Goal: Transaction & Acquisition: Purchase product/service

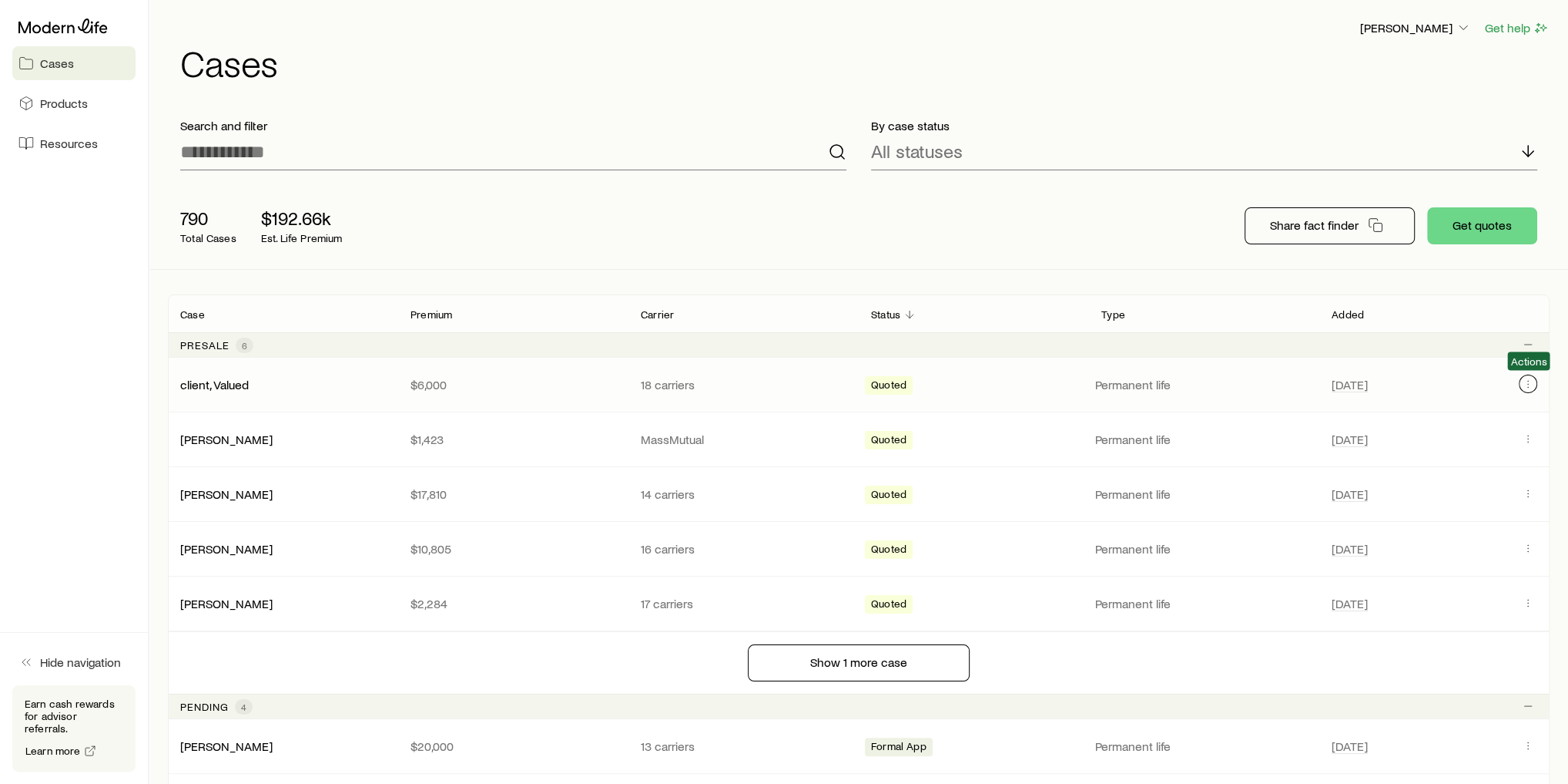
click at [1526, 382] on icon "Client cases" at bounding box center [1528, 383] width 13 height 13
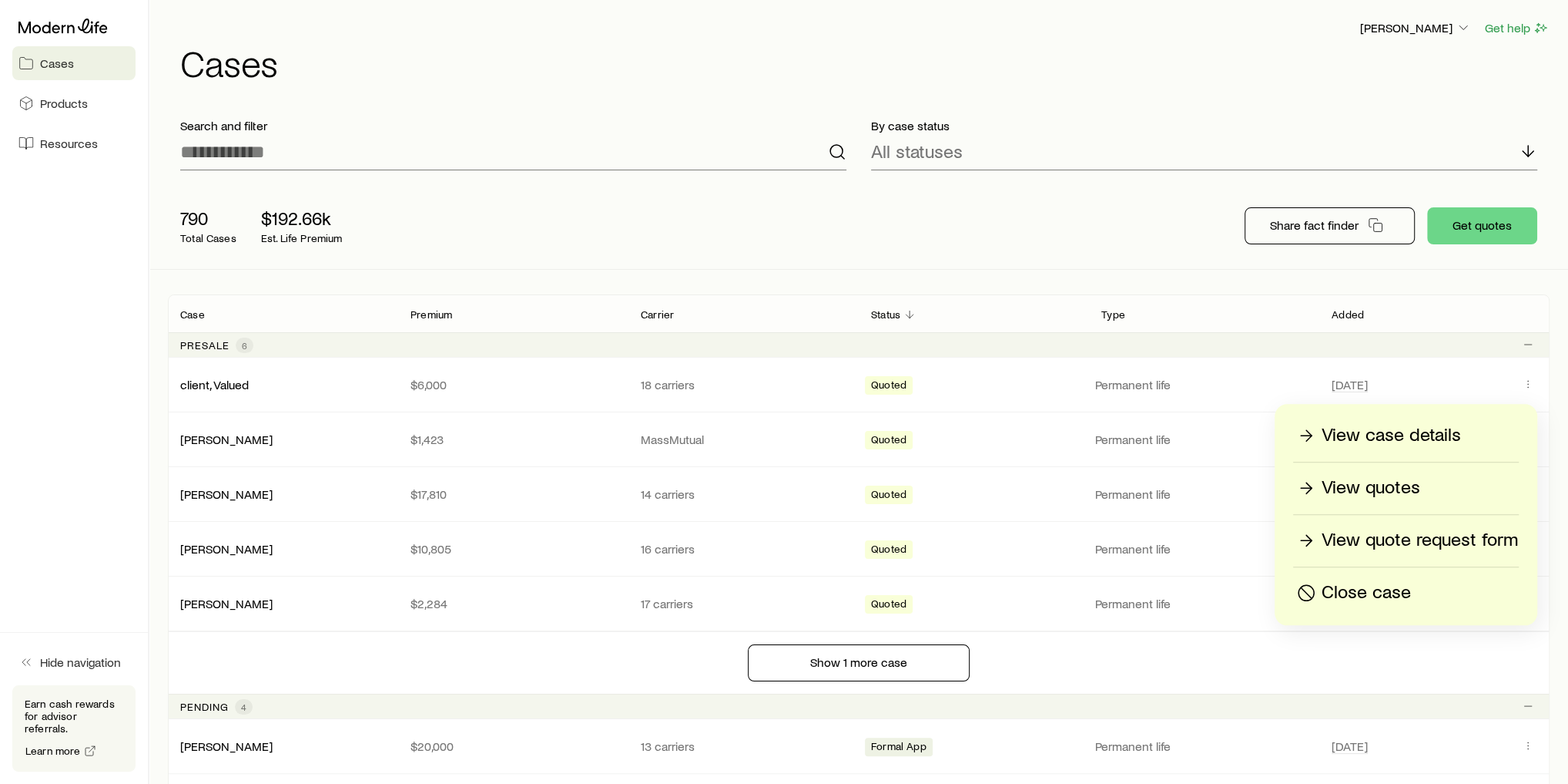
click at [1409, 584] on p "Close case" at bounding box center [1366, 592] width 89 height 24
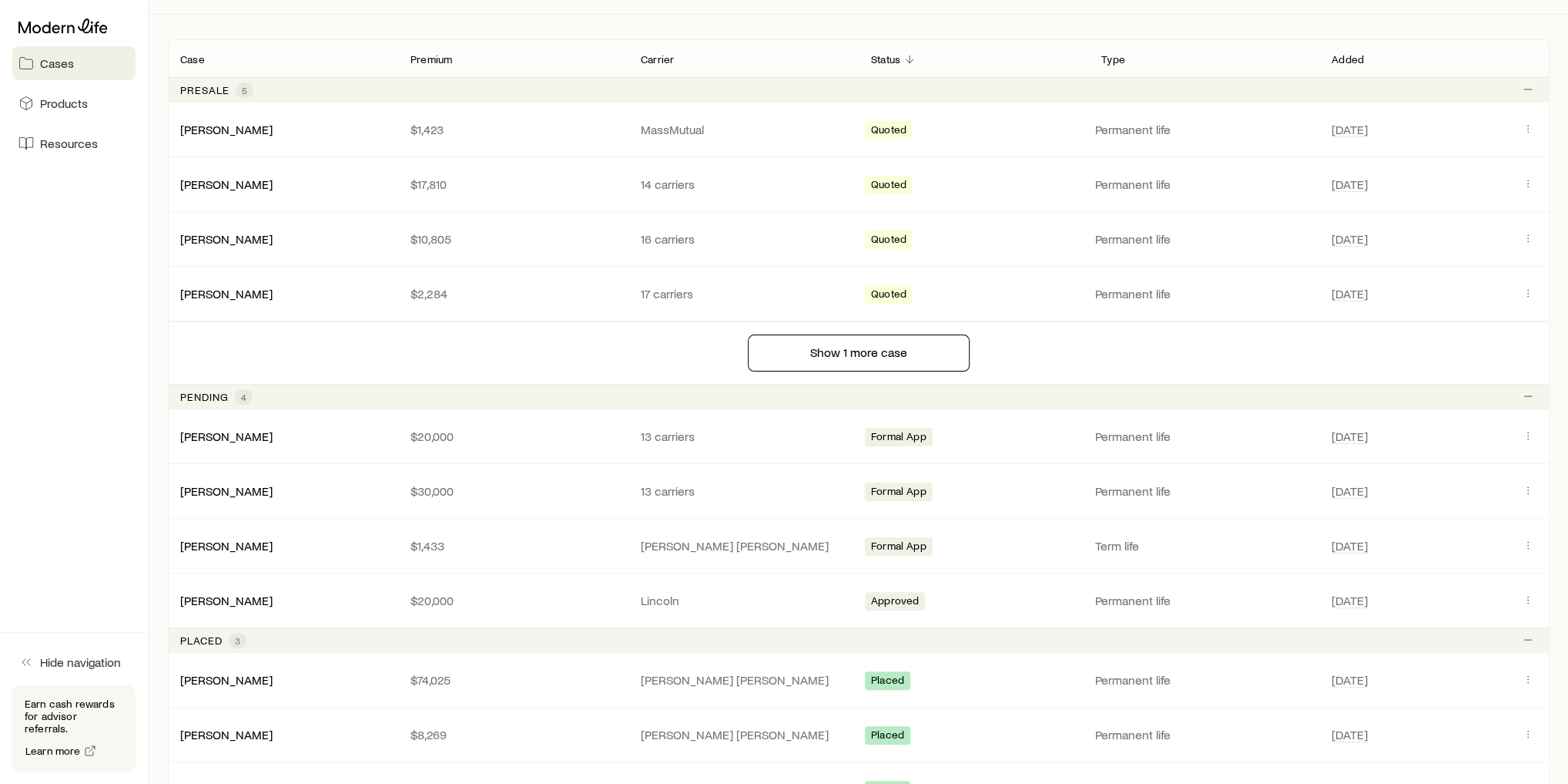
scroll to position [185, 0]
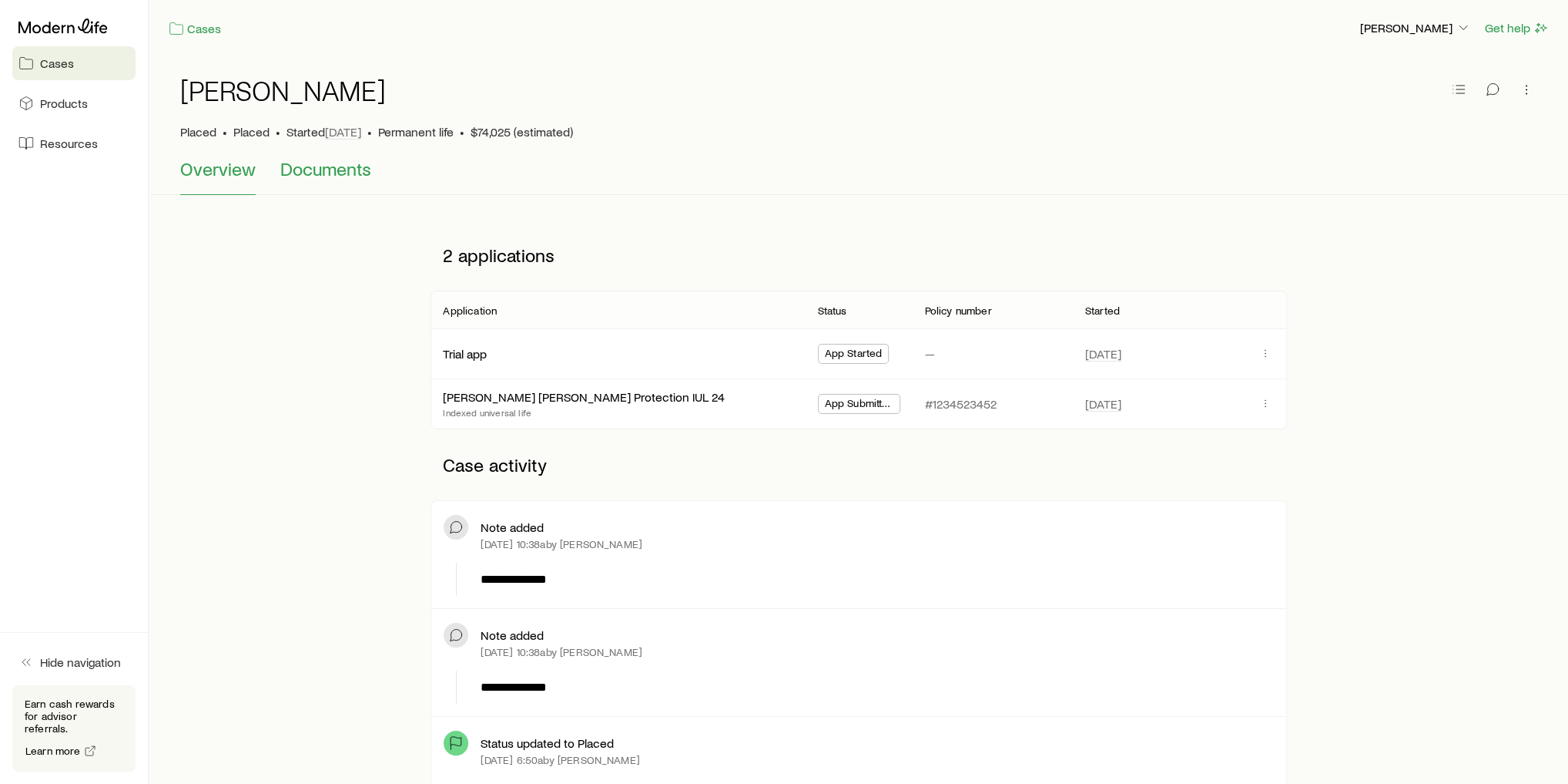
click at [309, 172] on span "Documents" at bounding box center [326, 169] width 91 height 22
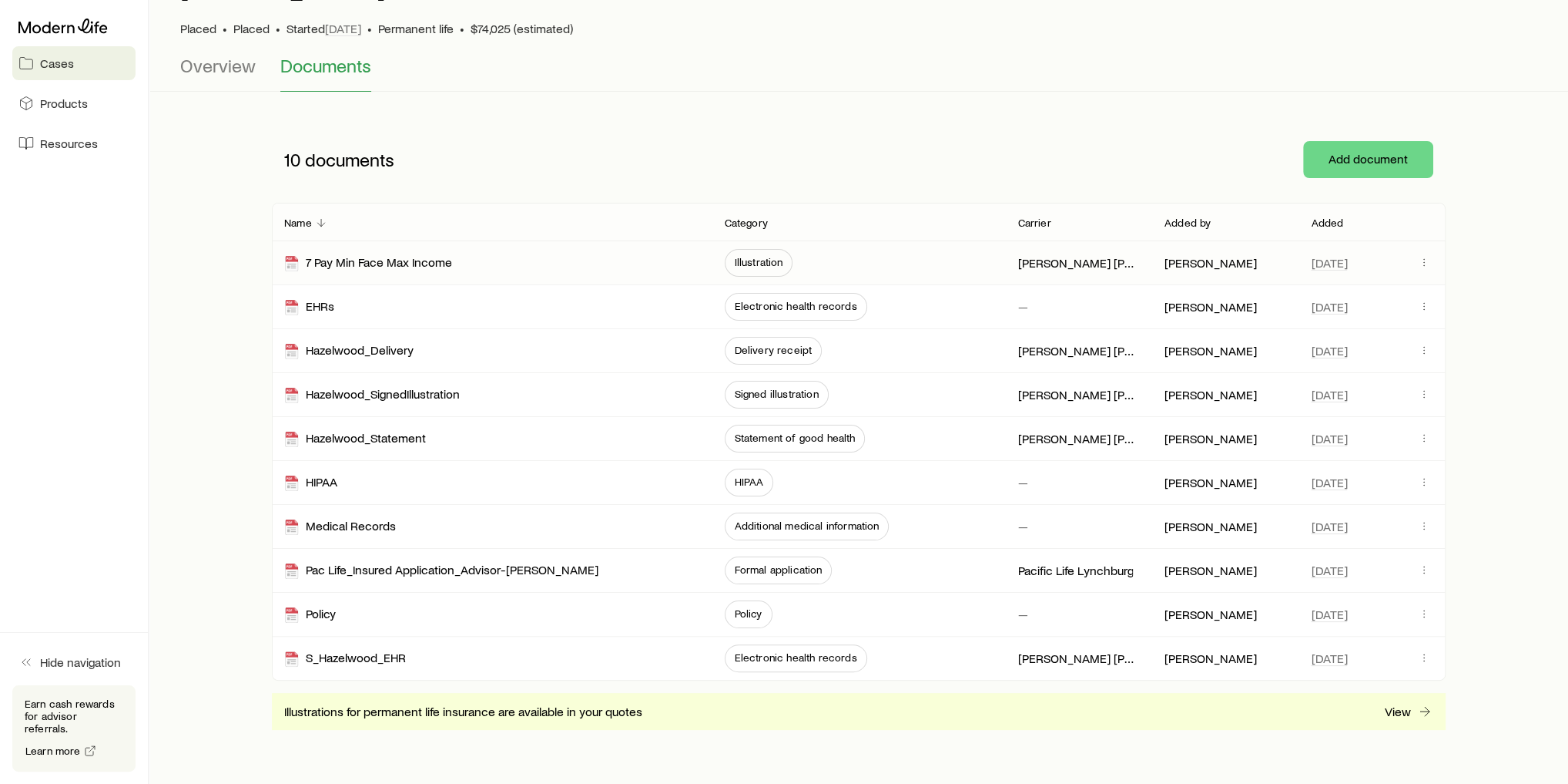
scroll to position [123, 0]
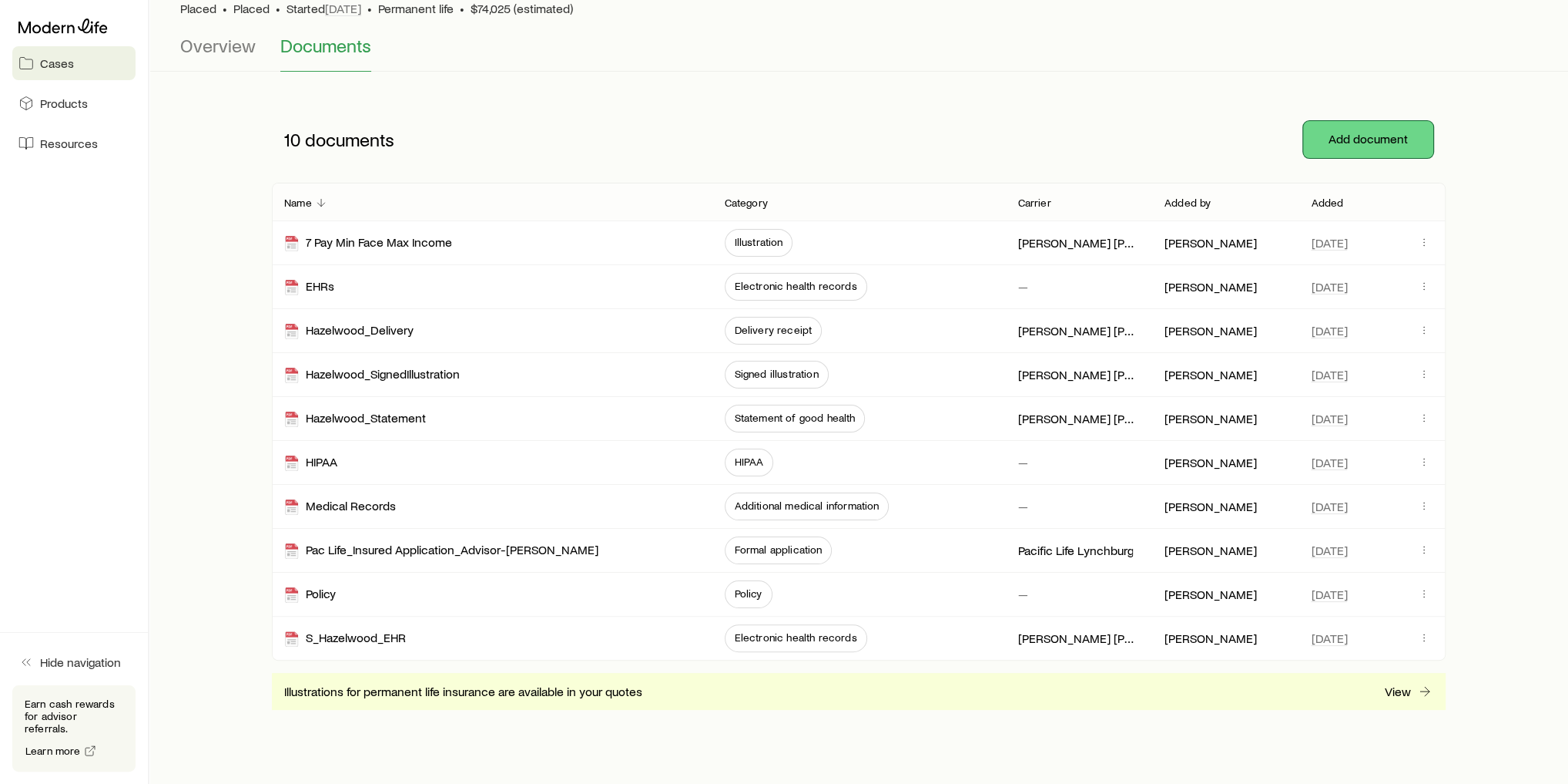
click at [1361, 147] on button "Add document" at bounding box center [1368, 139] width 130 height 37
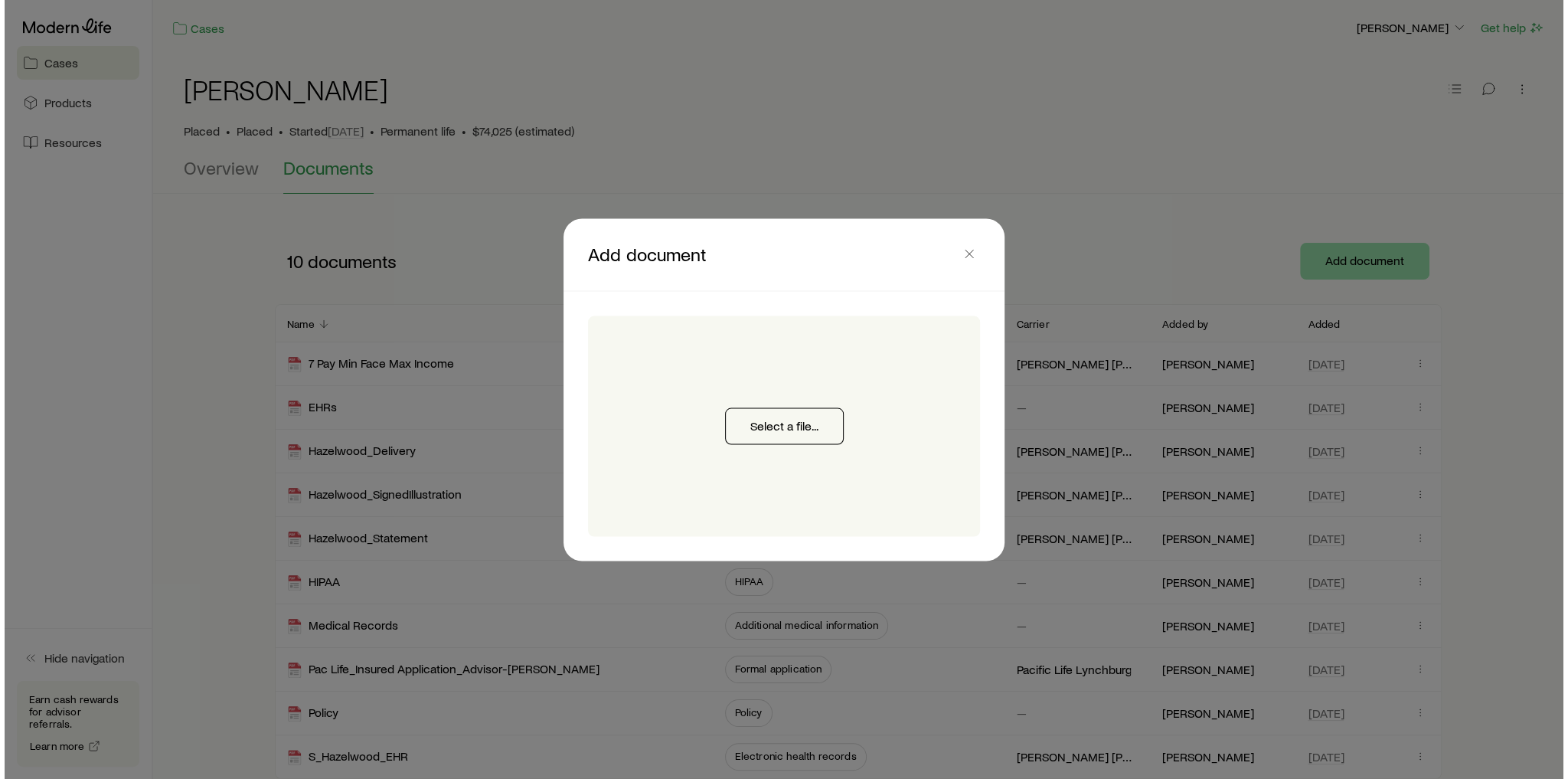
scroll to position [0, 0]
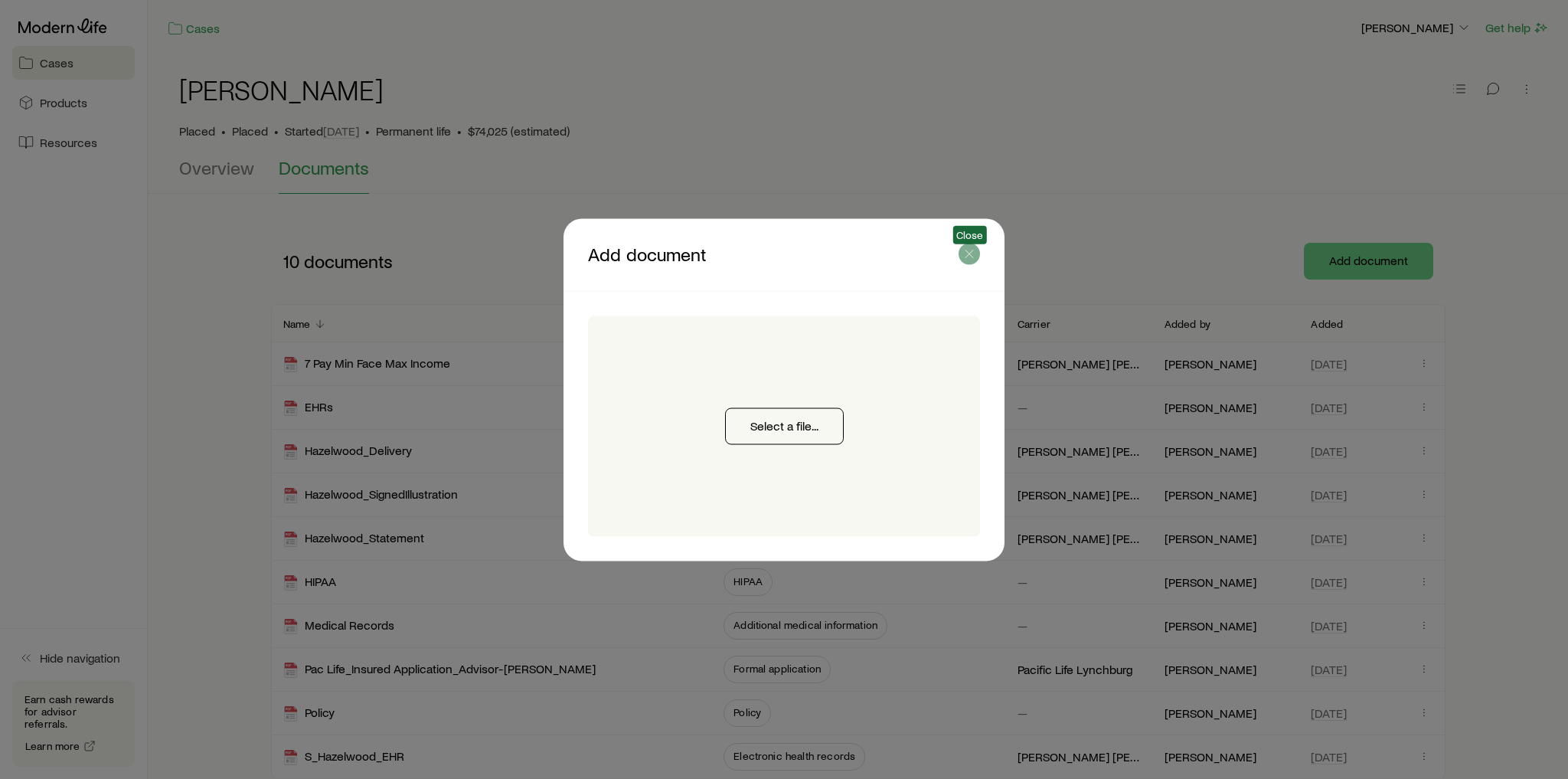
click at [968, 255] on line "button" at bounding box center [968, 253] width 8 height 8
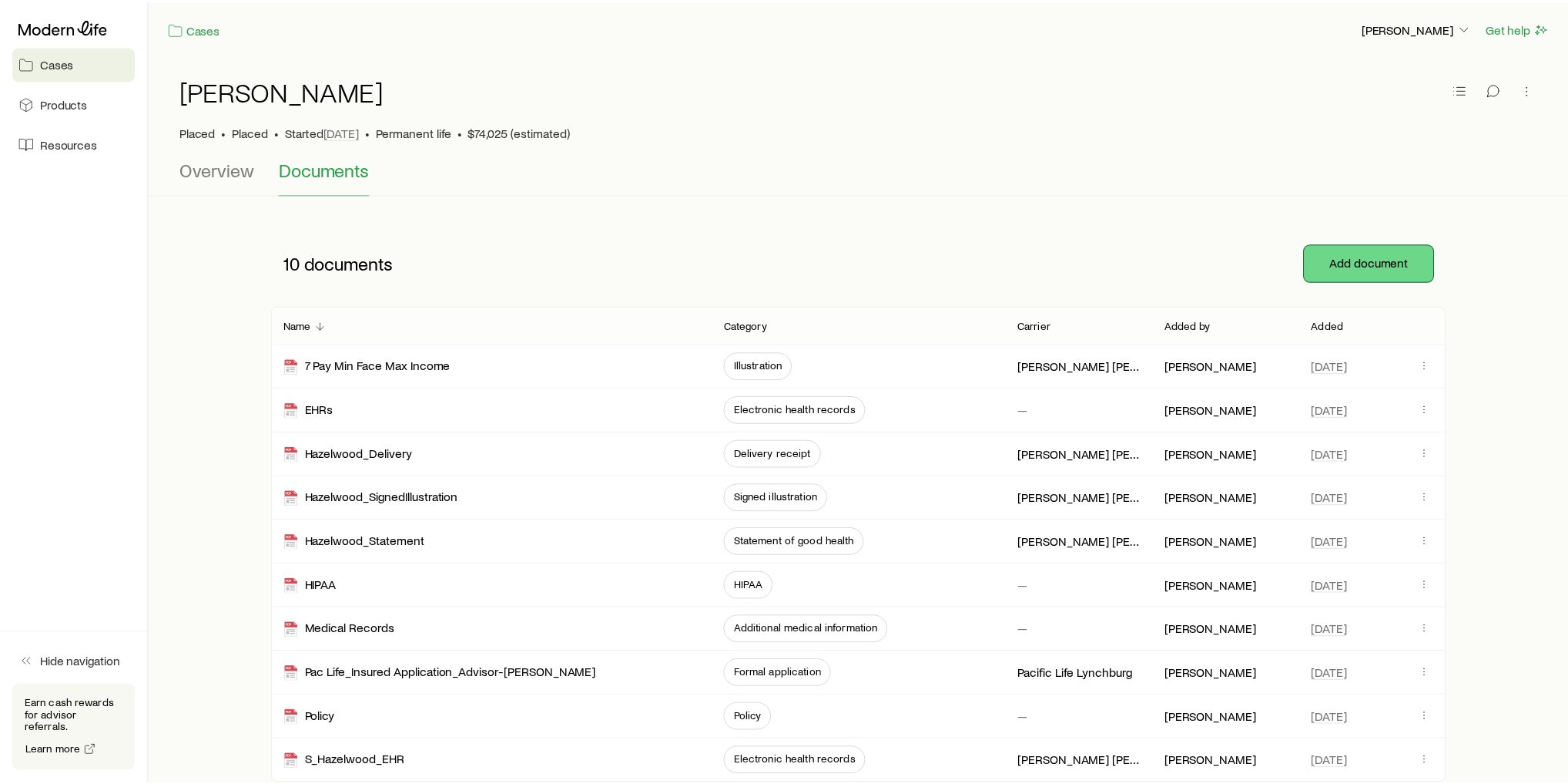
scroll to position [123, 0]
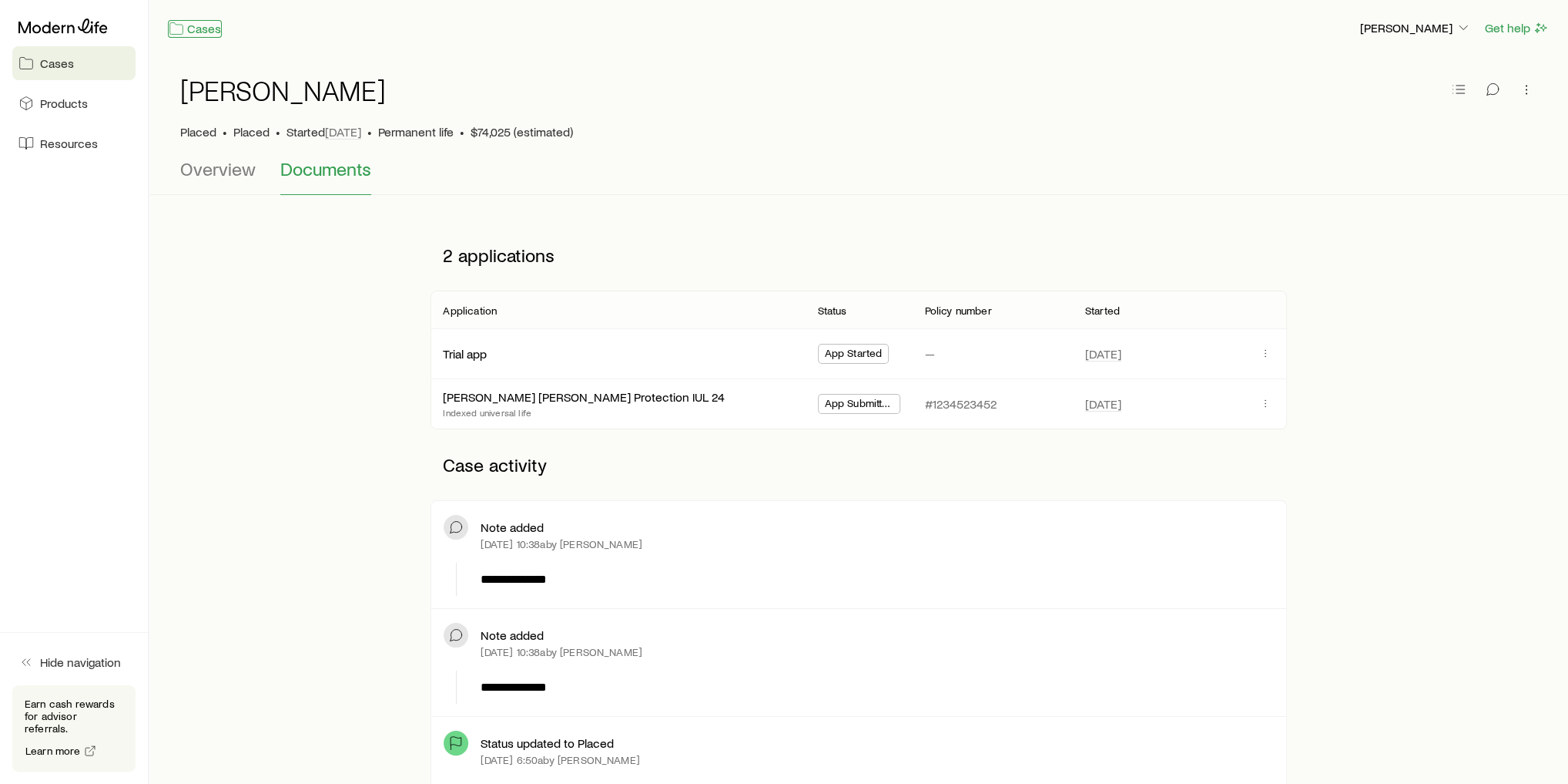
click at [213, 30] on link "Cases" at bounding box center [195, 29] width 54 height 18
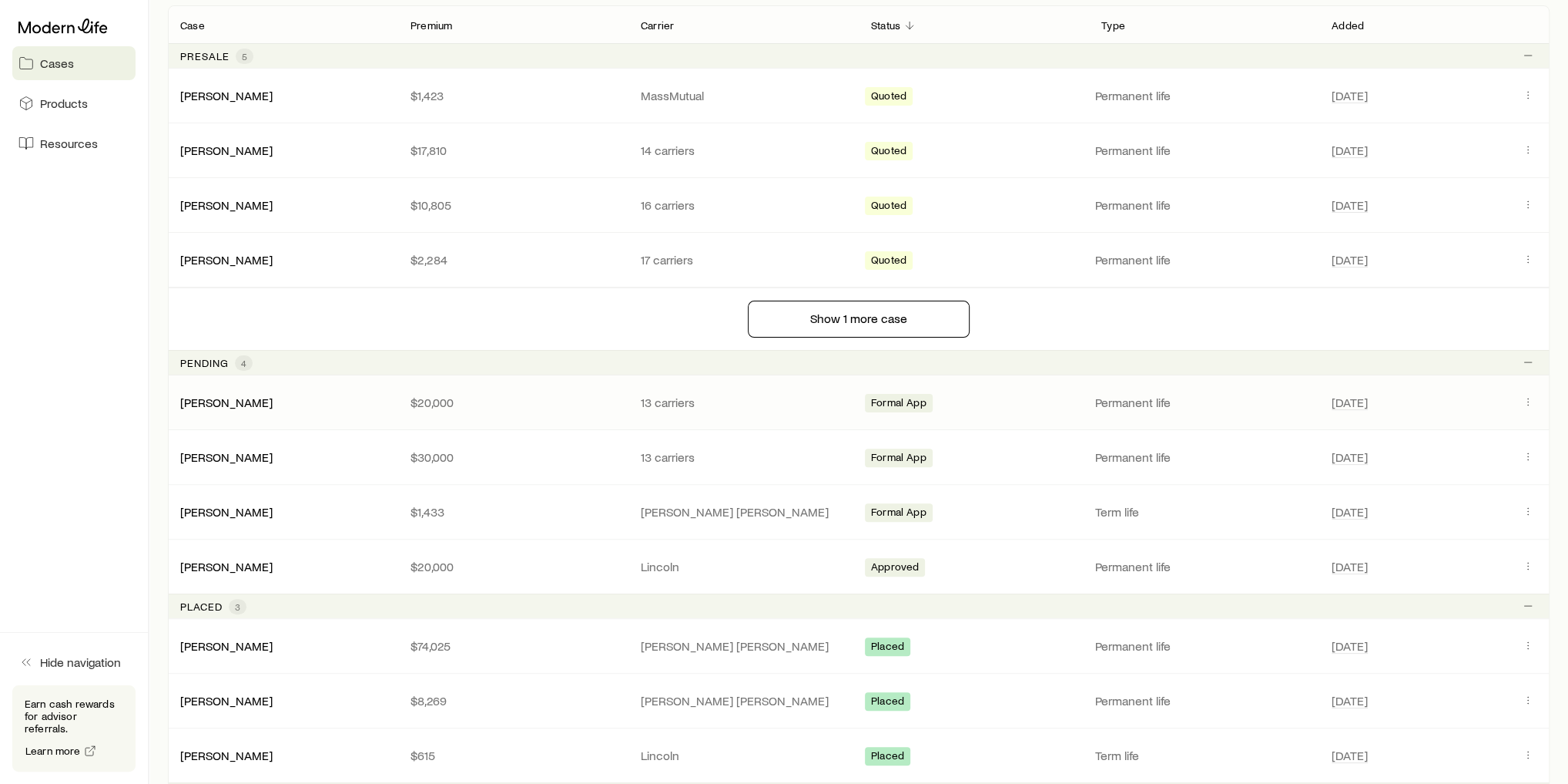
scroll to position [308, 0]
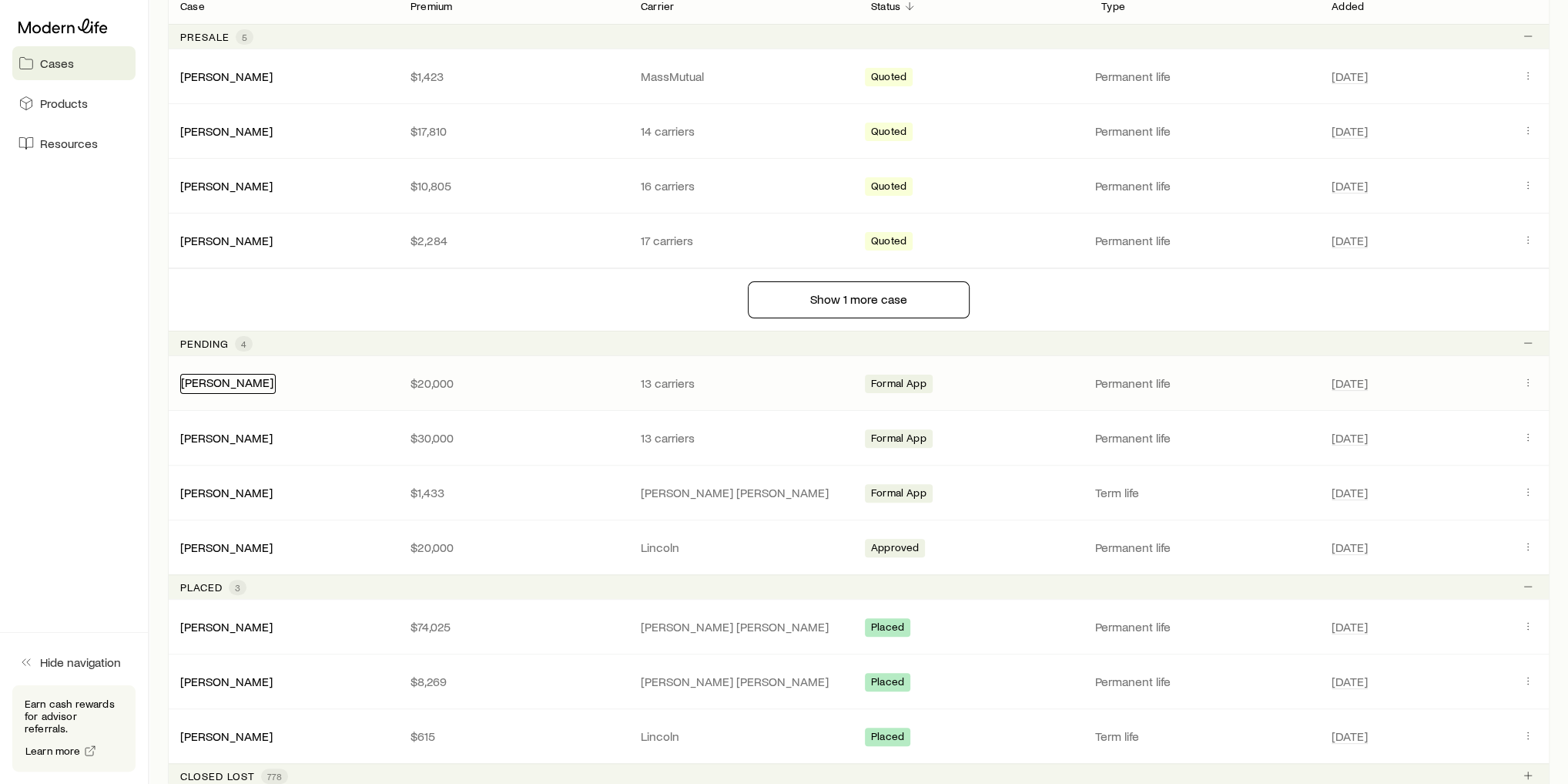
click at [228, 380] on link "[PERSON_NAME]" at bounding box center [228, 381] width 93 height 14
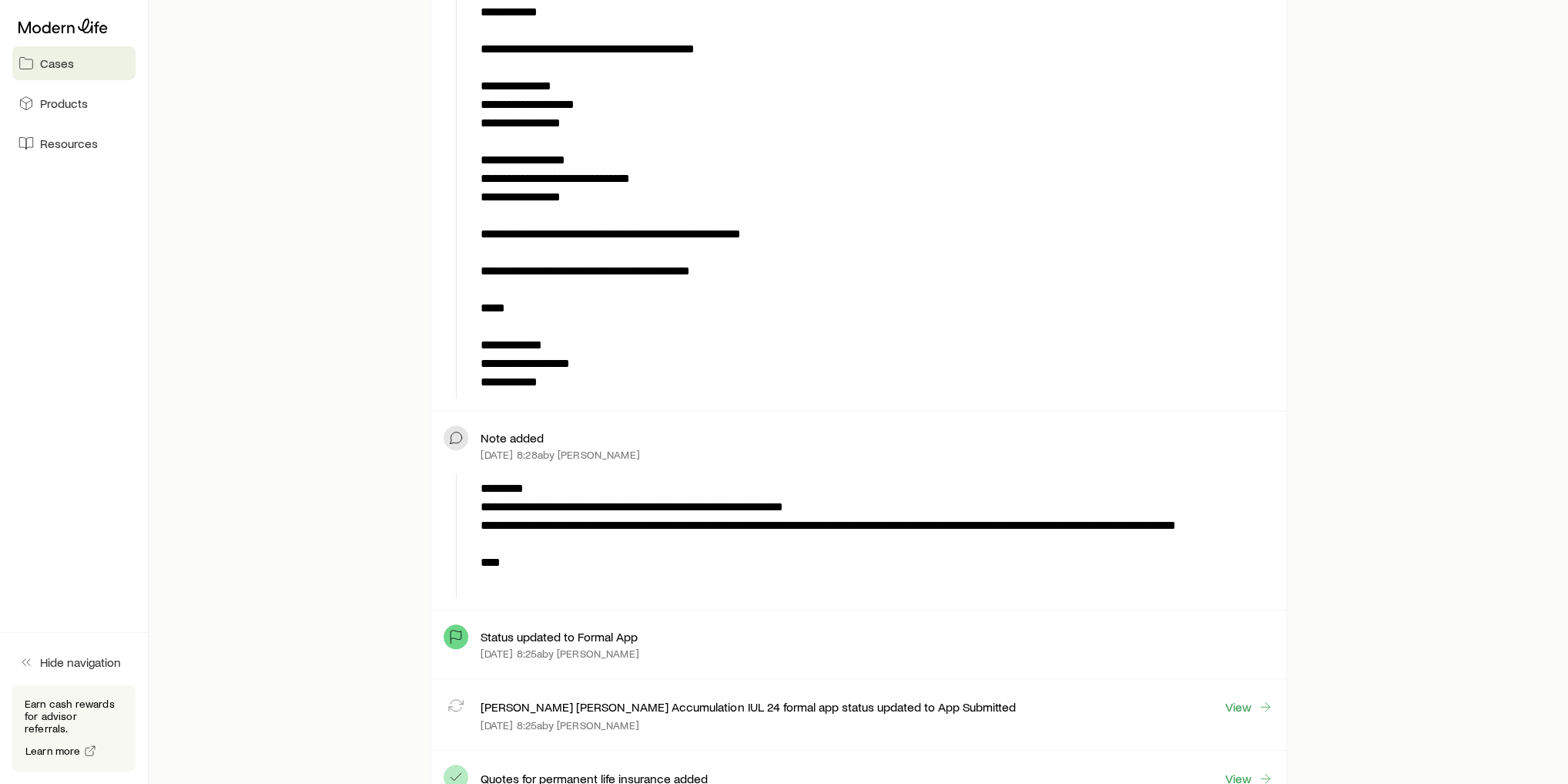
scroll to position [740, 0]
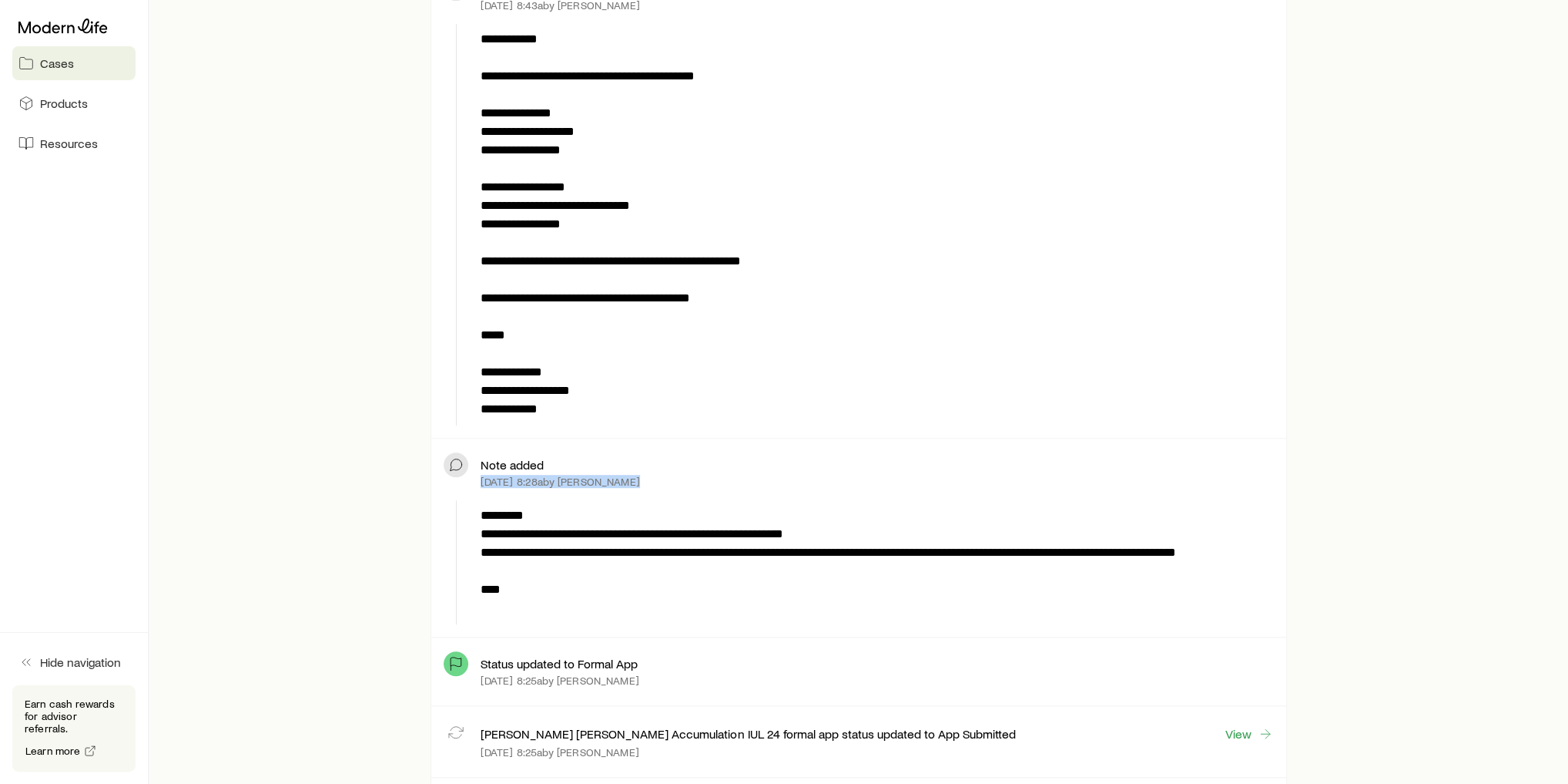
drag, startPoint x: 482, startPoint y: 478, endPoint x: 667, endPoint y: 470, distance: 185.2
click at [667, 475] on div "[DATE] 8:28a by [PERSON_NAME]" at bounding box center [877, 481] width 793 height 13
click at [689, 500] on div "**********" at bounding box center [875, 562] width 800 height 124
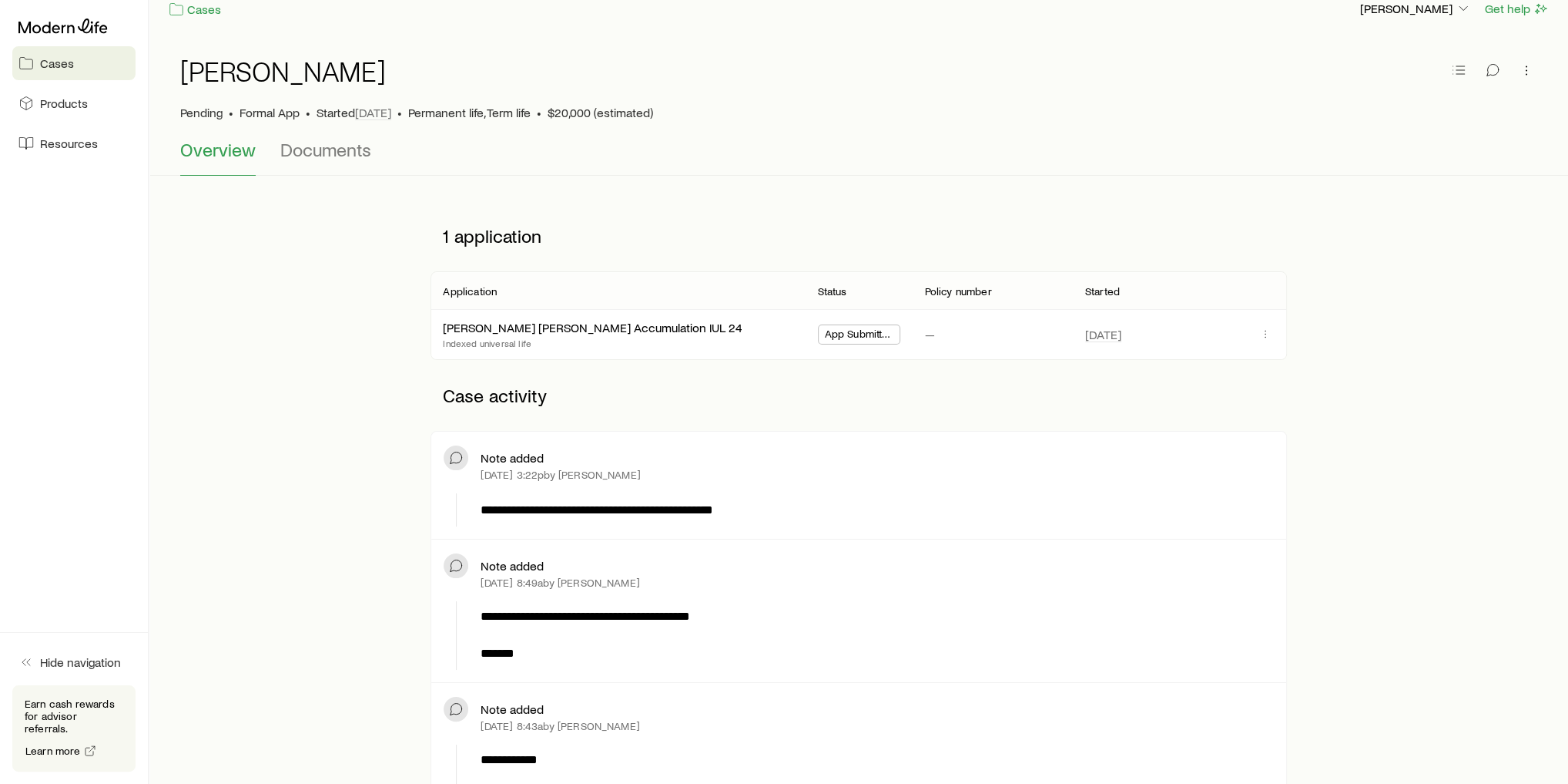
scroll to position [0, 0]
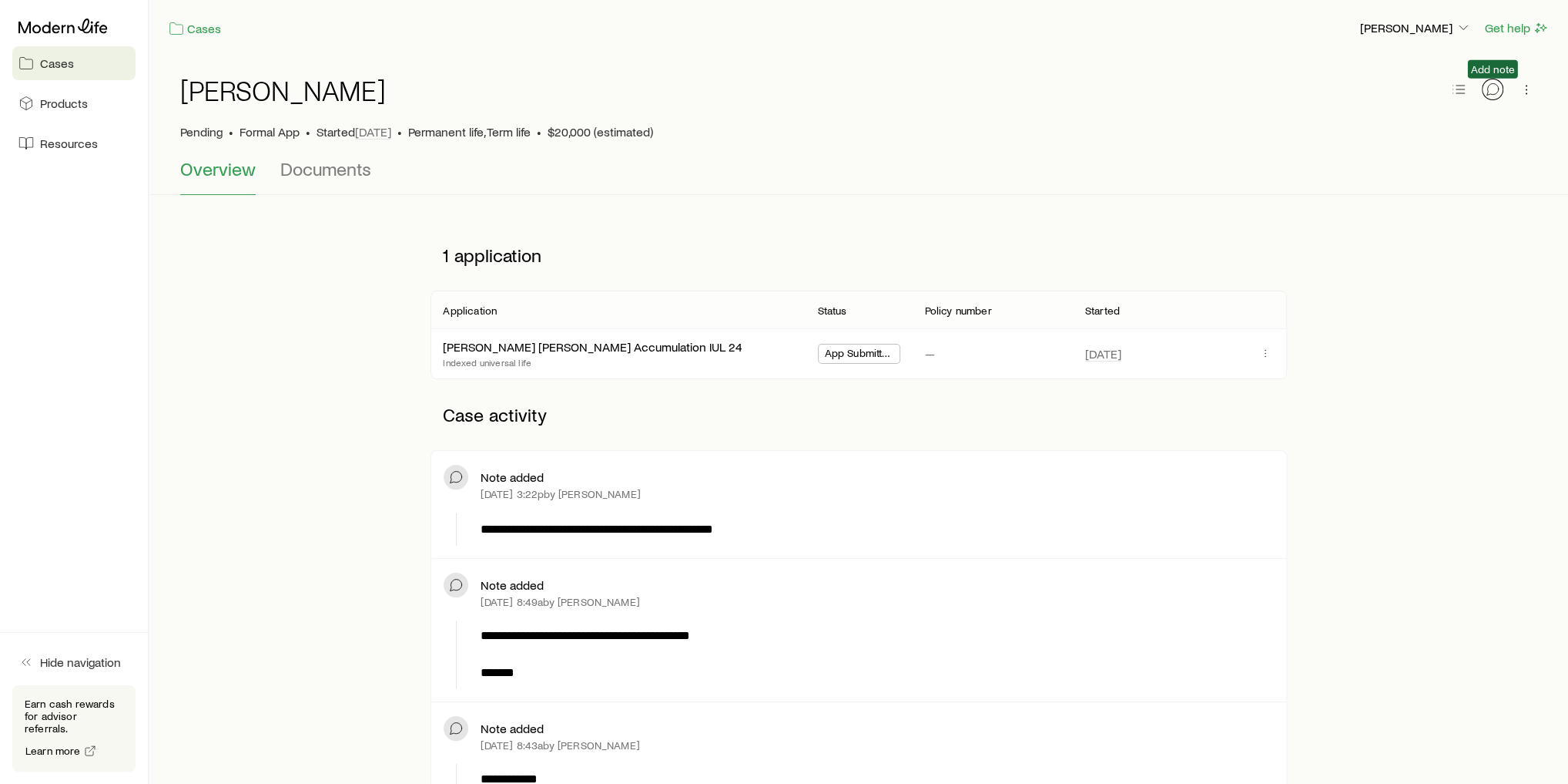
click at [1495, 92] on icon "button" at bounding box center [1493, 89] width 15 height 15
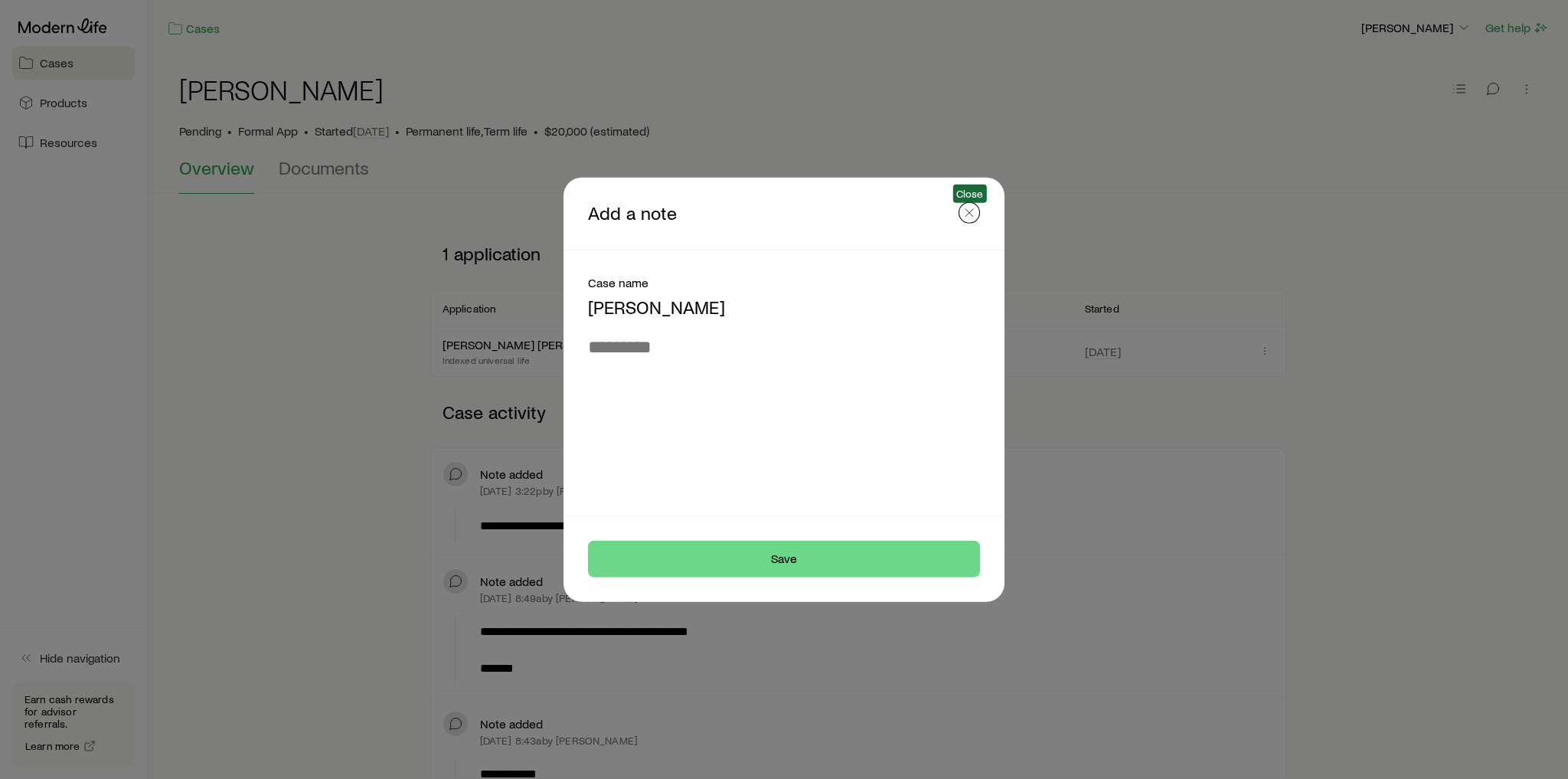
click at [970, 216] on icon "button" at bounding box center [969, 212] width 15 height 15
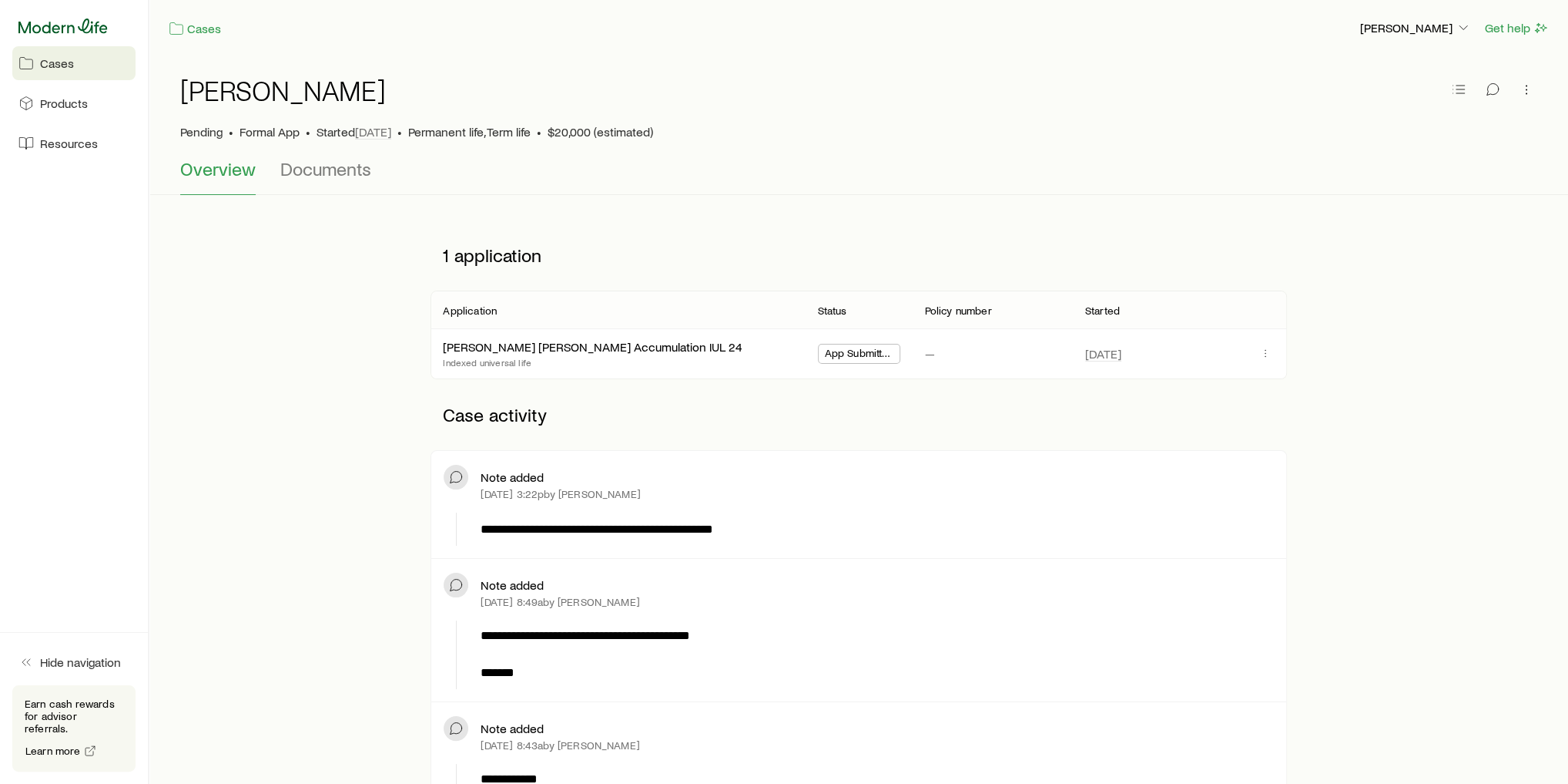
click at [61, 28] on icon at bounding box center [63, 26] width 89 height 15
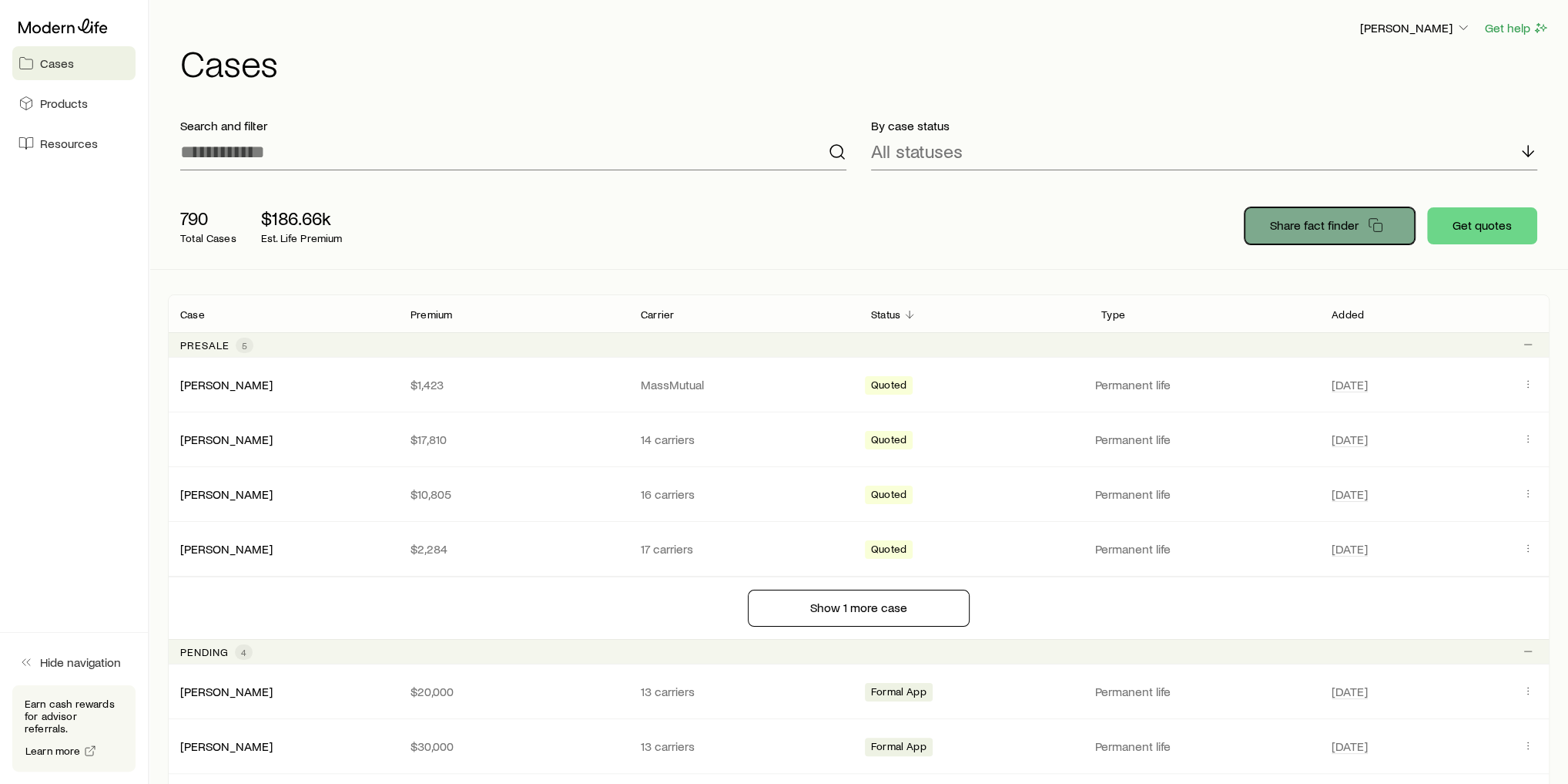
click at [1296, 227] on p "Share fact finder" at bounding box center [1314, 225] width 89 height 15
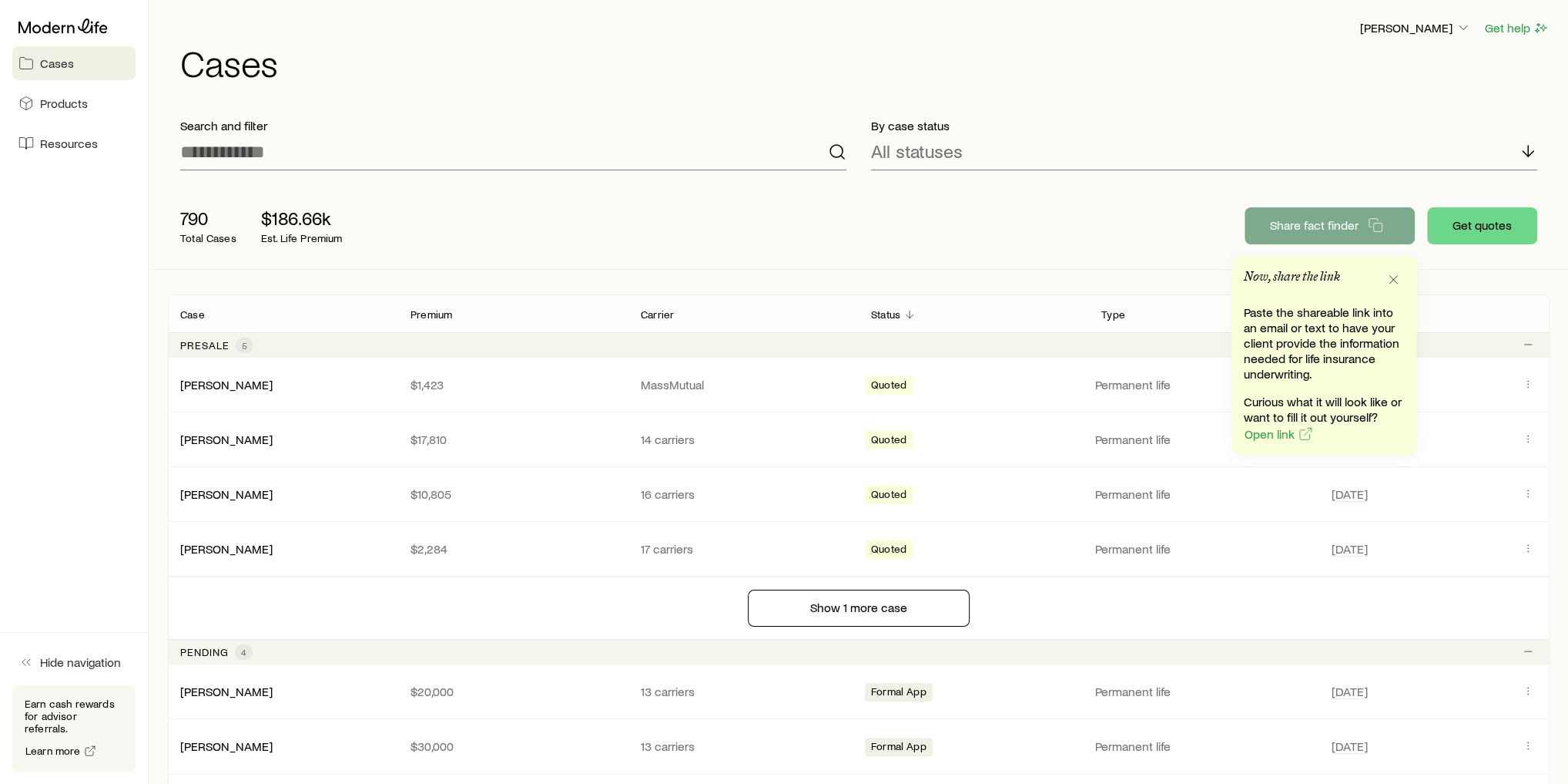
click at [805, 206] on div "790 Total Cases $186.66k Est. Life Premium Share fact finder Get quotes" at bounding box center [859, 225] width 1382 height 86
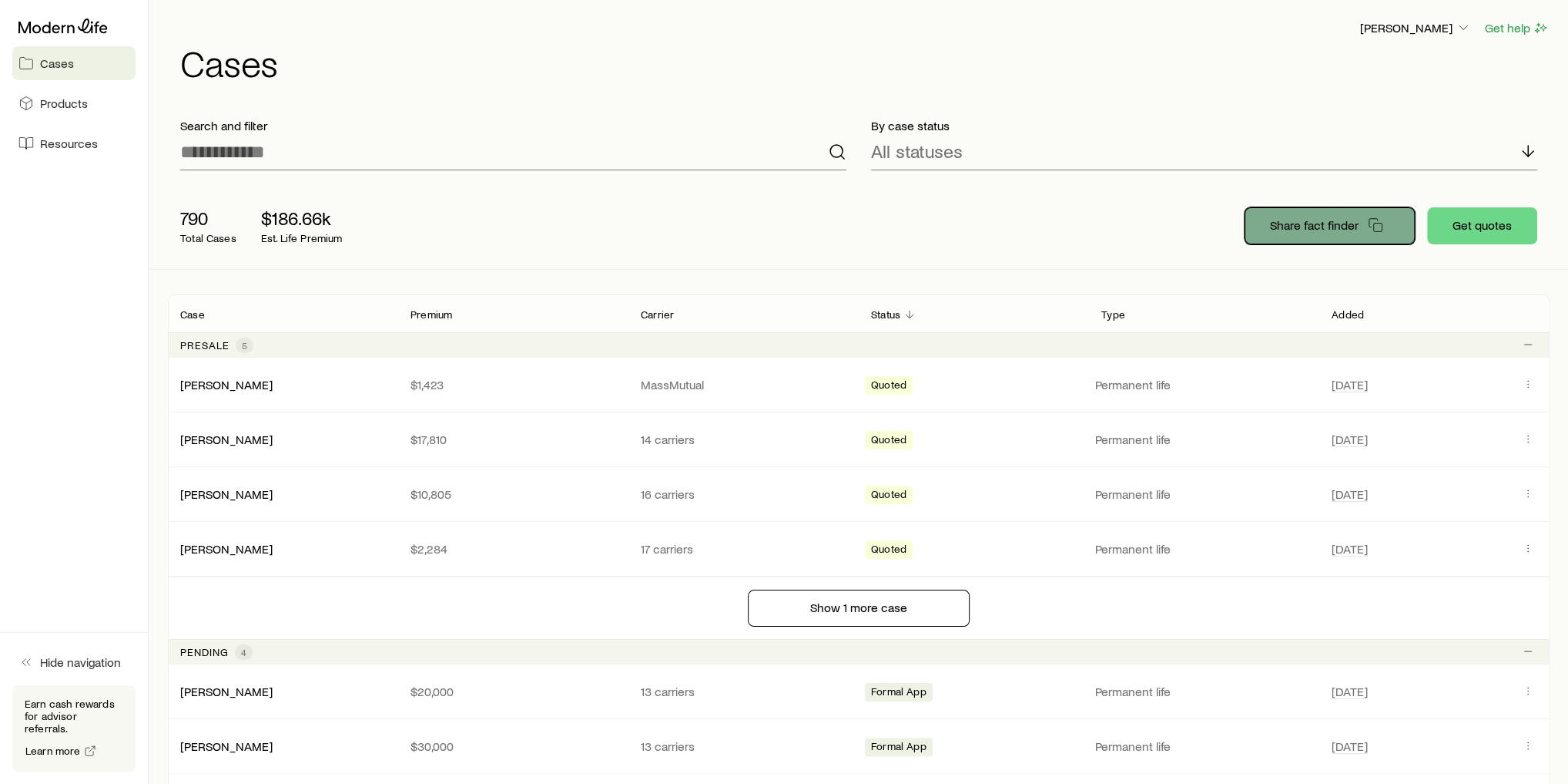
click at [1325, 226] on p "Share fact finder" at bounding box center [1314, 225] width 89 height 15
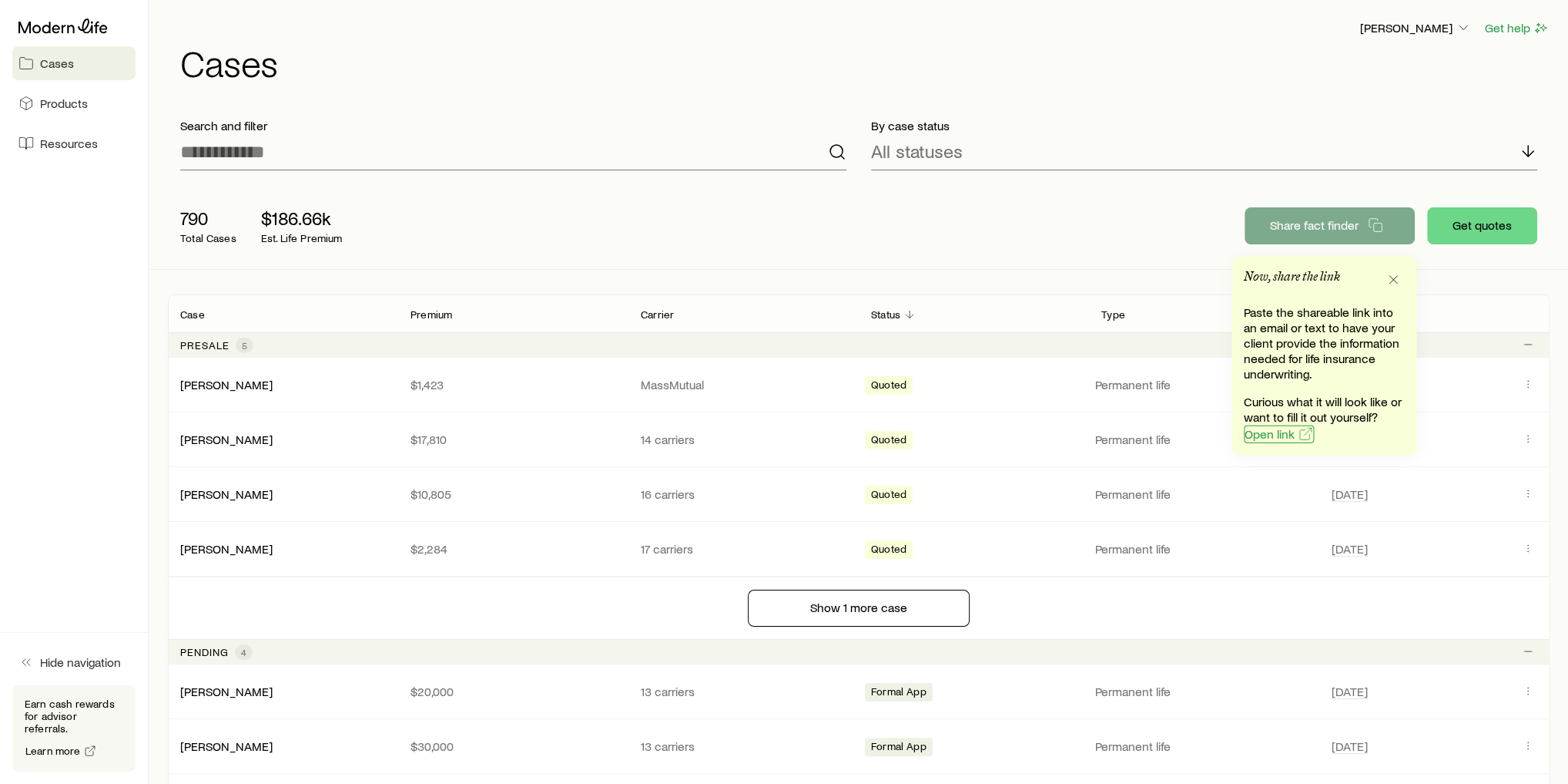
click at [1275, 433] on span "Open link" at bounding box center [1269, 434] width 50 height 13
click at [477, 246] on div "790 Total Cases $186.66k Est. Life Premium" at bounding box center [414, 225] width 493 height 62
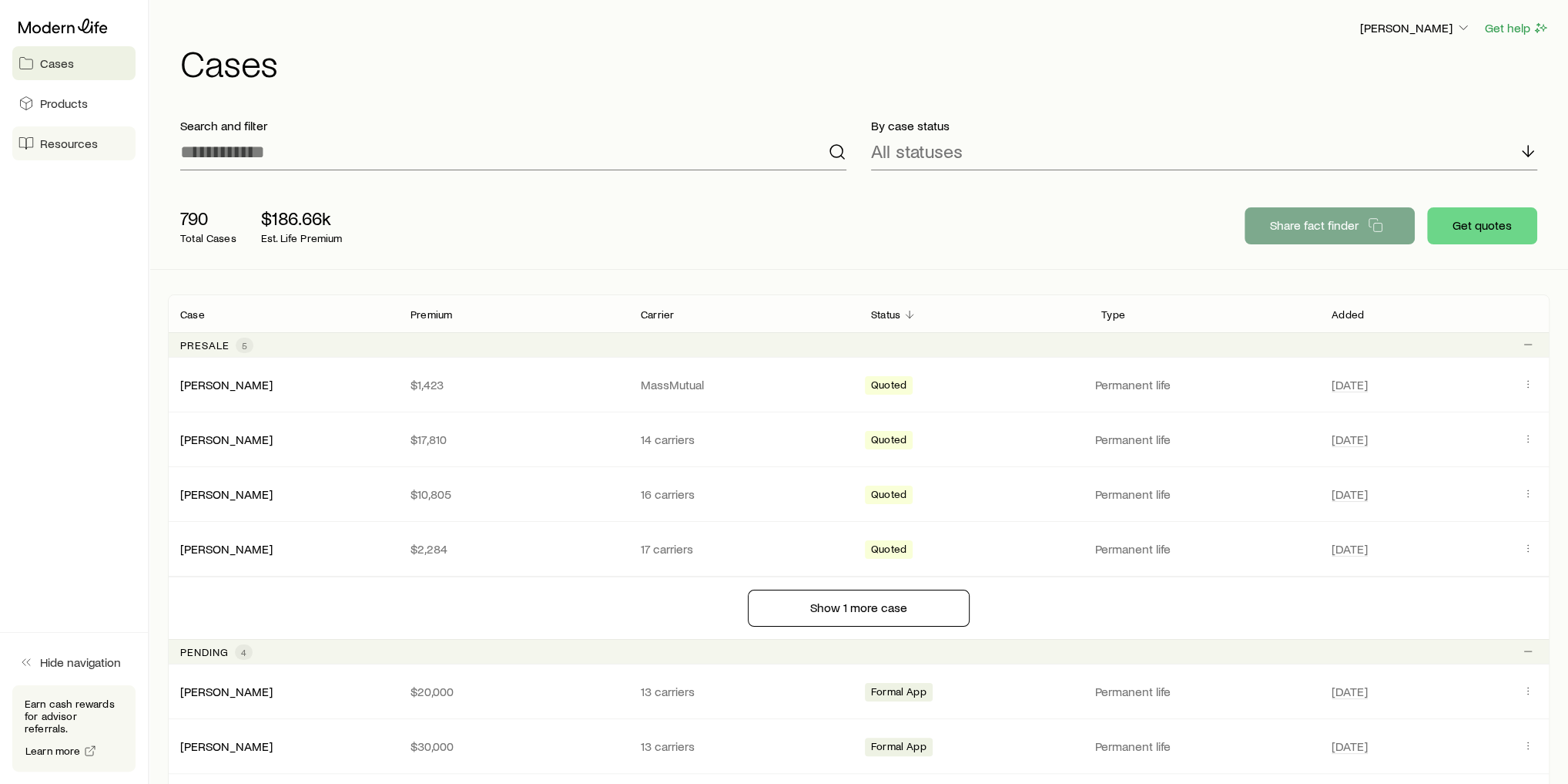
click at [44, 144] on span "Resources" at bounding box center [68, 143] width 57 height 15
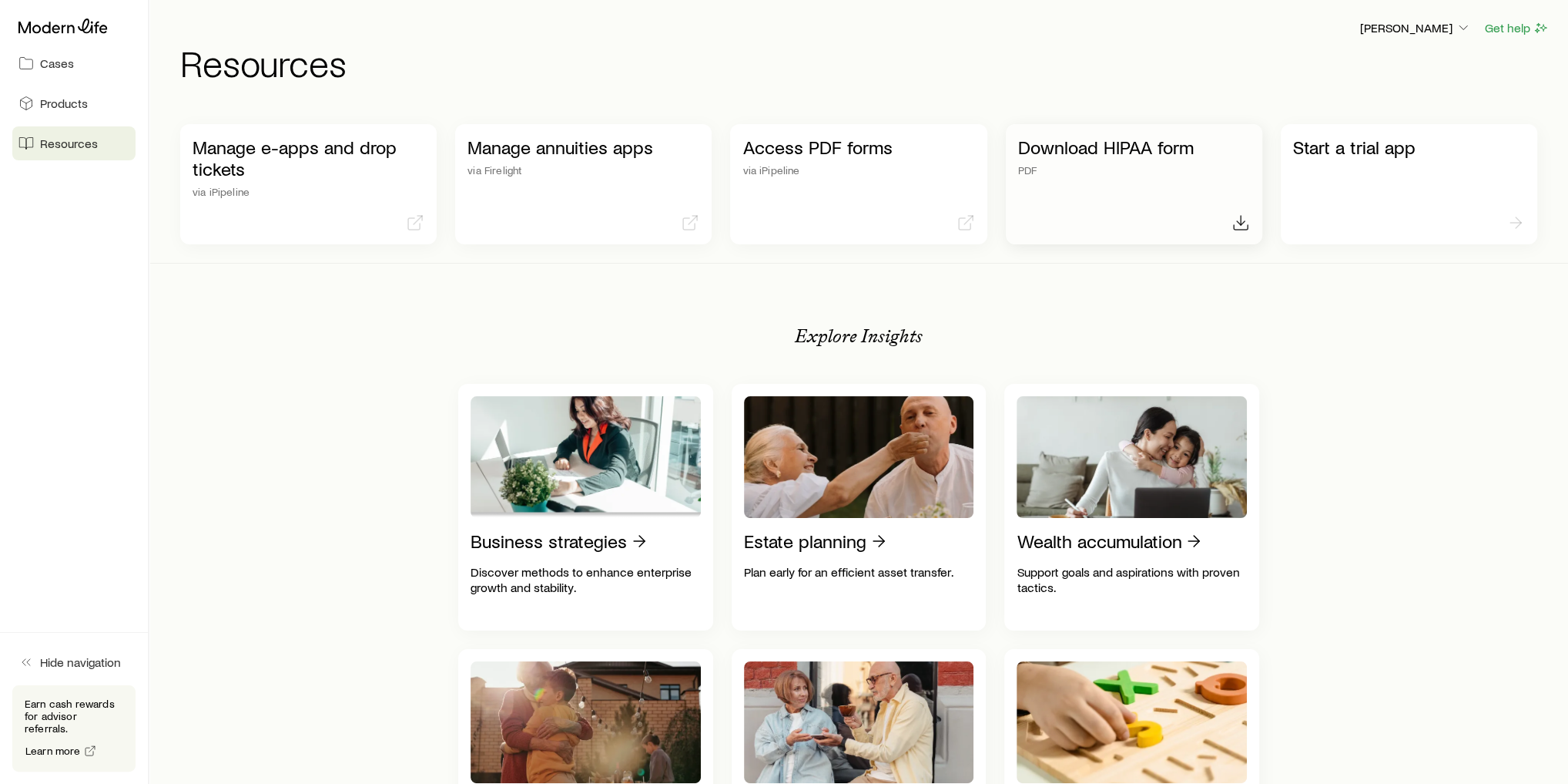
click at [1111, 177] on link "Download HIPAA form PDF" at bounding box center [1134, 184] width 256 height 120
click at [468, 349] on div "Explore Insights Business strategies Discover methods to enhance enterprise gro…" at bounding box center [859, 780] width 801 height 983
click at [65, 24] on icon at bounding box center [63, 26] width 89 height 15
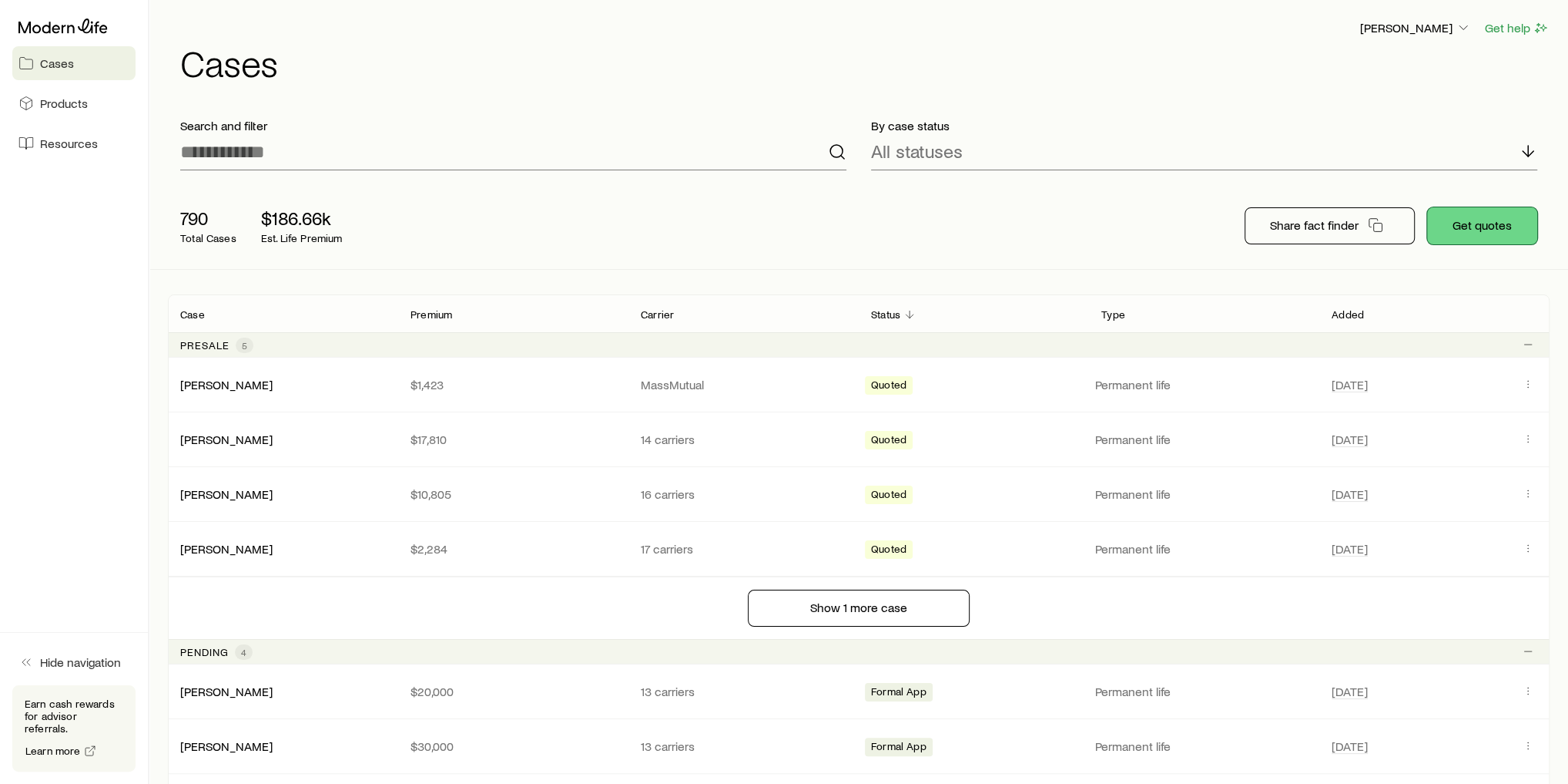
click at [1477, 226] on button "Get quotes" at bounding box center [1482, 226] width 110 height 37
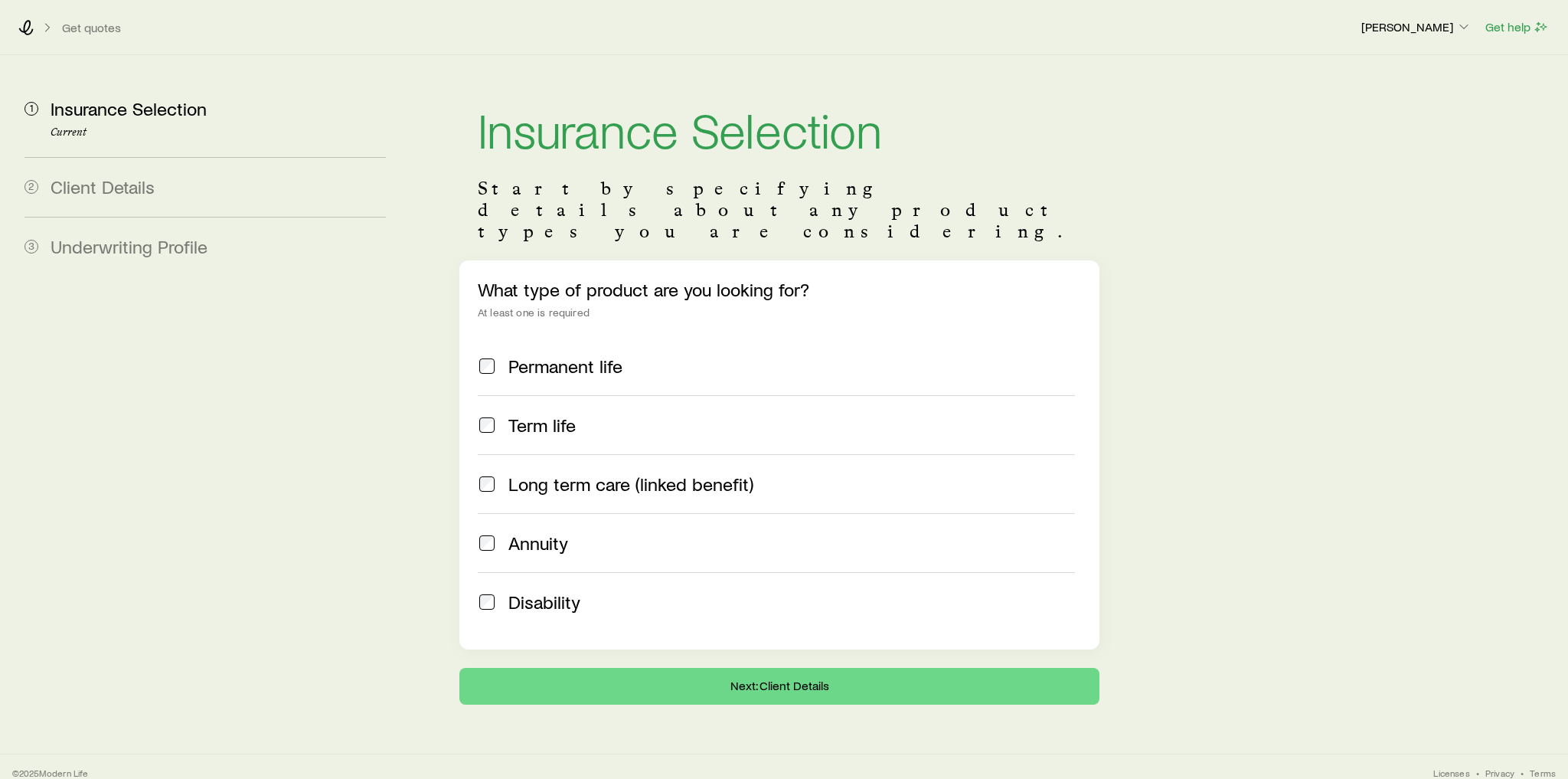
click at [553, 356] on span "Permanent life" at bounding box center [565, 366] width 114 height 22
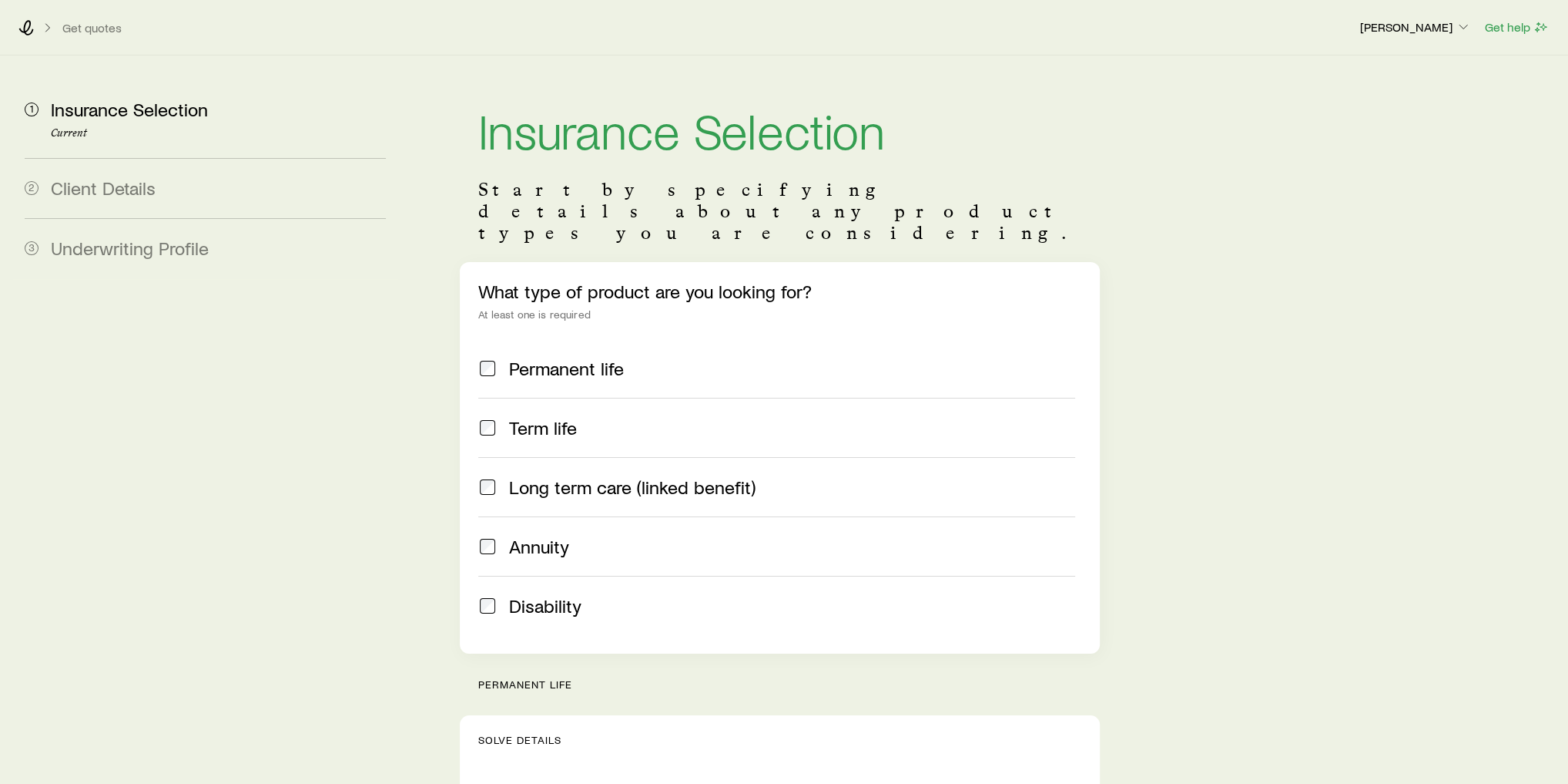
click at [548, 417] on span "Term life" at bounding box center [543, 428] width 67 height 22
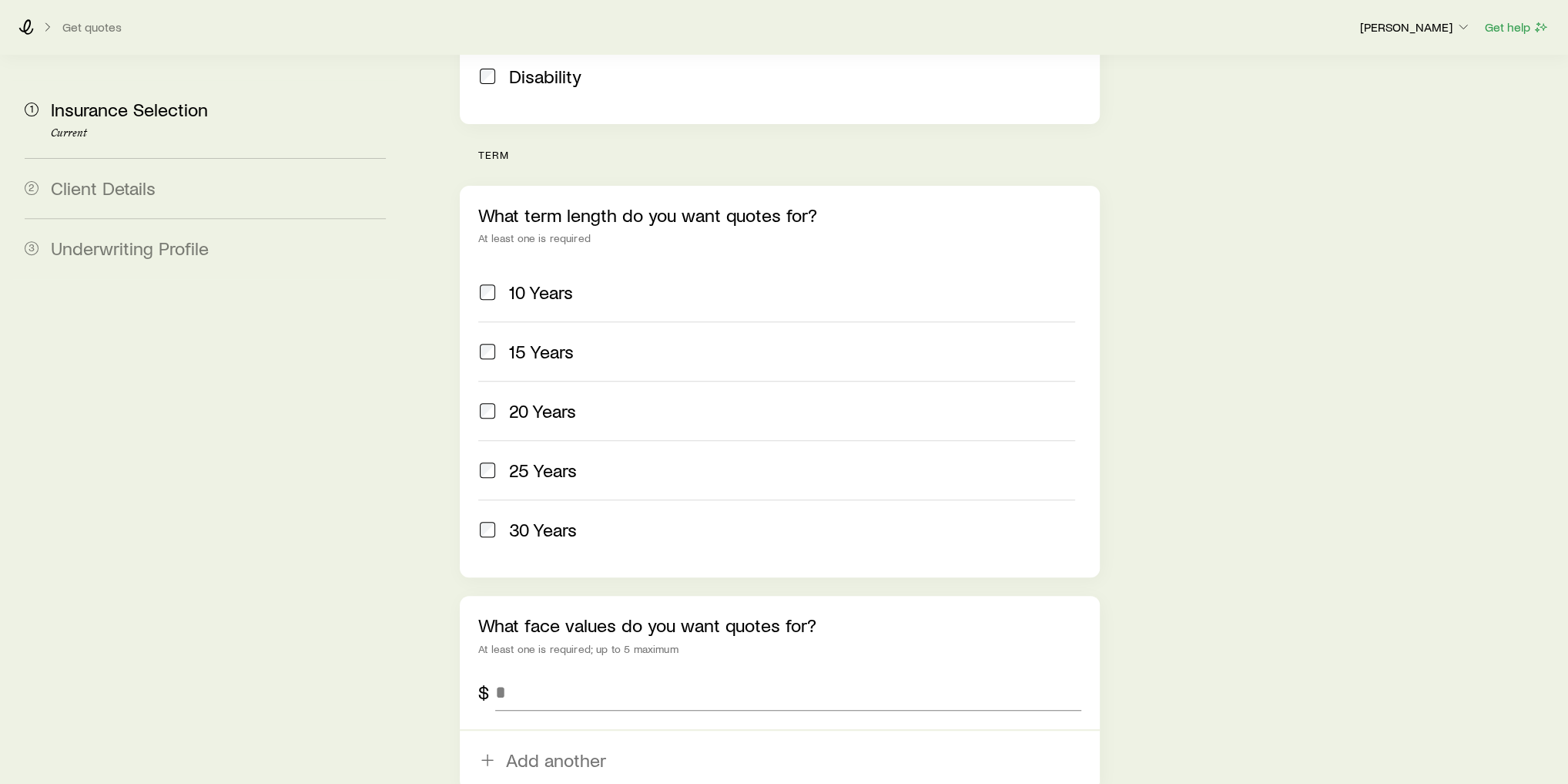
scroll to position [554, 0]
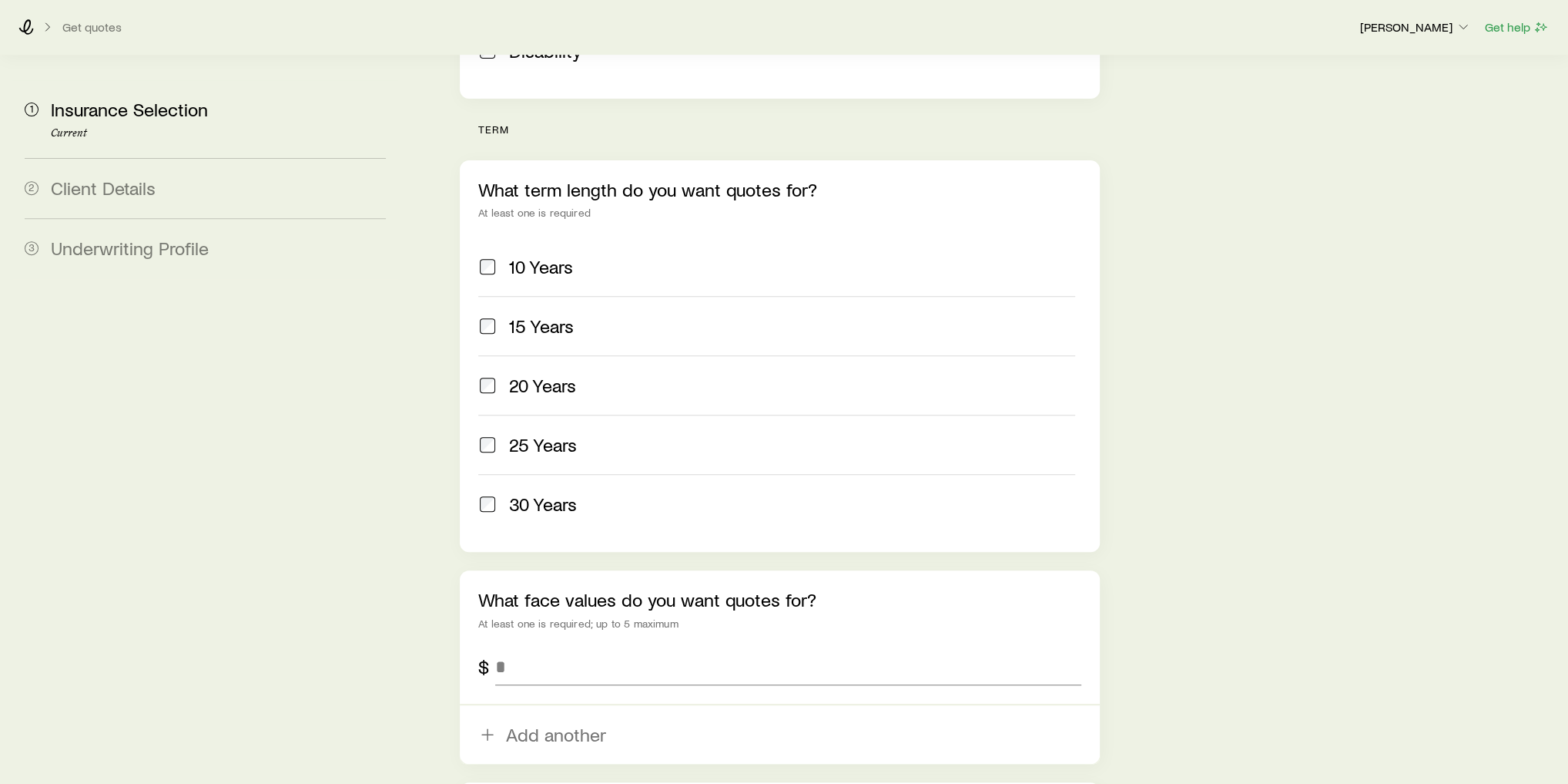
click at [552, 375] on span "20 Years" at bounding box center [542, 386] width 67 height 22
click at [557, 434] on span "25 Years" at bounding box center [543, 445] width 67 height 22
click at [576, 493] on span "30 Years" at bounding box center [543, 504] width 67 height 22
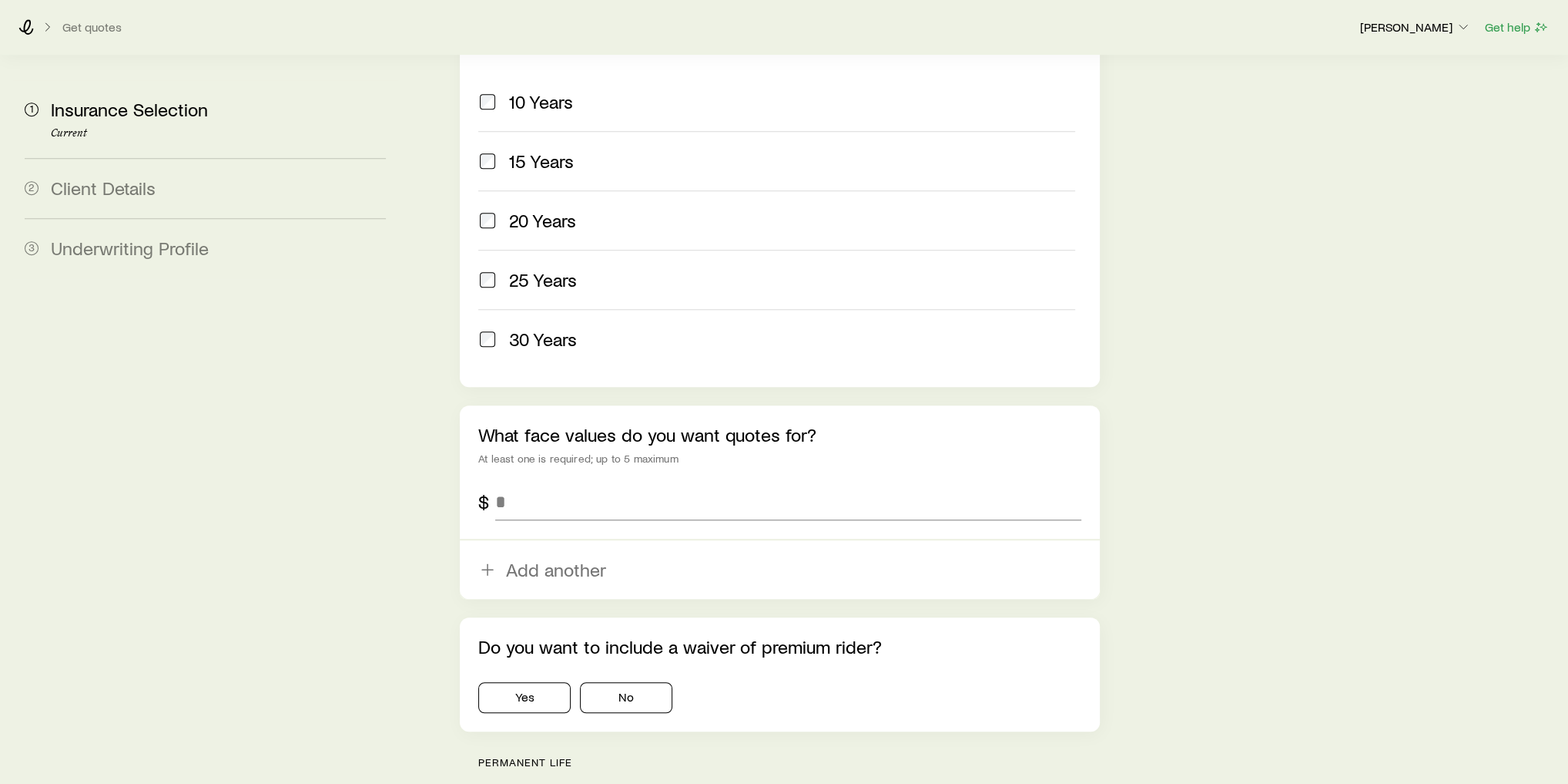
scroll to position [740, 0]
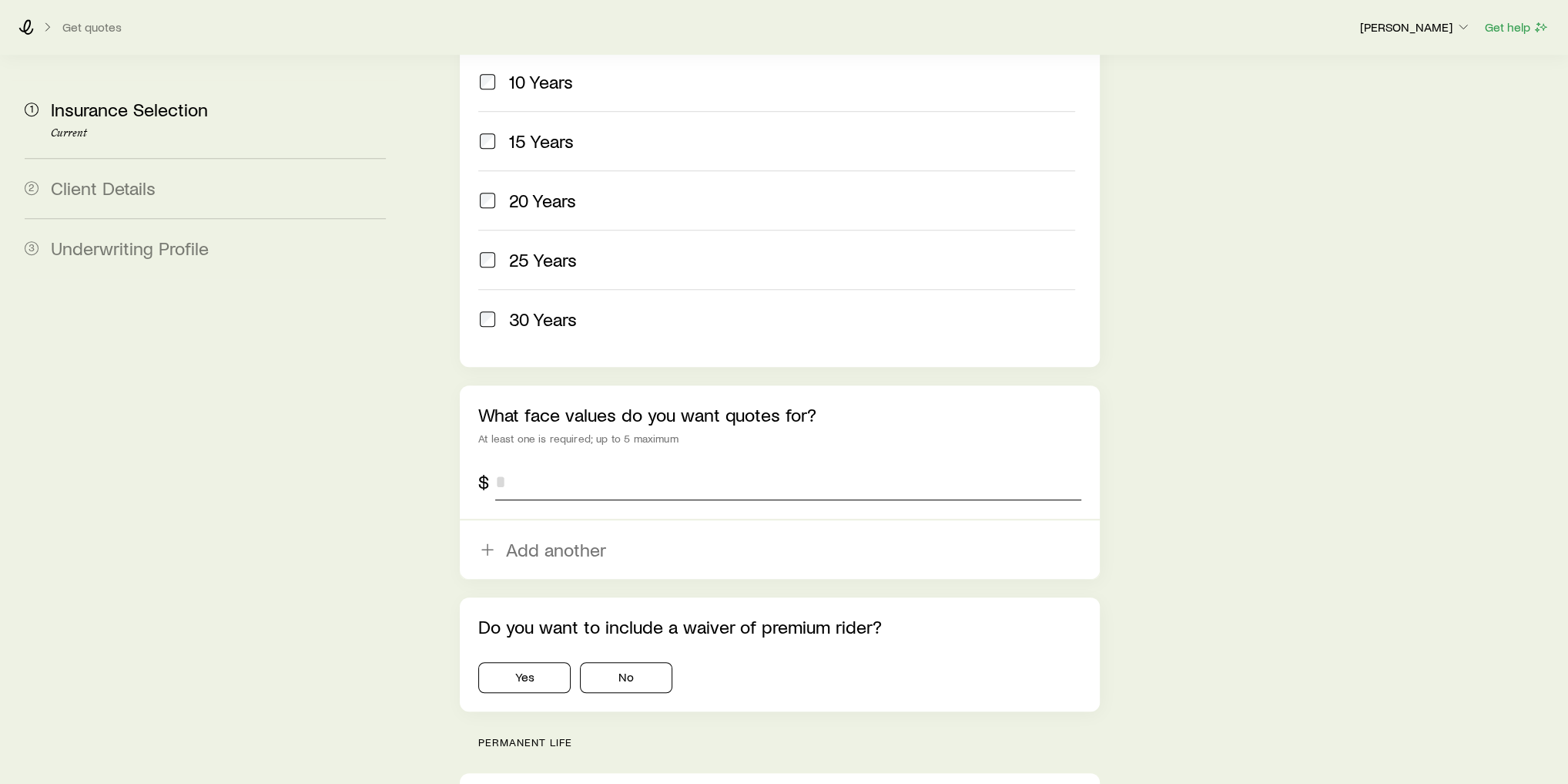
click at [609, 463] on input "tel" at bounding box center [788, 482] width 586 height 37
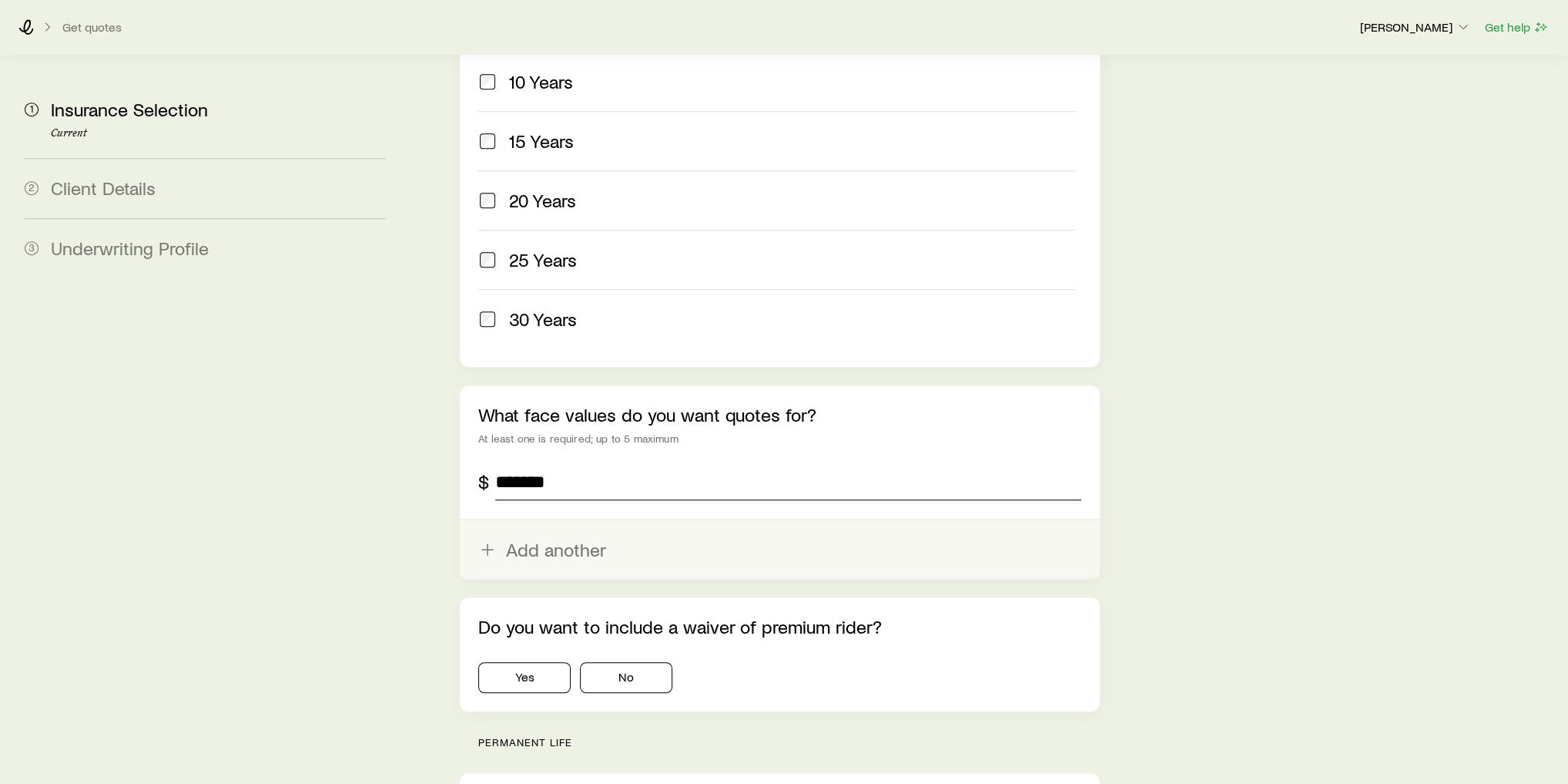
type input "*******"
click at [583, 520] on button "Add another" at bounding box center [779, 549] width 640 height 58
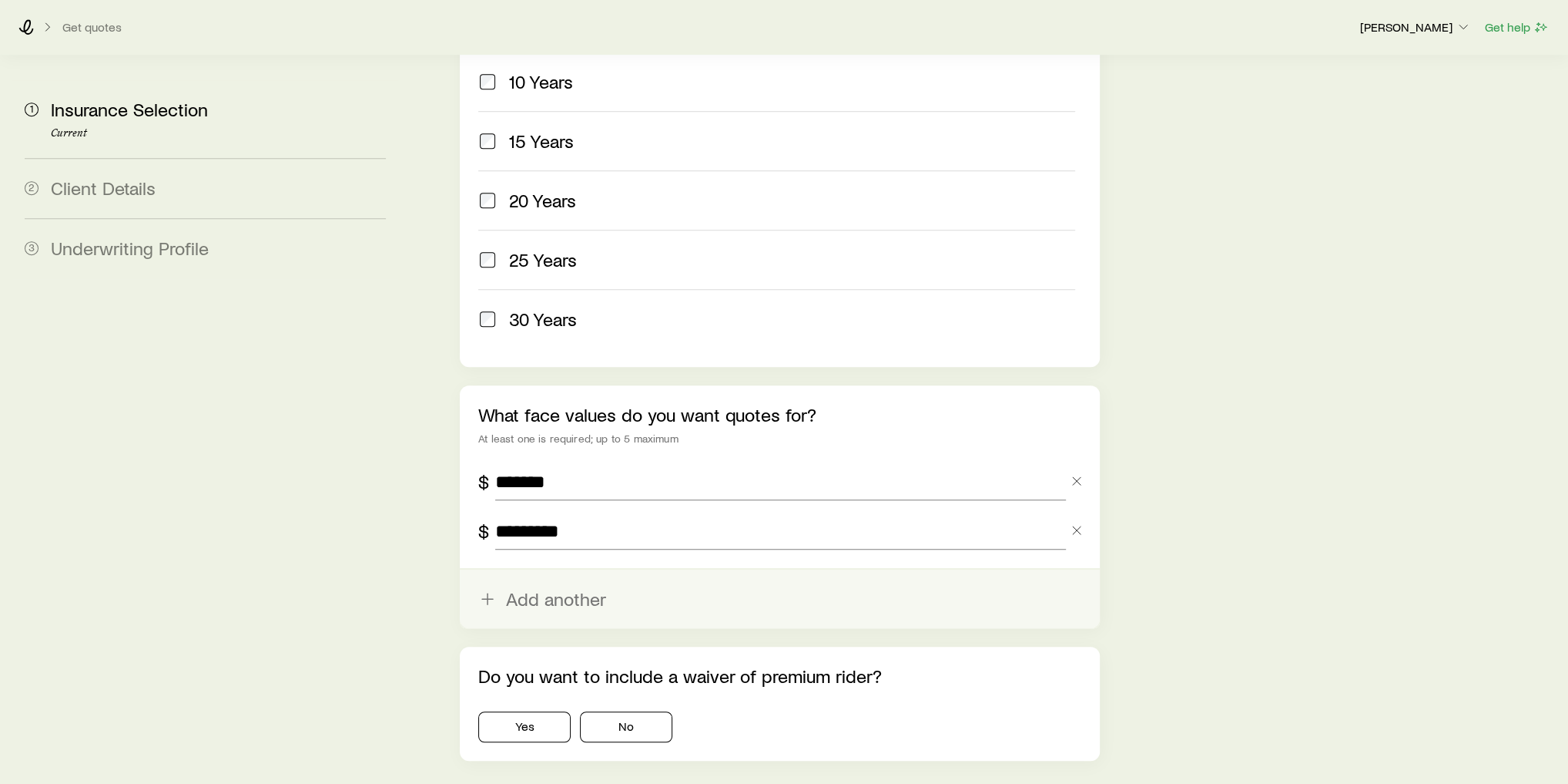
type input "*********"
click at [532, 570] on button "Add another" at bounding box center [779, 598] width 640 height 58
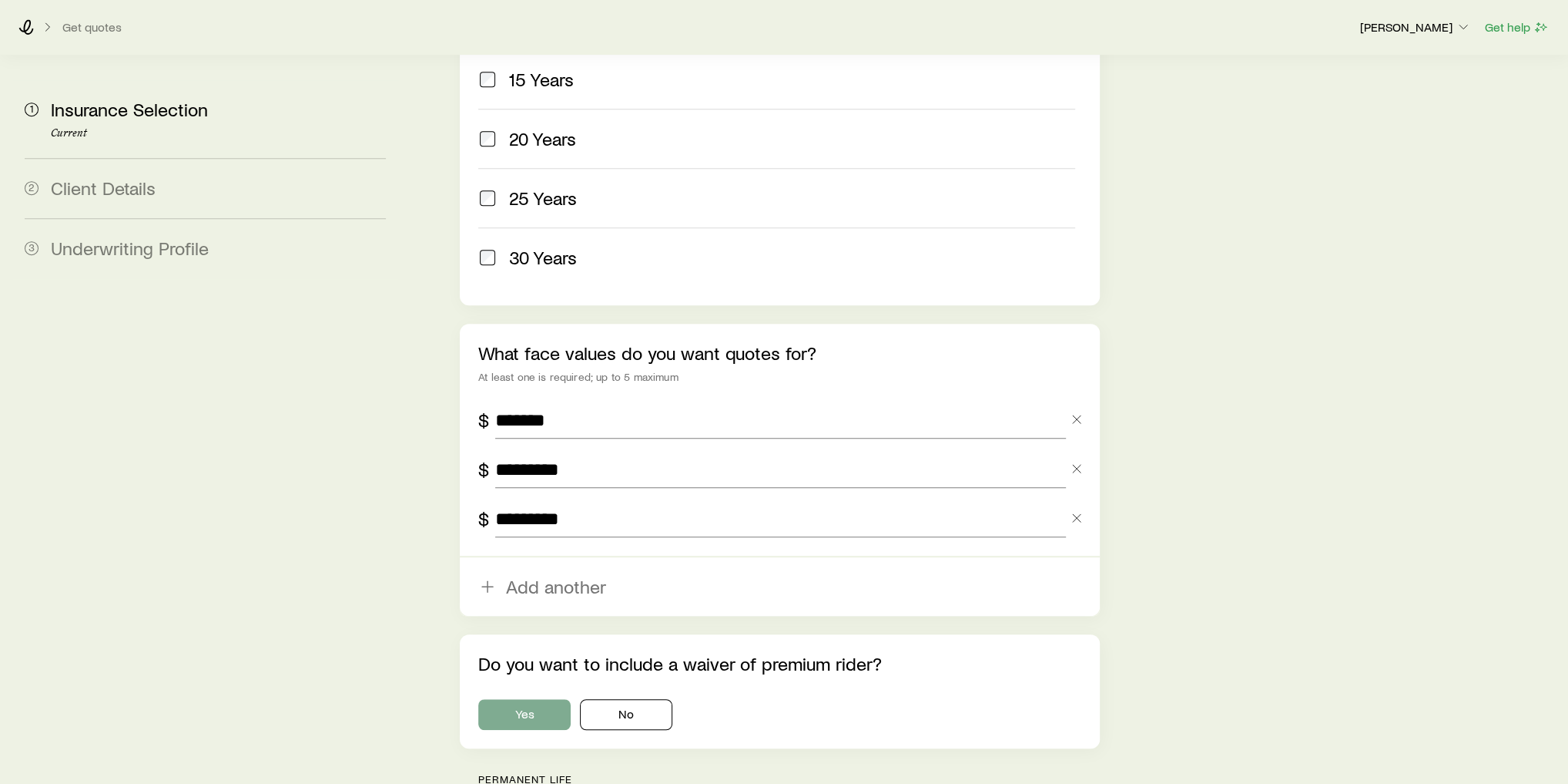
type input "*********"
click at [533, 699] on button "Yes" at bounding box center [525, 714] width 93 height 31
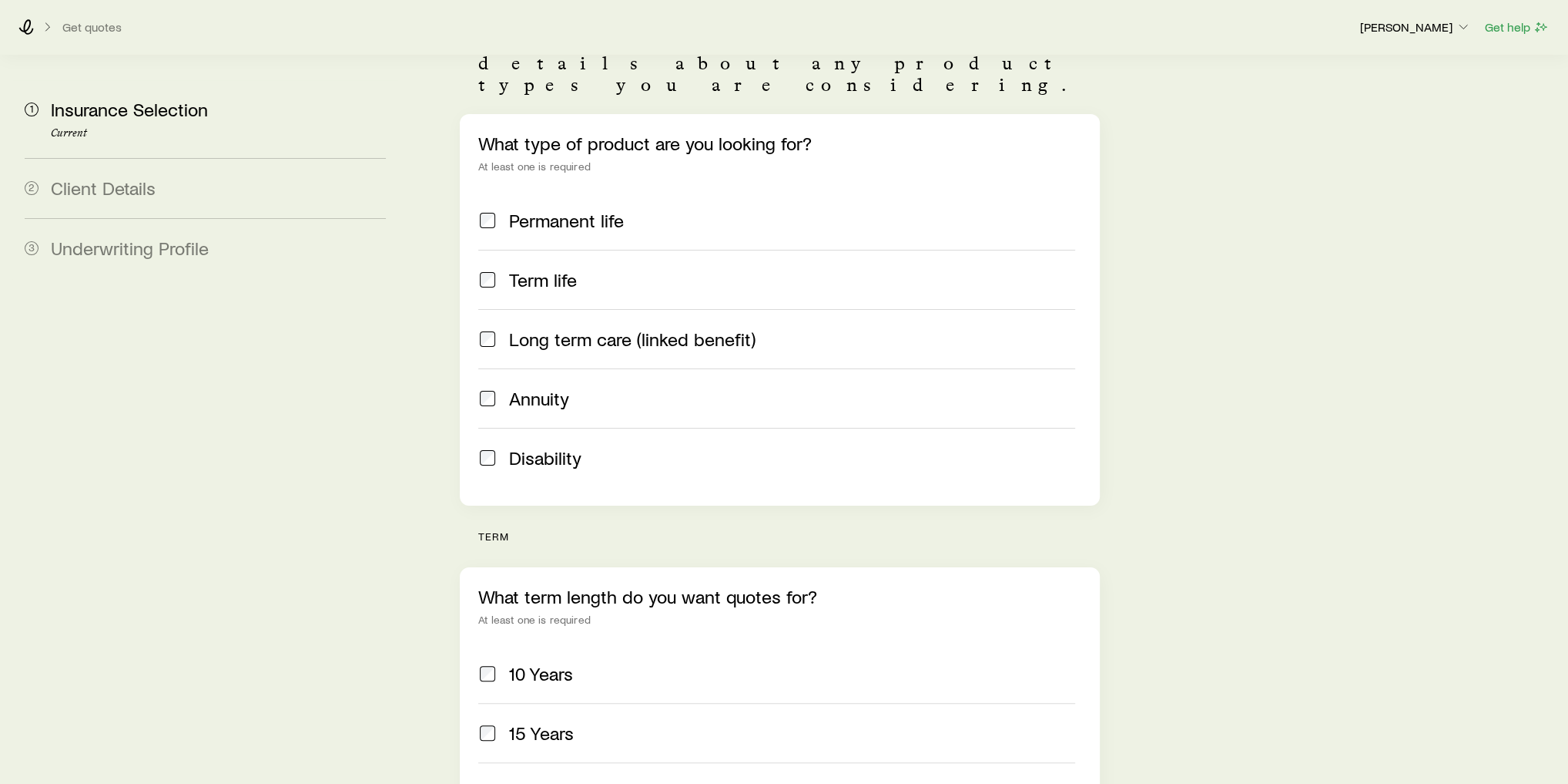
scroll to position [123, 0]
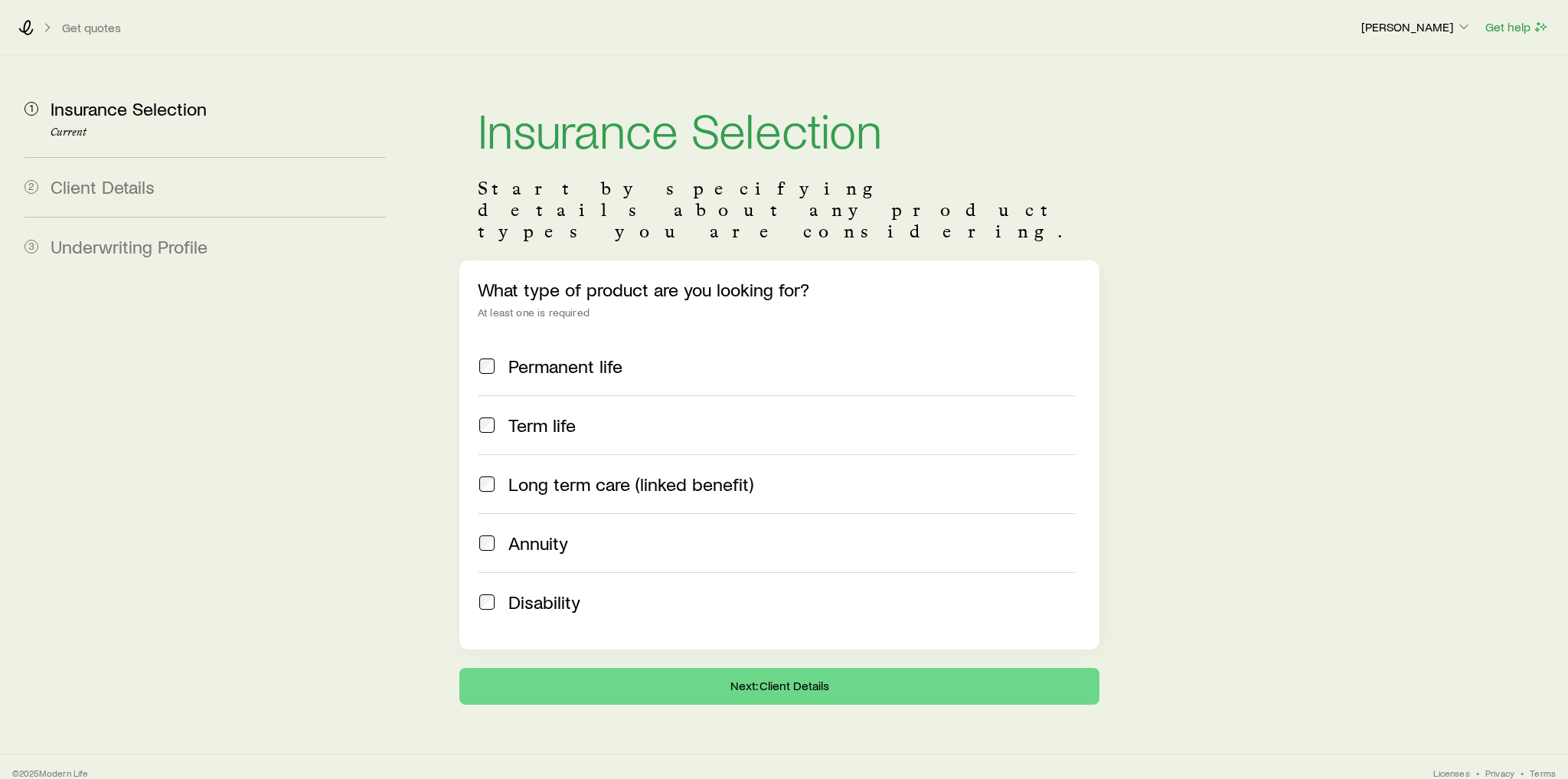
click at [551, 473] on span "Long term care (linked benefit)" at bounding box center [631, 484] width 245 height 22
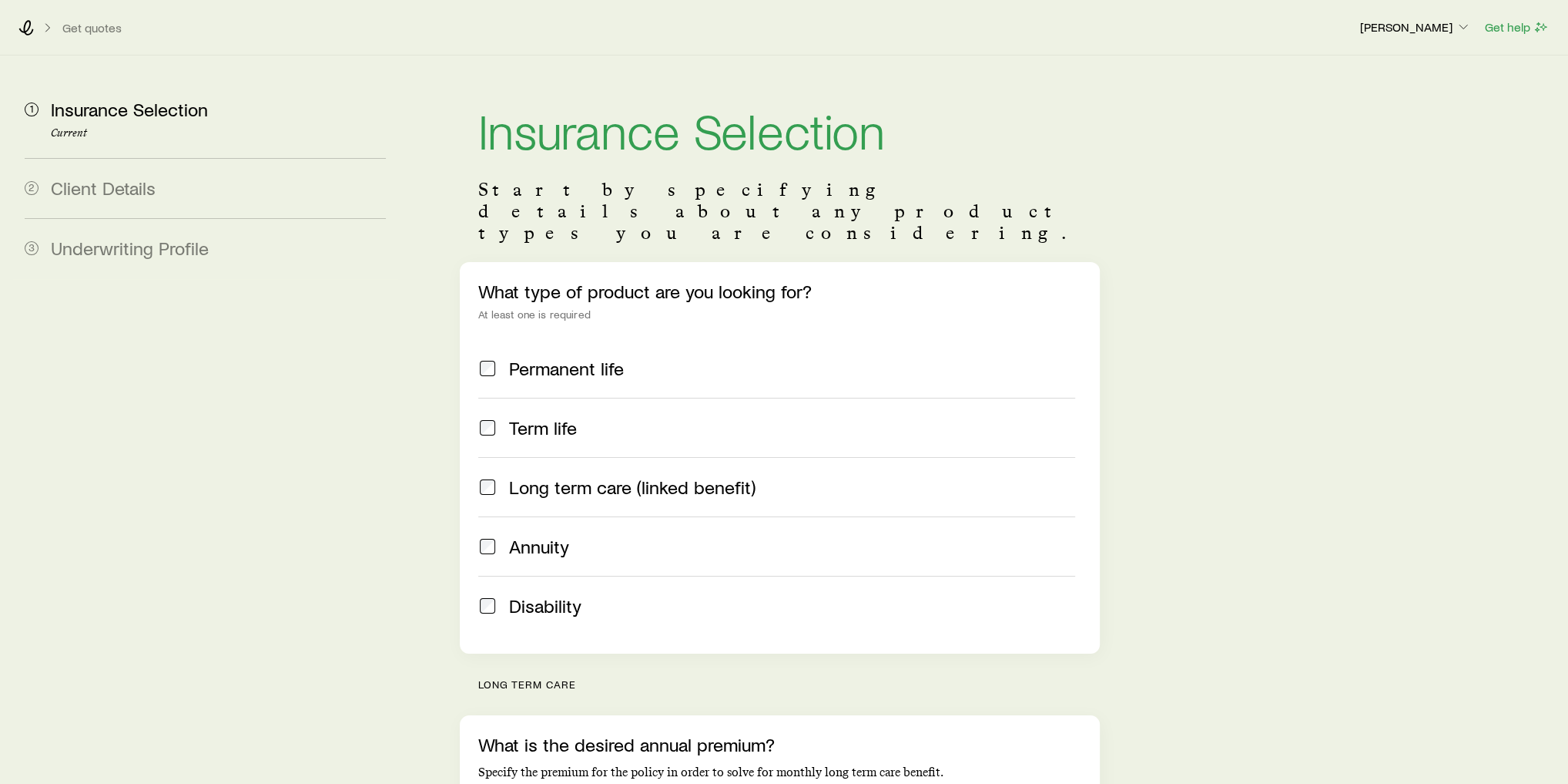
click at [551, 417] on span "Term life" at bounding box center [543, 428] width 67 height 22
click at [558, 358] on span "Permanent life" at bounding box center [567, 369] width 115 height 22
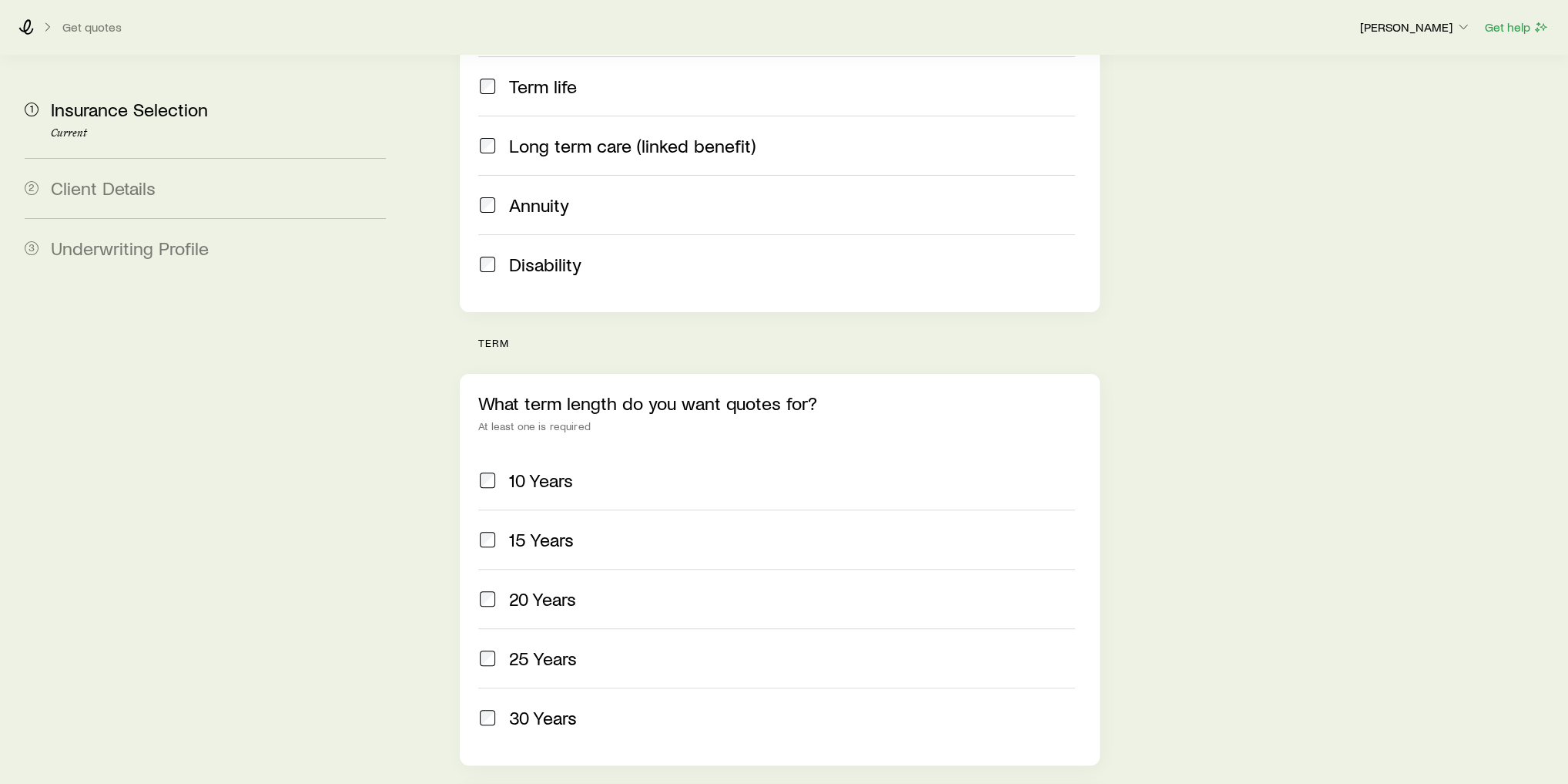
scroll to position [370, 0]
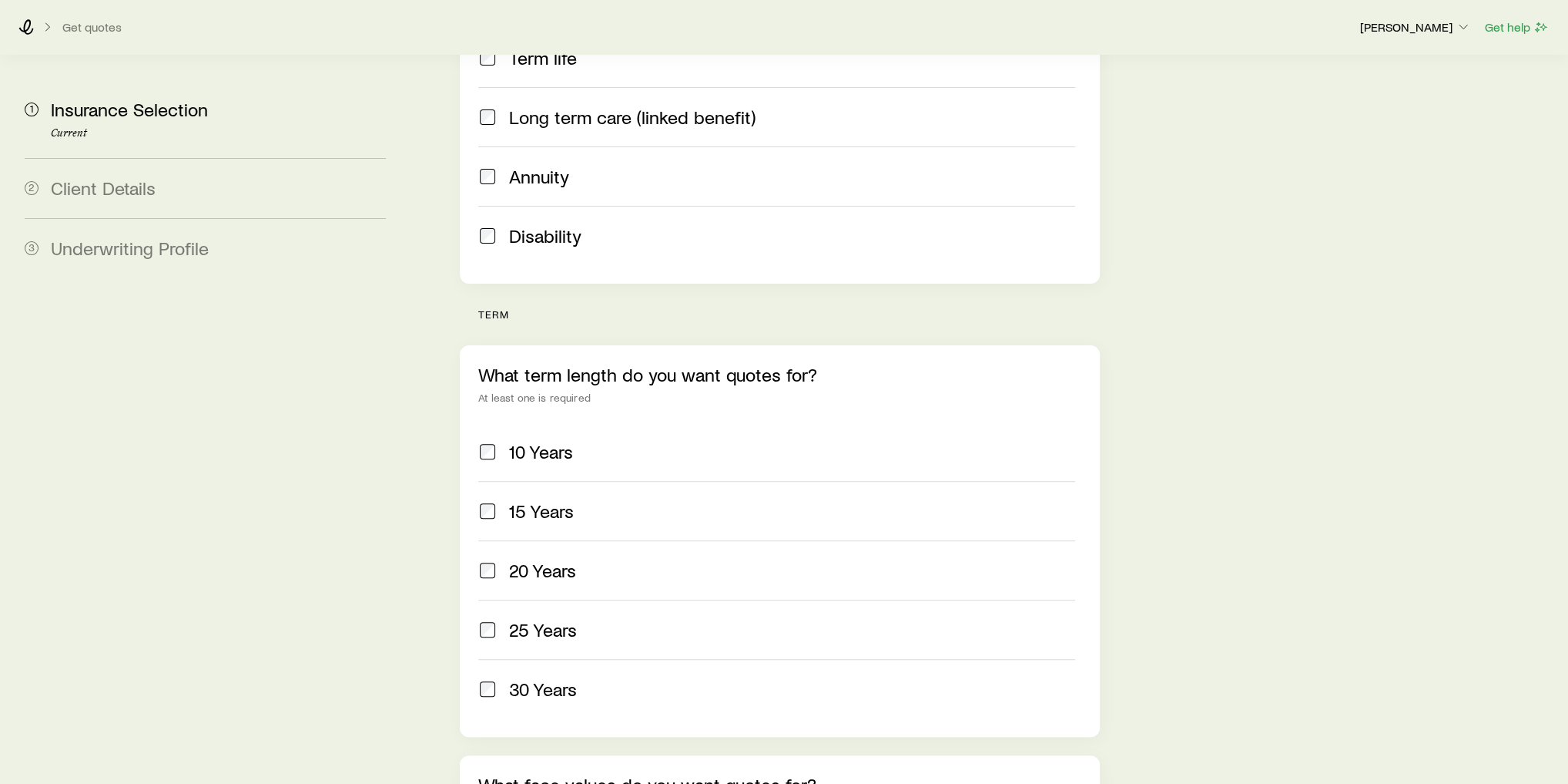
click at [555, 560] on span "20 Years" at bounding box center [542, 570] width 67 height 22
click at [569, 619] on span "25 Years" at bounding box center [543, 630] width 67 height 22
click at [575, 659] on label "30 Years" at bounding box center [777, 689] width 597 height 59
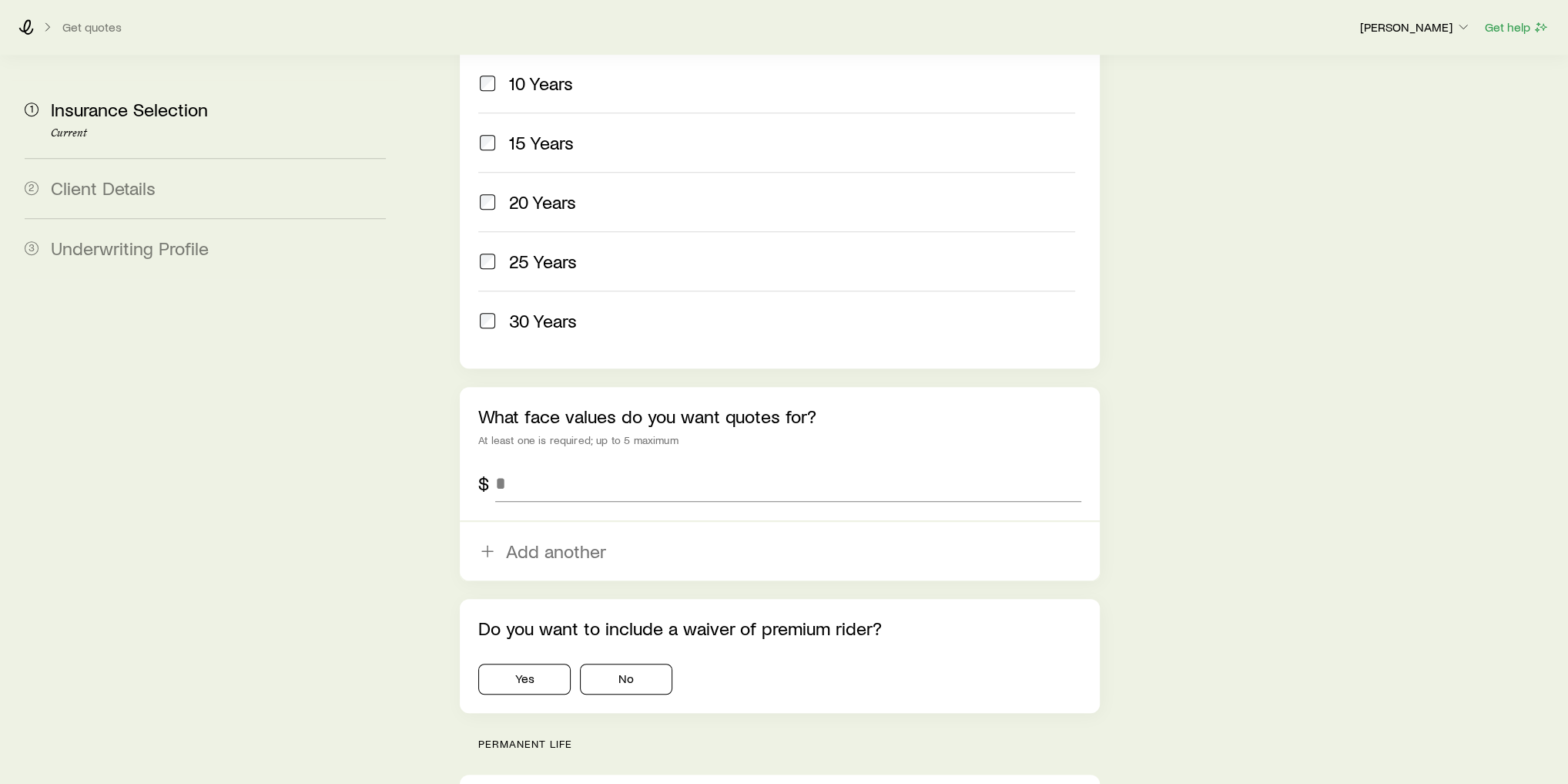
scroll to position [740, 0]
click at [517, 463] on input "tel" at bounding box center [788, 482] width 586 height 37
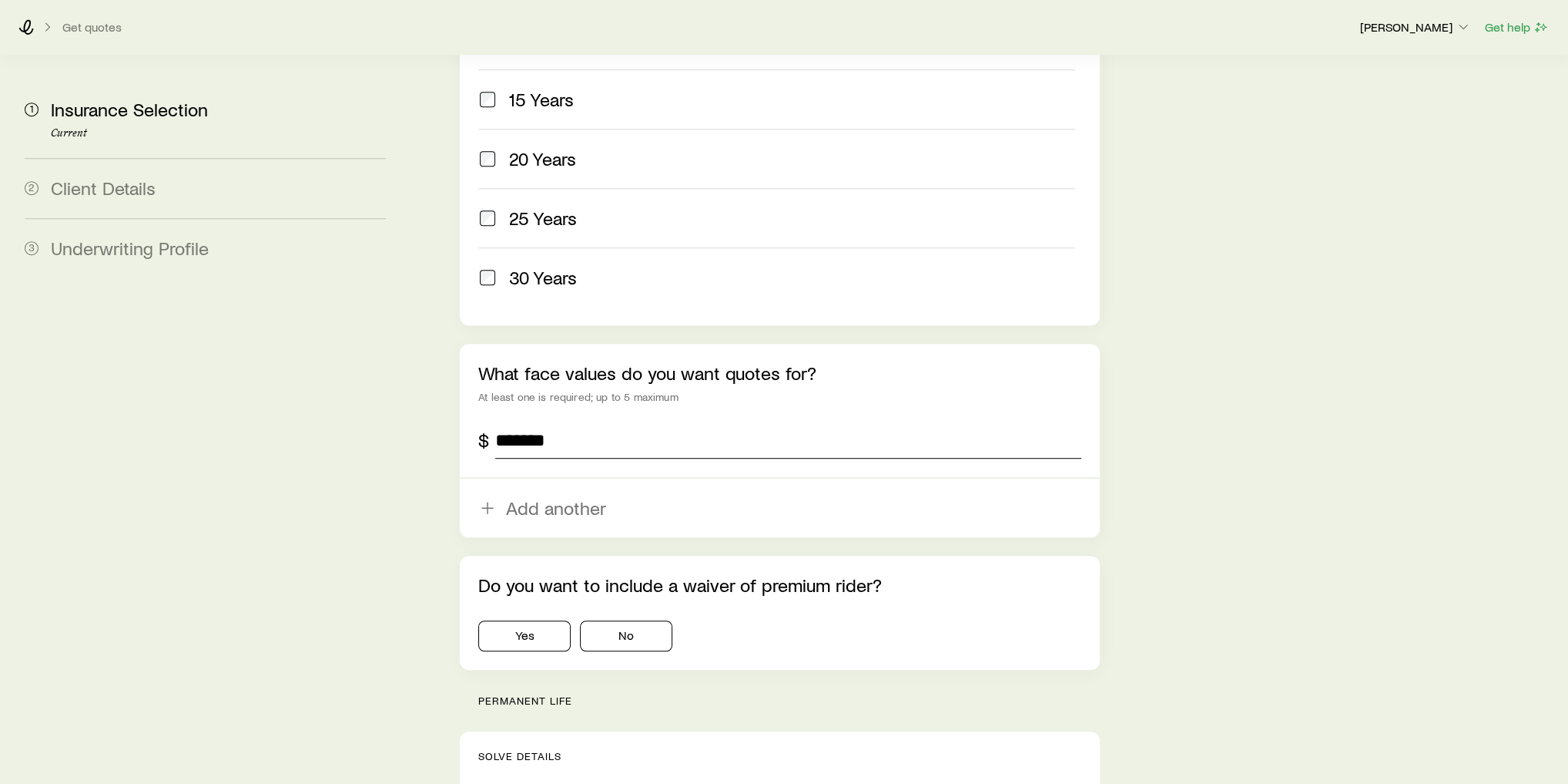
scroll to position [802, 0]
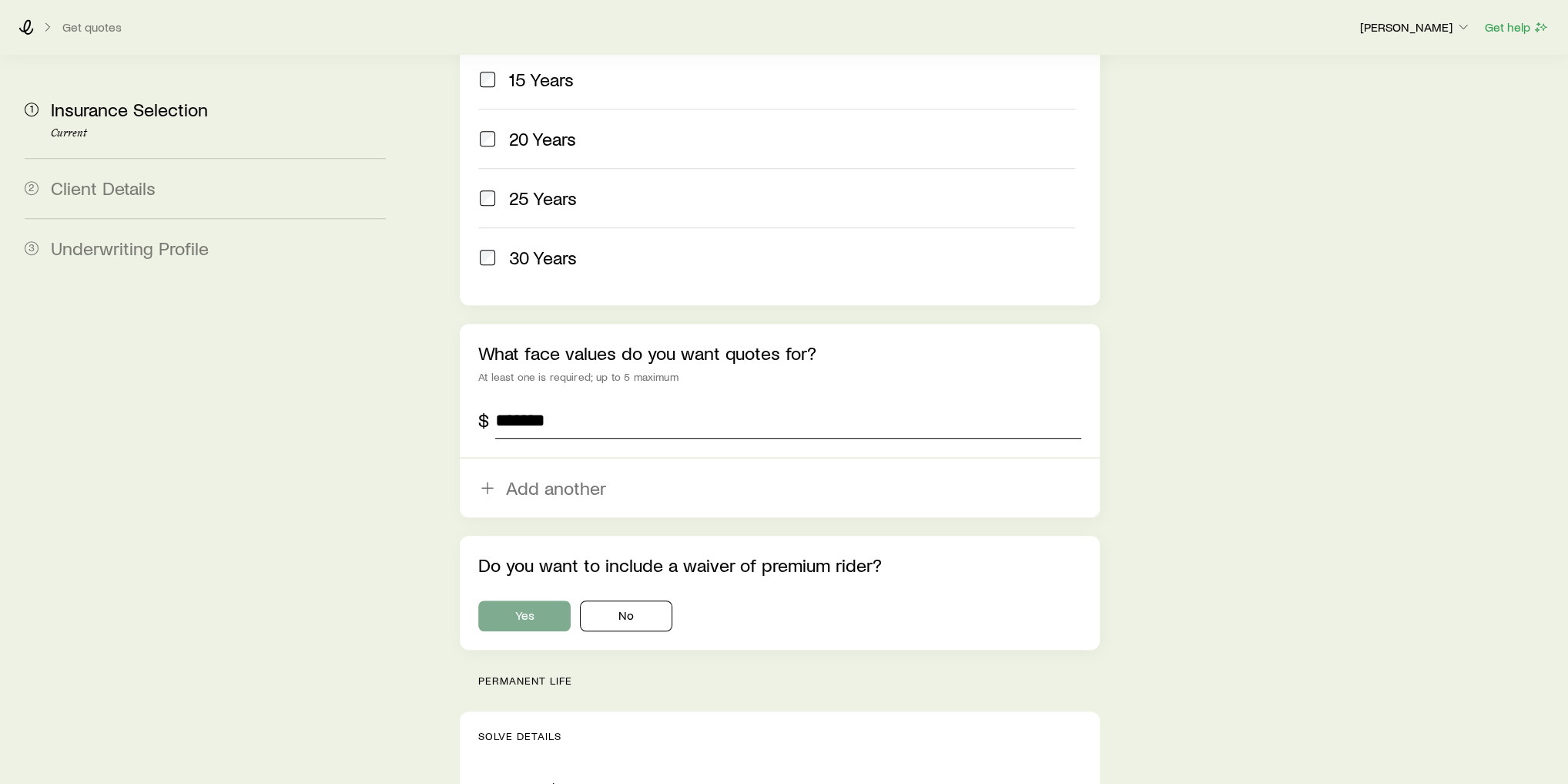
type input "*******"
click at [520, 600] on button "Yes" at bounding box center [525, 615] width 93 height 31
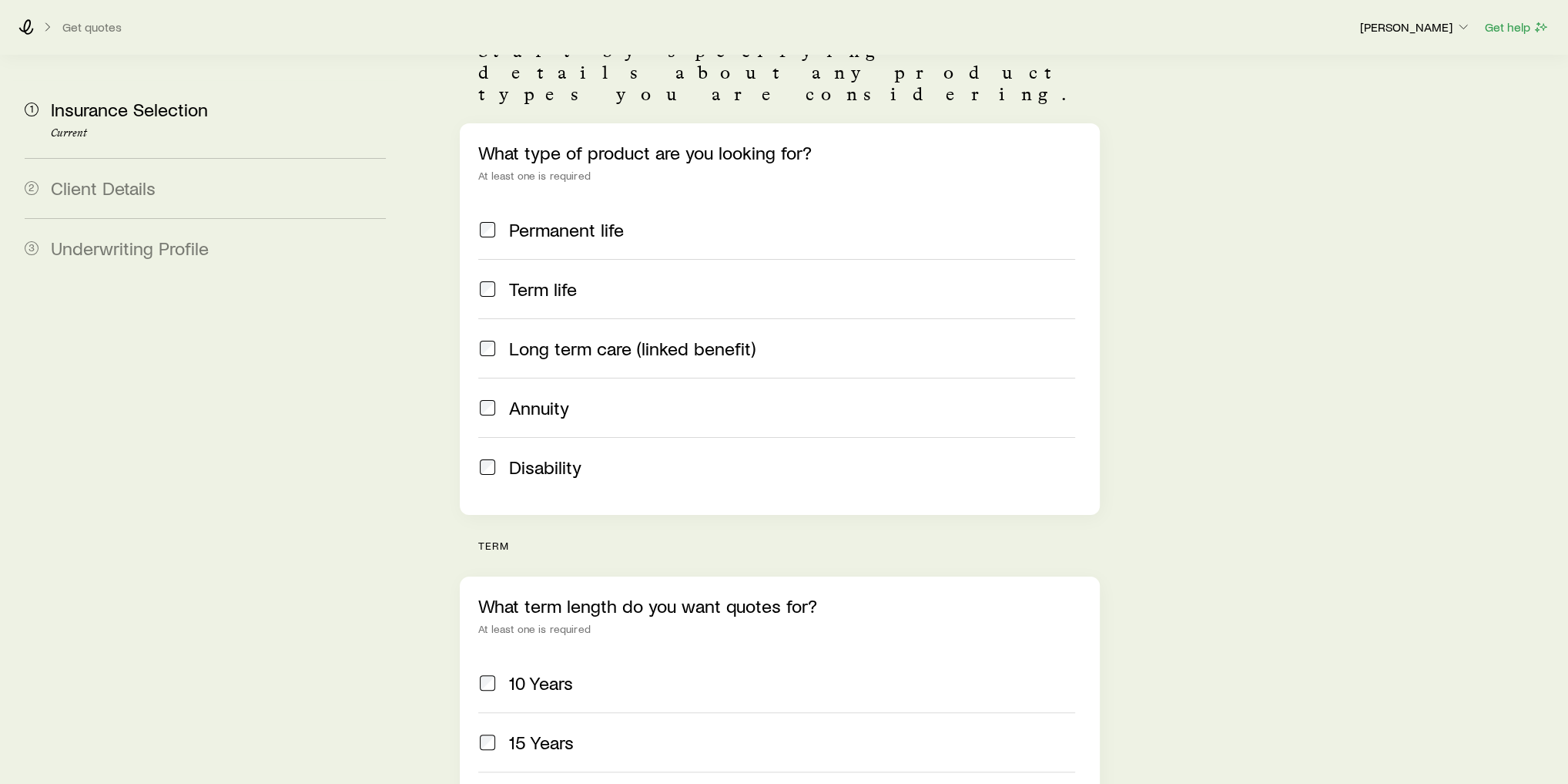
scroll to position [30, 0]
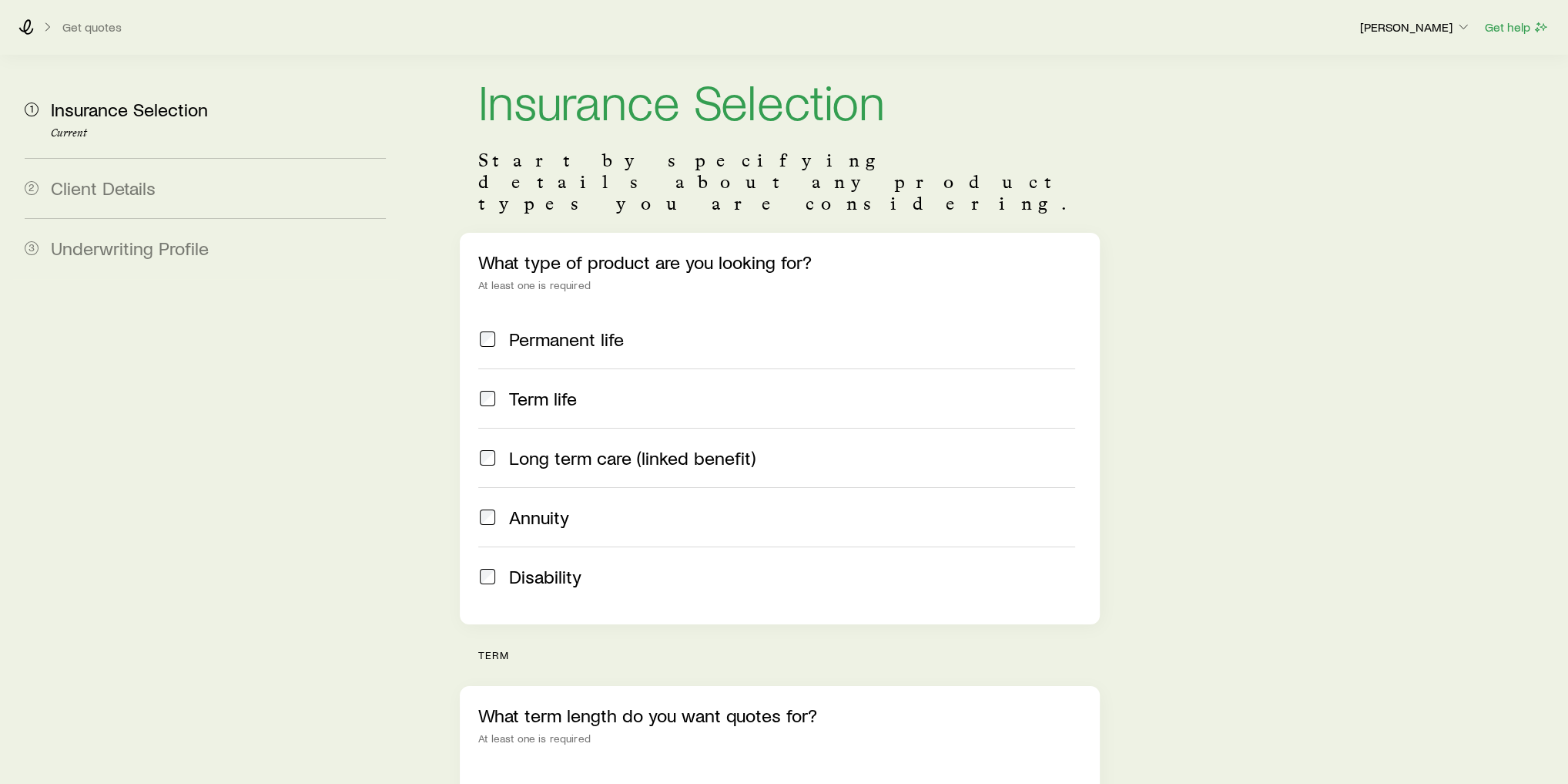
click at [581, 328] on span "Permanent life" at bounding box center [567, 339] width 115 height 22
click at [566, 387] on span "Term life" at bounding box center [543, 398] width 67 height 22
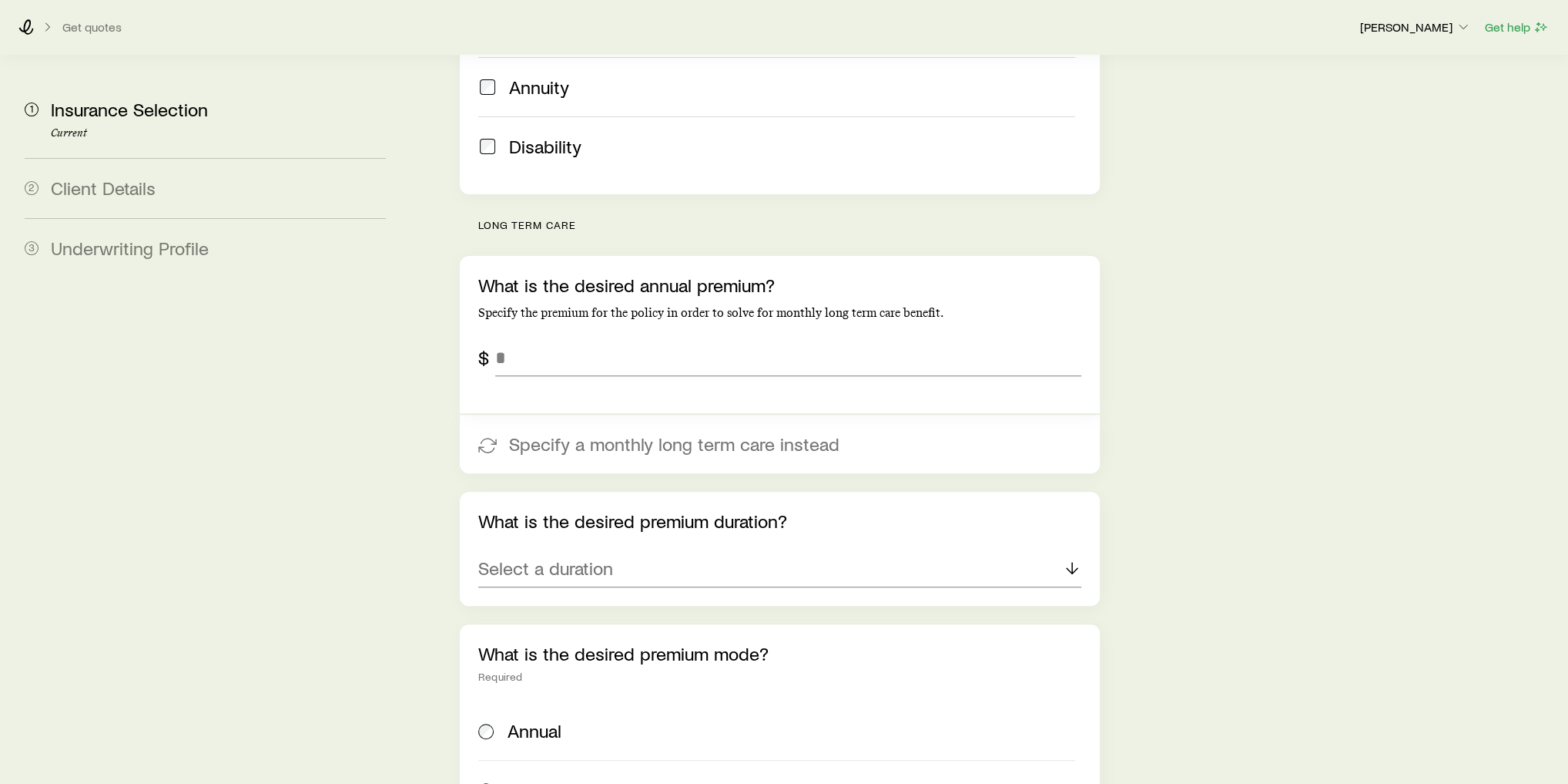
scroll to position [461, 0]
click at [567, 338] on input "tel" at bounding box center [788, 356] width 586 height 37
type input "******"
click at [726, 549] on div "Select a duration" at bounding box center [779, 567] width 603 height 37
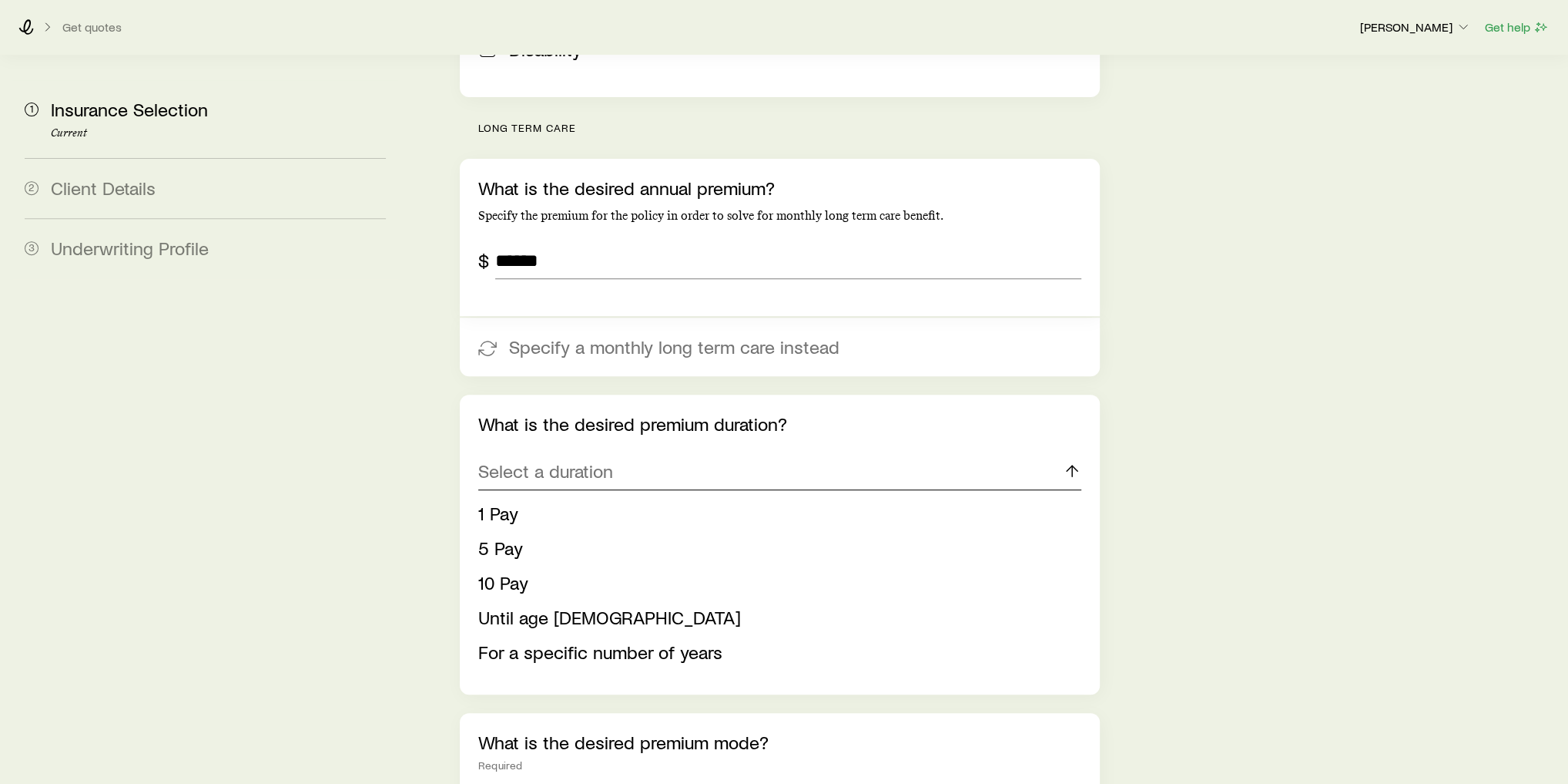
scroll to position [584, 0]
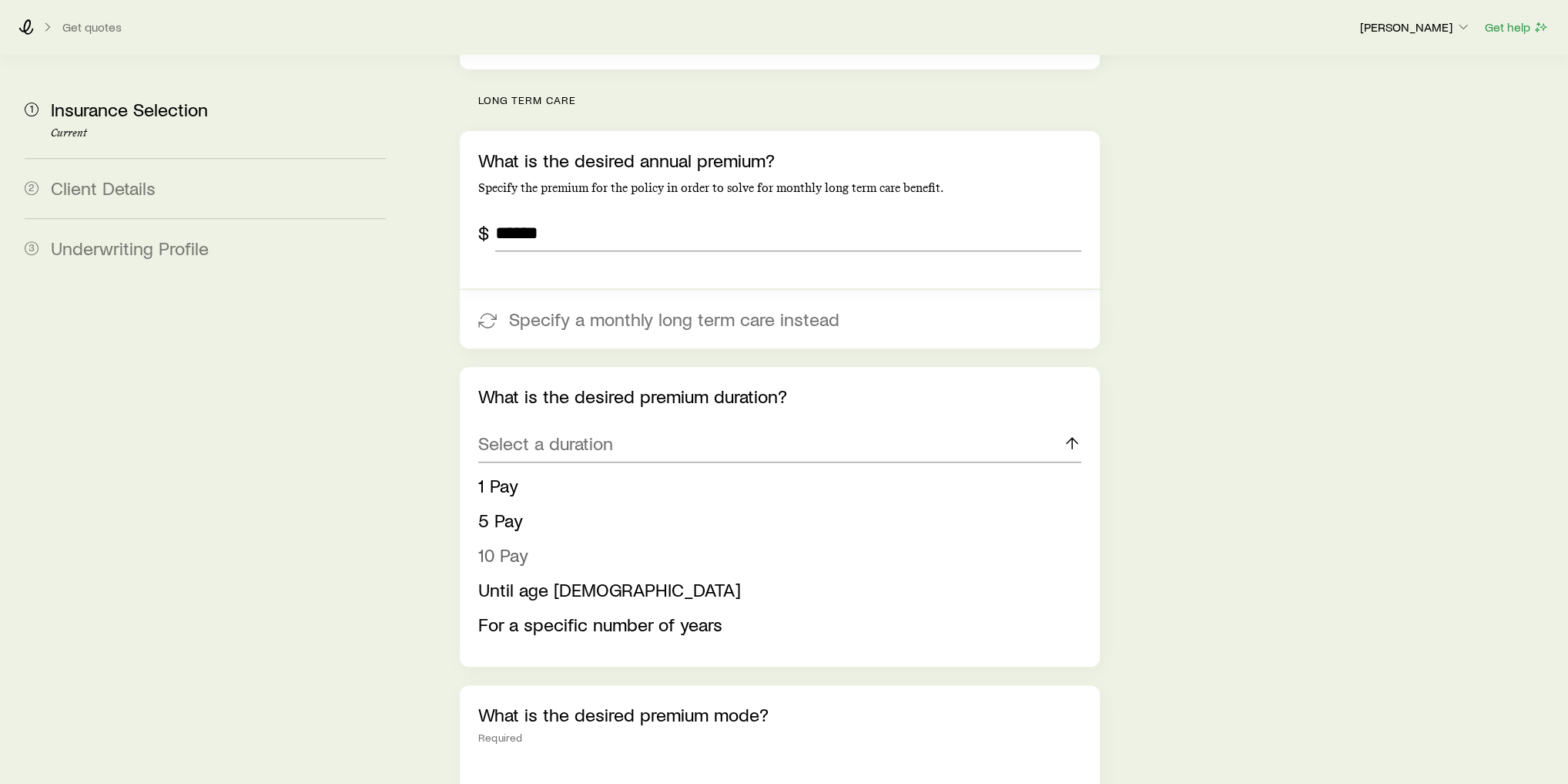
click at [572, 538] on li "10 Pay" at bounding box center [775, 554] width 594 height 35
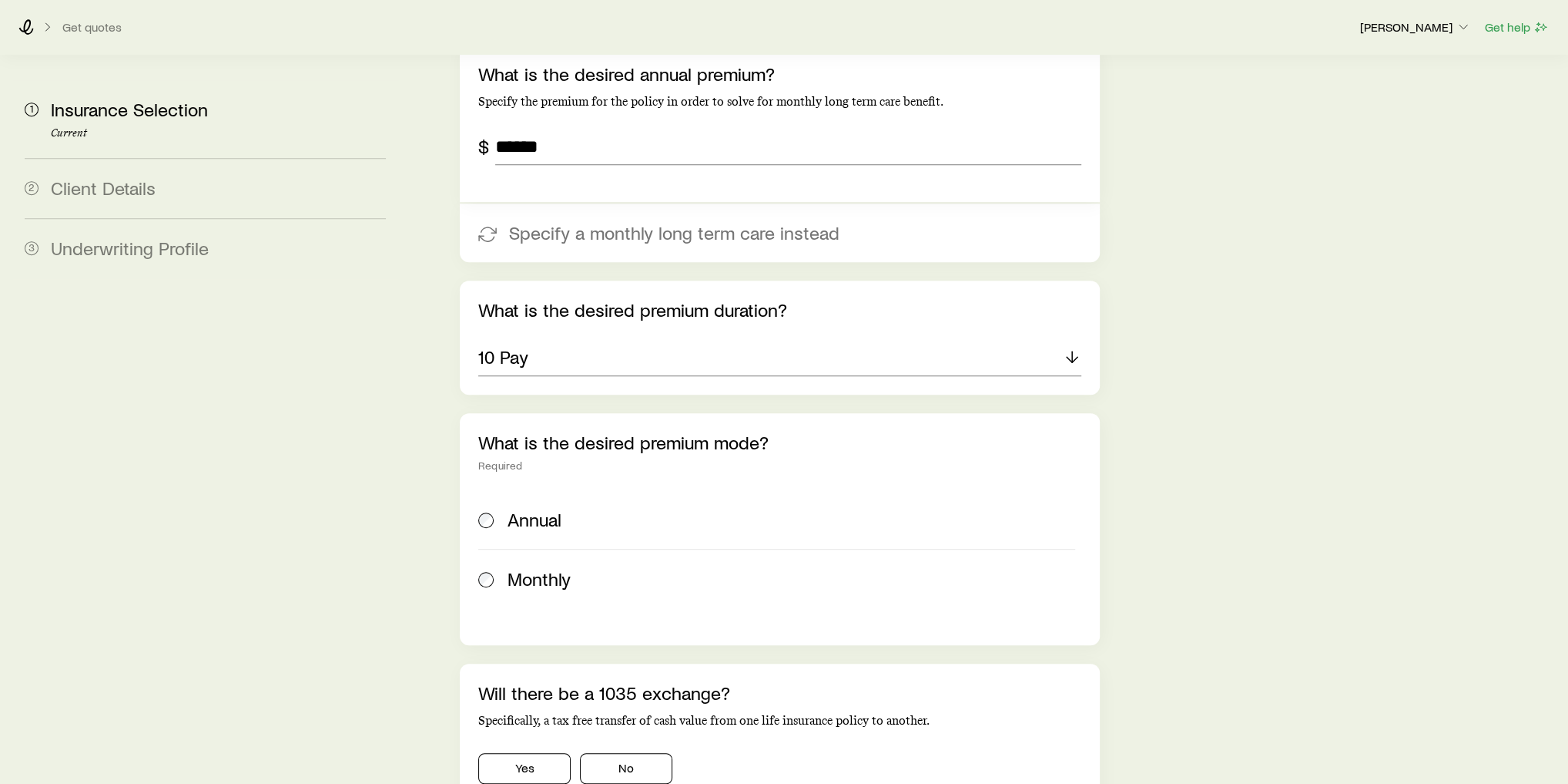
scroll to position [707, 0]
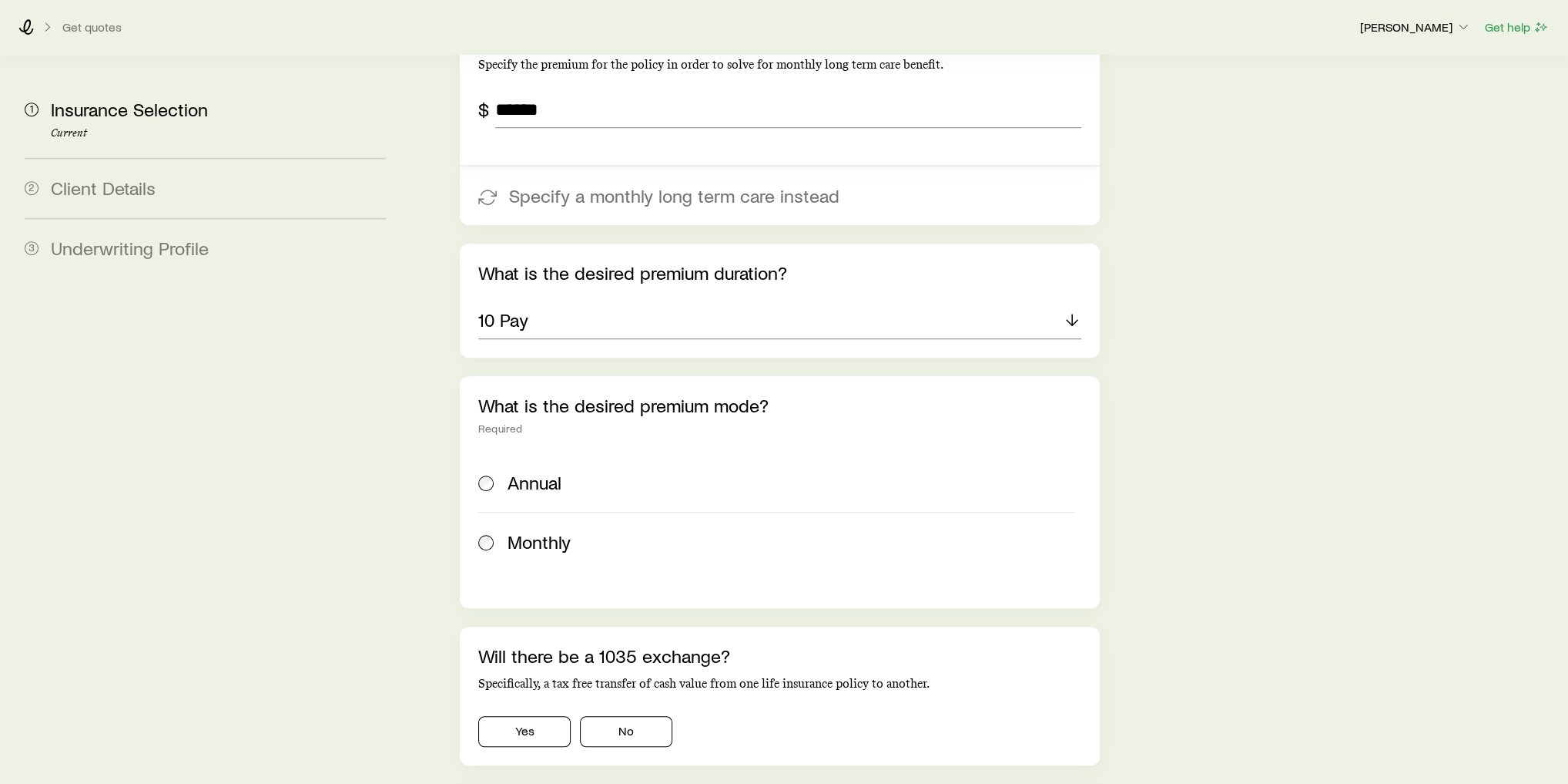
click at [555, 472] on span "Annual" at bounding box center [535, 483] width 54 height 22
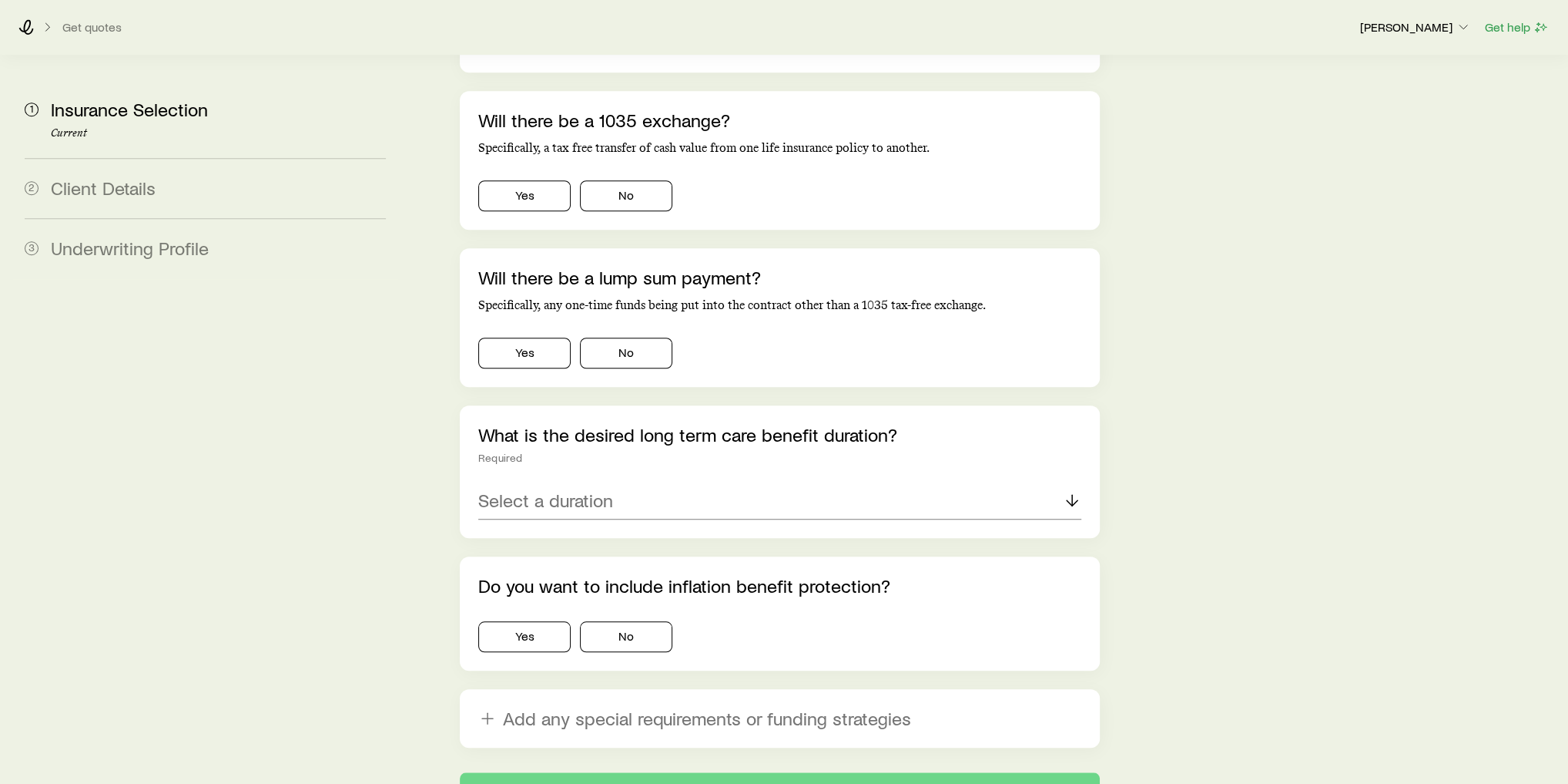
scroll to position [1263, 0]
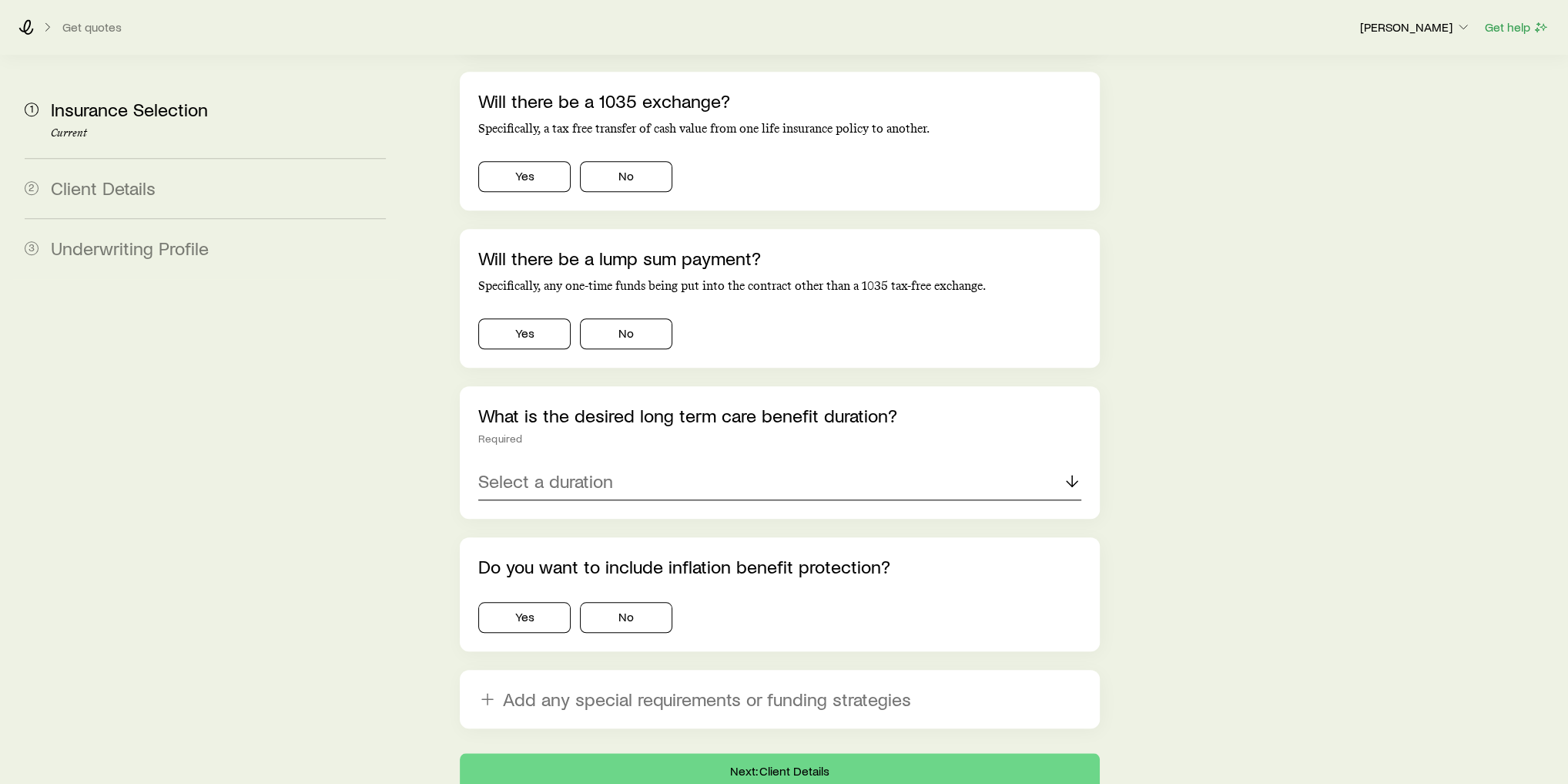
click at [643, 463] on div "Select a duration" at bounding box center [779, 482] width 603 height 37
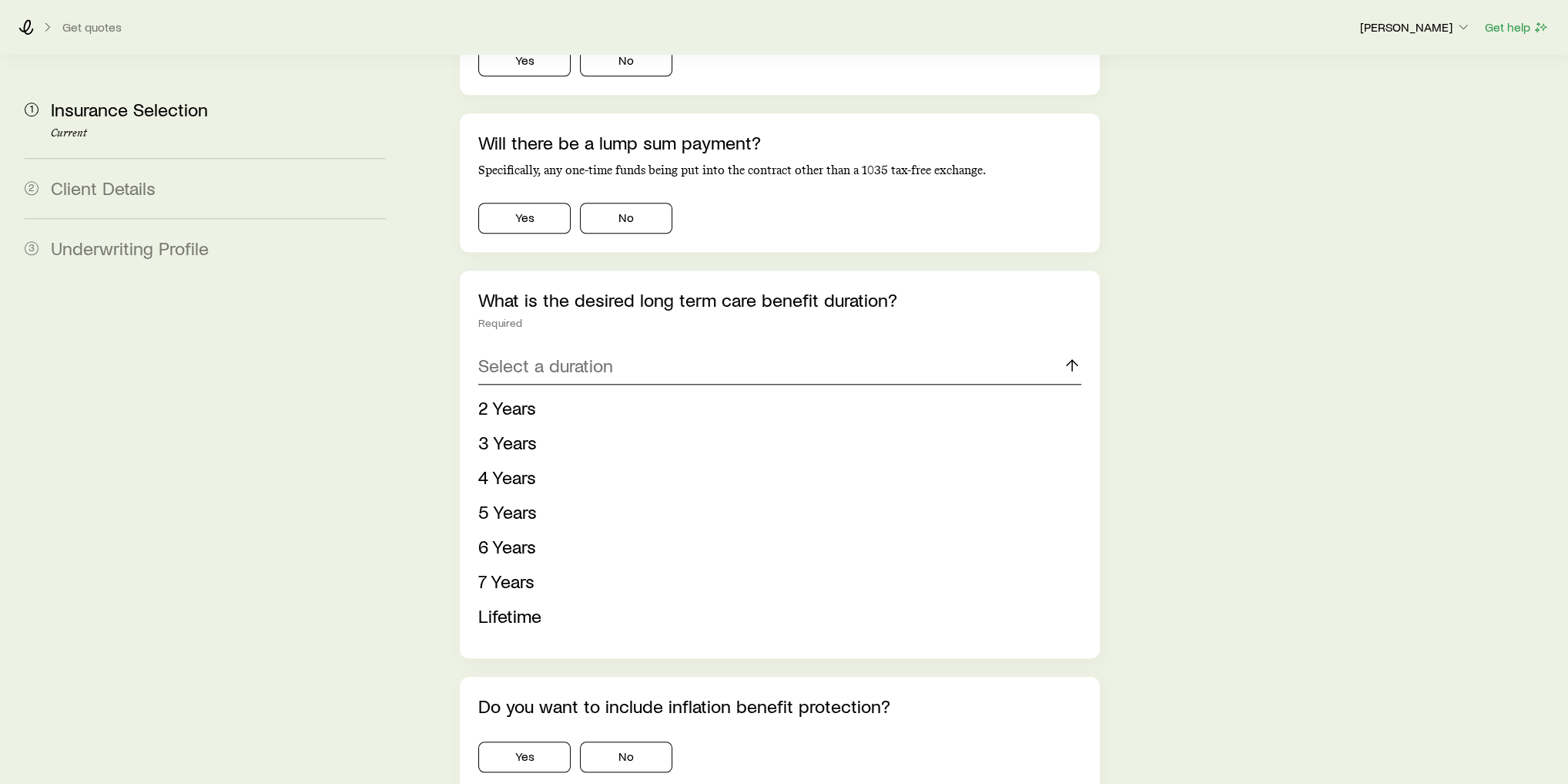
scroll to position [1386, 0]
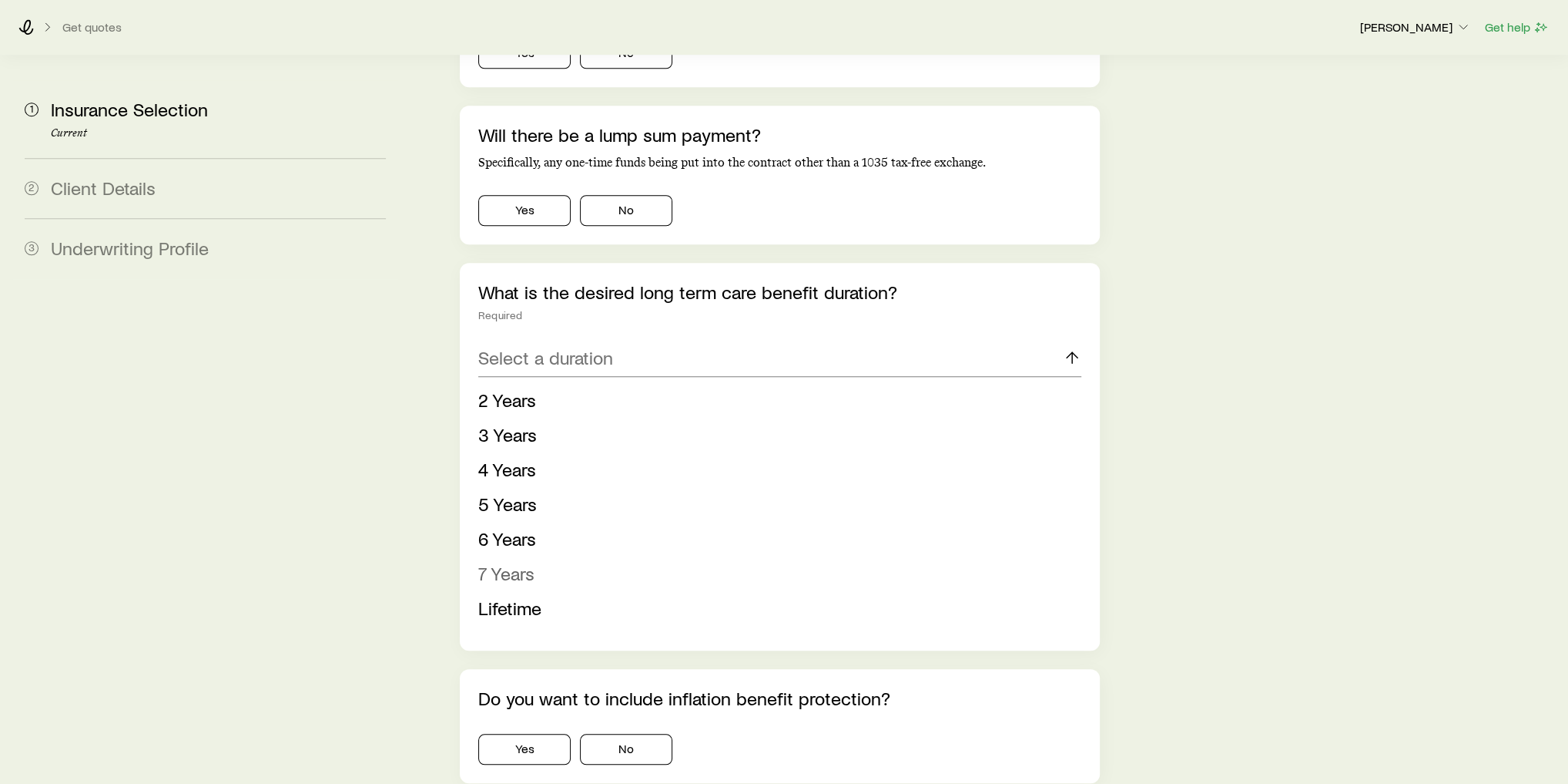
click at [522, 562] on span "7 Years" at bounding box center [506, 573] width 57 height 22
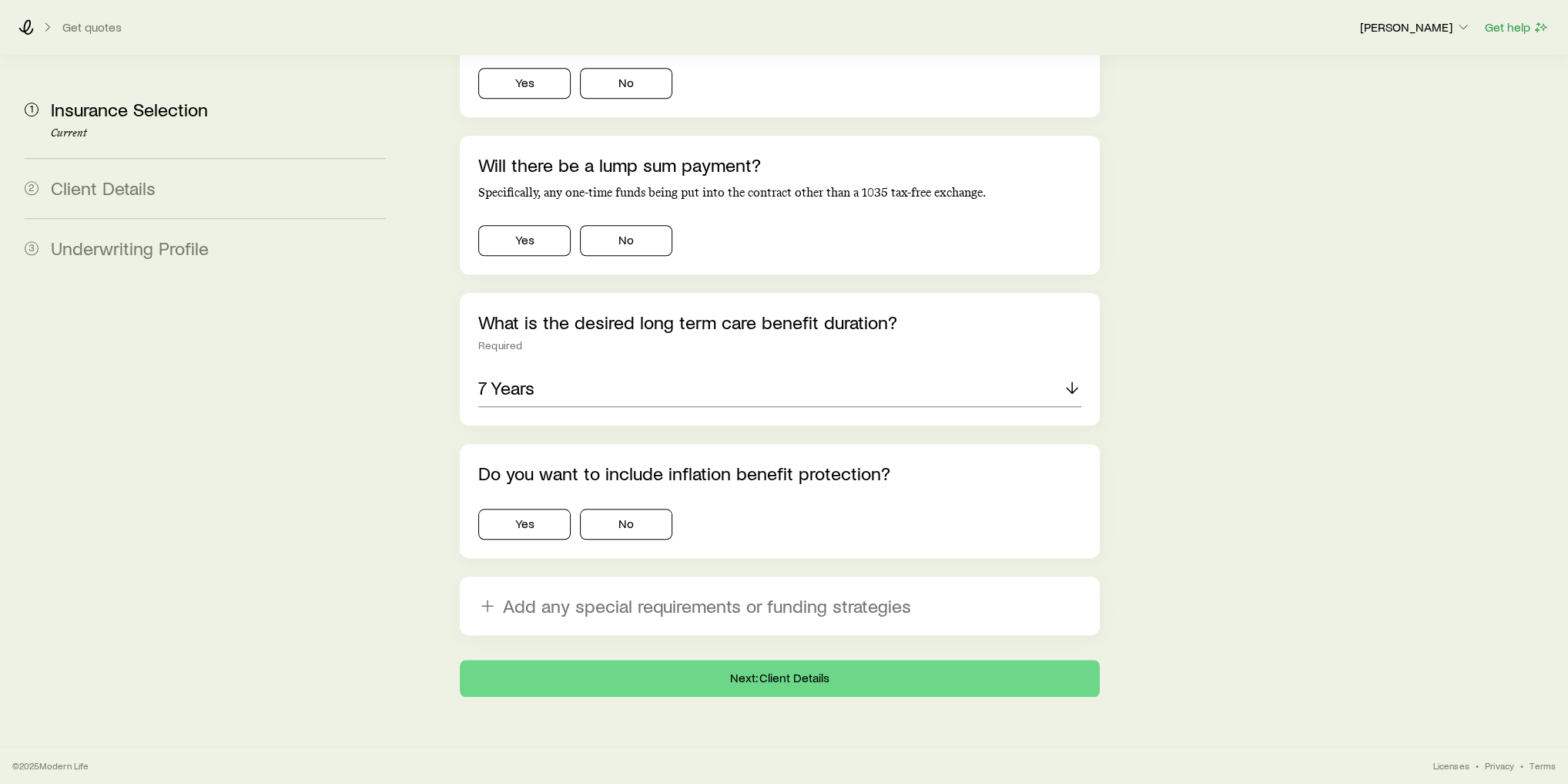
scroll to position [1310, 0]
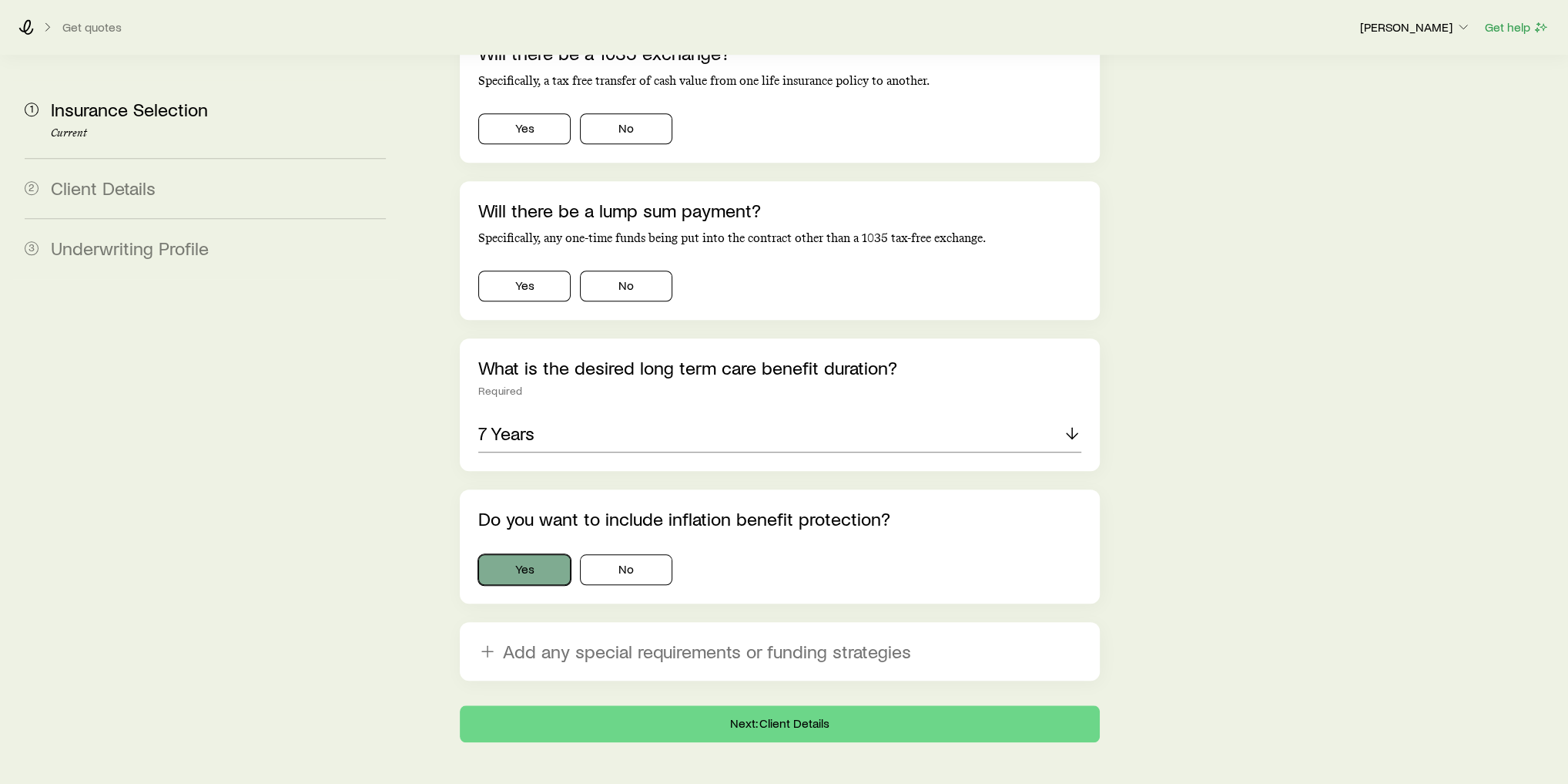
click at [520, 554] on button "Yes" at bounding box center [525, 570] width 93 height 31
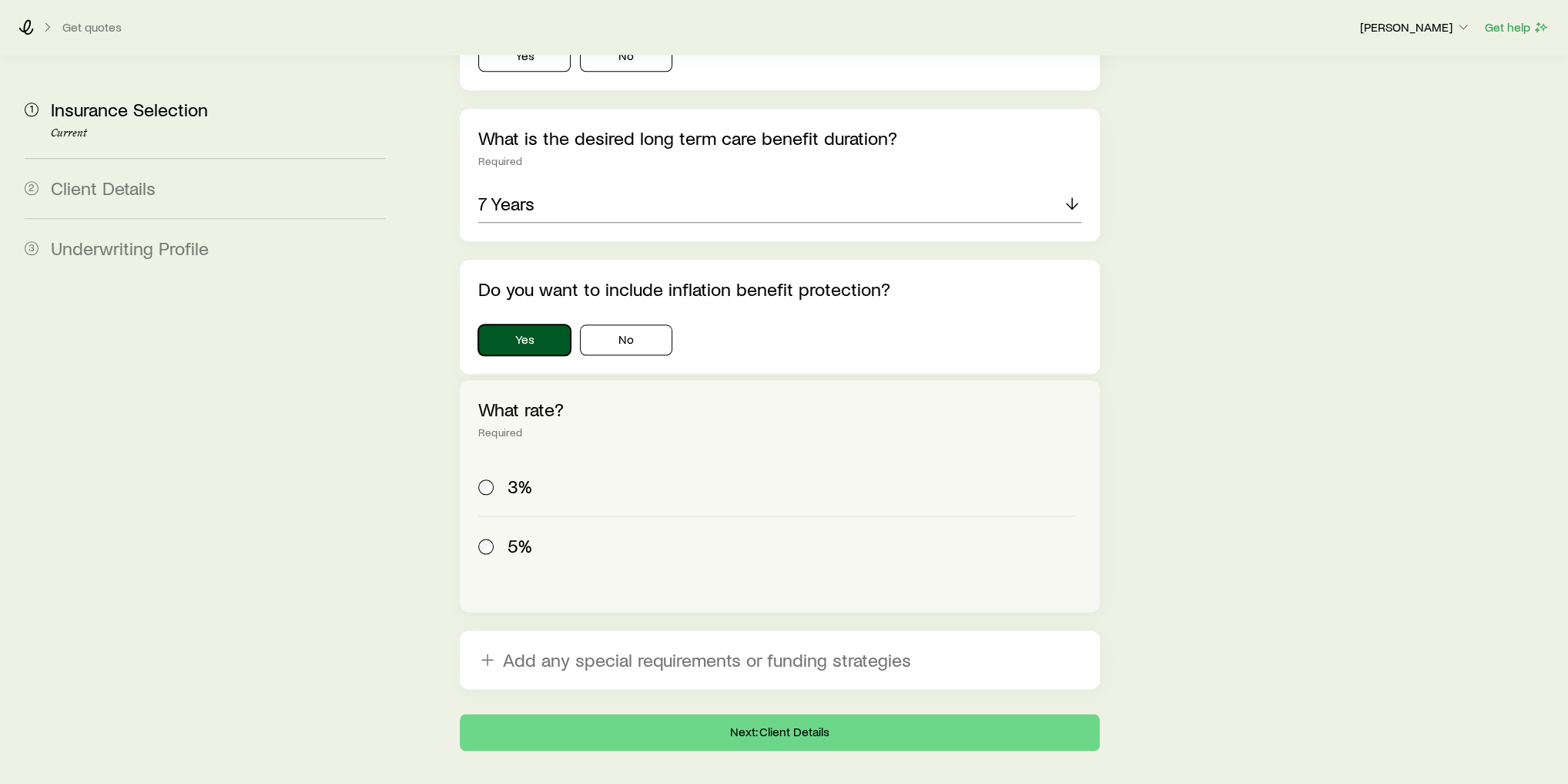
scroll to position [1548, 0]
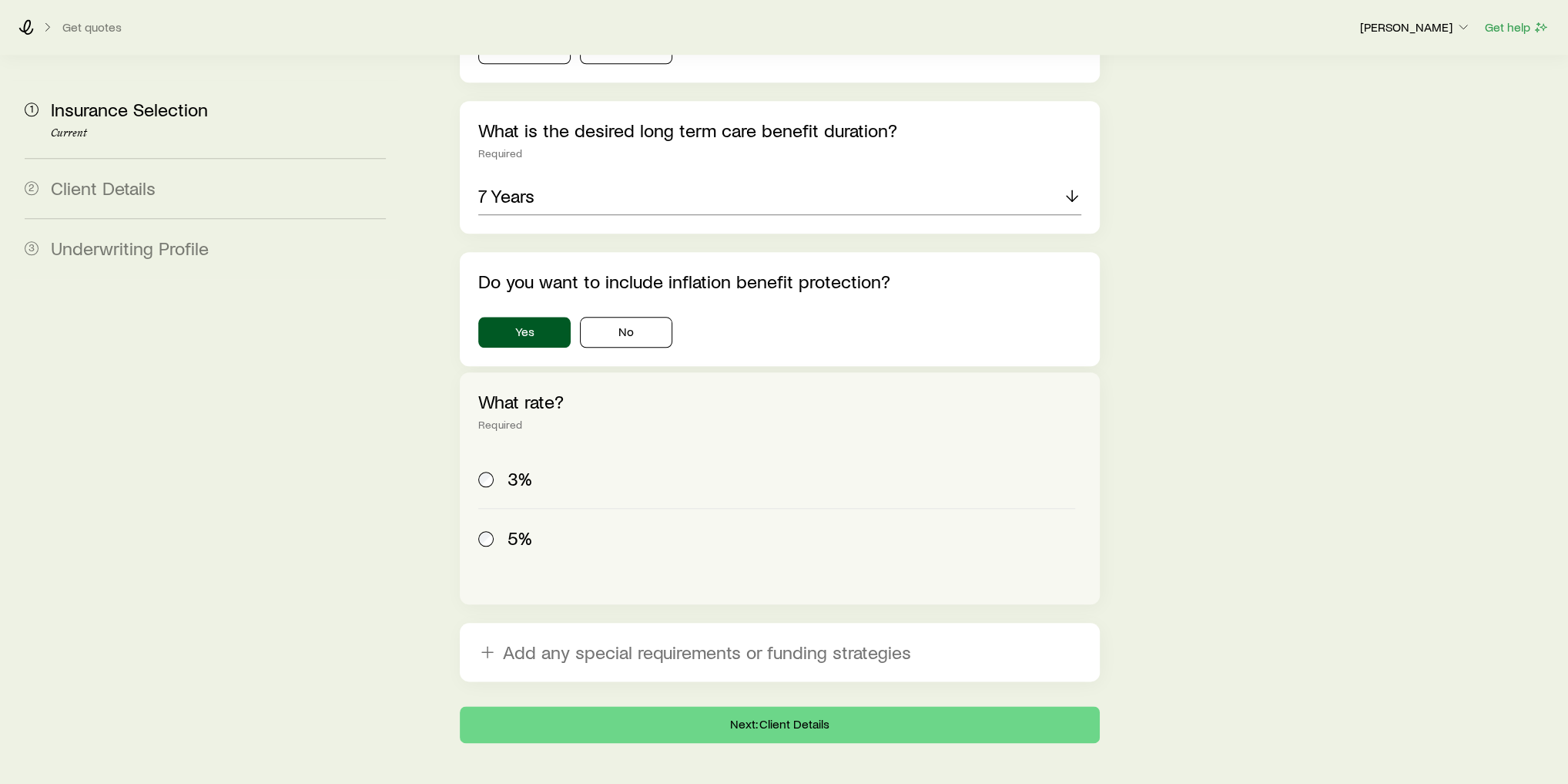
click at [513, 527] on span "5%" at bounding box center [520, 538] width 24 height 22
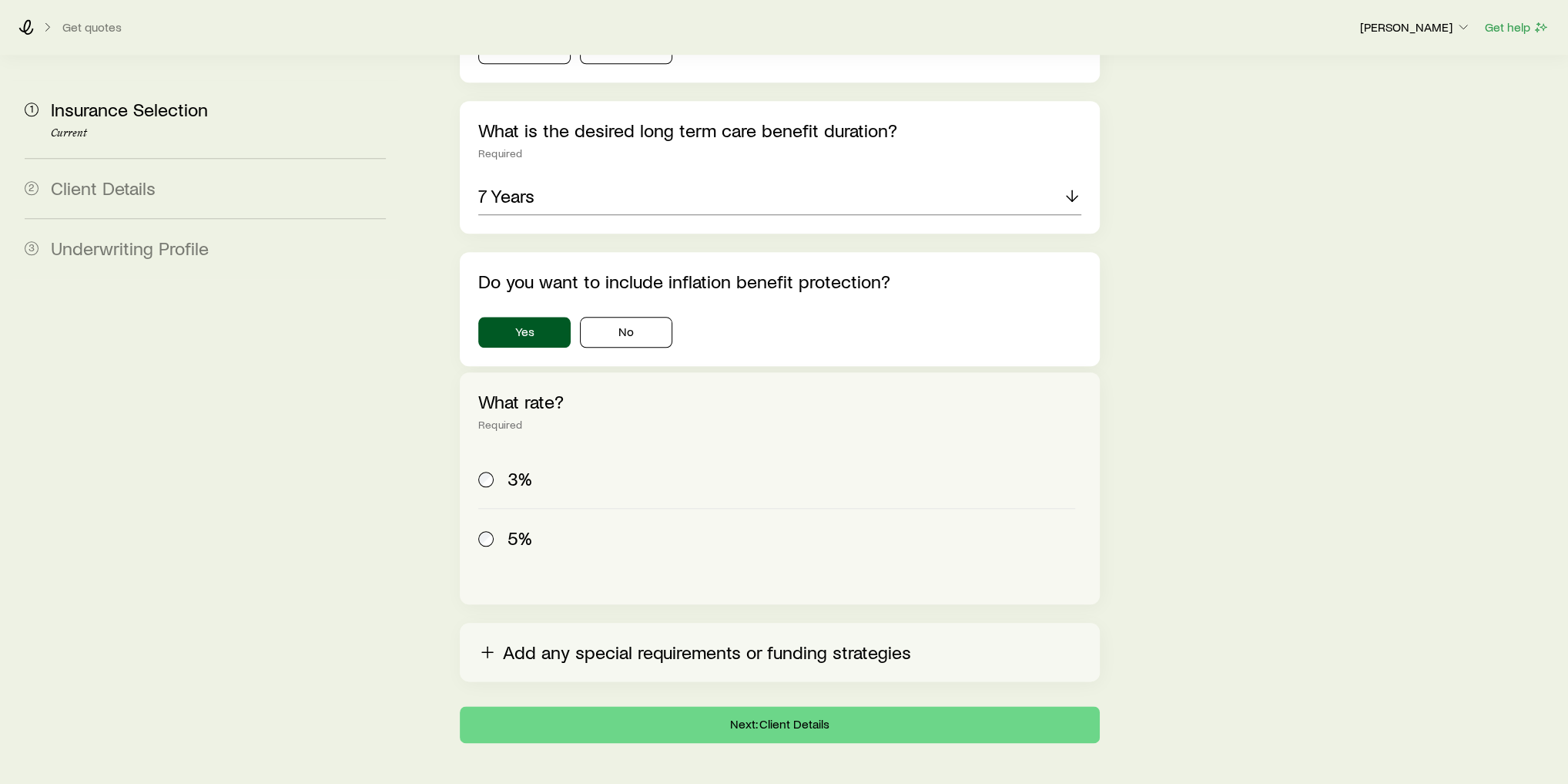
click at [766, 623] on button "Add any special requirements or funding strategies" at bounding box center [779, 652] width 640 height 58
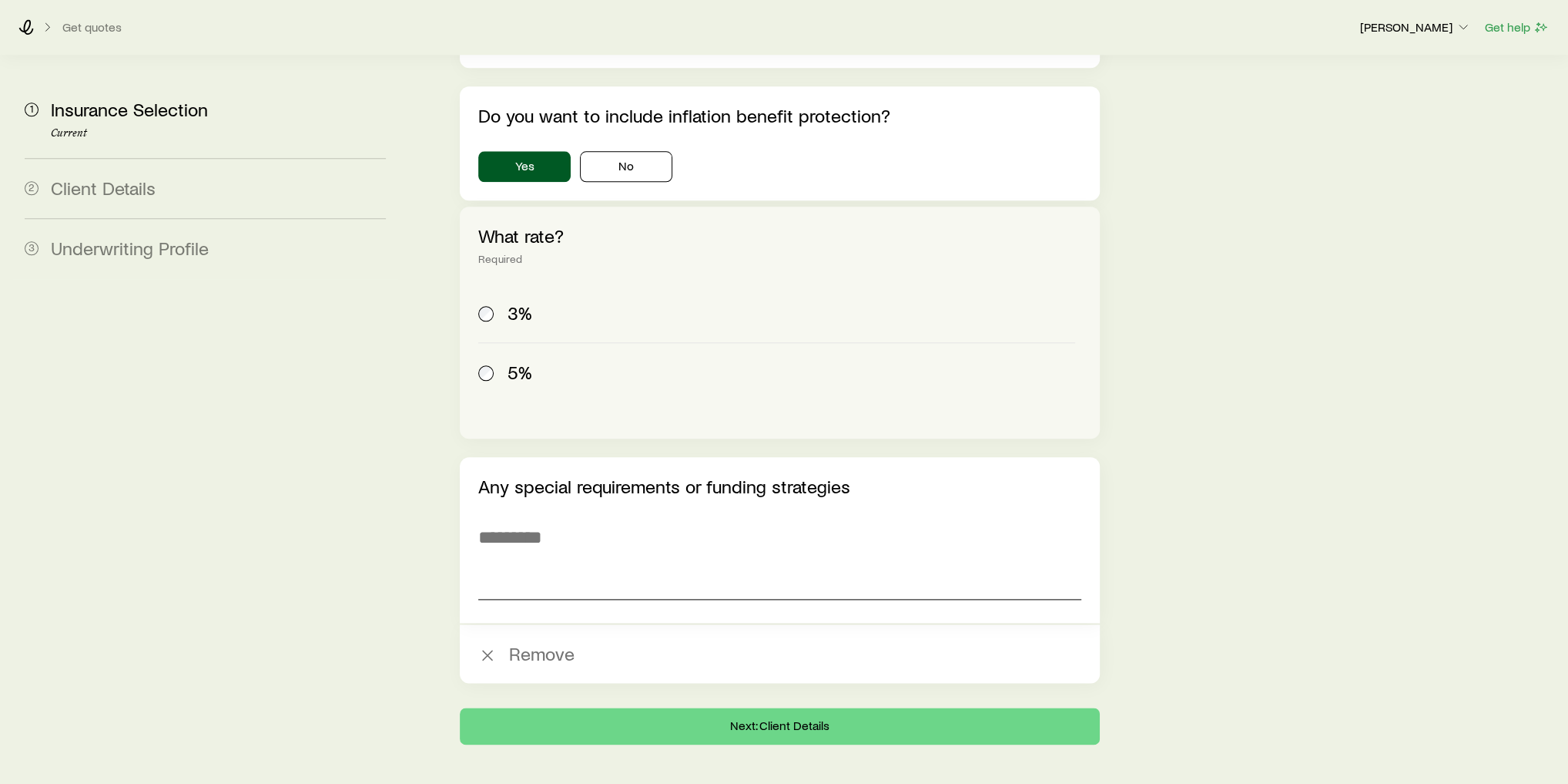
scroll to position [1715, 0]
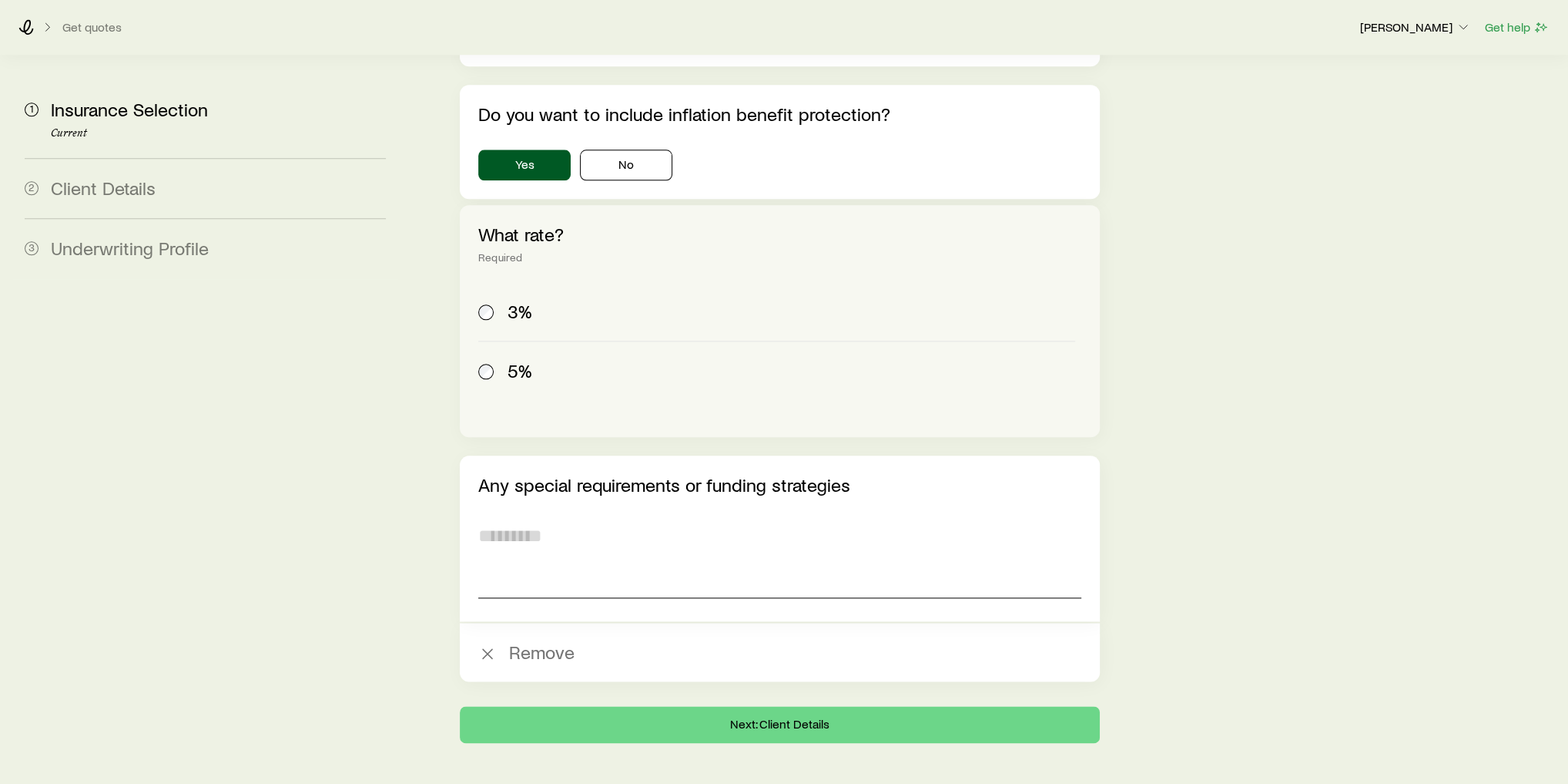
click at [554, 521] on textarea at bounding box center [779, 556] width 603 height 84
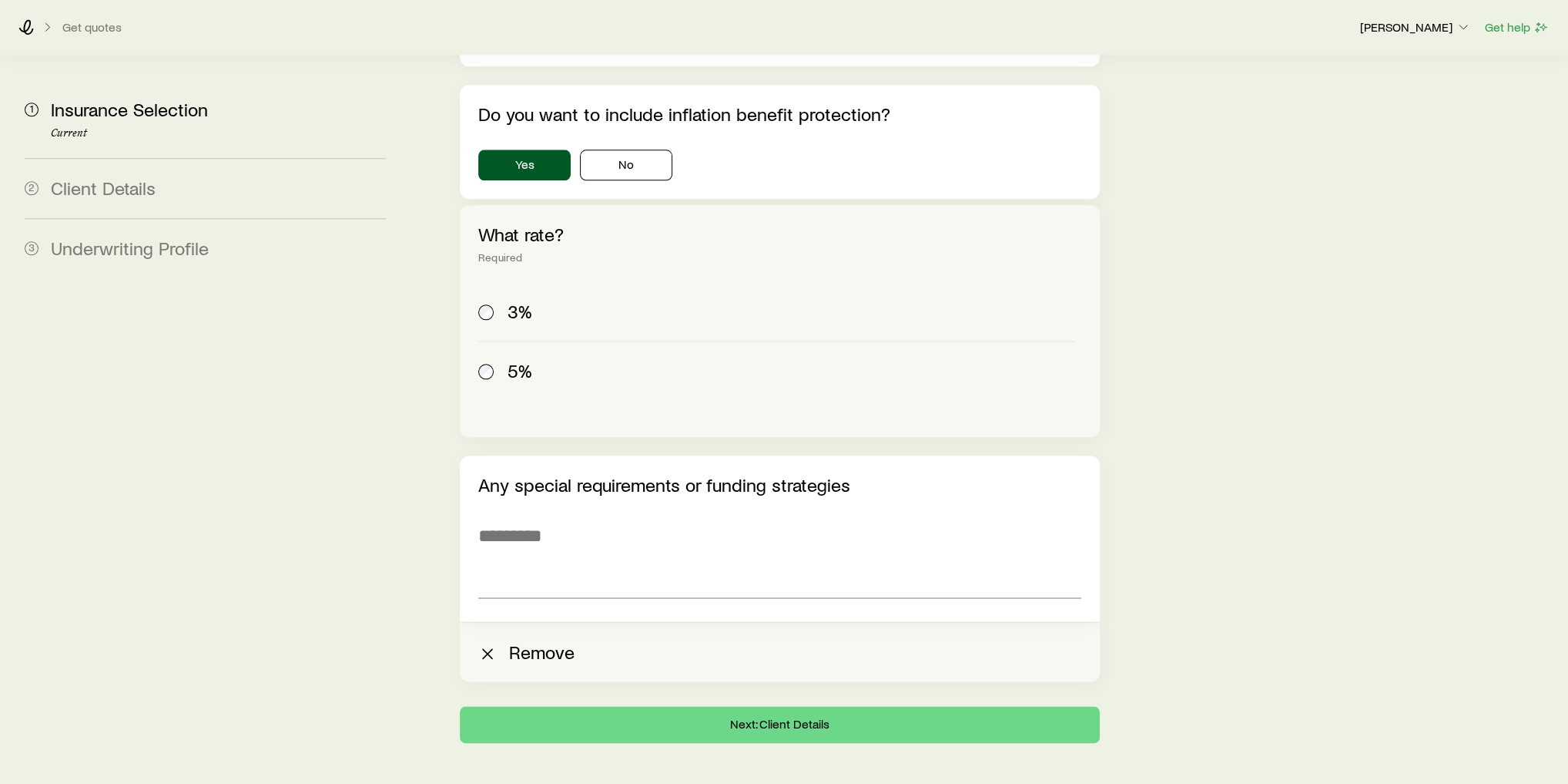
click at [502, 623] on button "Remove" at bounding box center [779, 652] width 640 height 58
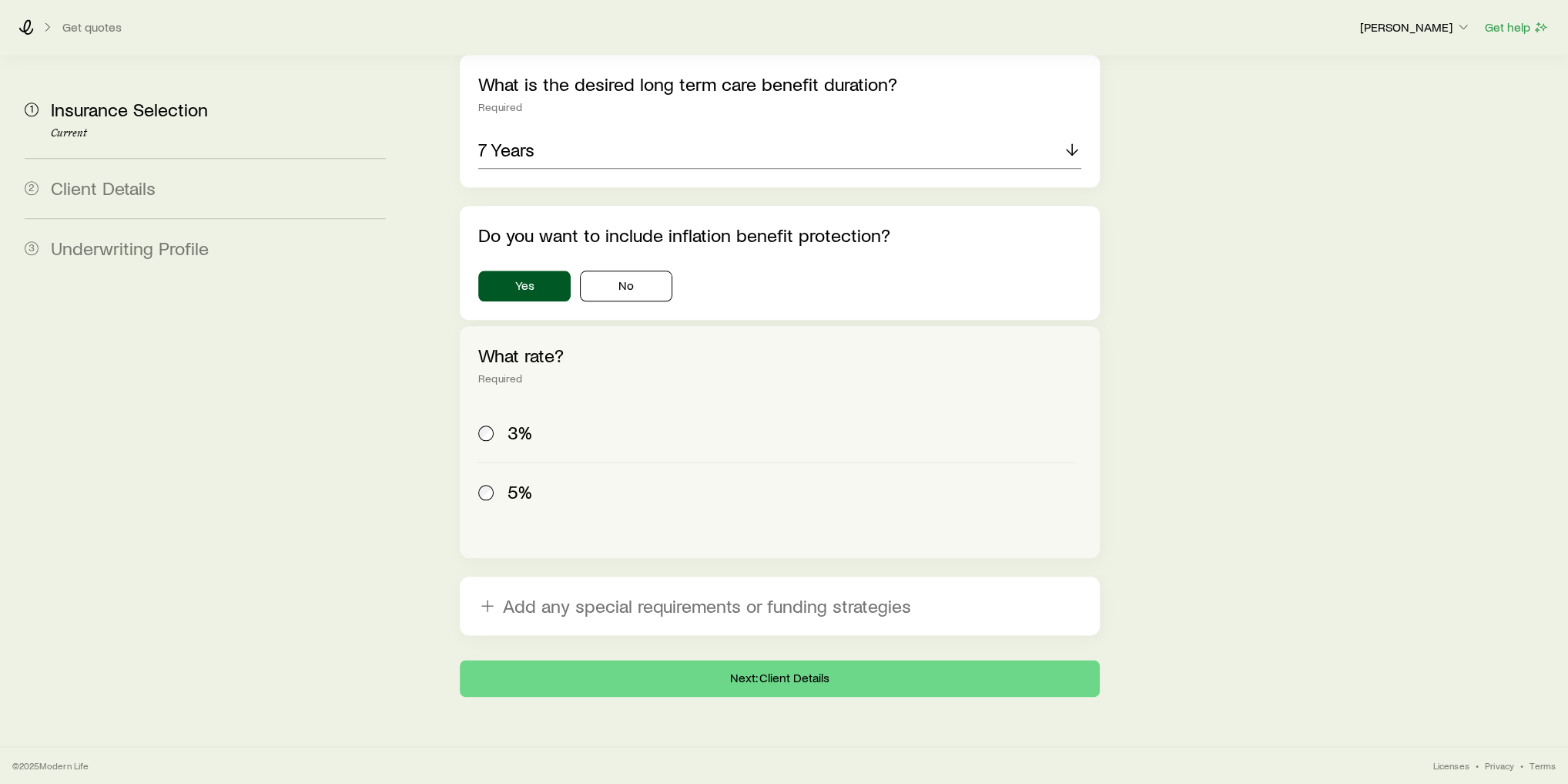
scroll to position [1548, 0]
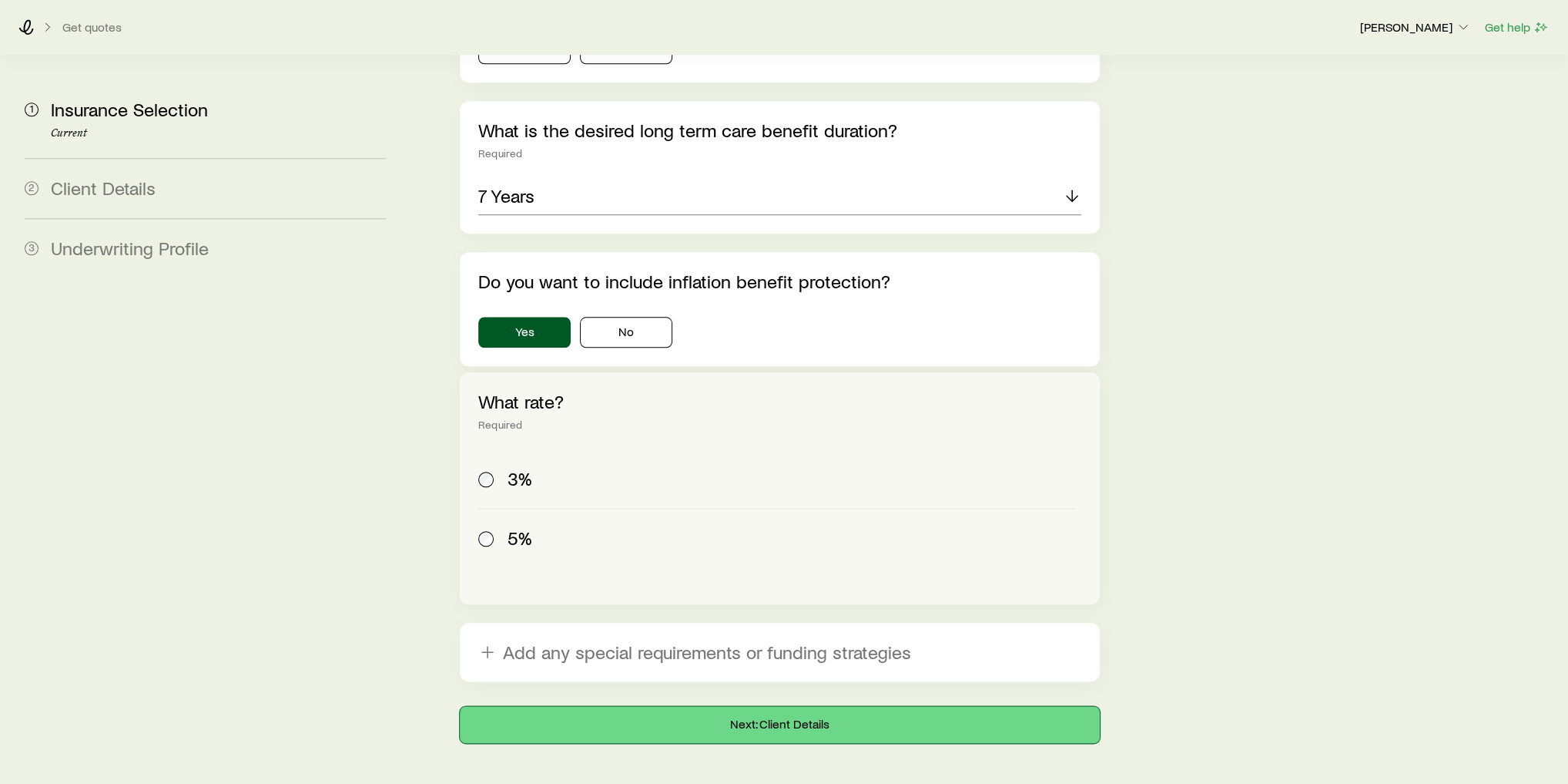
click at [703, 706] on button "Next: Client Details" at bounding box center [779, 724] width 640 height 37
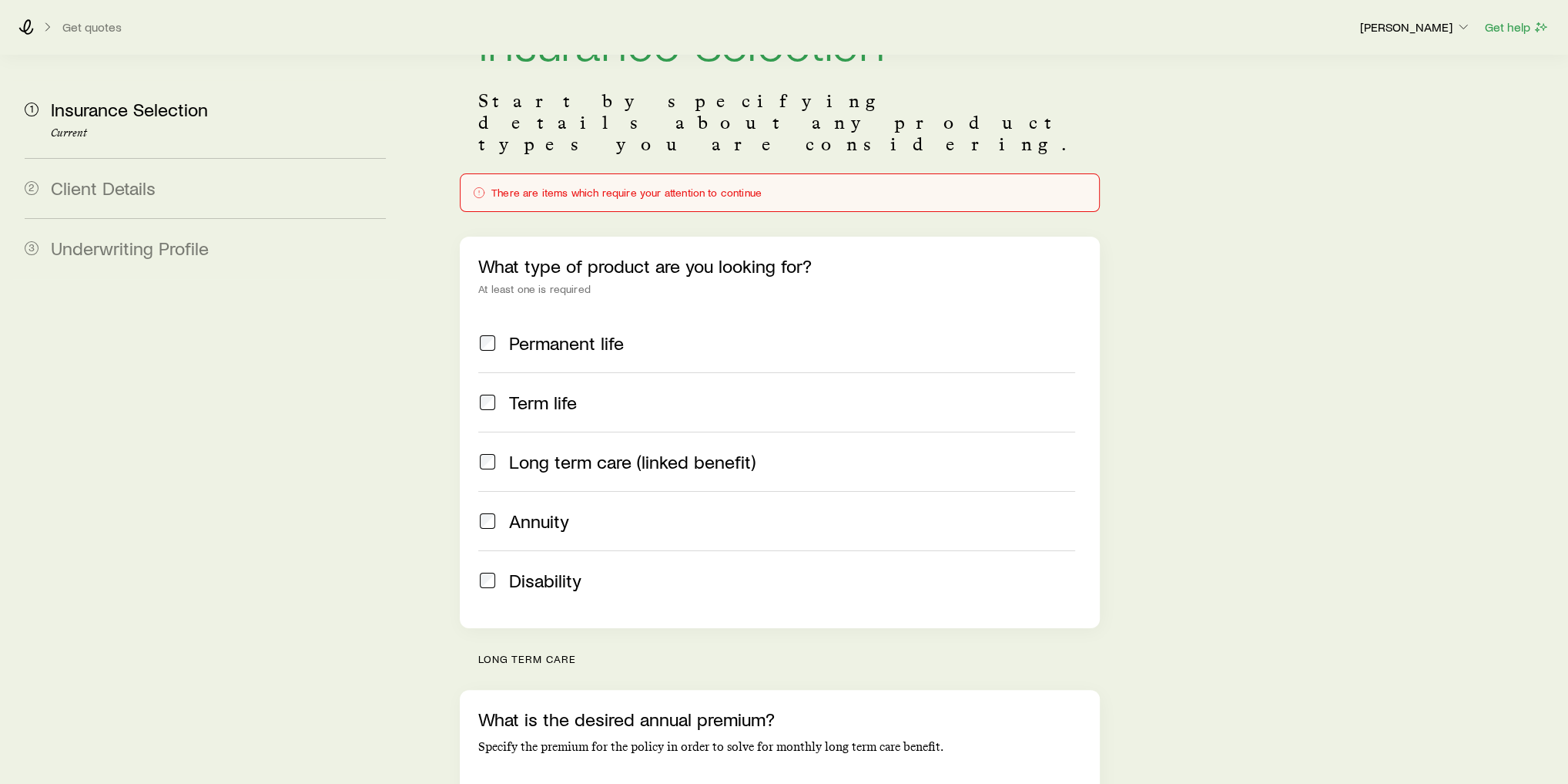
scroll to position [0, 0]
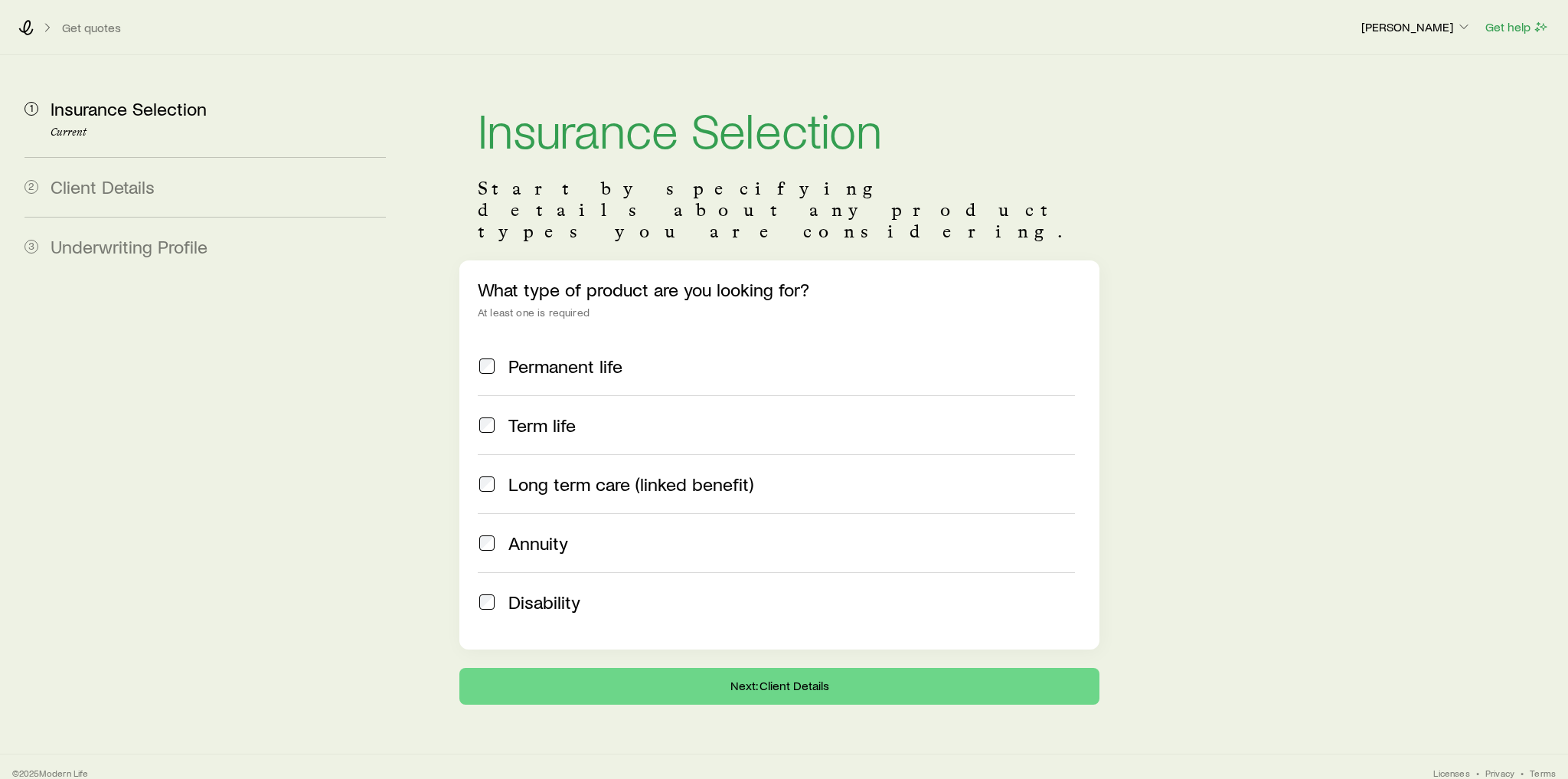
click at [537, 473] on span "Long term care (linked benefit)" at bounding box center [631, 484] width 245 height 22
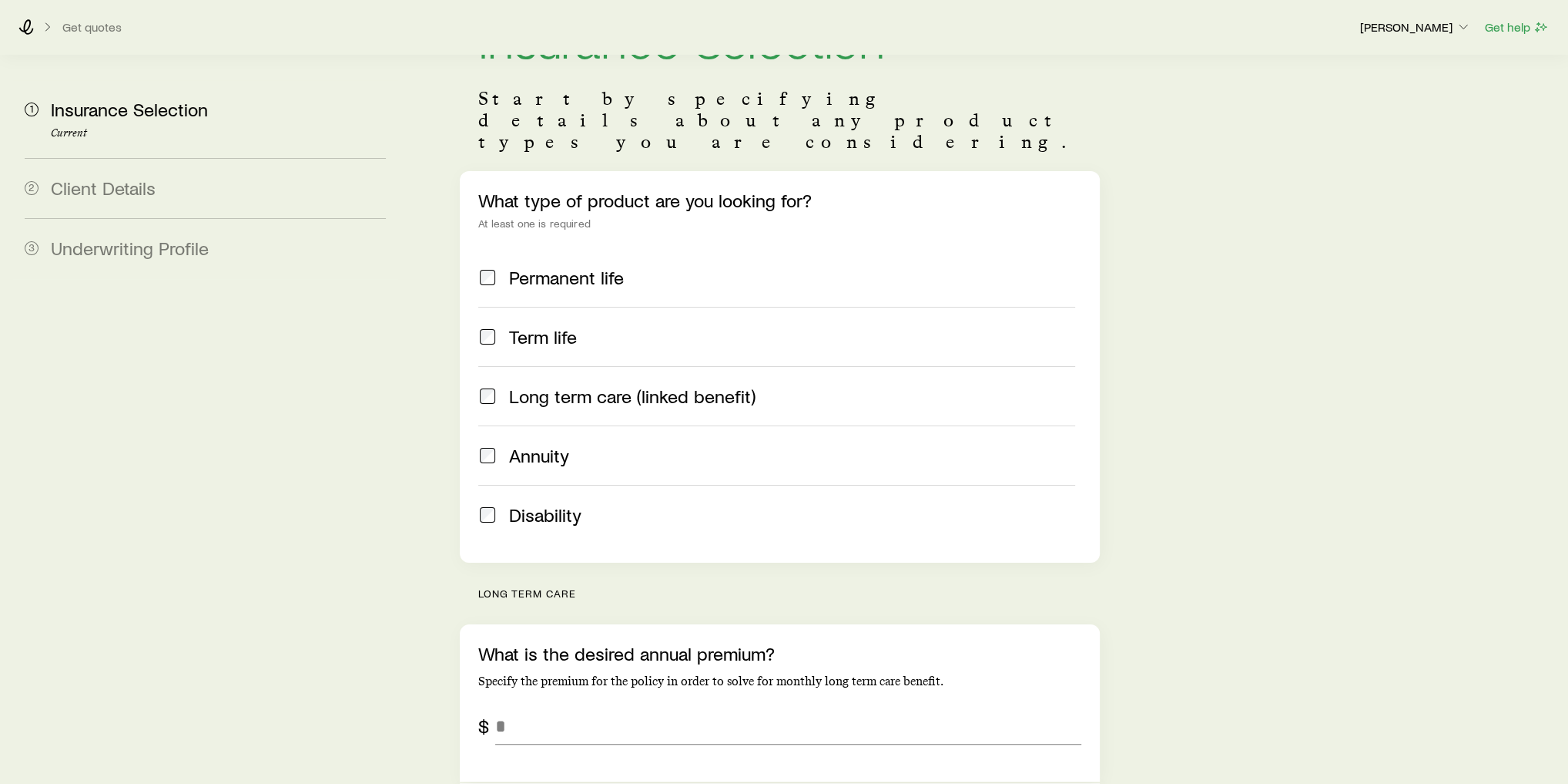
scroll to position [308, 0]
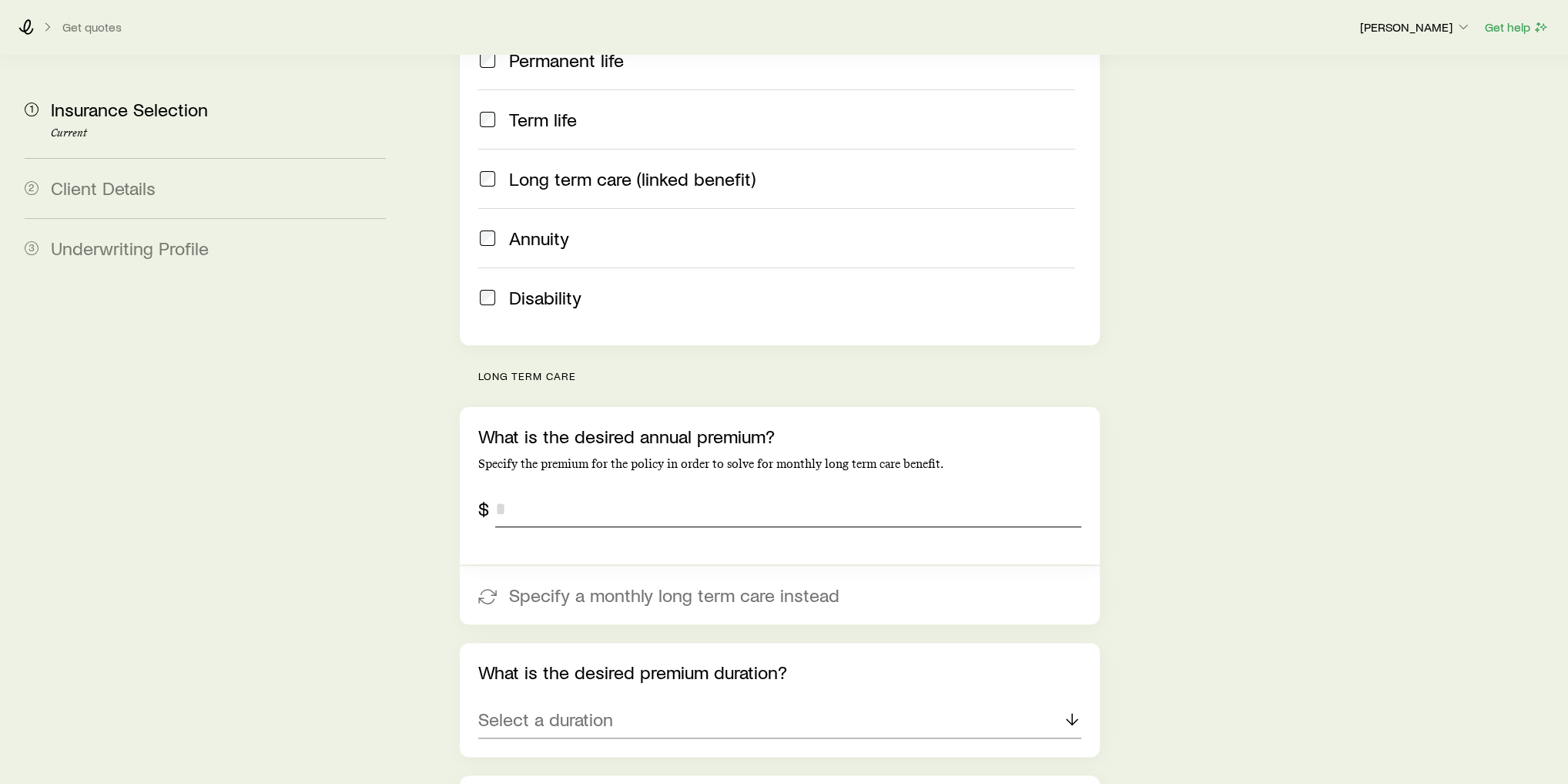
click at [538, 490] on input "tel" at bounding box center [788, 509] width 586 height 37
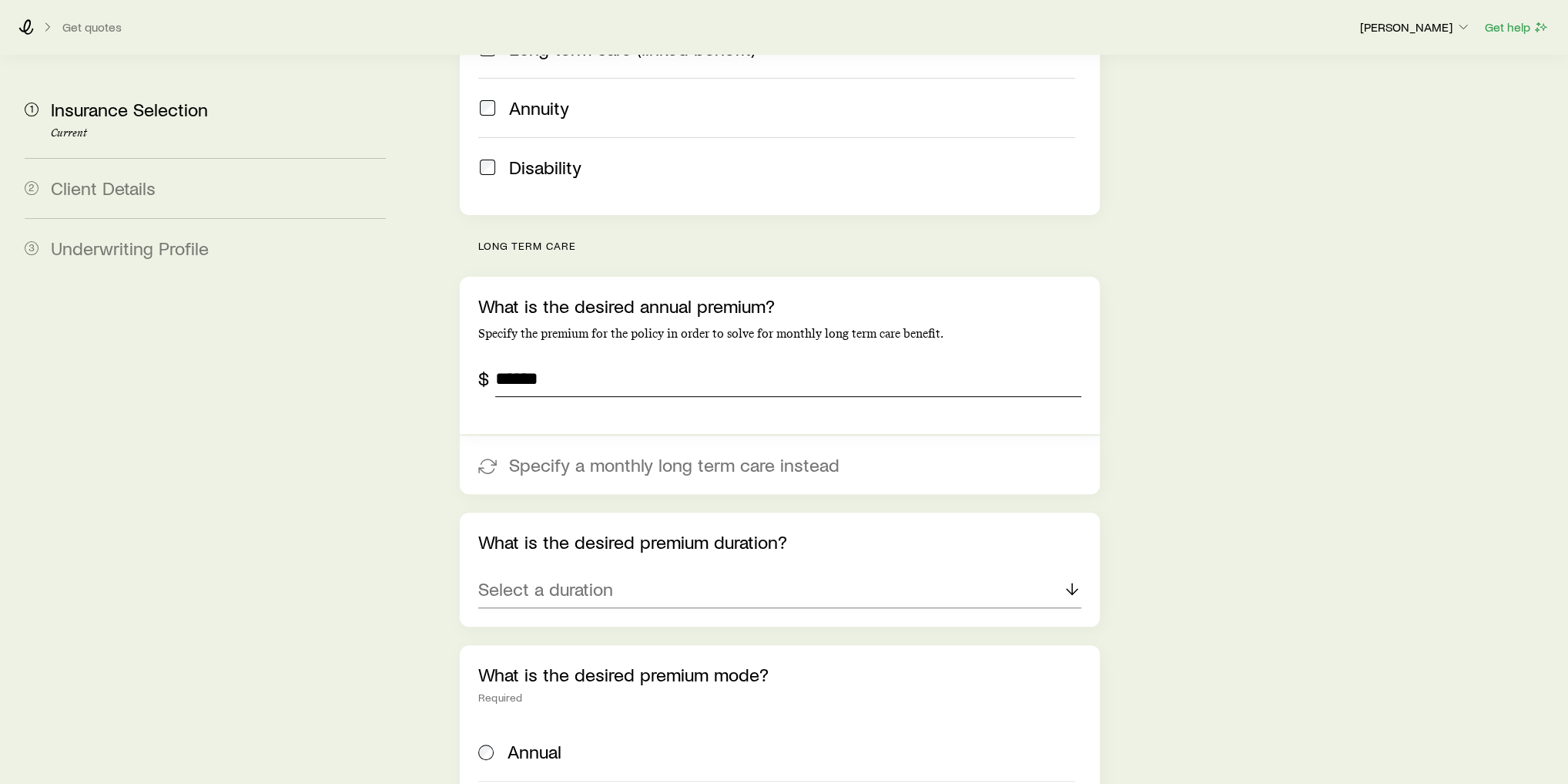
scroll to position [493, 0]
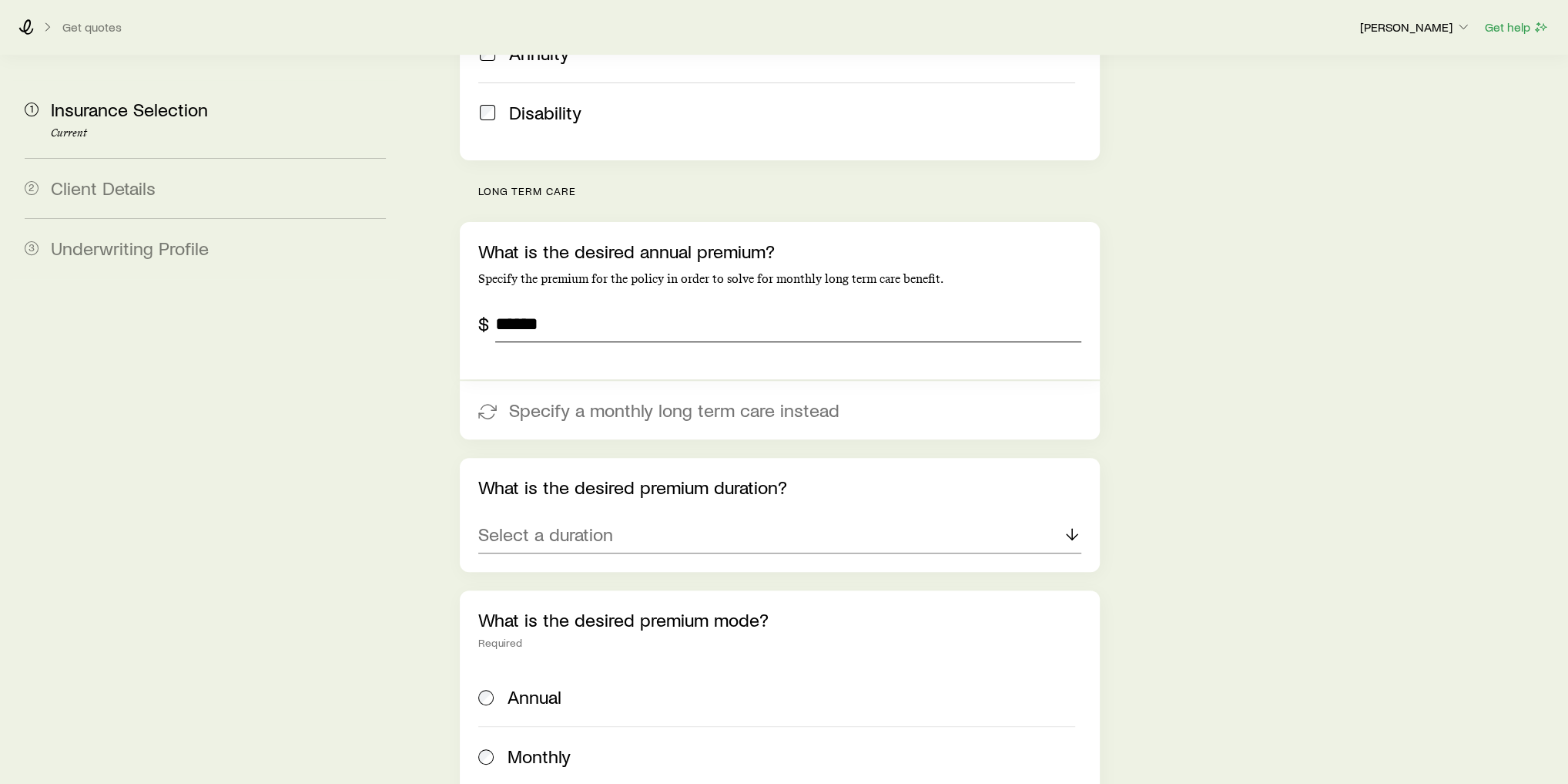
type input "******"
click at [778, 516] on div "Select a duration" at bounding box center [779, 535] width 603 height 37
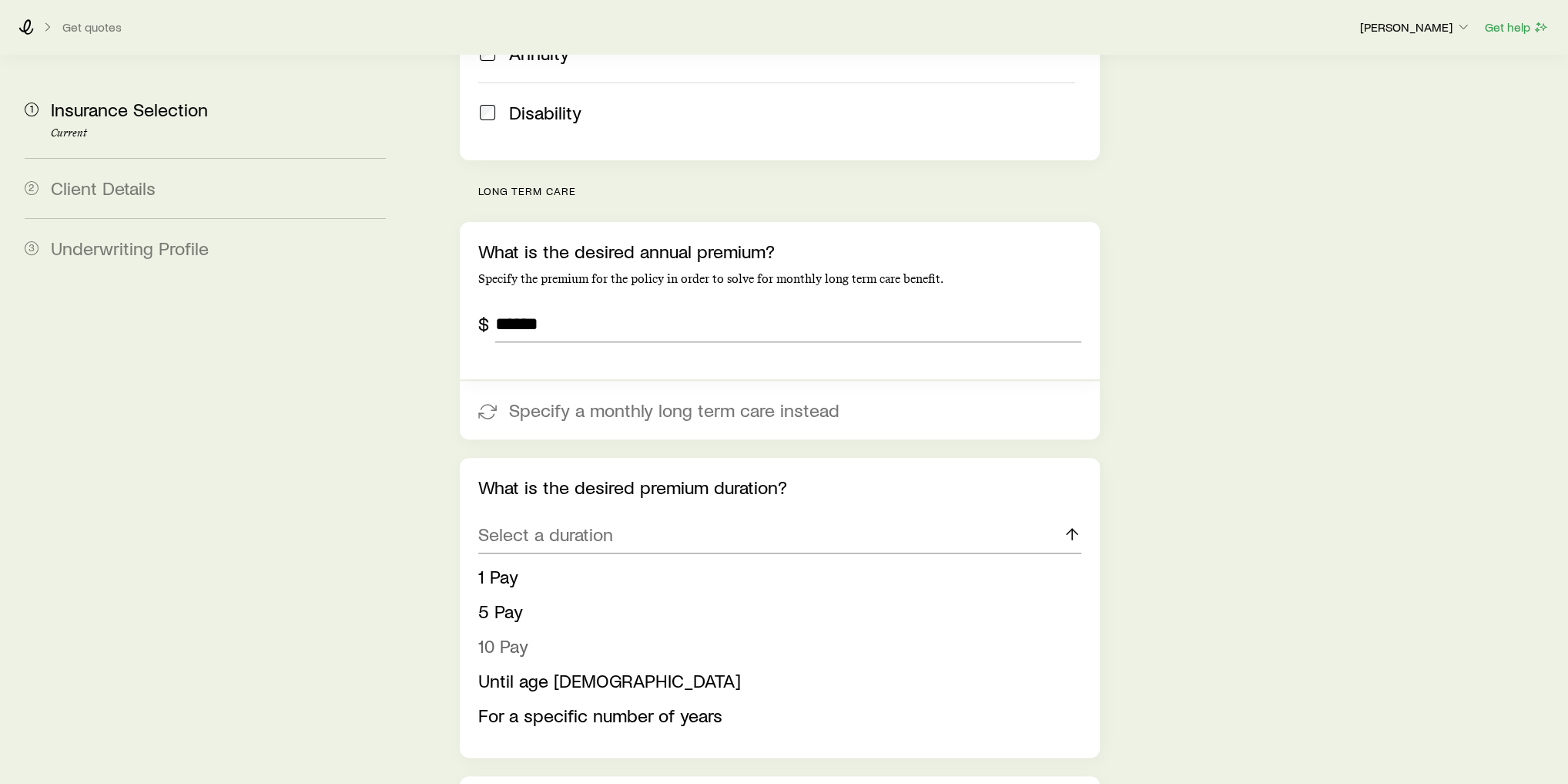
click at [535, 629] on li "10 Pay" at bounding box center [775, 646] width 594 height 35
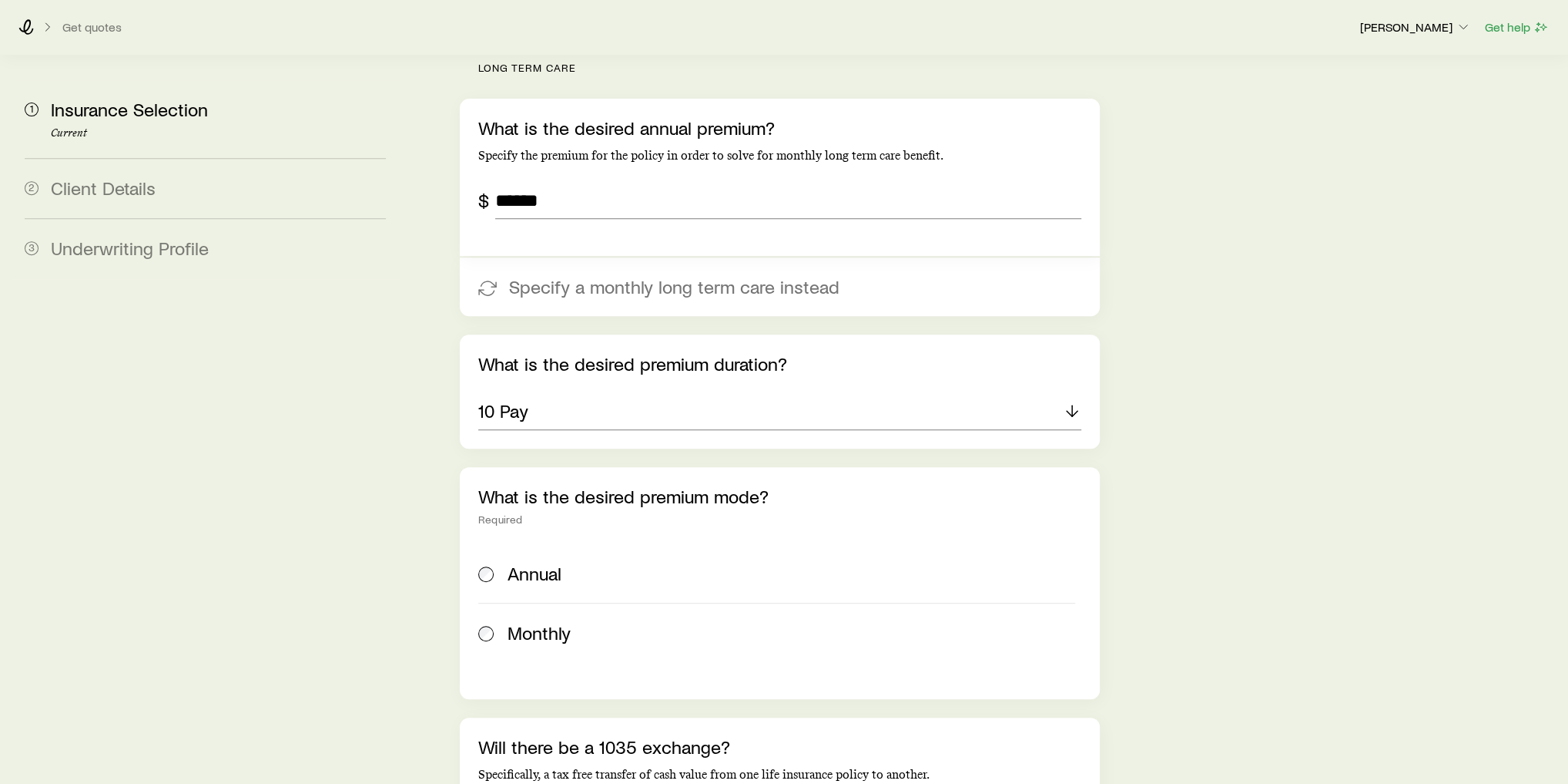
click at [536, 563] on span "Annual" at bounding box center [535, 574] width 54 height 22
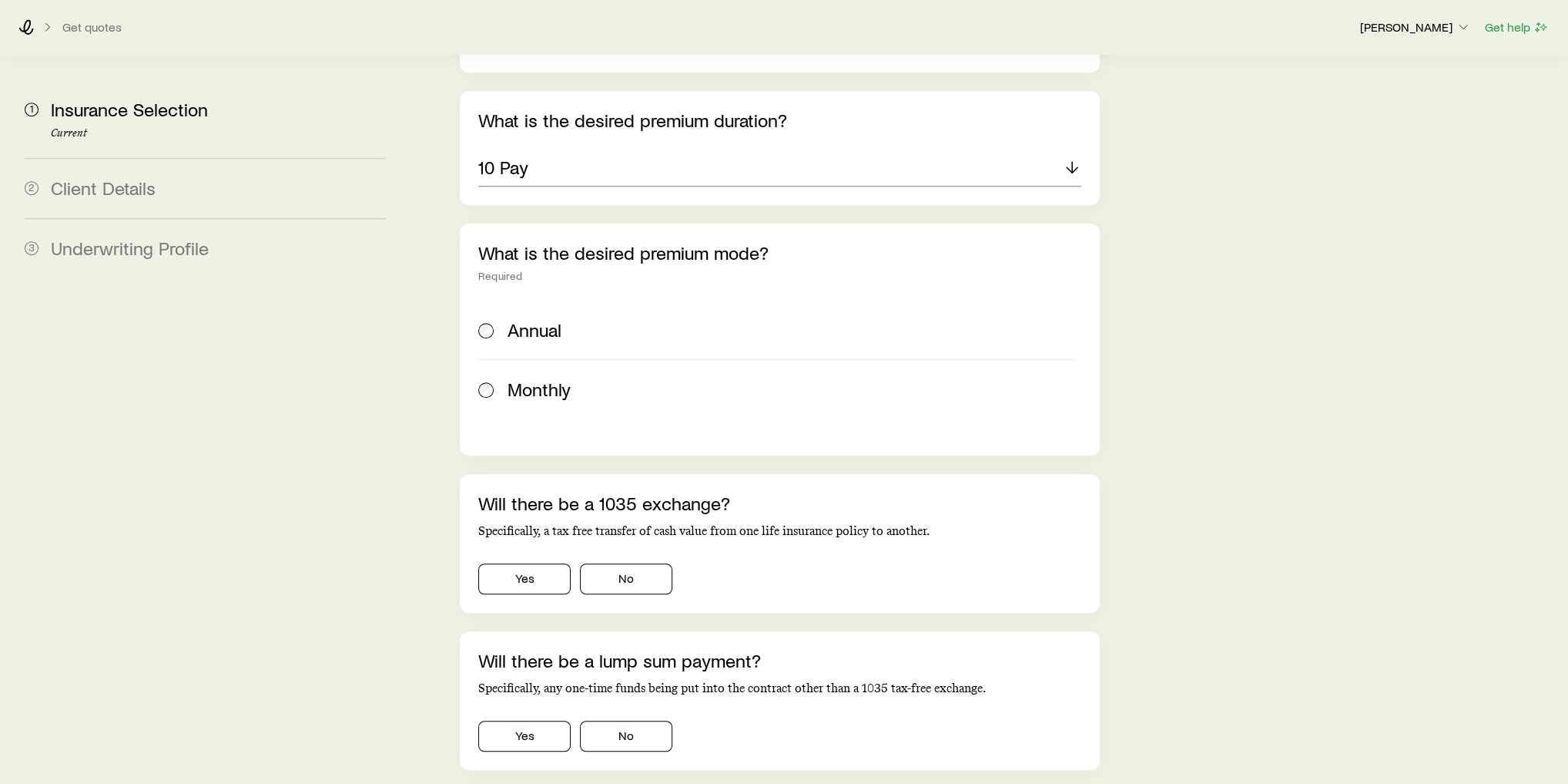
scroll to position [863, 0]
click at [621, 560] on button "No" at bounding box center [627, 576] width 93 height 31
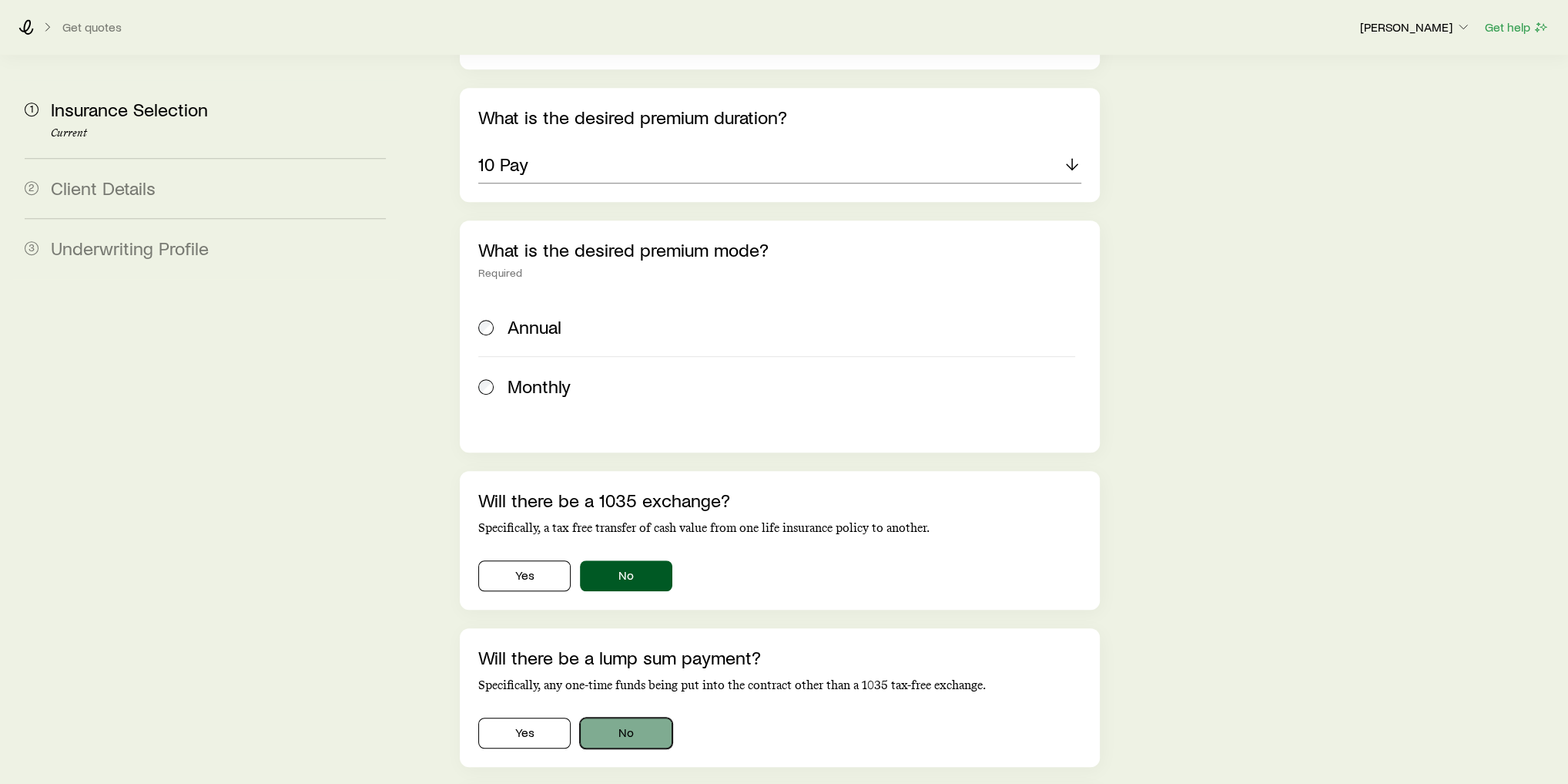
click at [624, 717] on button "No" at bounding box center [627, 733] width 93 height 31
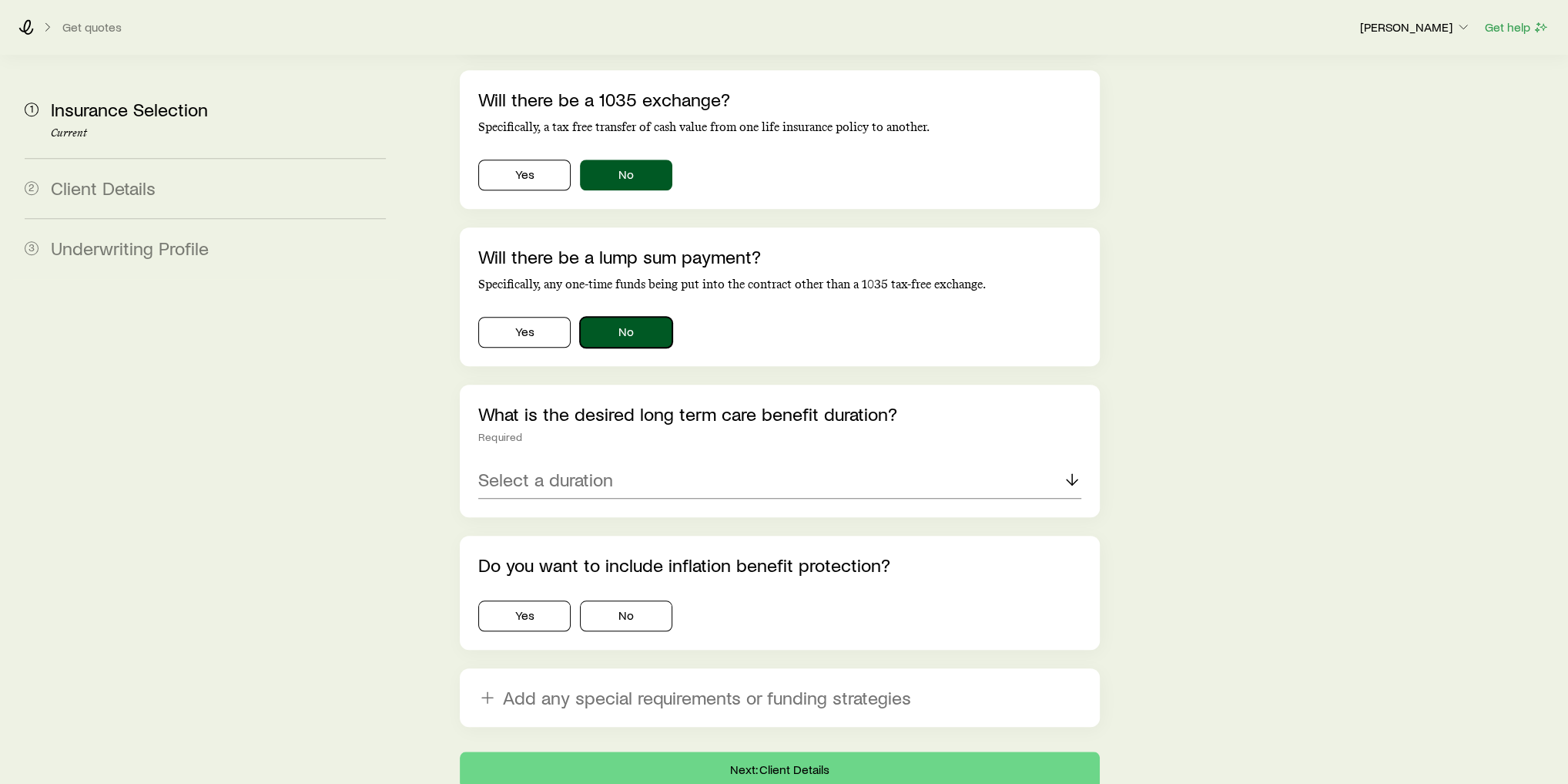
scroll to position [1295, 0]
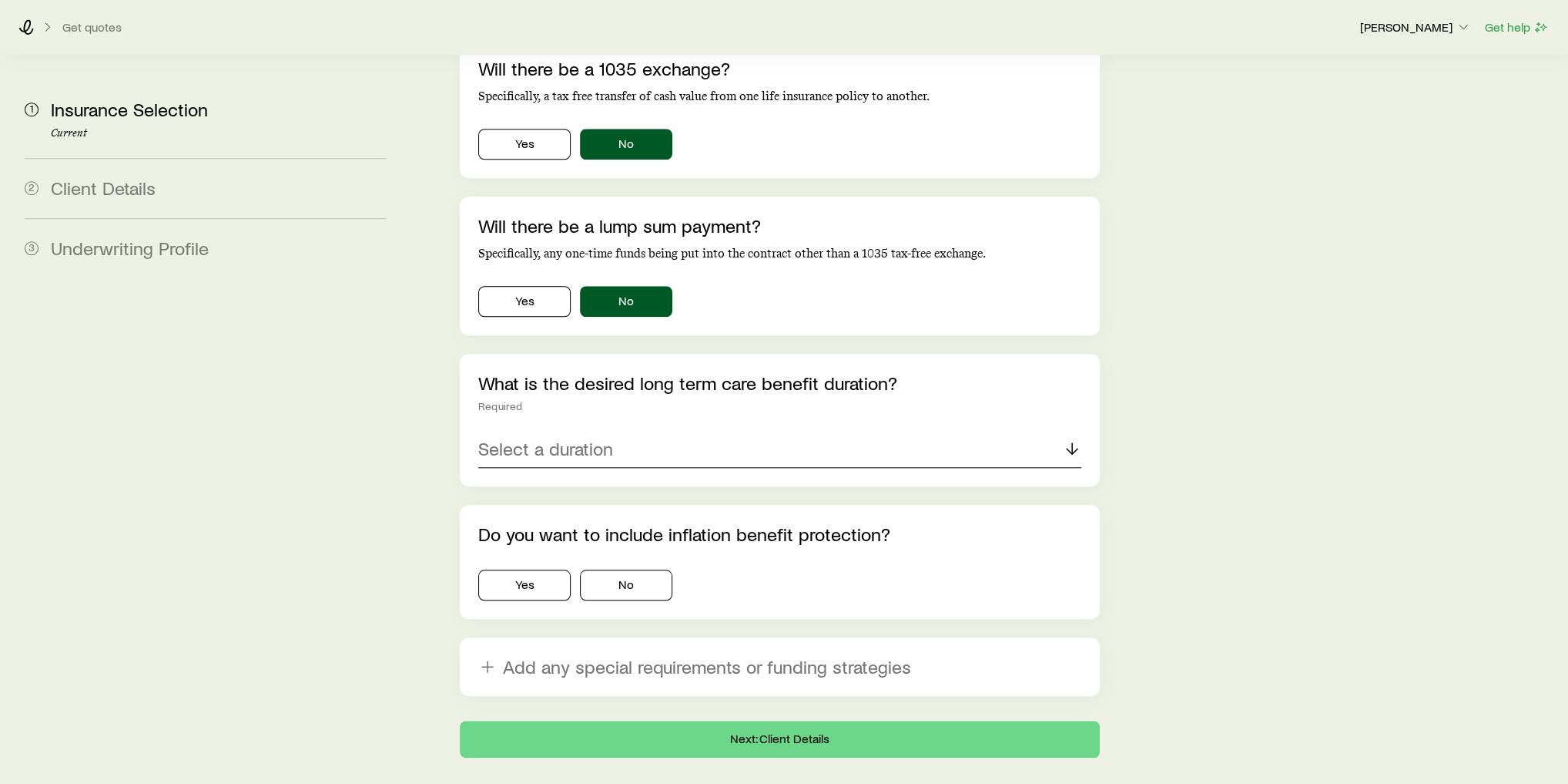
click at [568, 438] on p "Select a duration" at bounding box center [546, 449] width 135 height 22
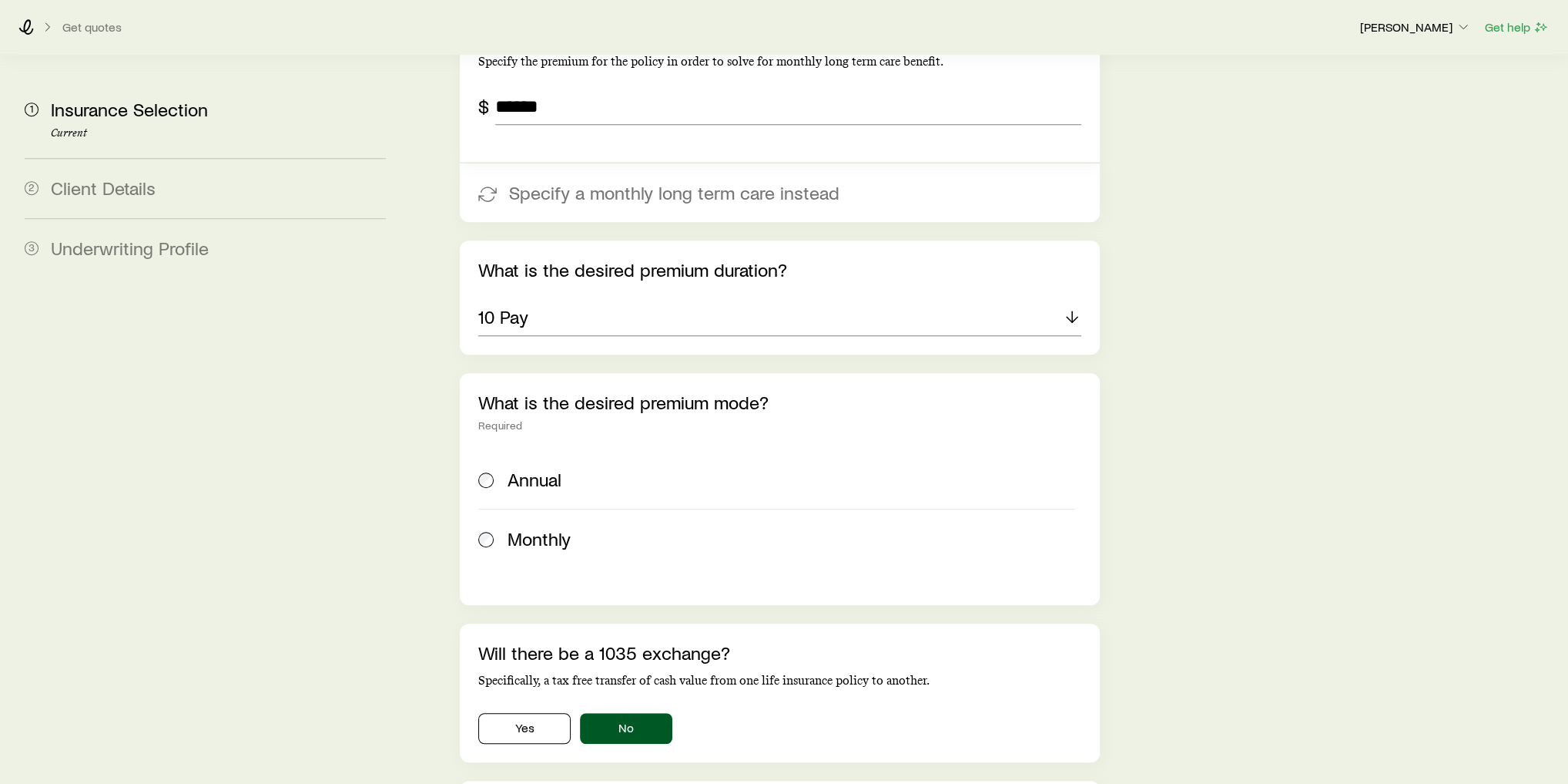
scroll to position [554, 0]
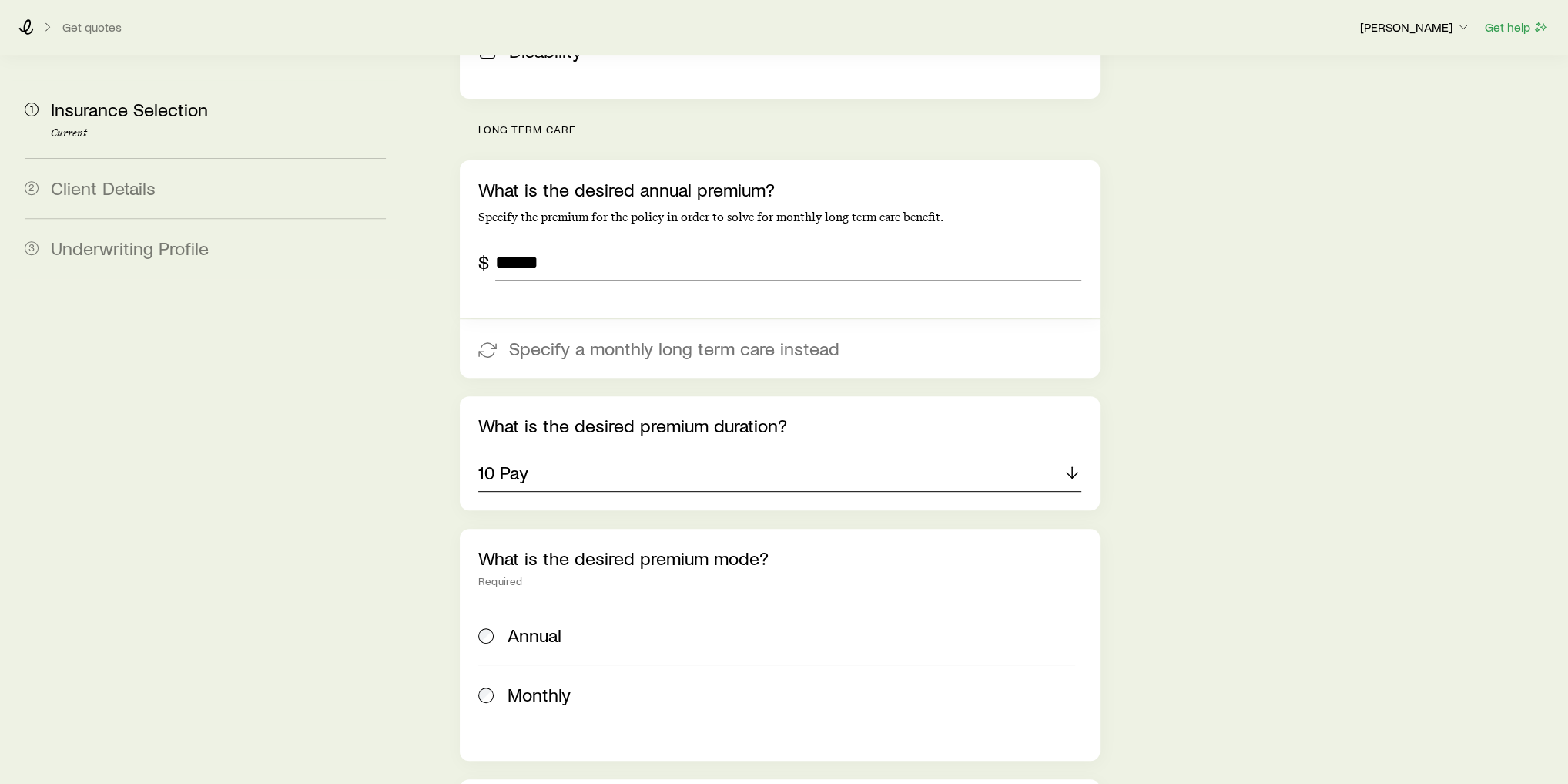
click at [595, 455] on div "10 Pay" at bounding box center [779, 473] width 603 height 37
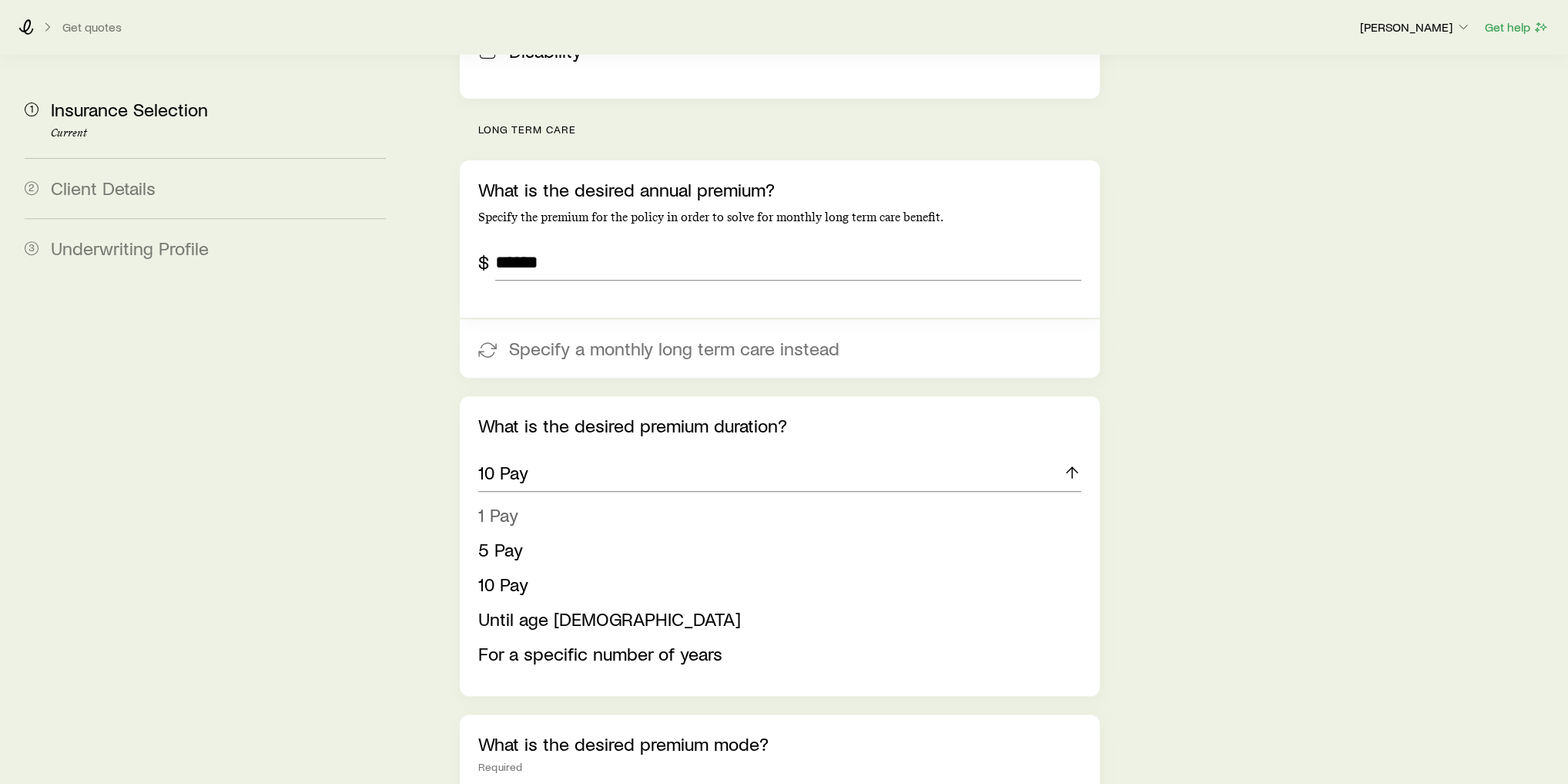
click at [530, 498] on li "1 Pay" at bounding box center [775, 515] width 594 height 35
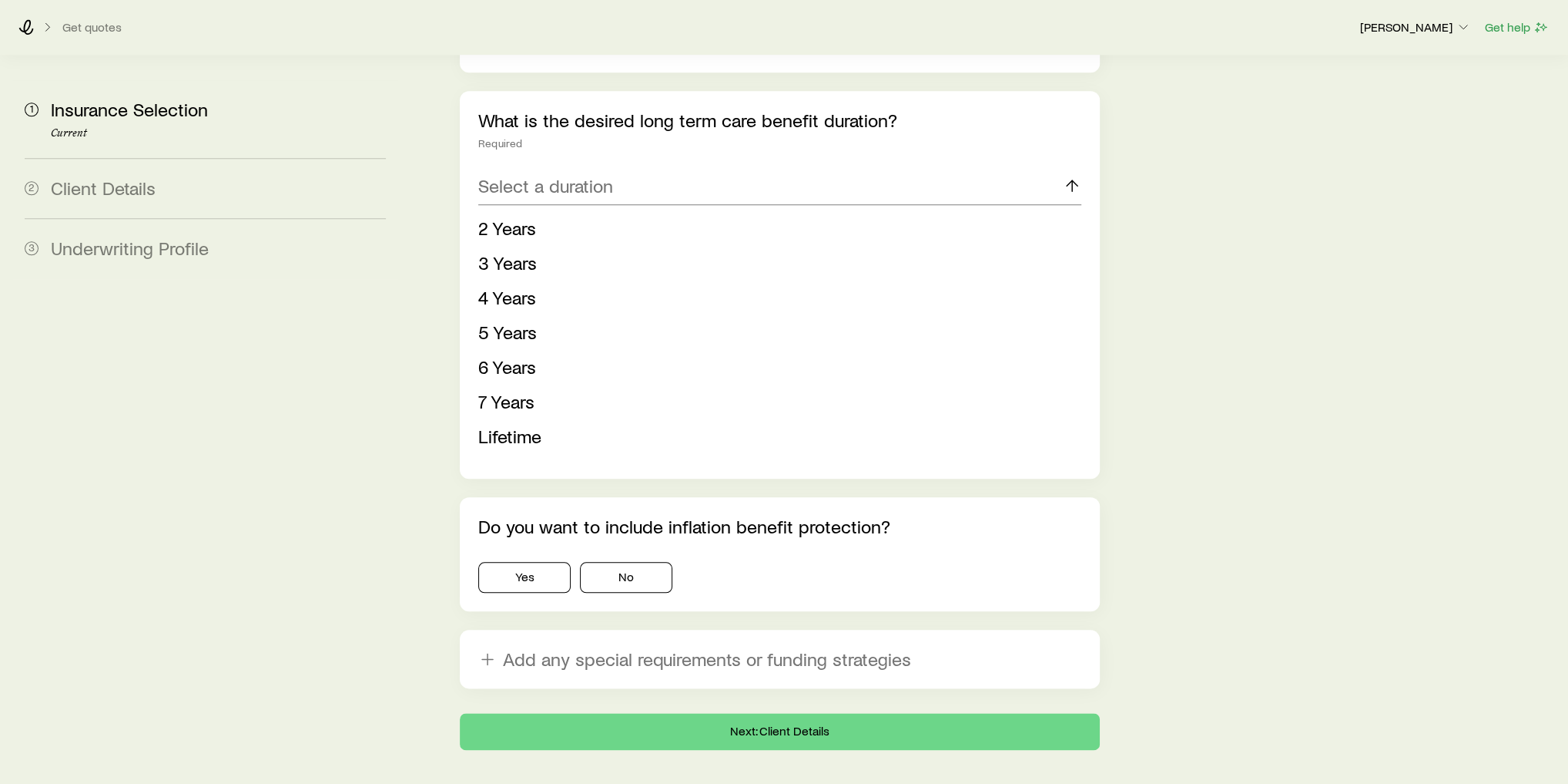
scroll to position [1566, 0]
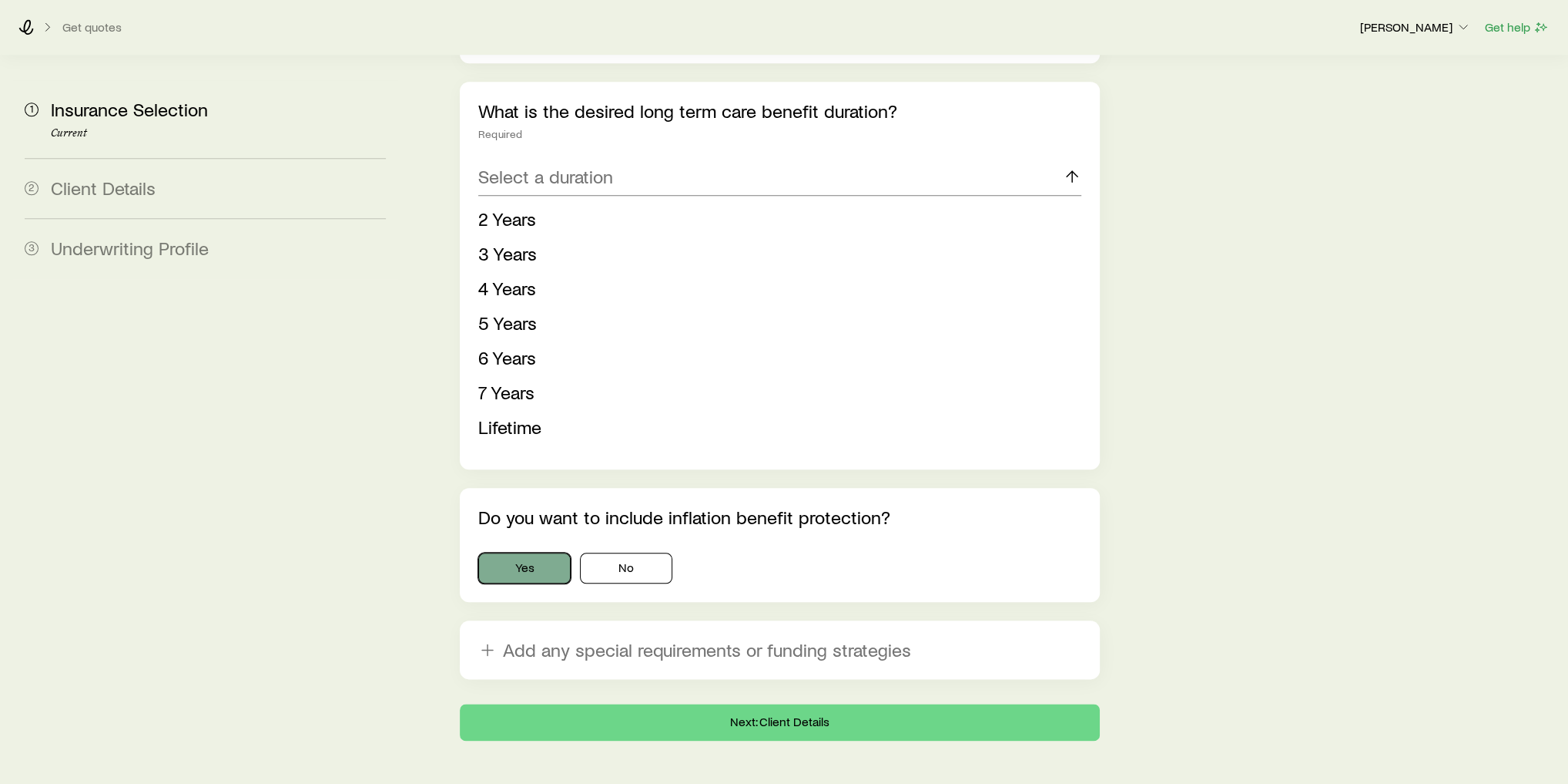
click at [527, 553] on button "Yes" at bounding box center [525, 568] width 93 height 31
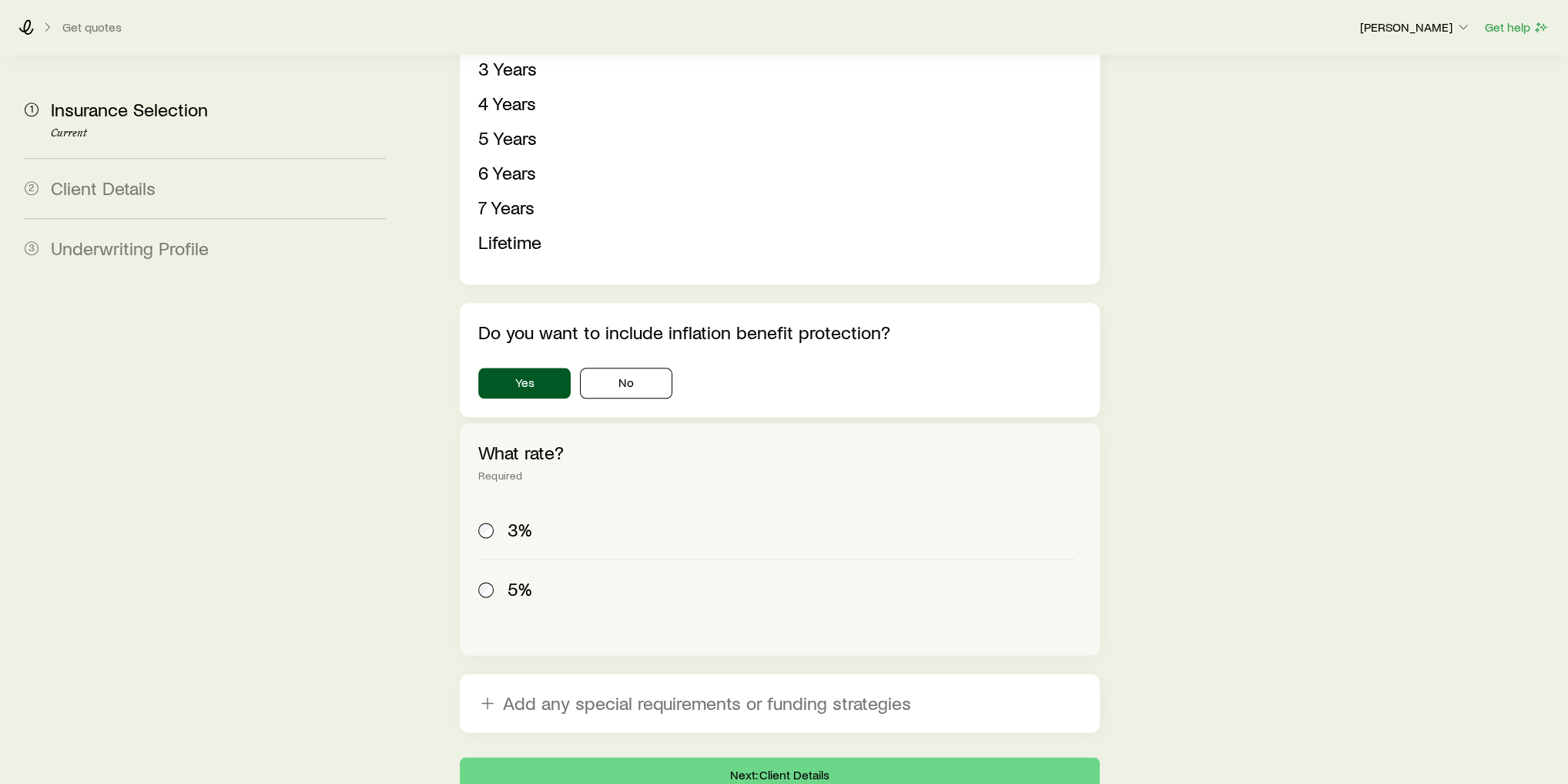
click at [510, 578] on span "5%" at bounding box center [520, 589] width 24 height 22
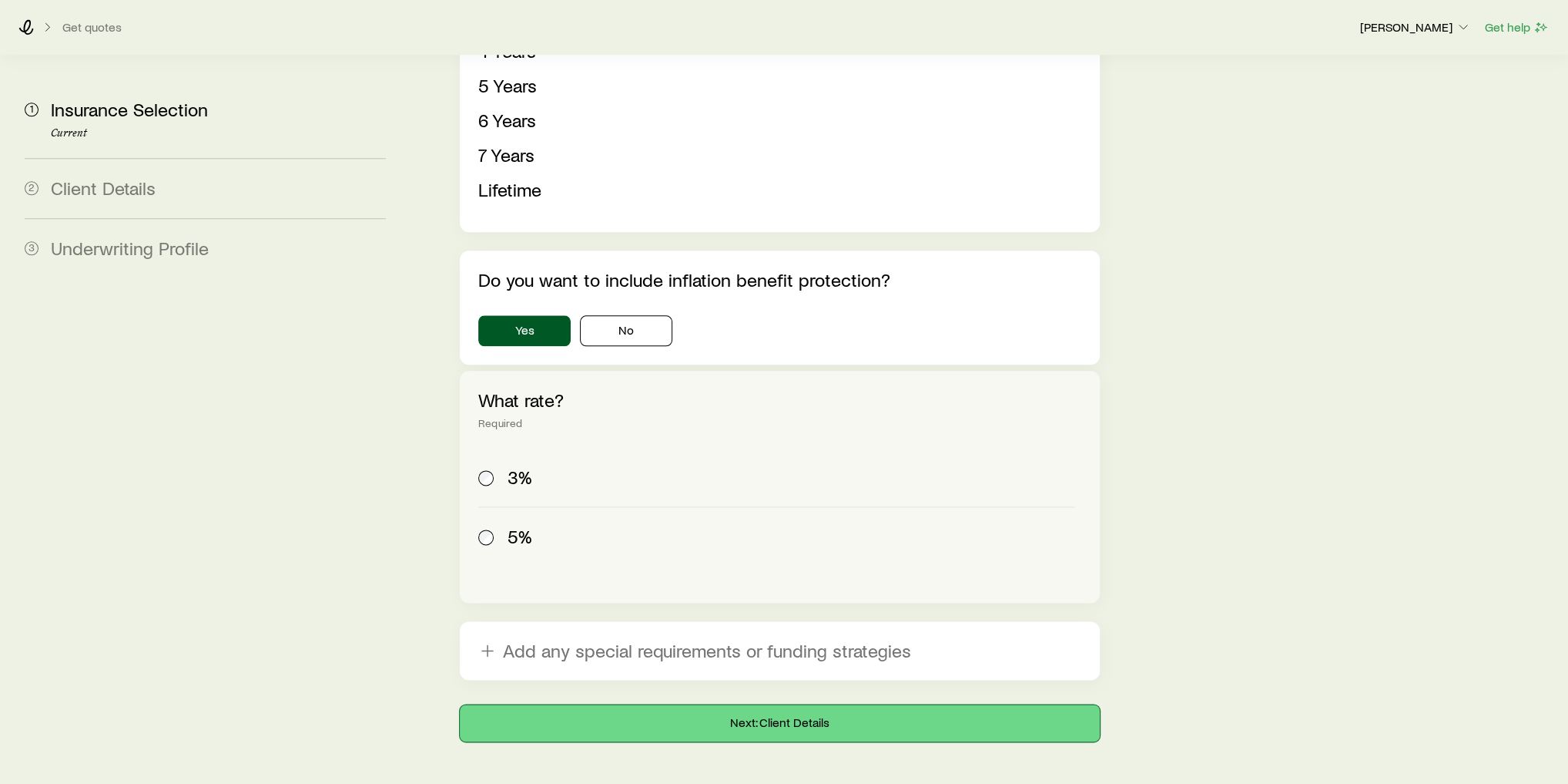
click at [757, 705] on button "Next: Client Details" at bounding box center [779, 723] width 640 height 37
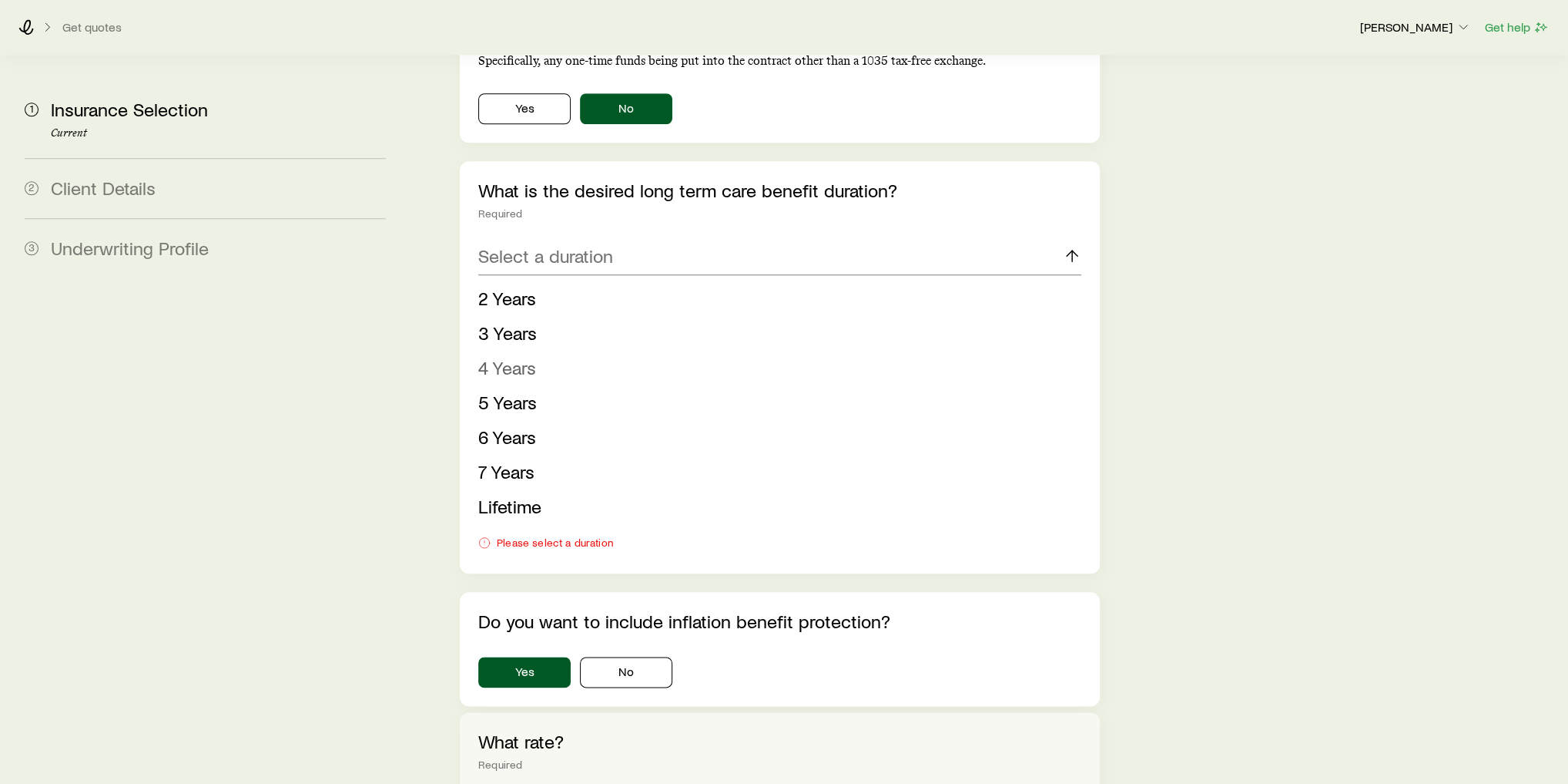
scroll to position [1541, 0]
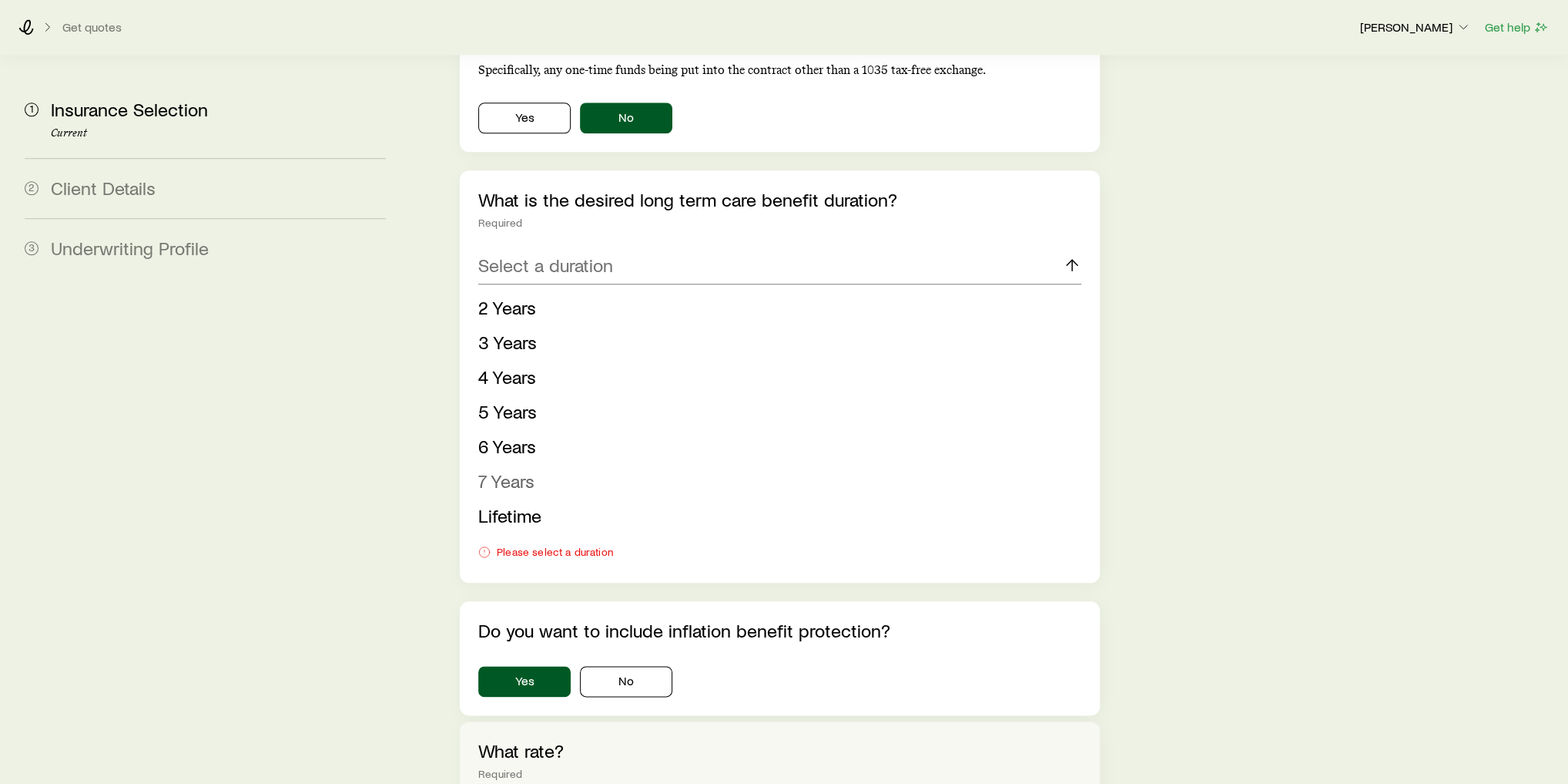
click at [536, 464] on li "7 Years" at bounding box center [775, 481] width 594 height 35
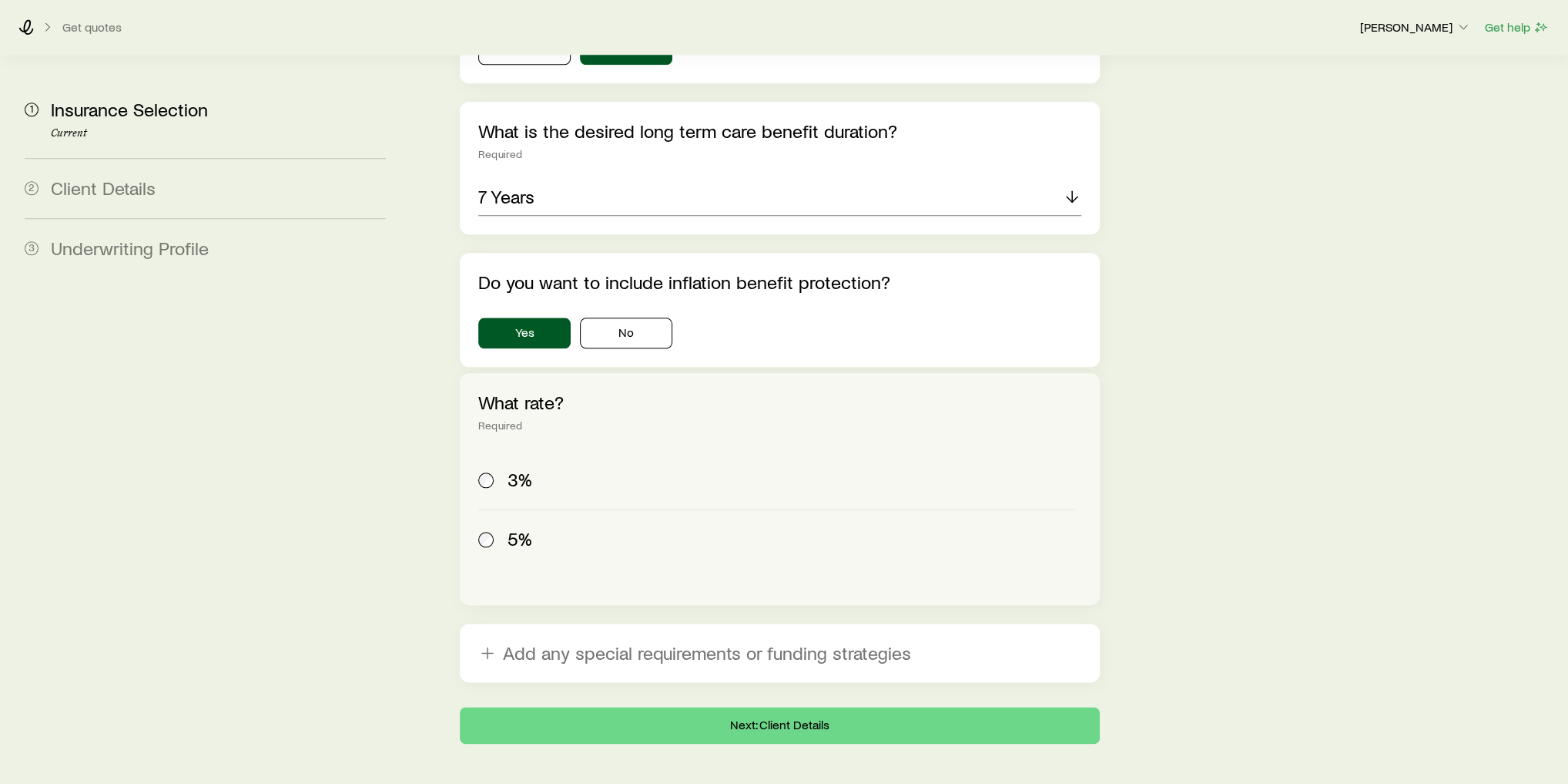
scroll to position [1610, 0]
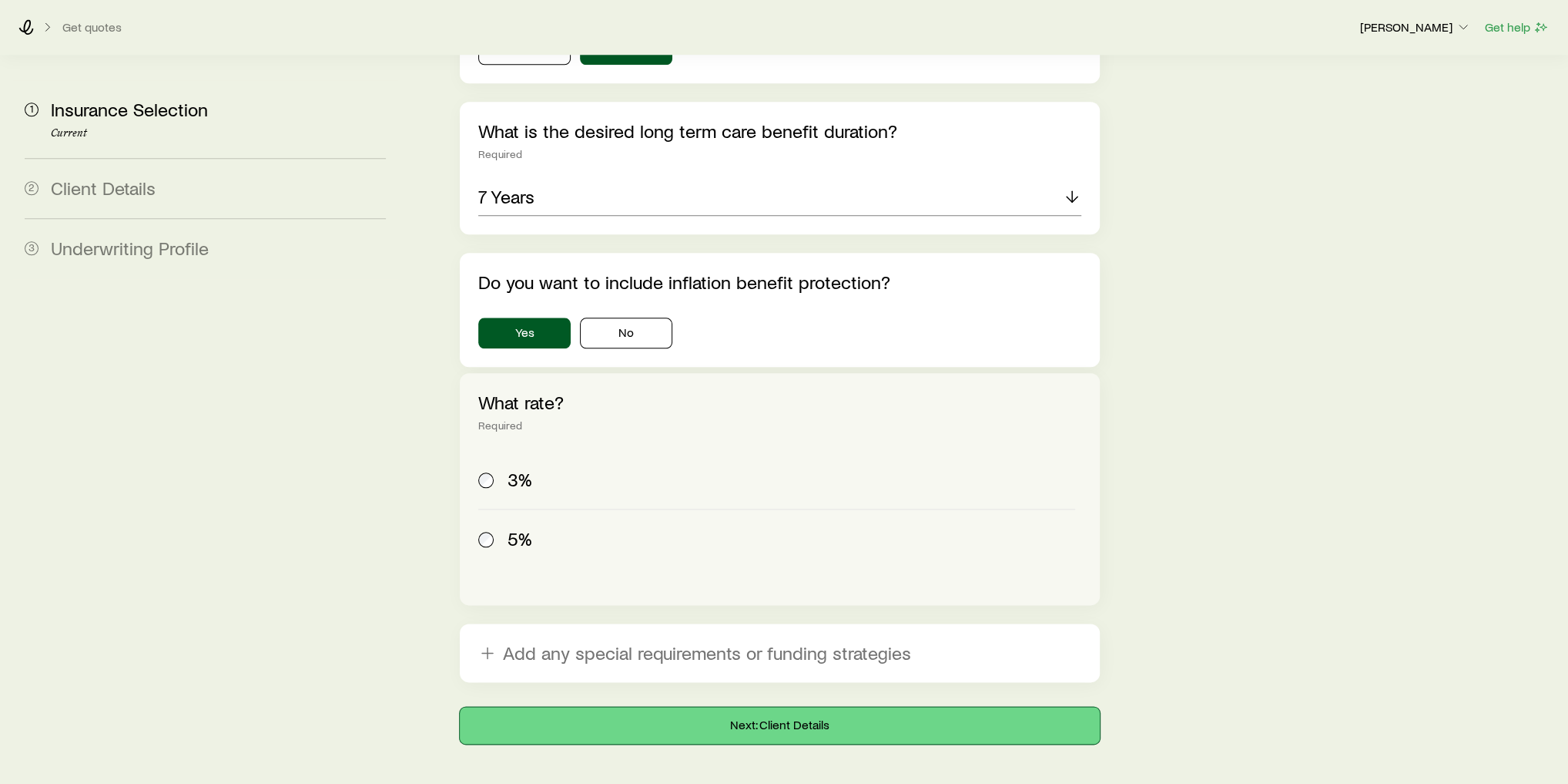
click at [784, 706] on button "Next: Client Details" at bounding box center [779, 725] width 640 height 37
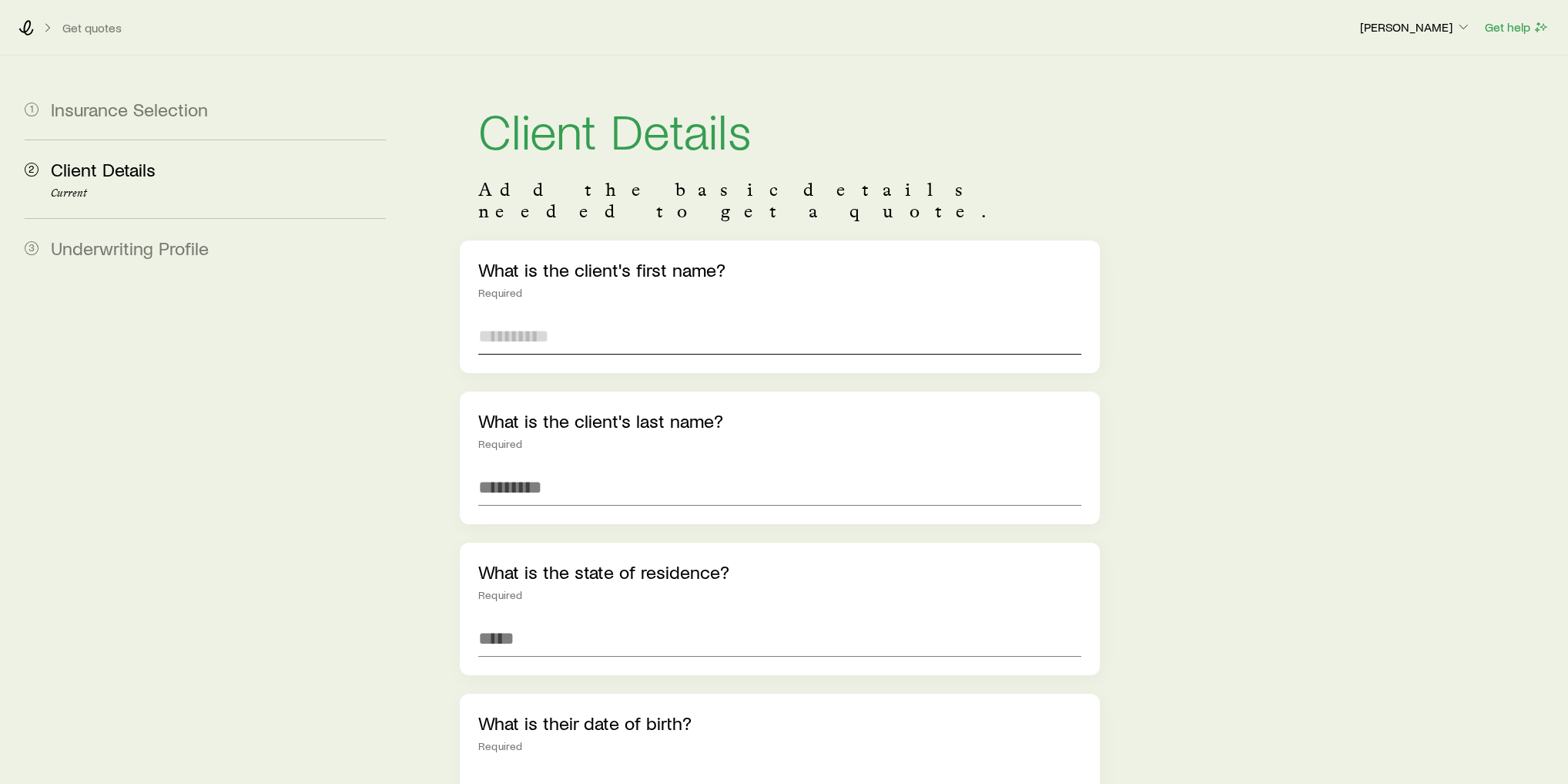
click at [590, 322] on input "text" at bounding box center [779, 336] width 603 height 37
type input "******"
type input "*"
type input "******"
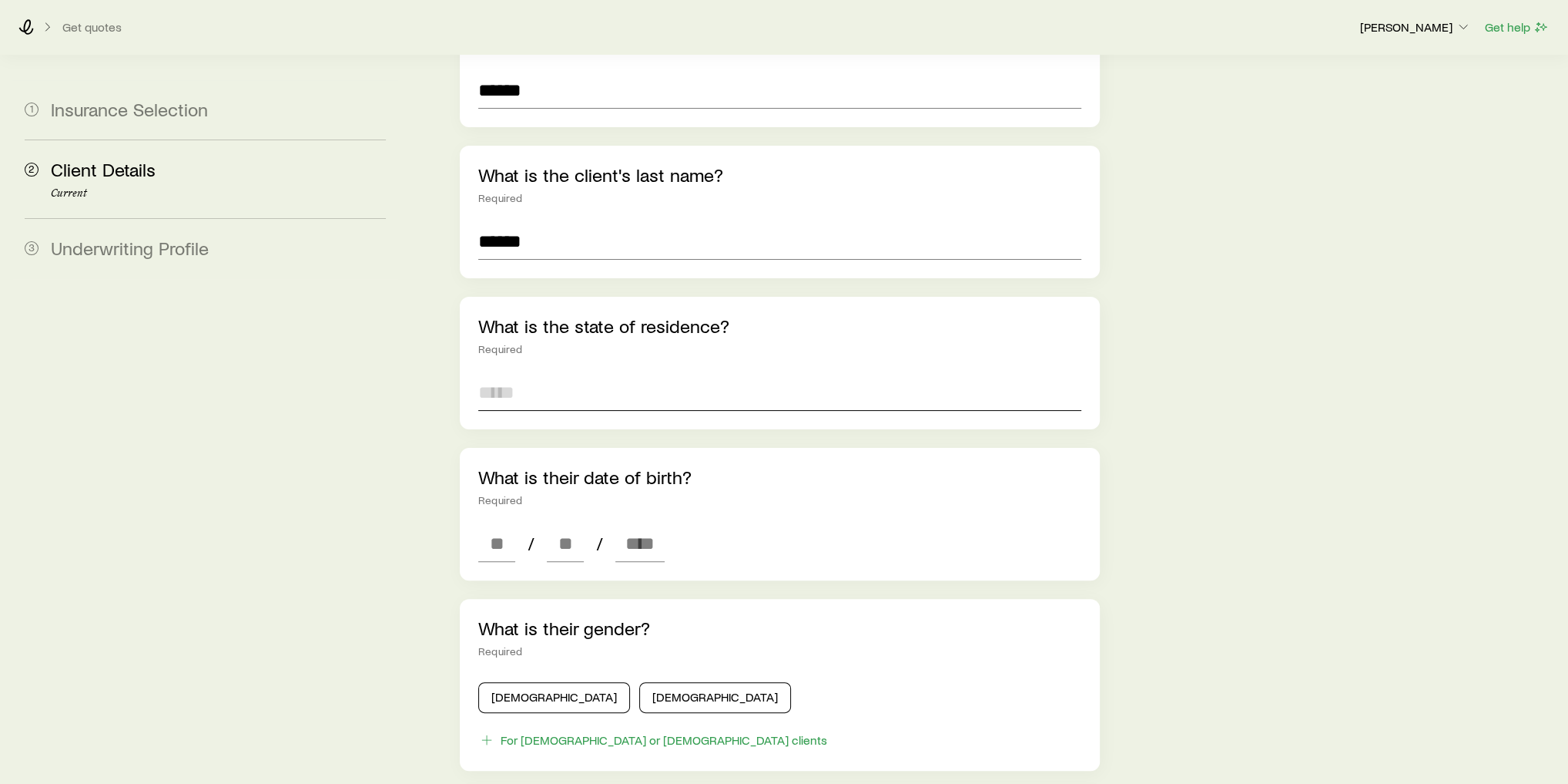
scroll to position [246, 0]
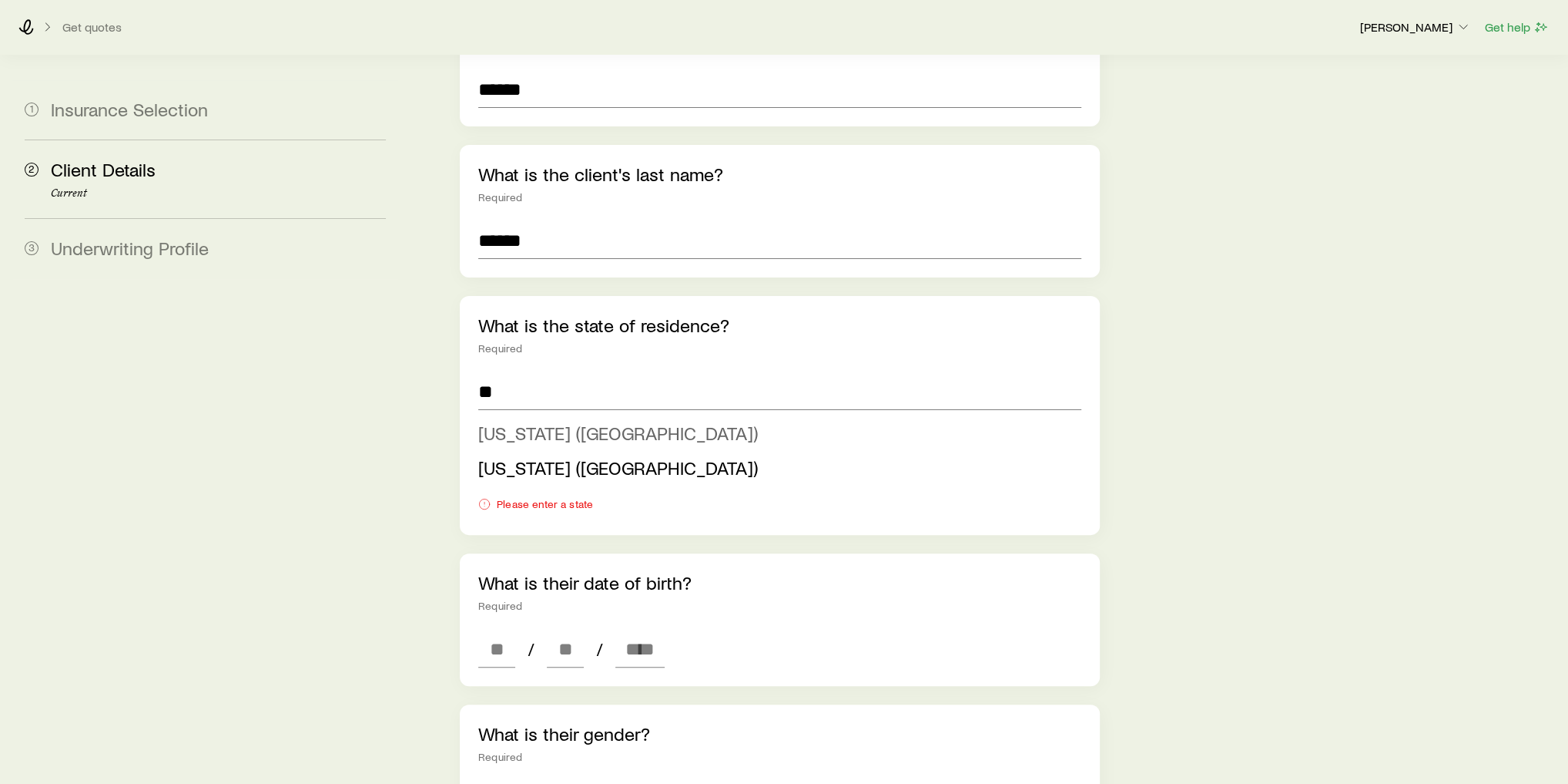
click at [560, 421] on span "Connecticut (CT)" at bounding box center [617, 432] width 279 height 22
type input "**********"
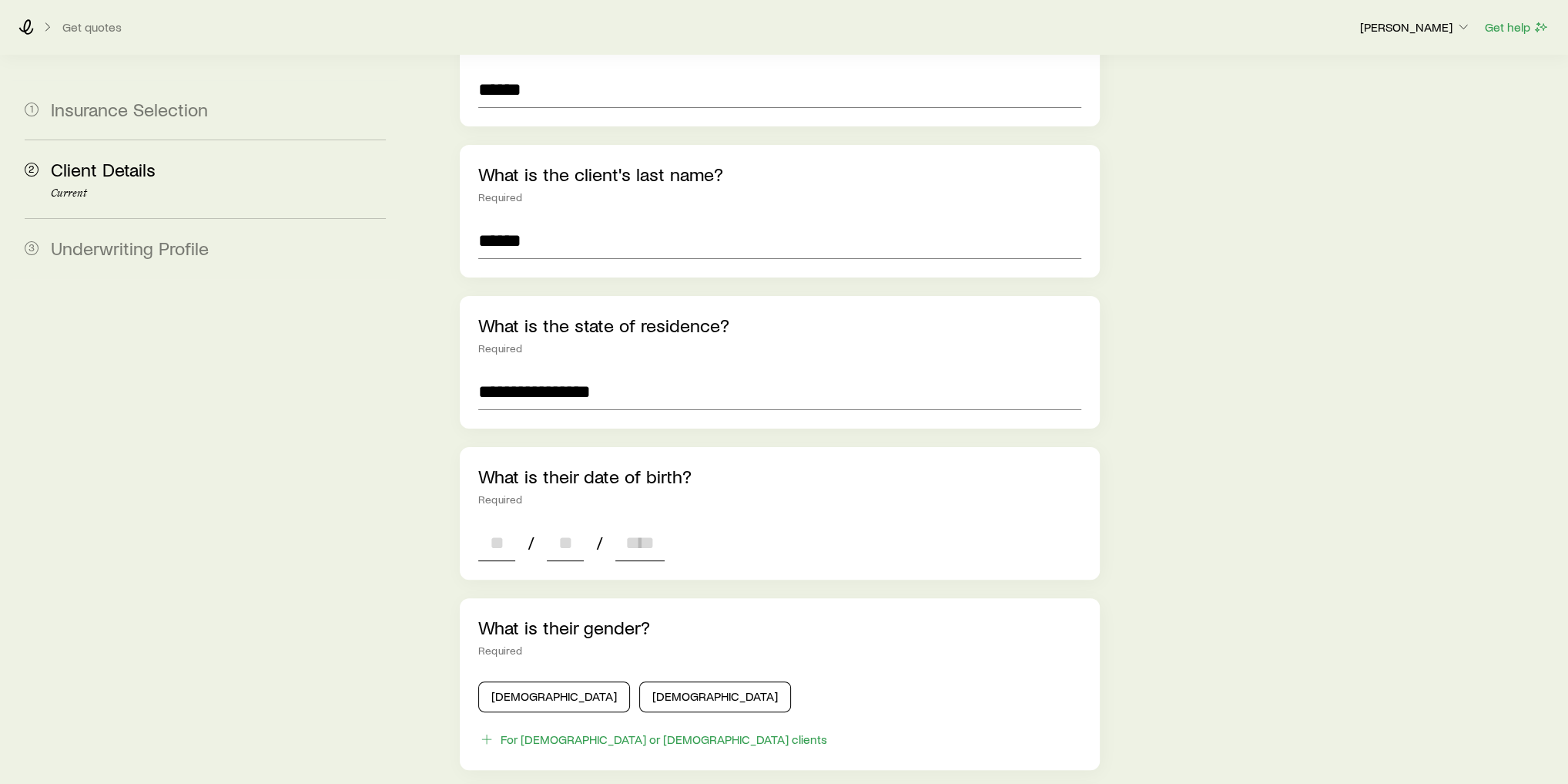
click at [493, 525] on input at bounding box center [497, 543] width 37 height 37
type input "**"
type input "****"
type input "*"
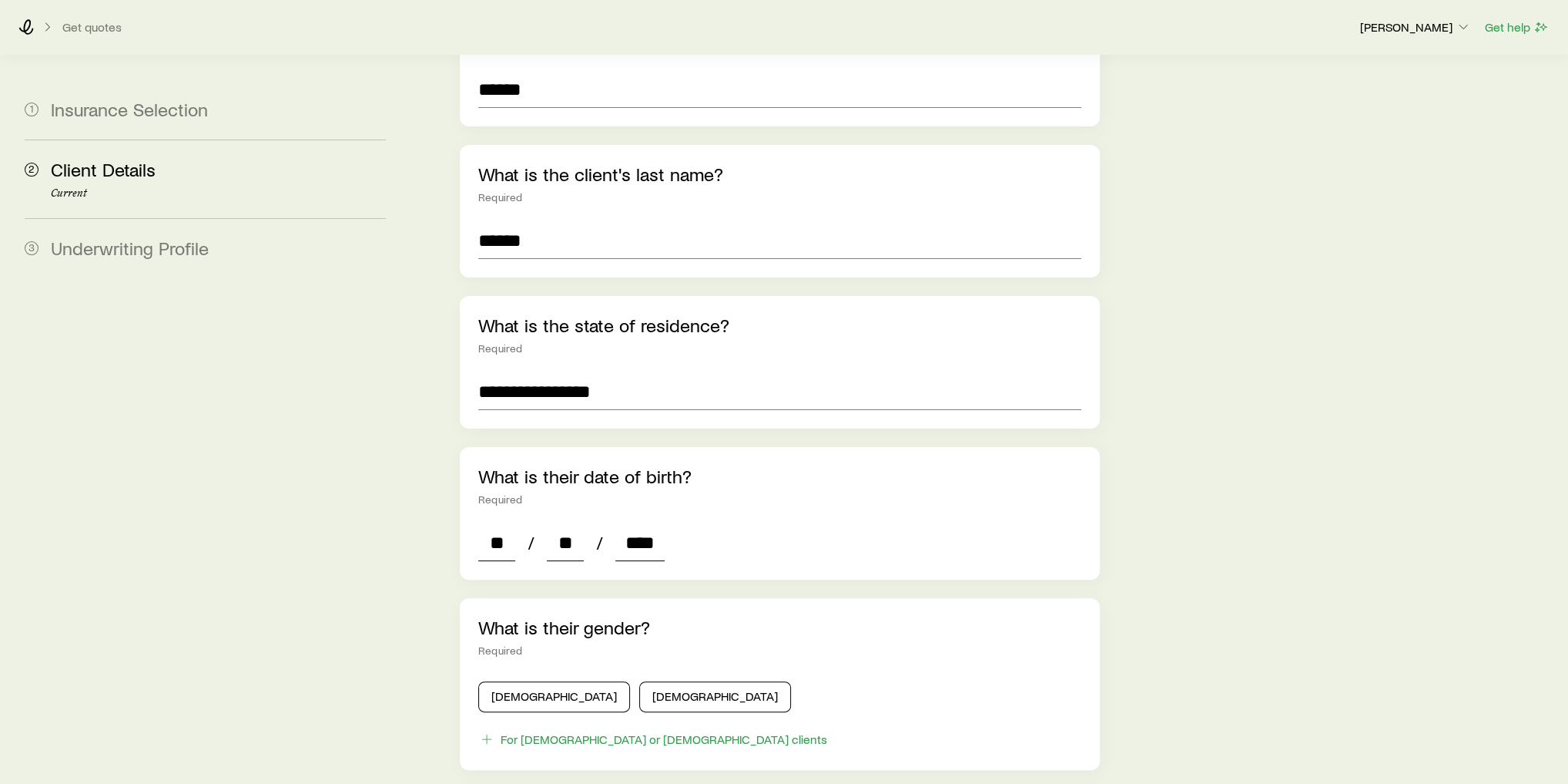
type input "*"
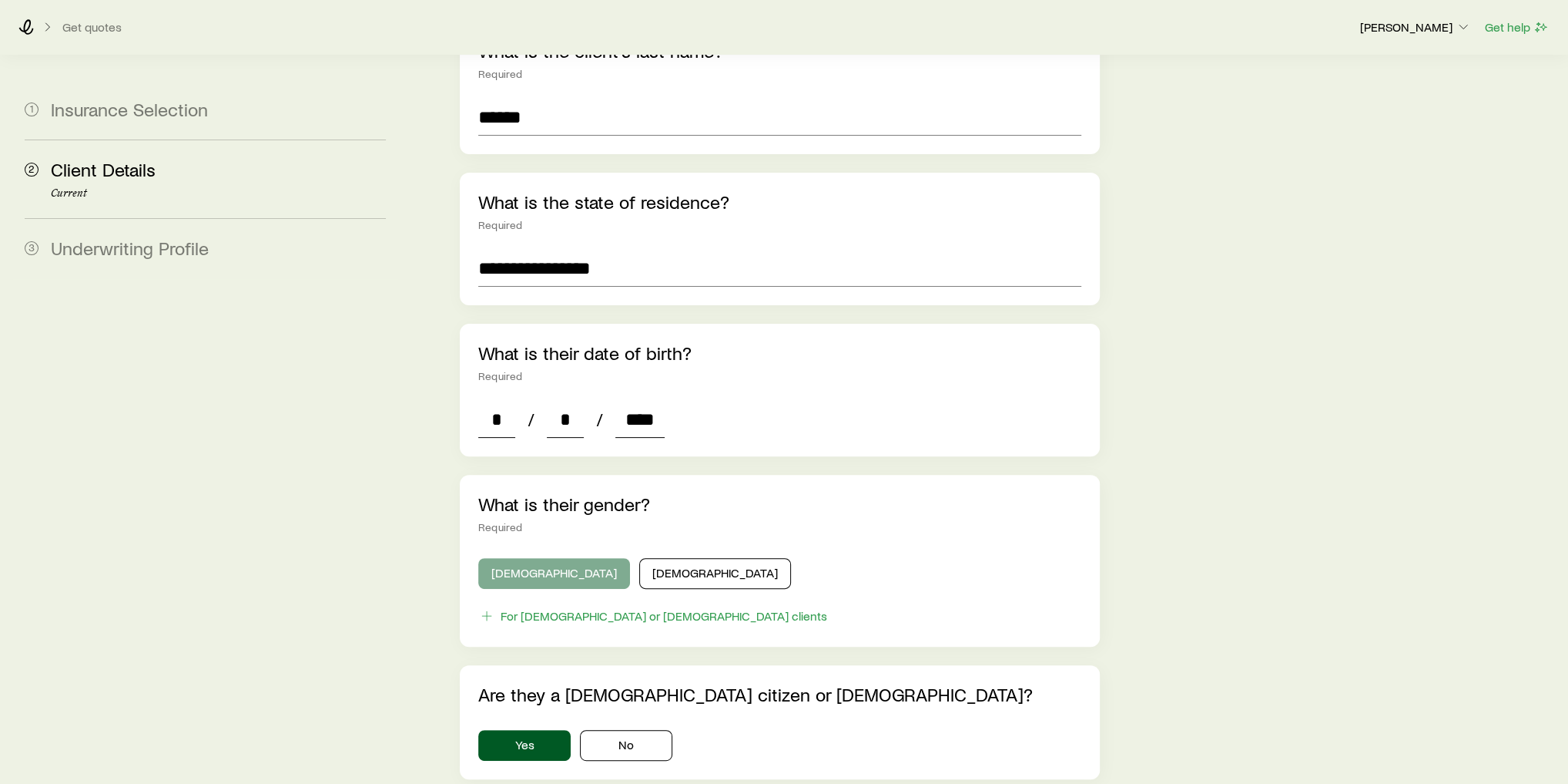
type input "****"
click at [503, 560] on button "Male" at bounding box center [554, 573] width 152 height 31
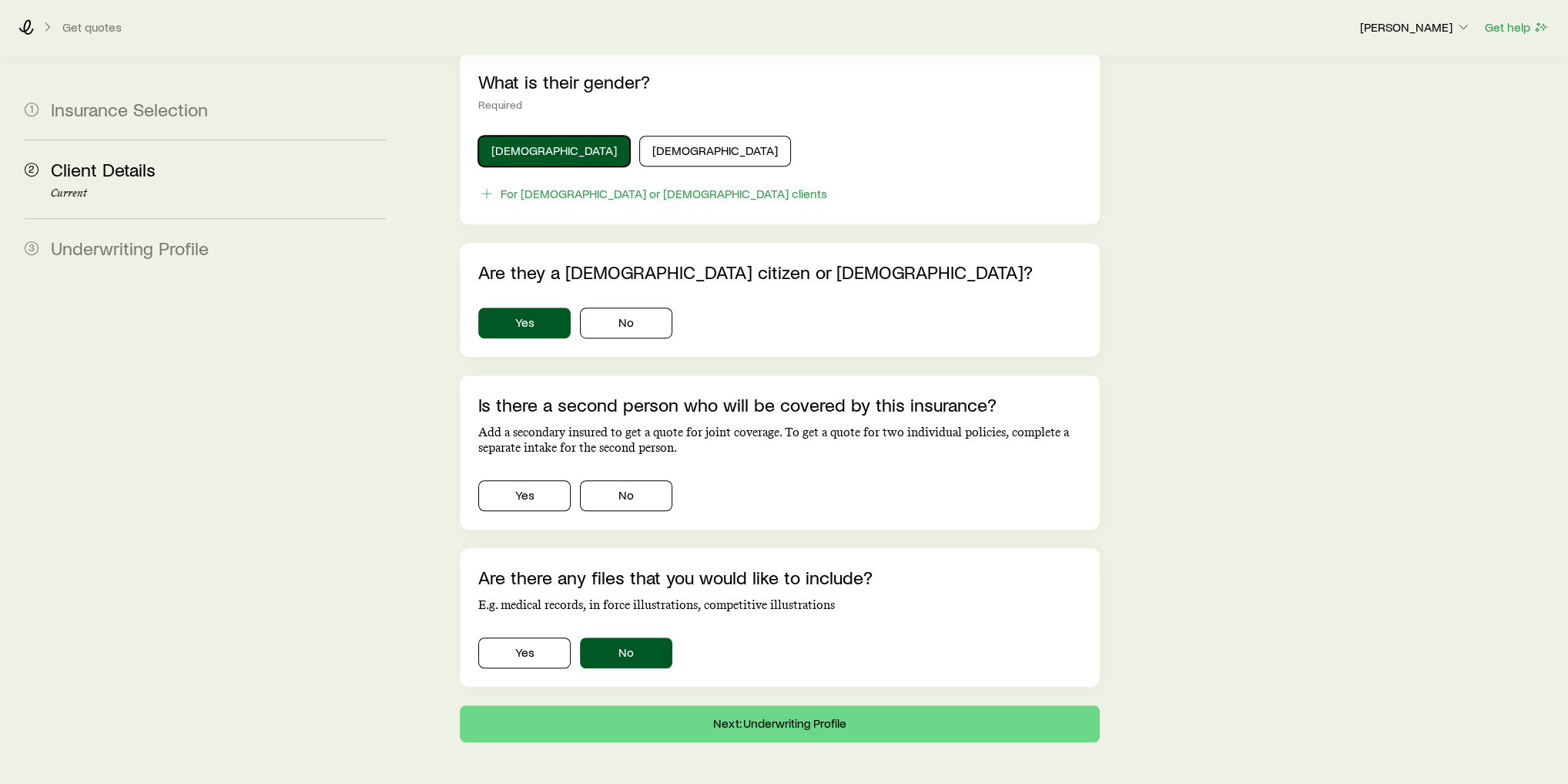
scroll to position [802, 0]
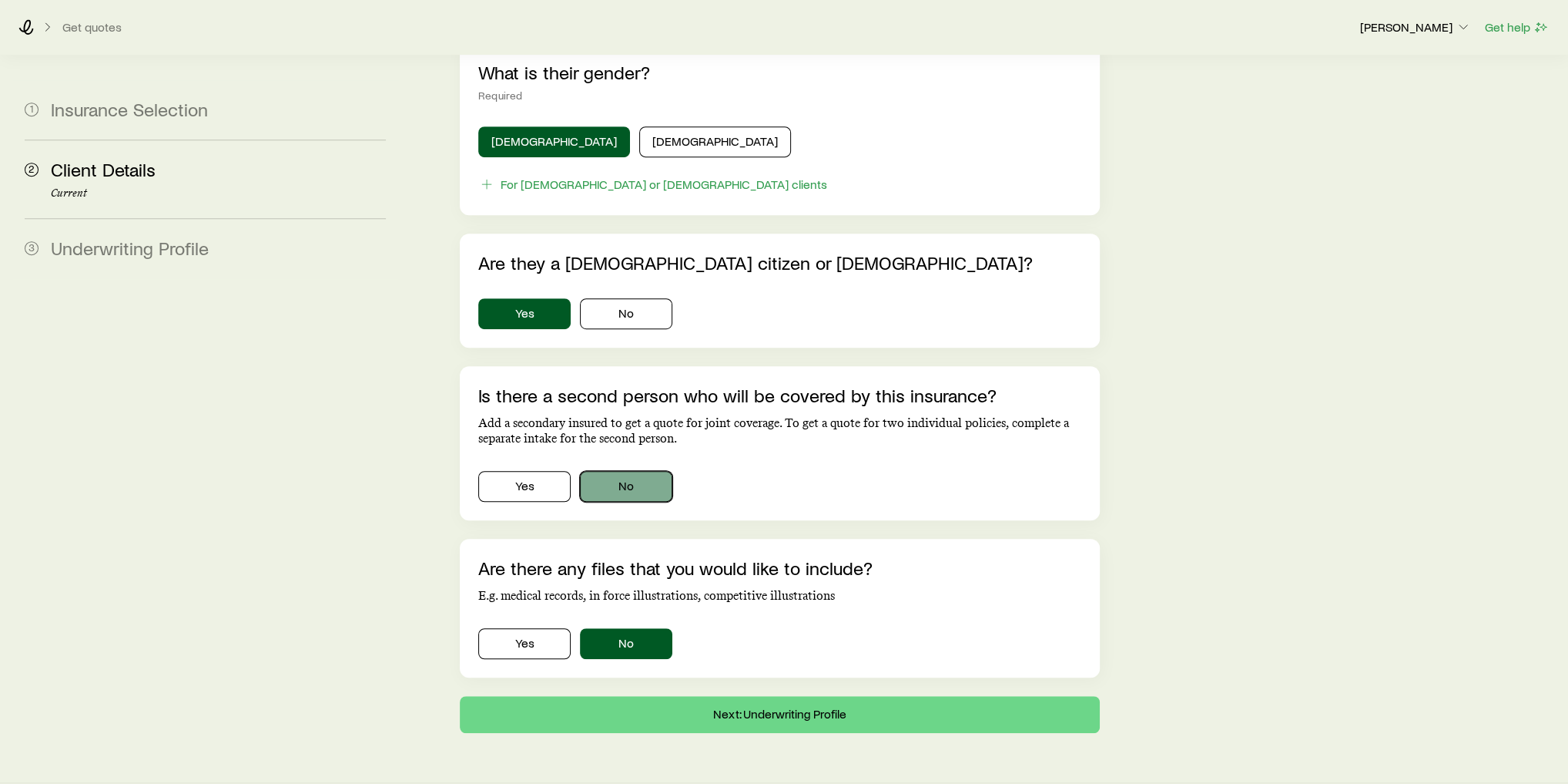
click at [618, 471] on button "No" at bounding box center [627, 486] width 93 height 31
click at [719, 696] on button "Next: Underwriting Profile" at bounding box center [779, 715] width 640 height 37
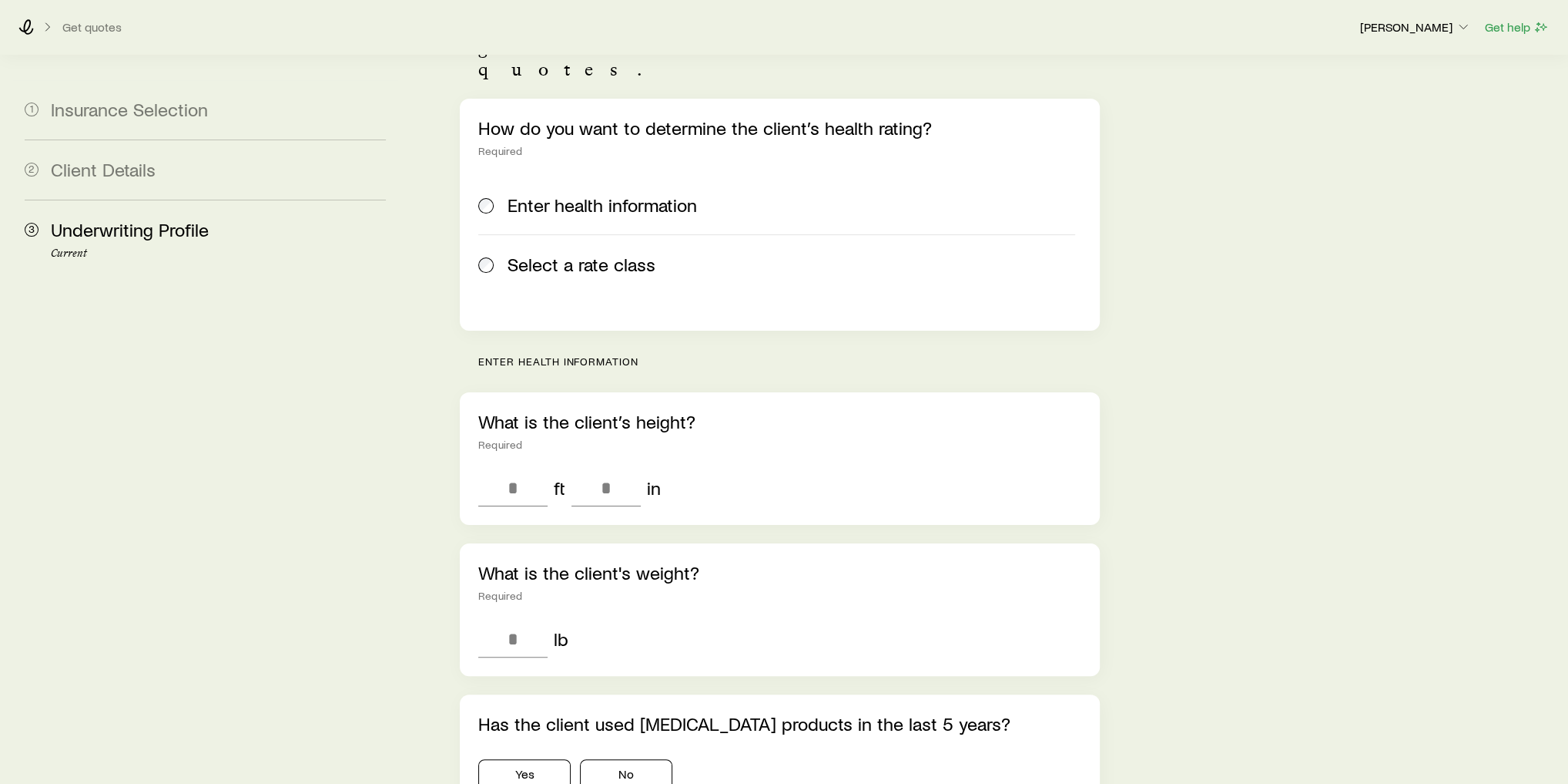
scroll to position [123, 0]
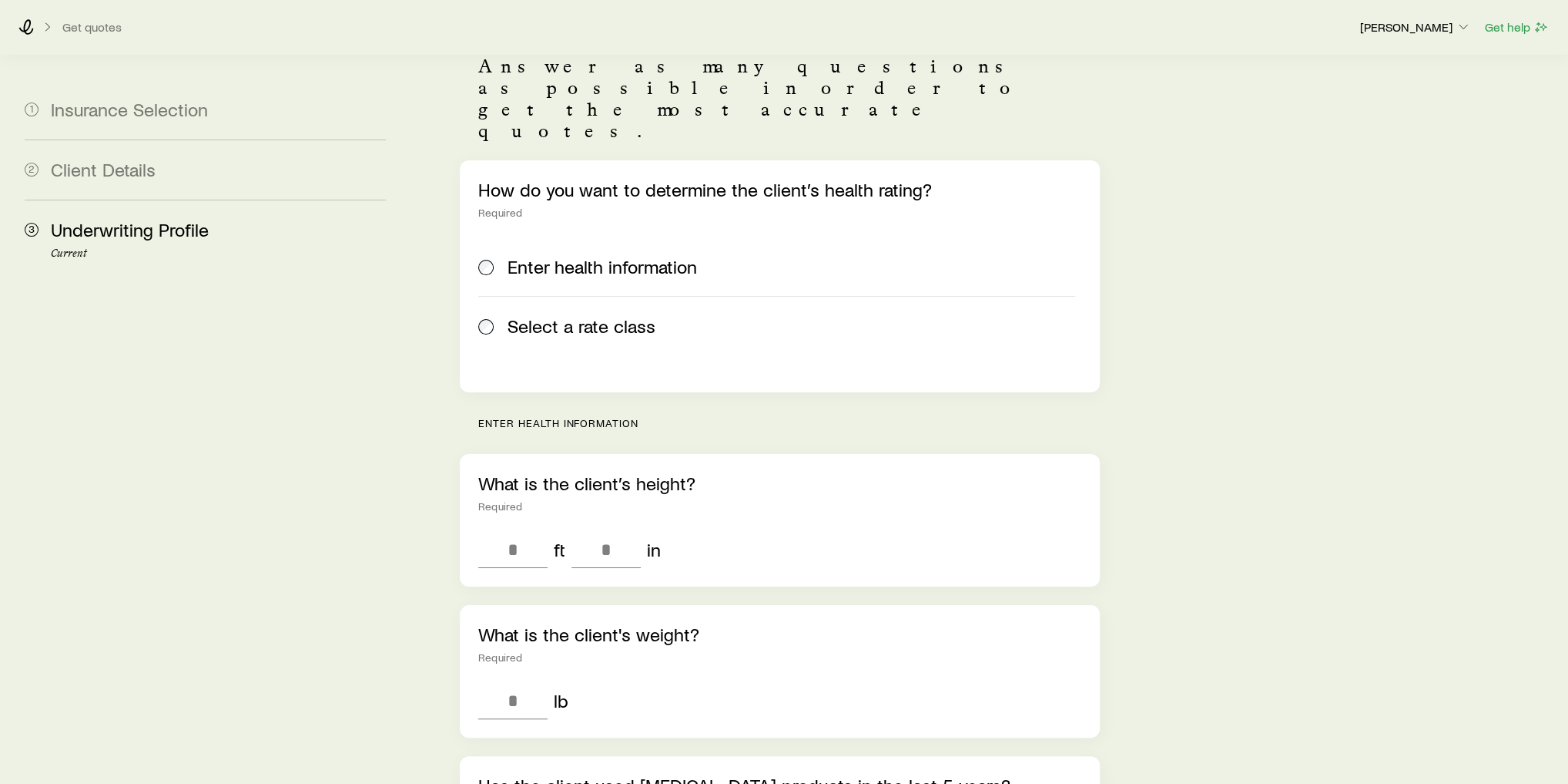
click at [499, 315] on div "Select a rate class" at bounding box center [777, 326] width 597 height 22
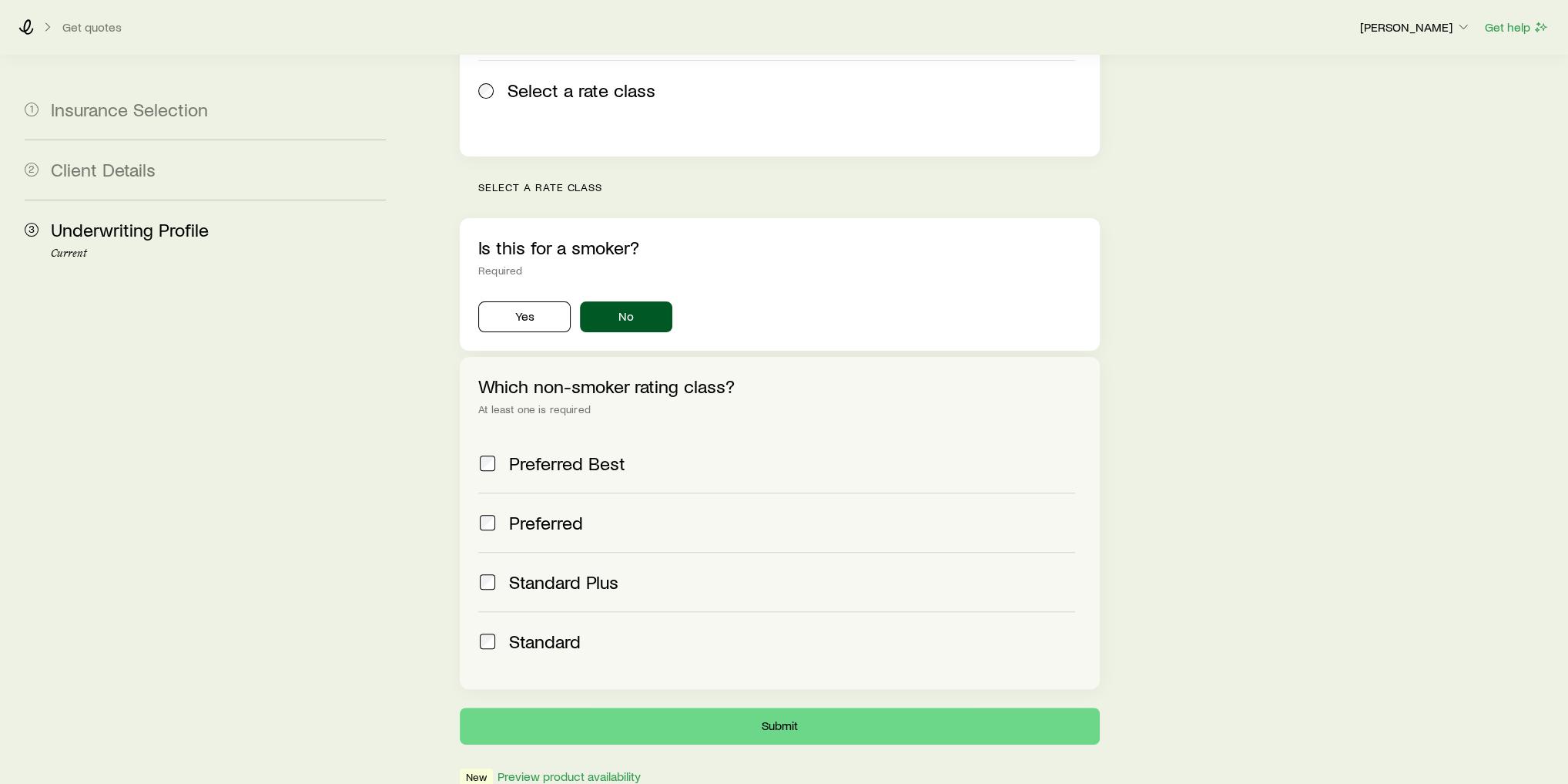
scroll to position [403, 0]
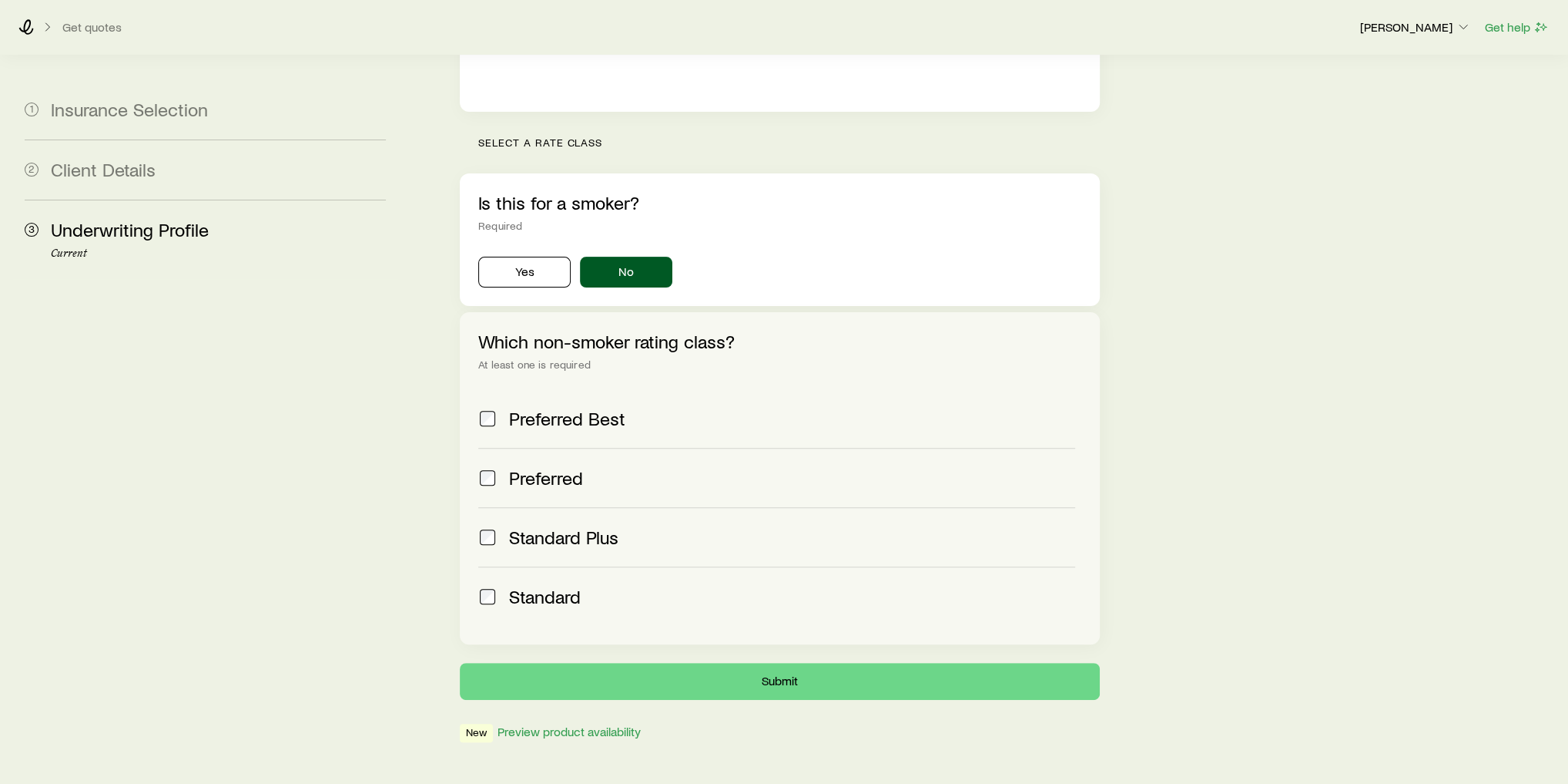
click at [590, 566] on label "Standard" at bounding box center [777, 596] width 597 height 59
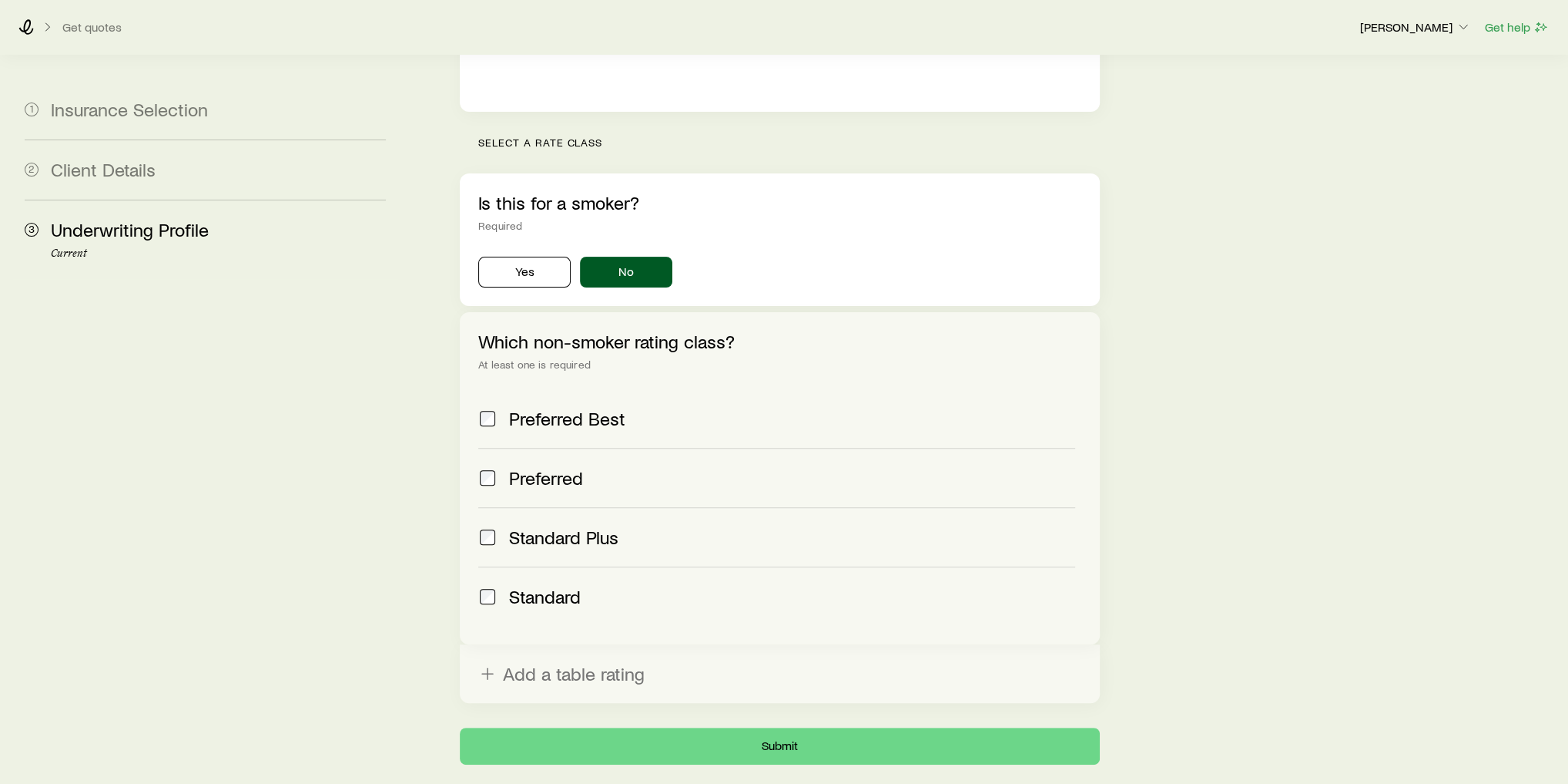
click at [600, 507] on label "Standard Plus" at bounding box center [777, 537] width 597 height 59
click at [588, 448] on label "Preferred" at bounding box center [777, 478] width 597 height 59
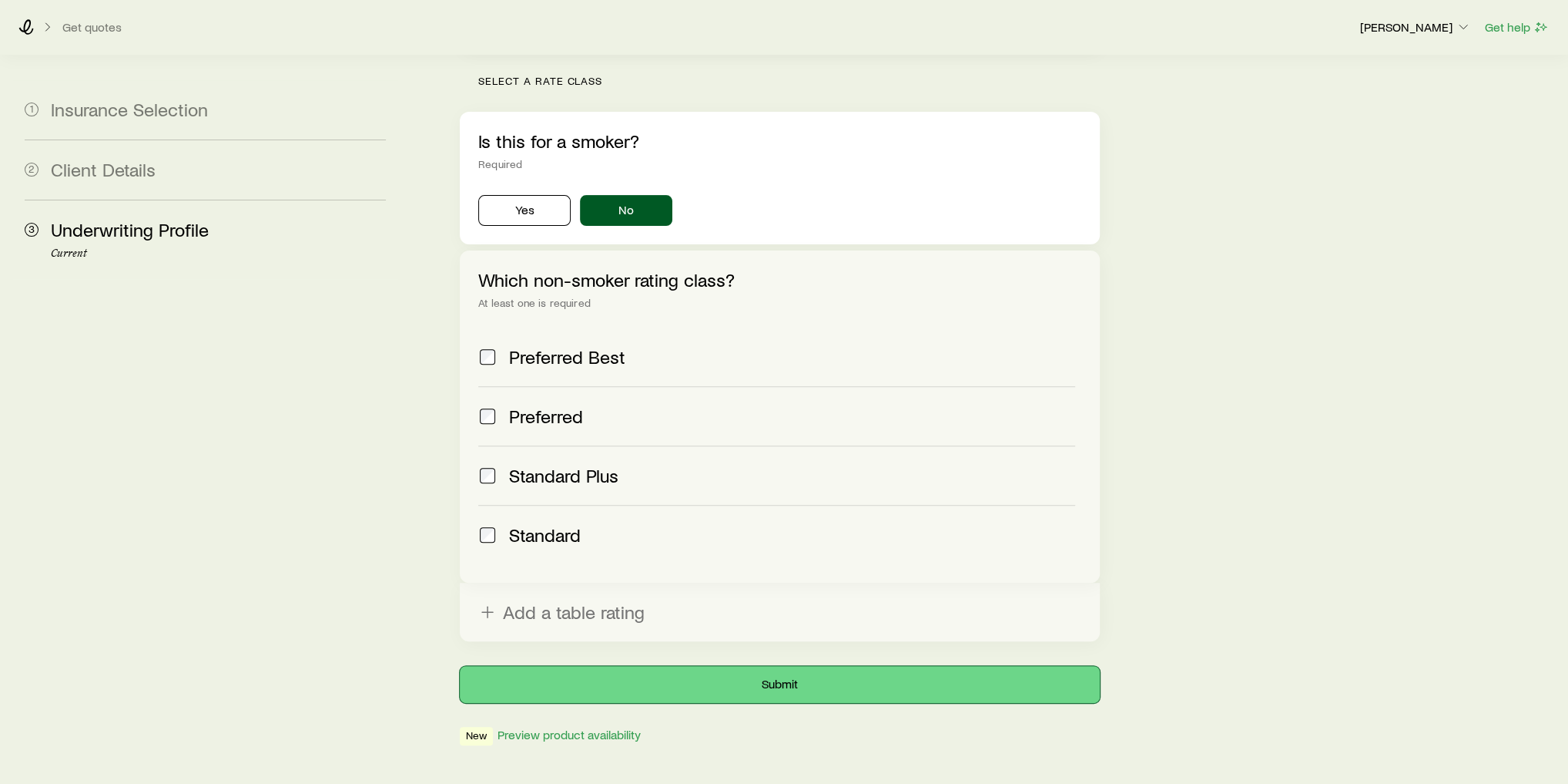
click at [647, 666] on button "Submit" at bounding box center [779, 684] width 640 height 37
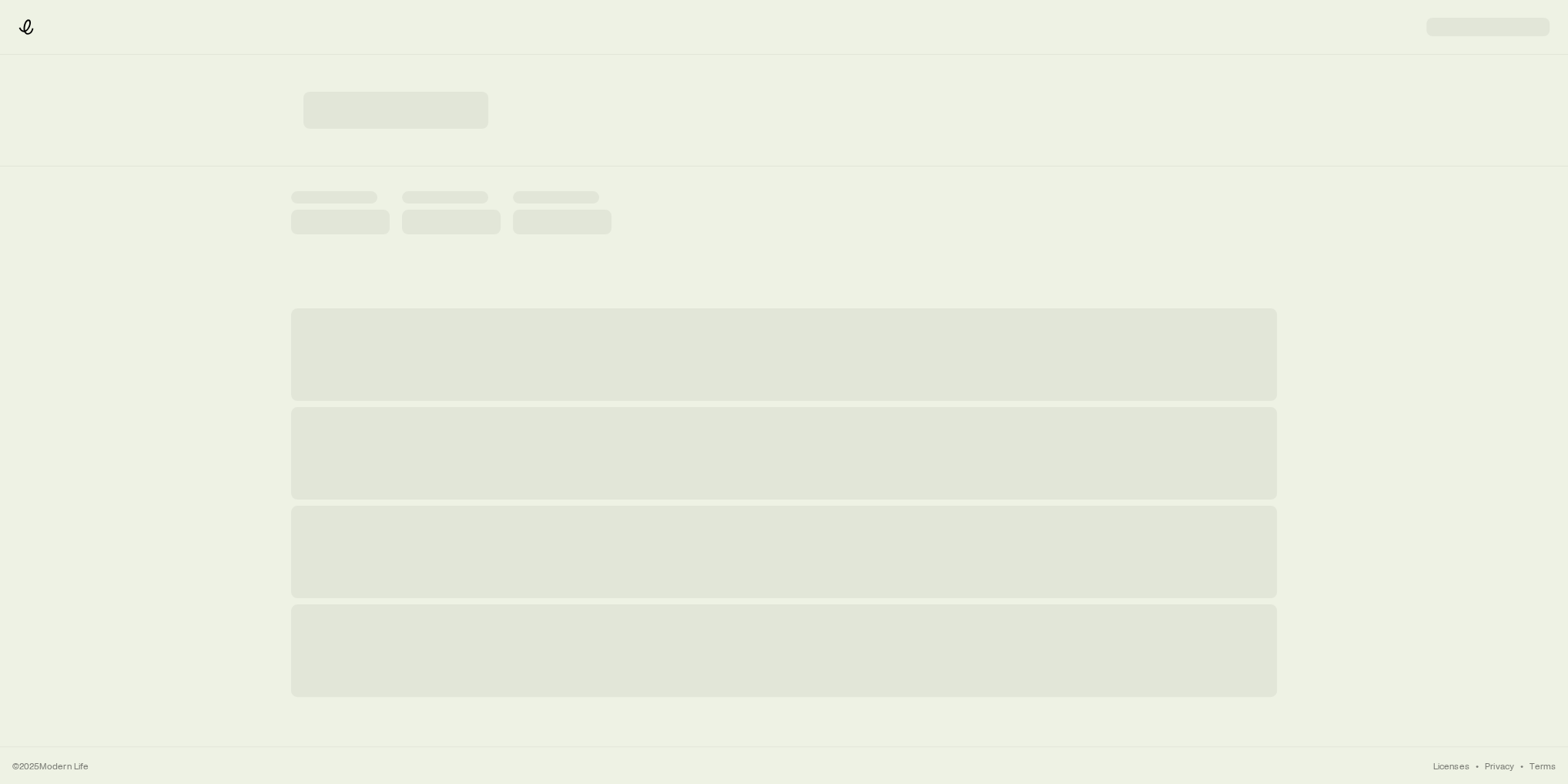
scroll to position [0, 0]
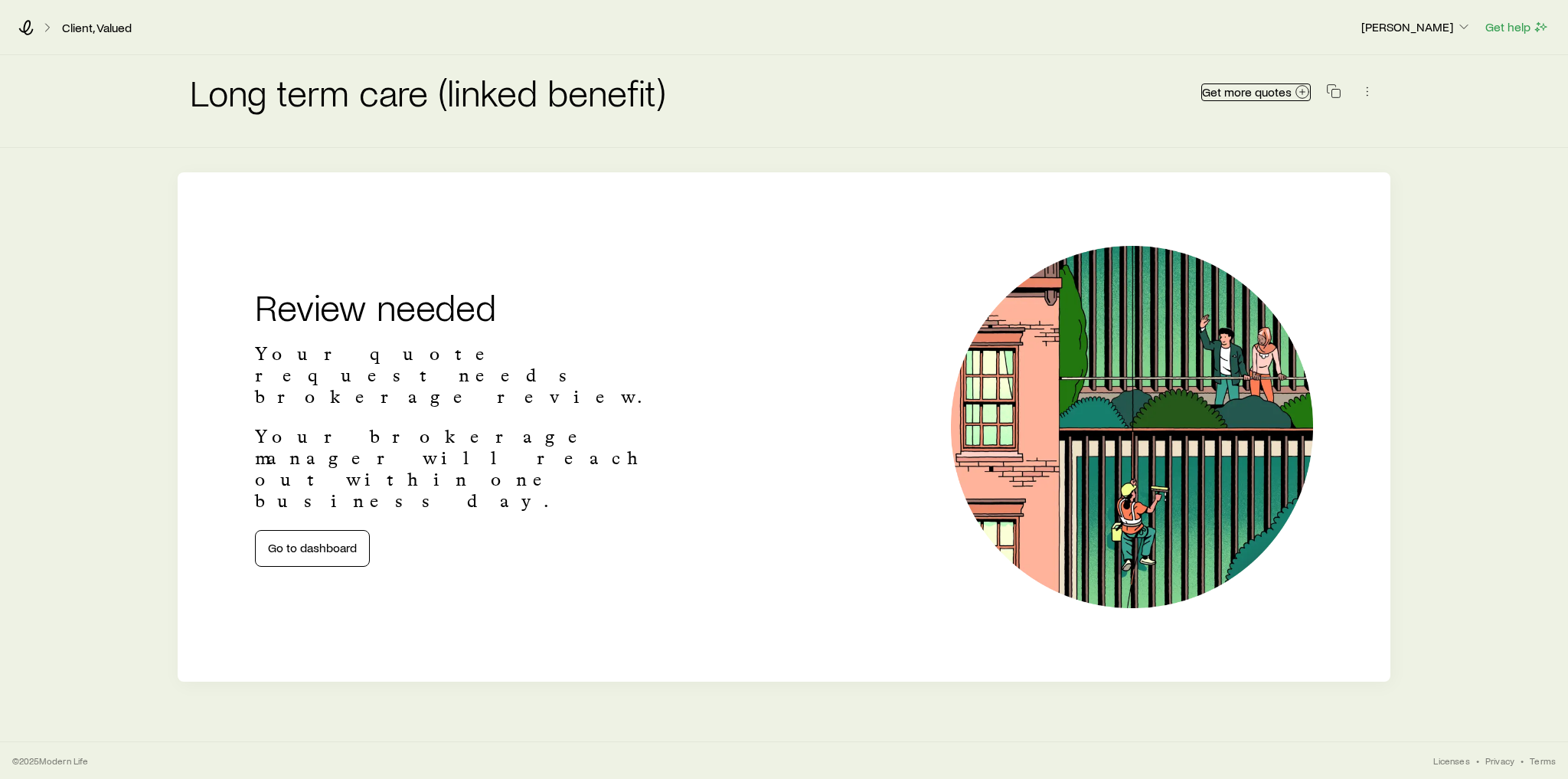
click at [1274, 91] on span "Get more quotes" at bounding box center [1247, 91] width 90 height 13
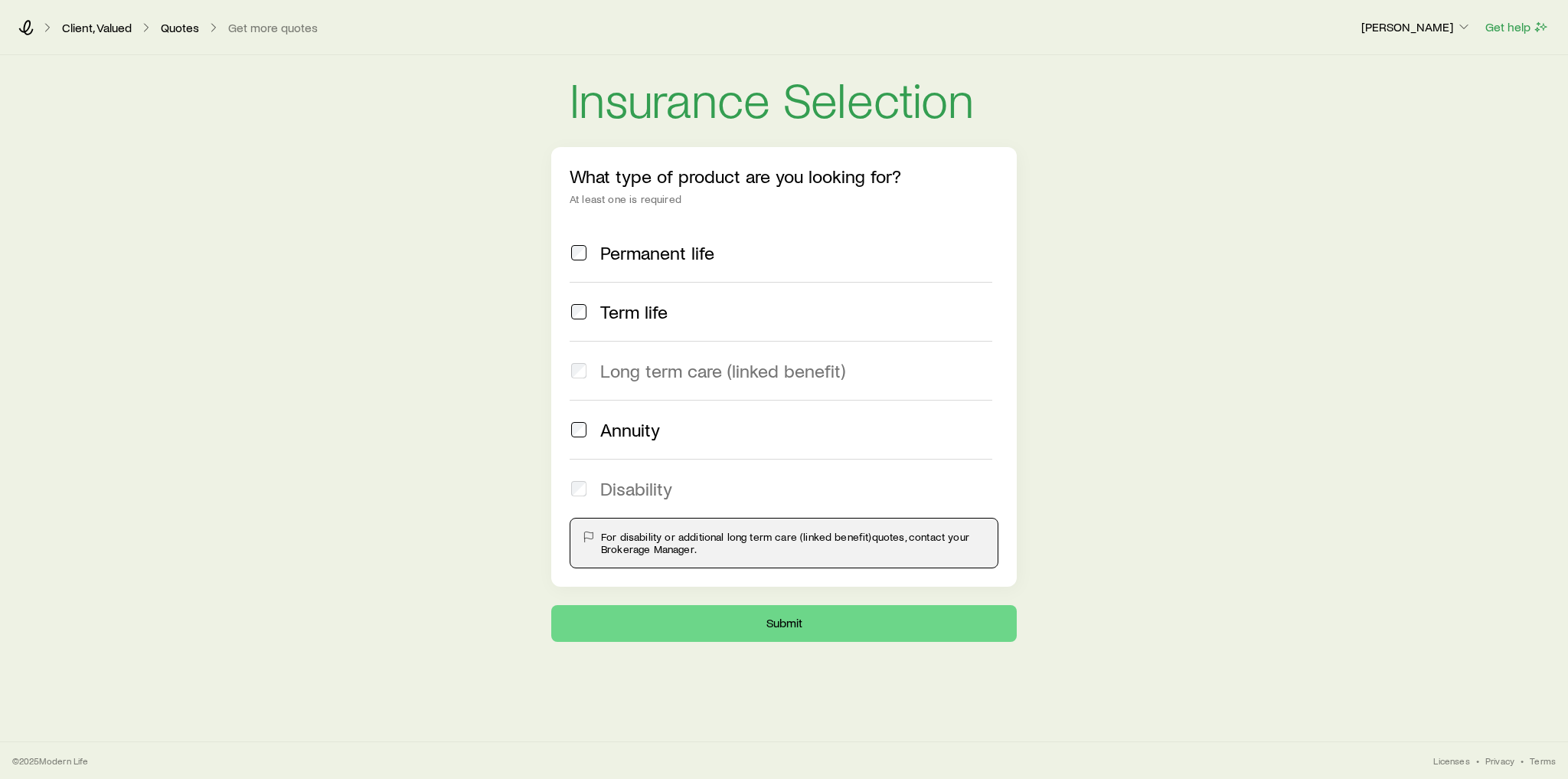
click at [641, 299] on label "Term life" at bounding box center [781, 311] width 423 height 59
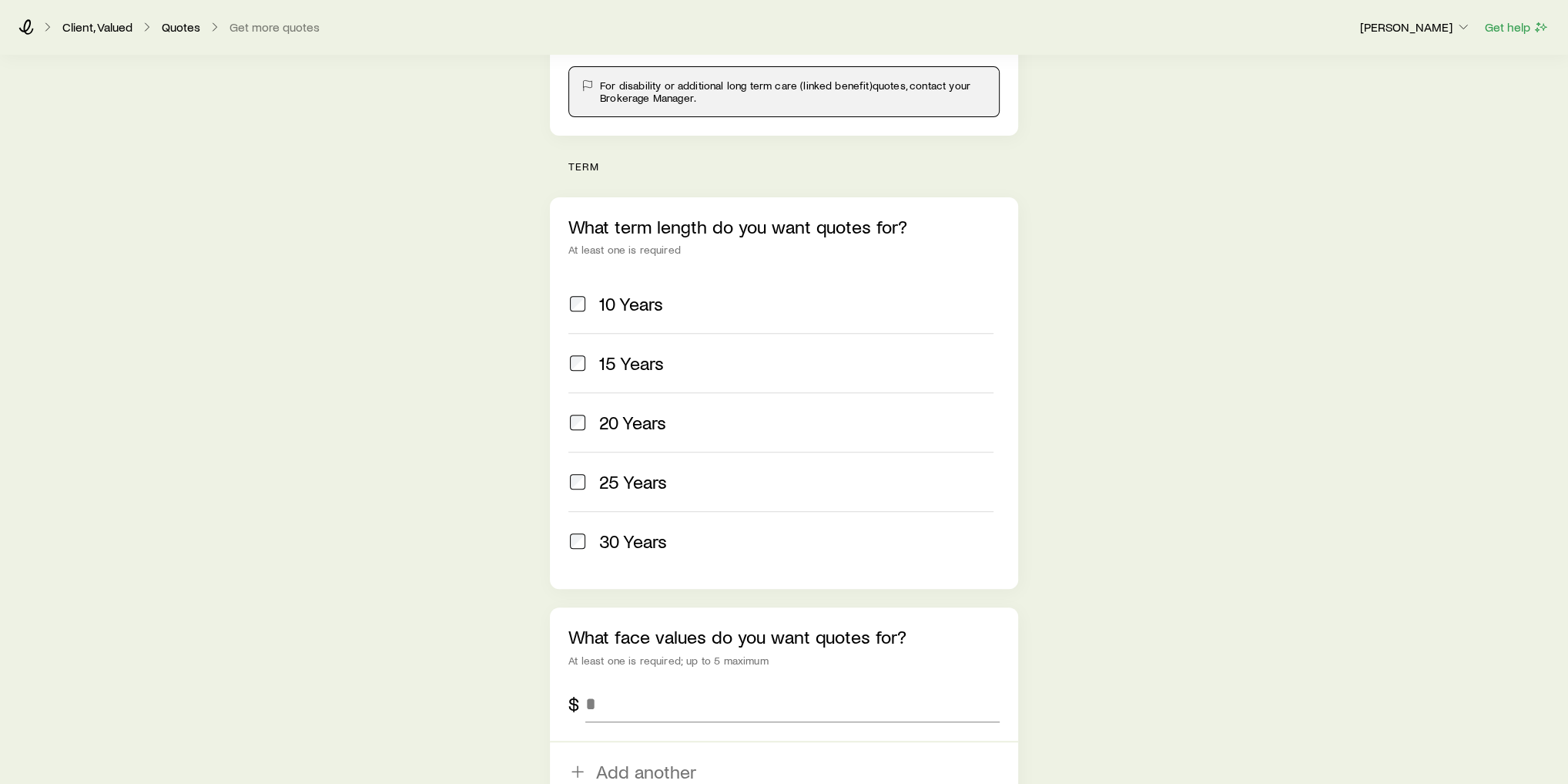
scroll to position [493, 0]
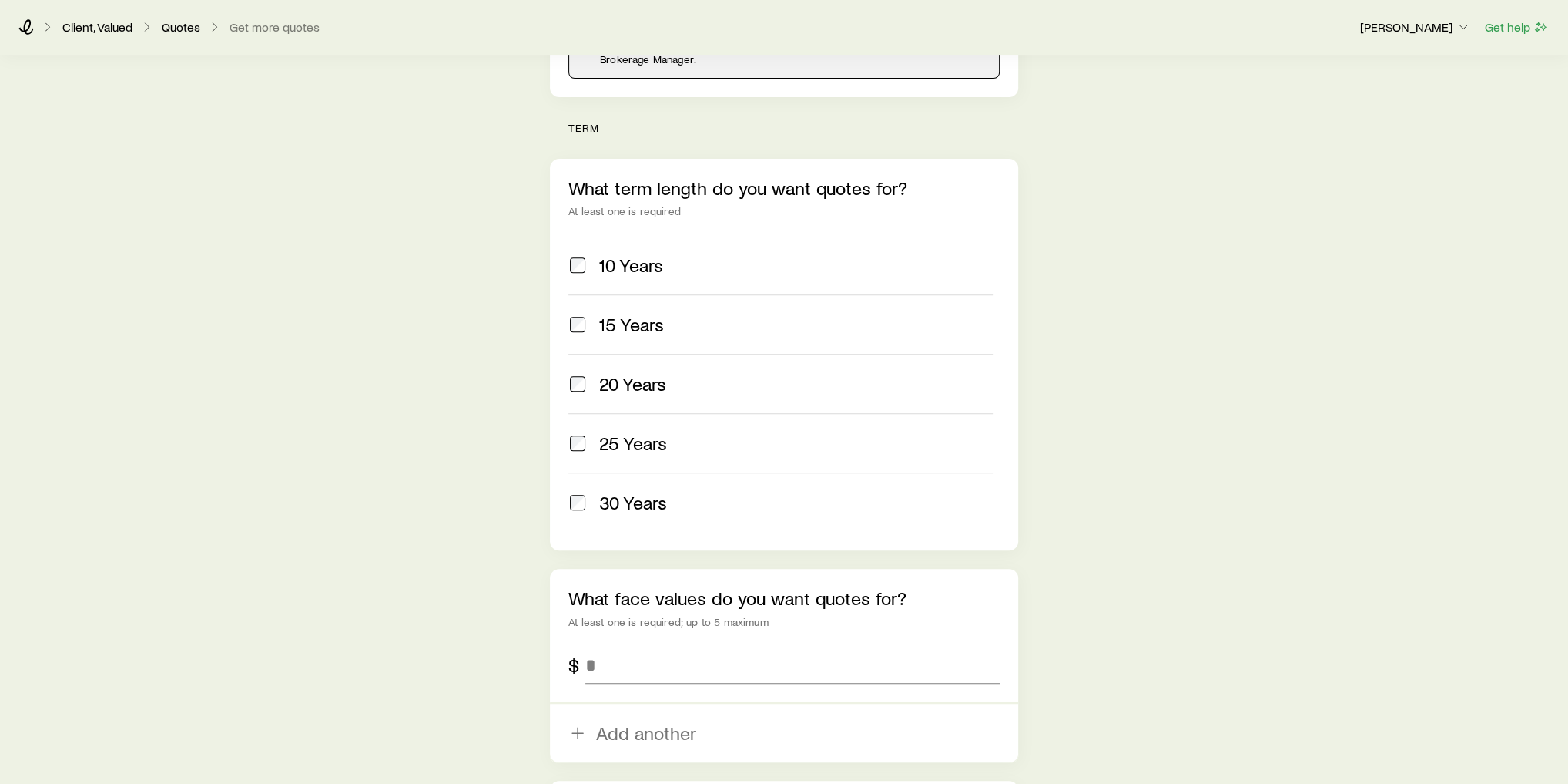
click at [660, 376] on span "20 Years" at bounding box center [632, 384] width 67 height 22
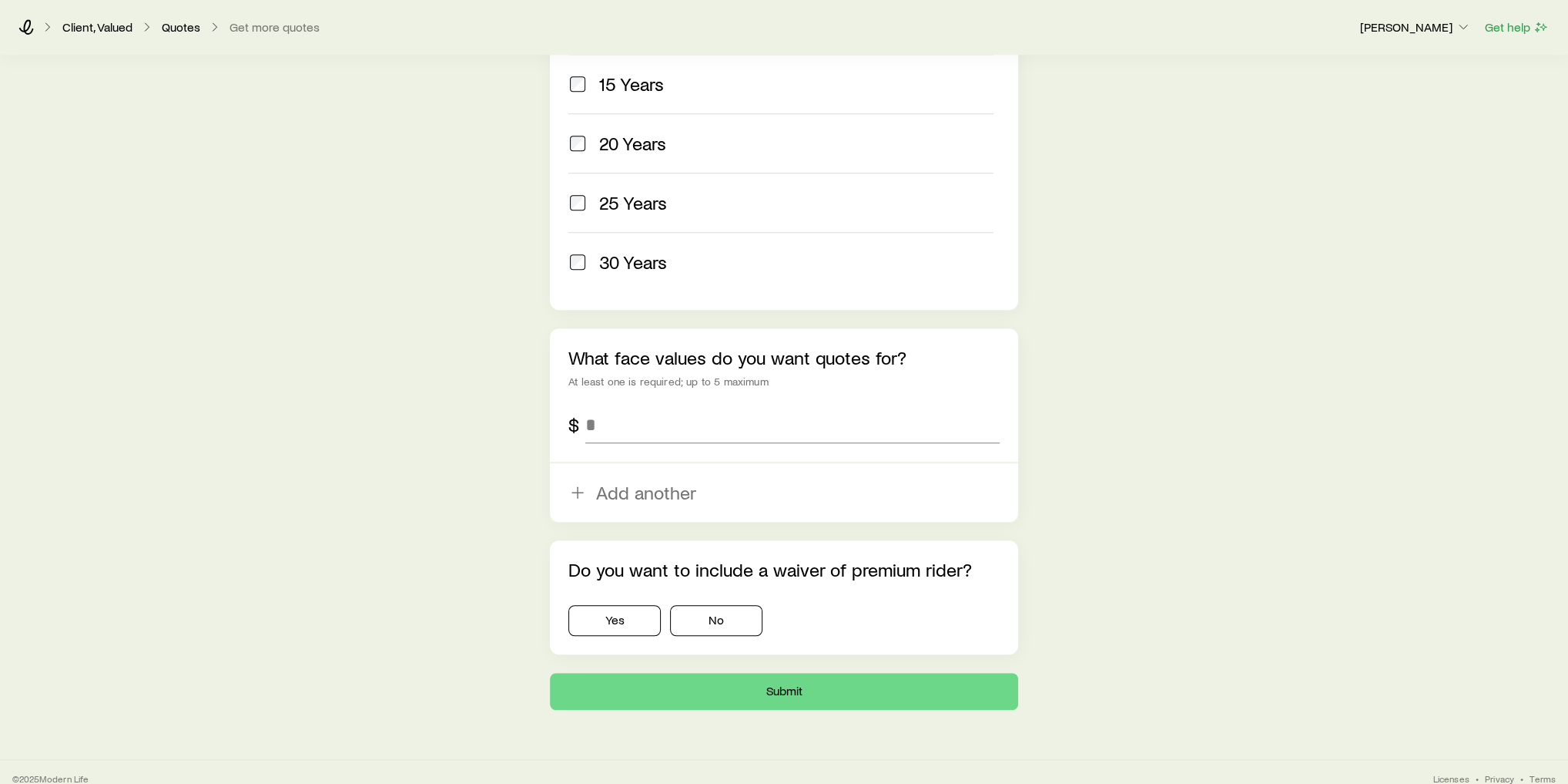
scroll to position [742, 0]
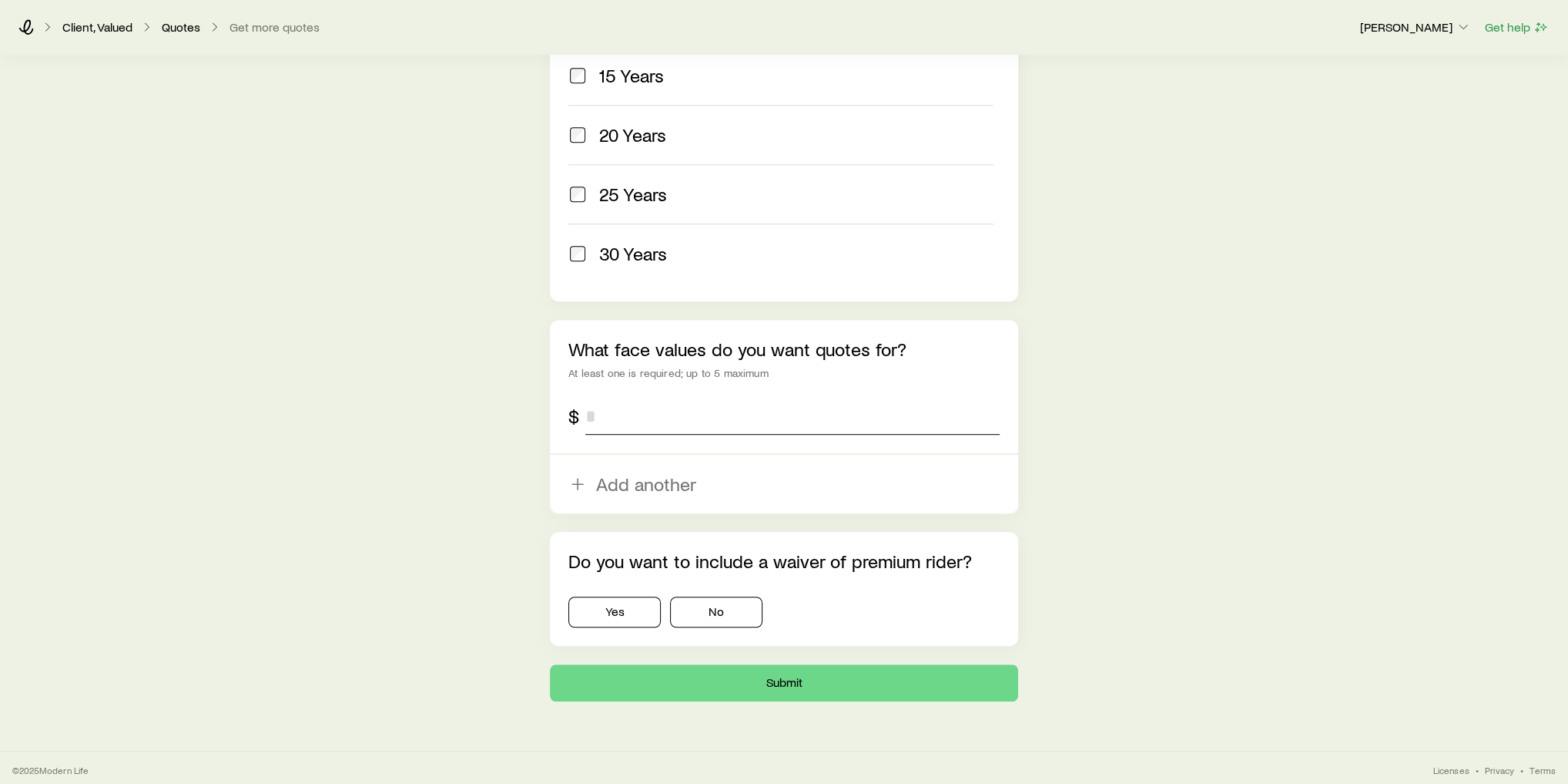
click at [634, 410] on input "tel" at bounding box center [792, 416] width 414 height 37
type input "*******"
click at [636, 610] on button "Yes" at bounding box center [615, 612] width 93 height 31
click at [786, 685] on button "Submit" at bounding box center [784, 683] width 468 height 37
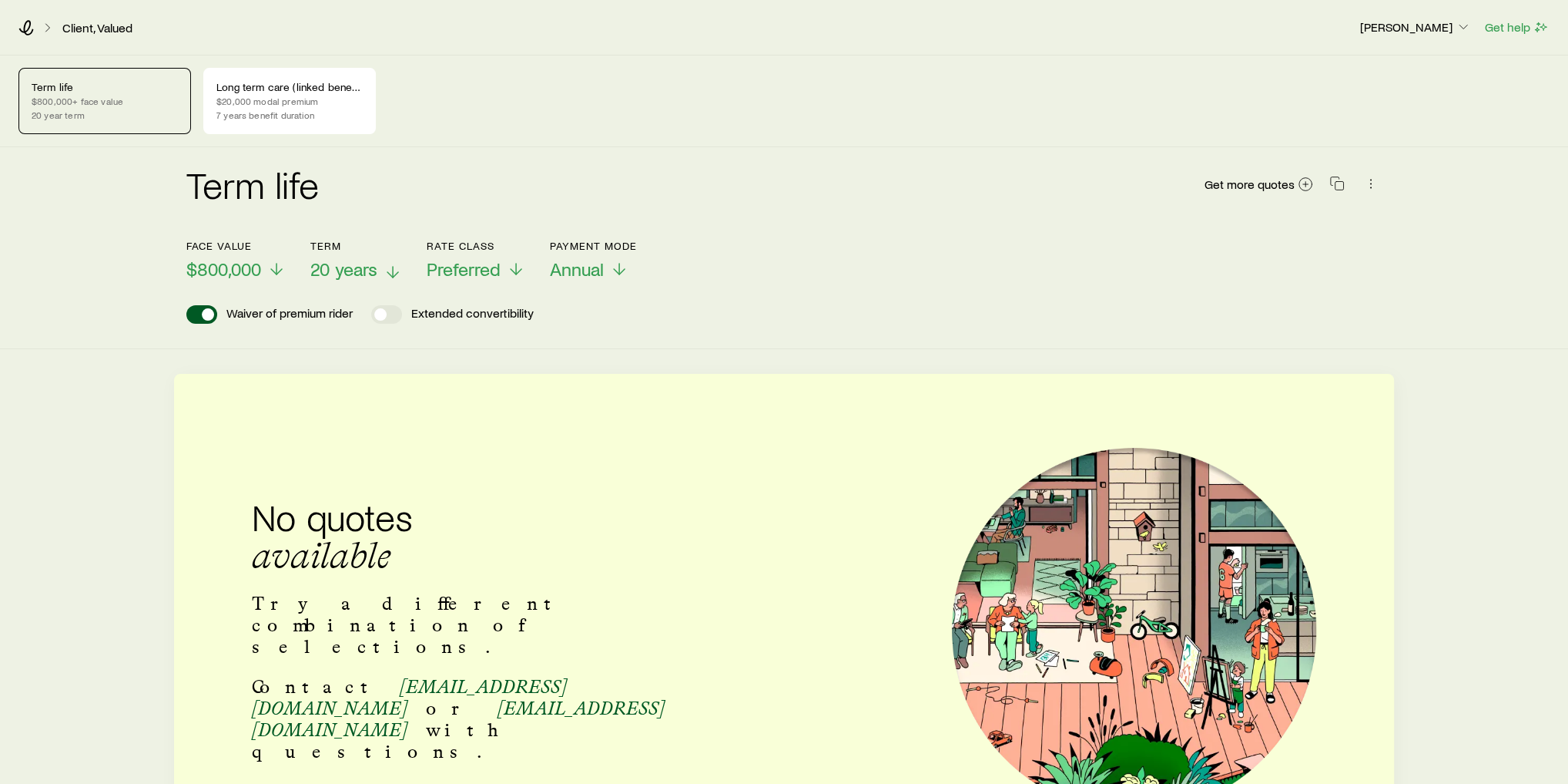
click at [348, 266] on span "20 years" at bounding box center [343, 269] width 67 height 22
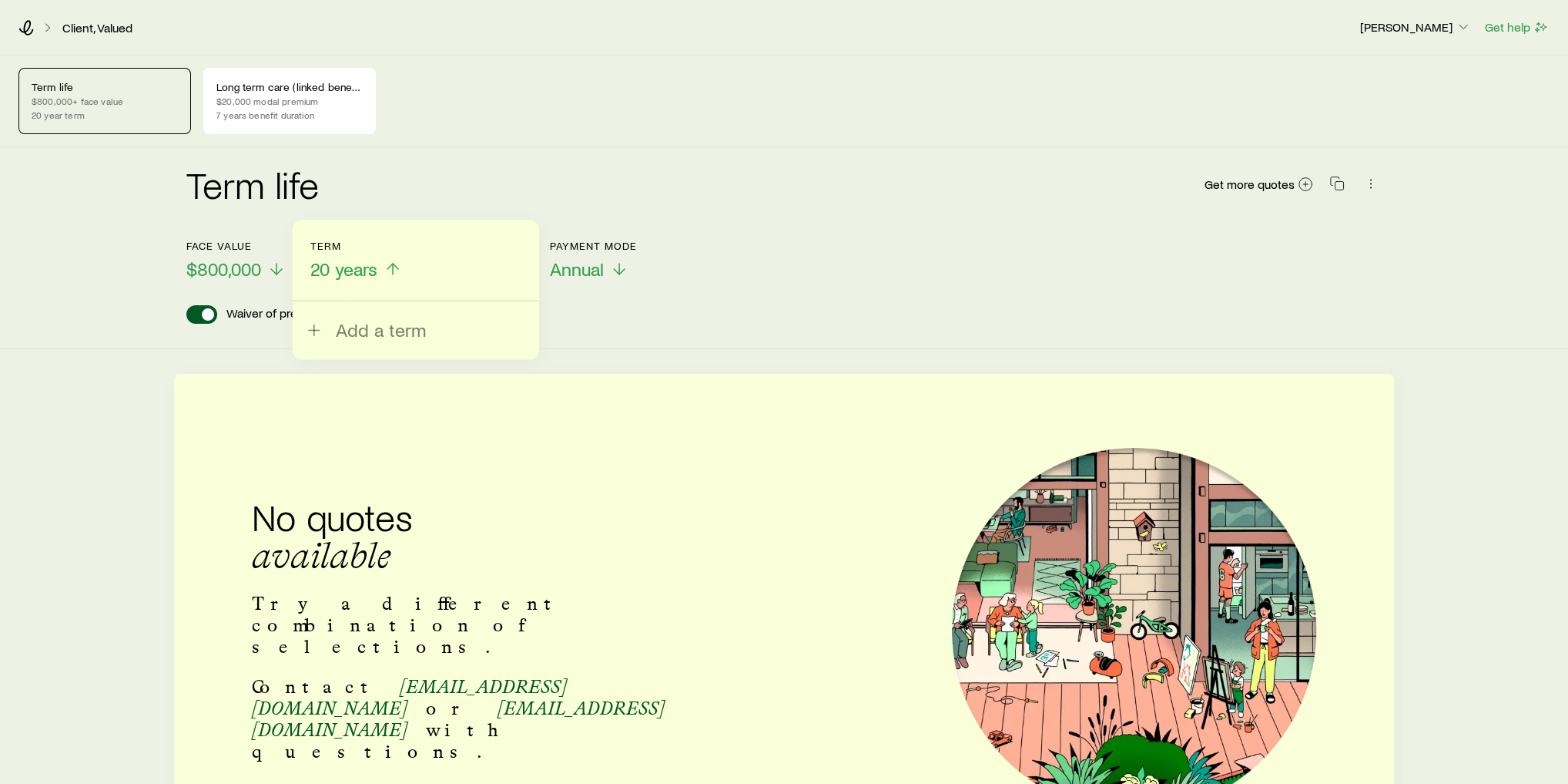
click at [348, 276] on span "20 years" at bounding box center [343, 269] width 67 height 22
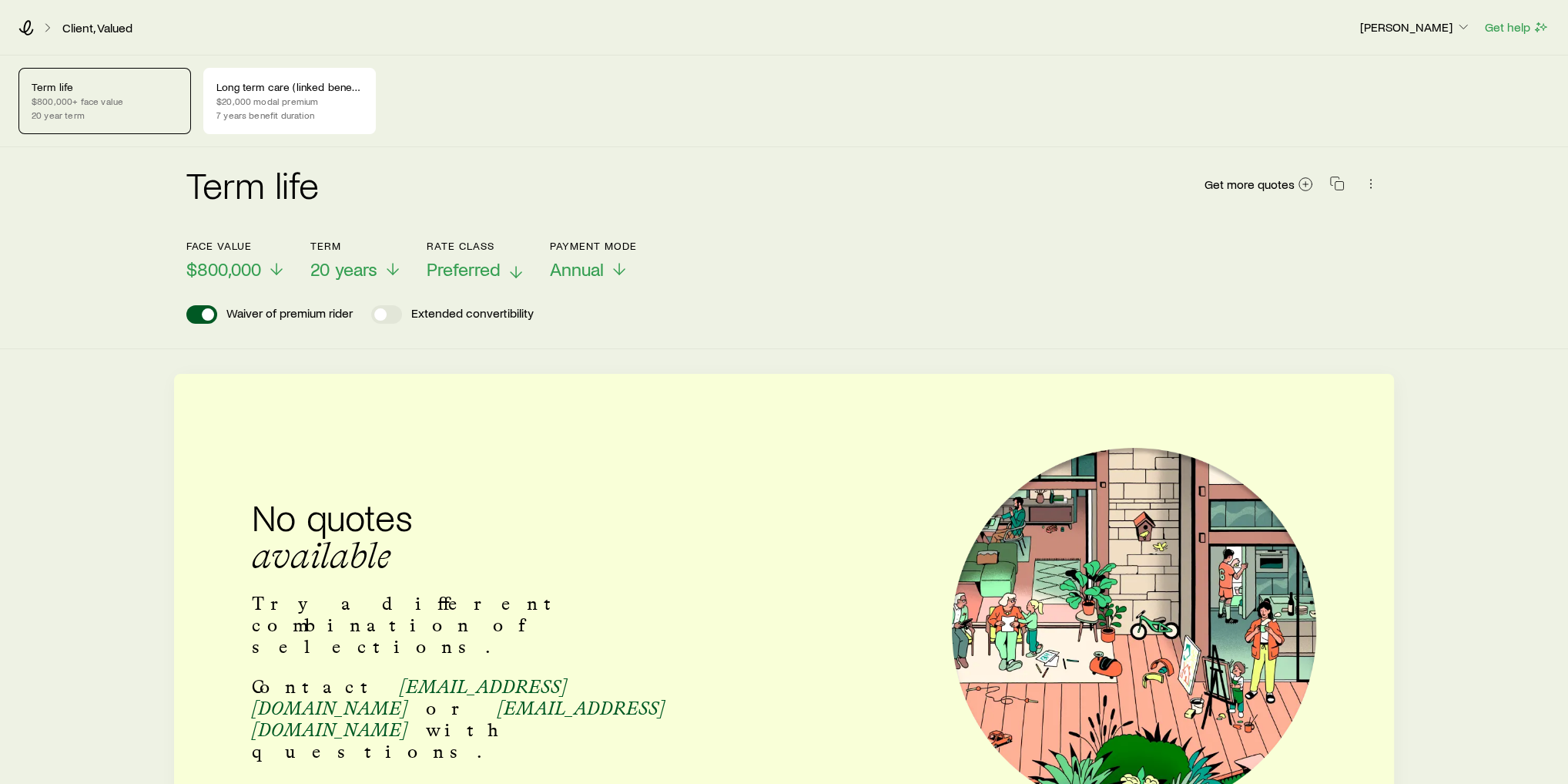
click at [496, 260] on span "Preferred" at bounding box center [464, 269] width 74 height 22
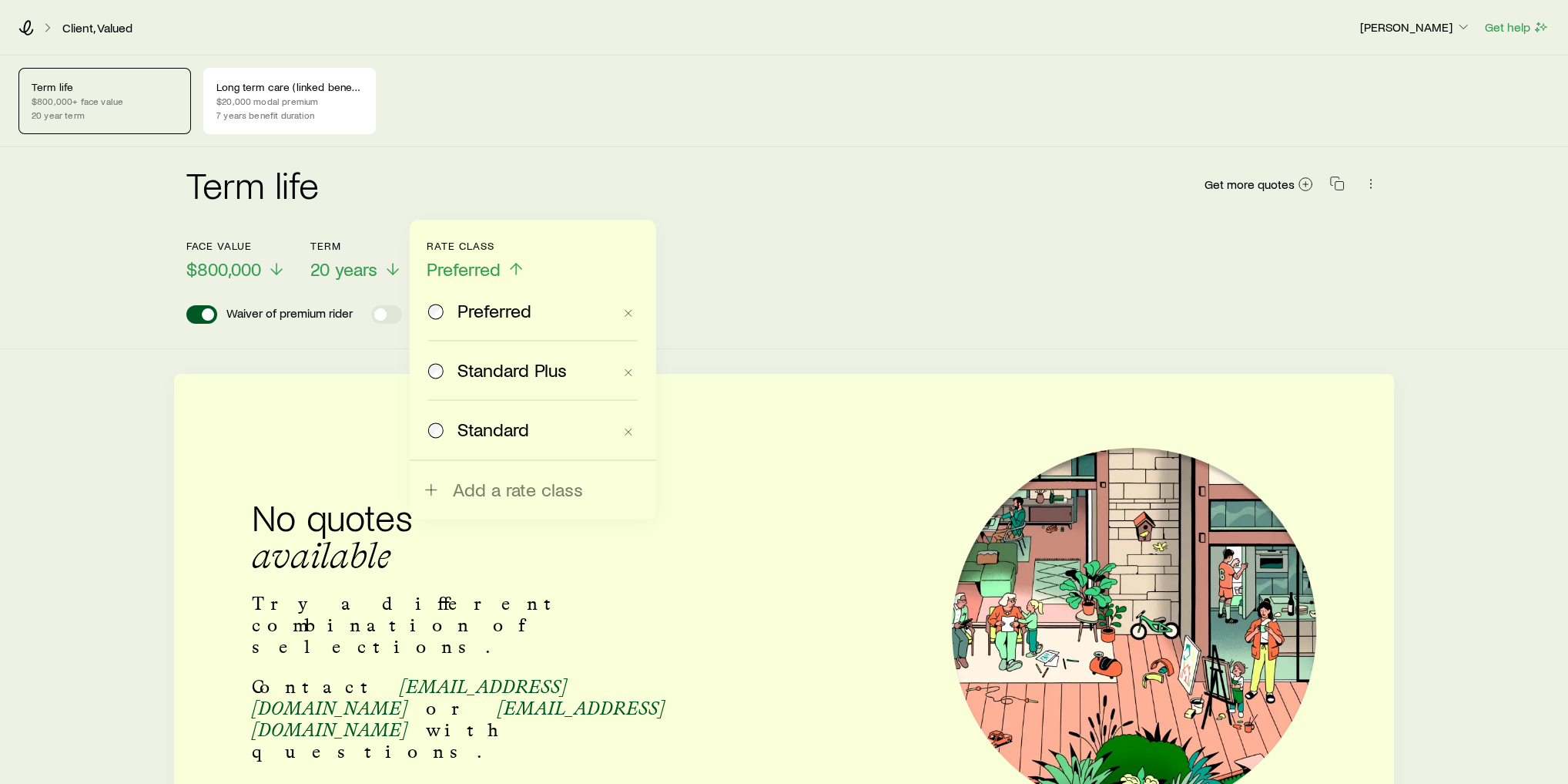
click at [506, 411] on label "Standard" at bounding box center [520, 429] width 185 height 58
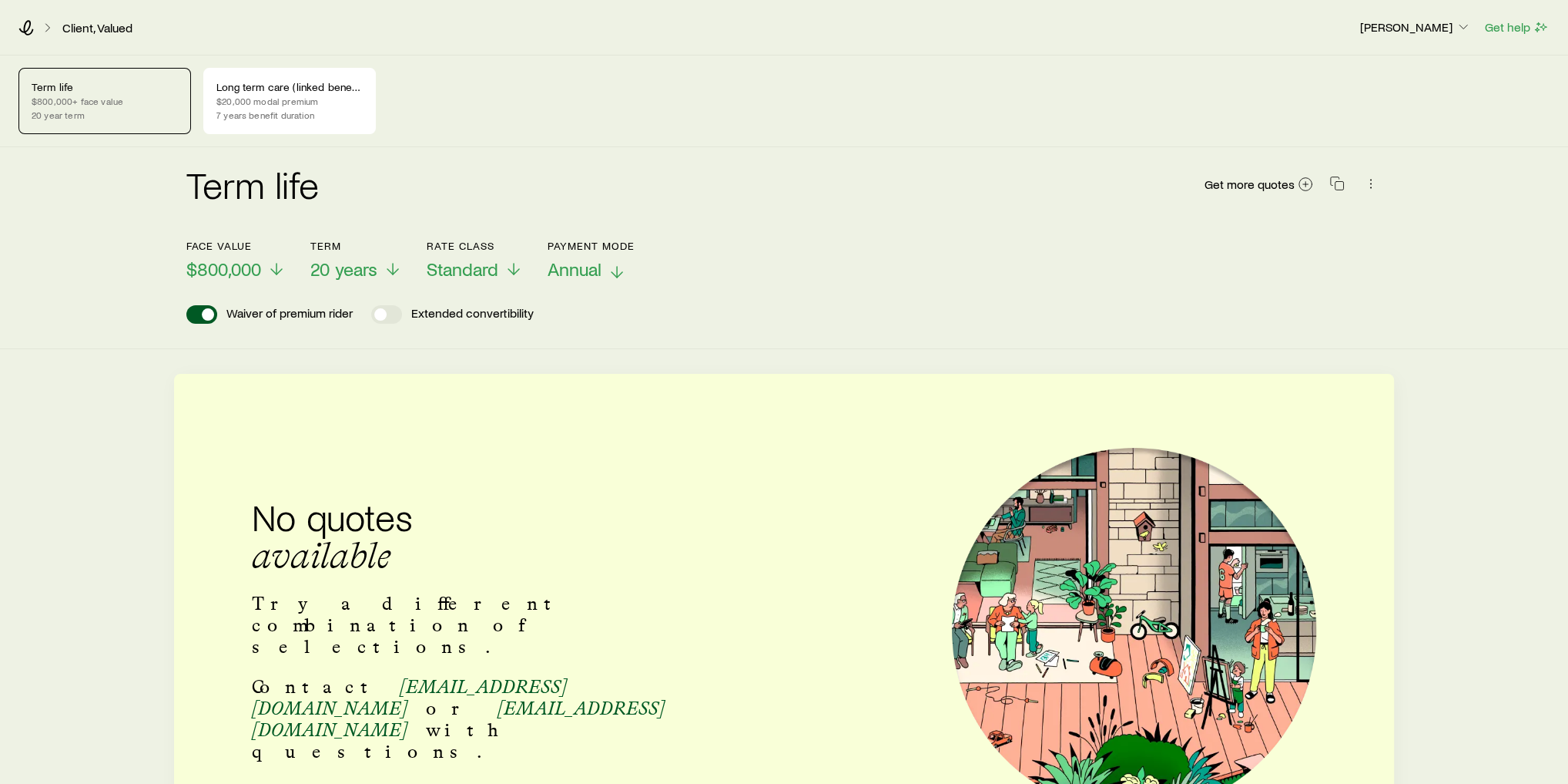
click at [581, 272] on span "Annual" at bounding box center [574, 269] width 54 height 22
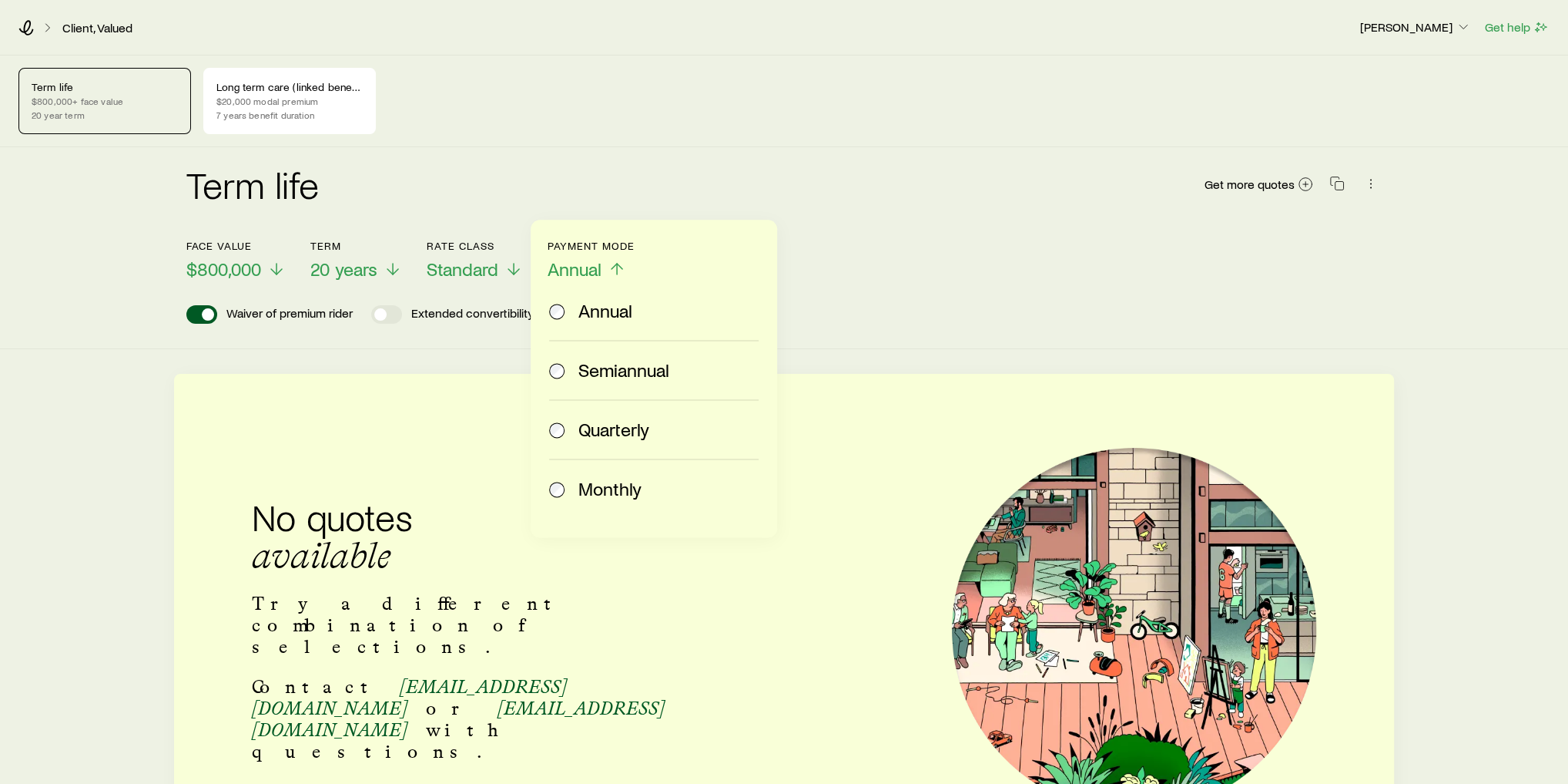
click at [581, 272] on span "Annual" at bounding box center [574, 269] width 54 height 22
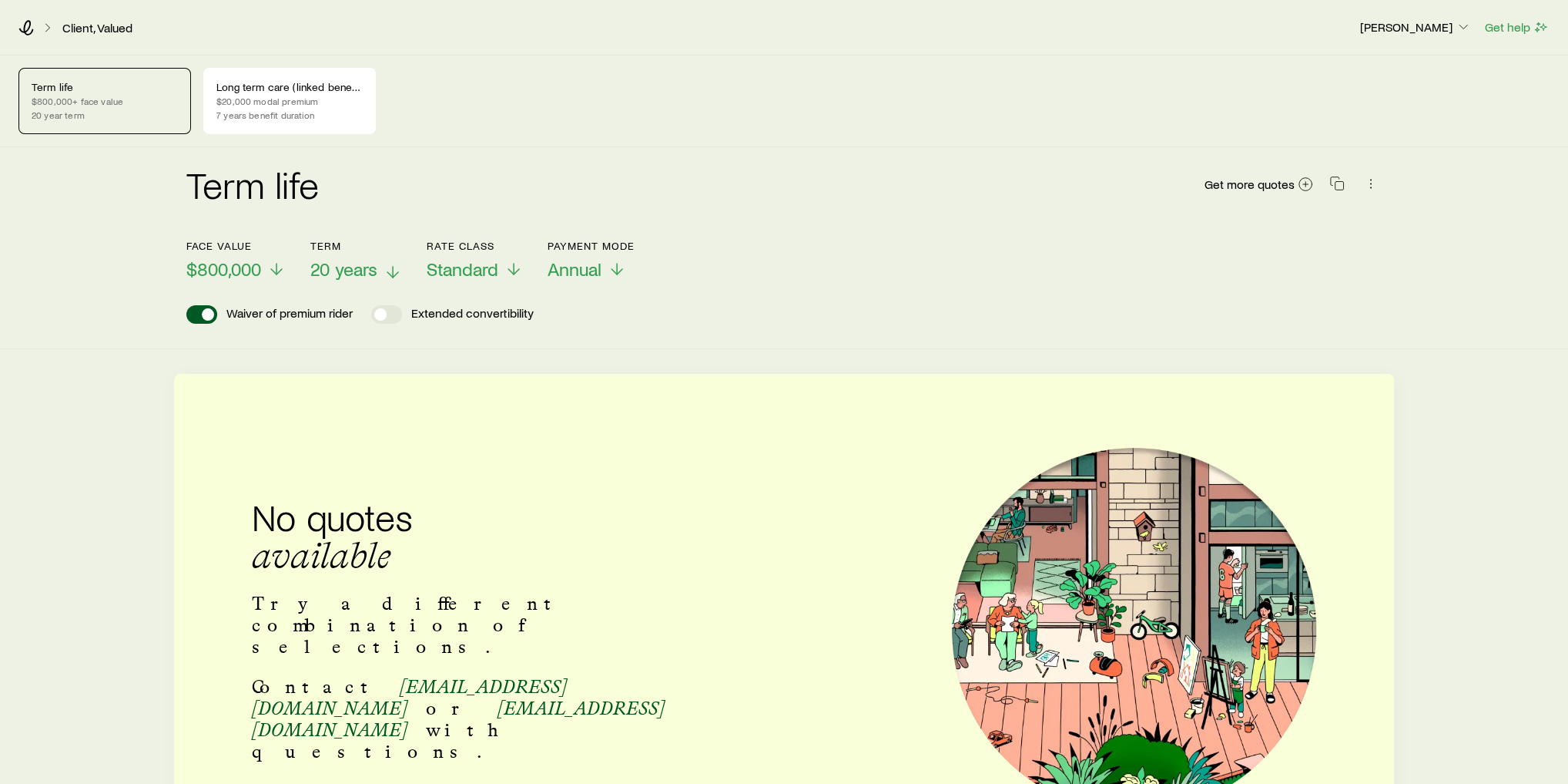
click at [368, 267] on span "20 years" at bounding box center [343, 269] width 67 height 22
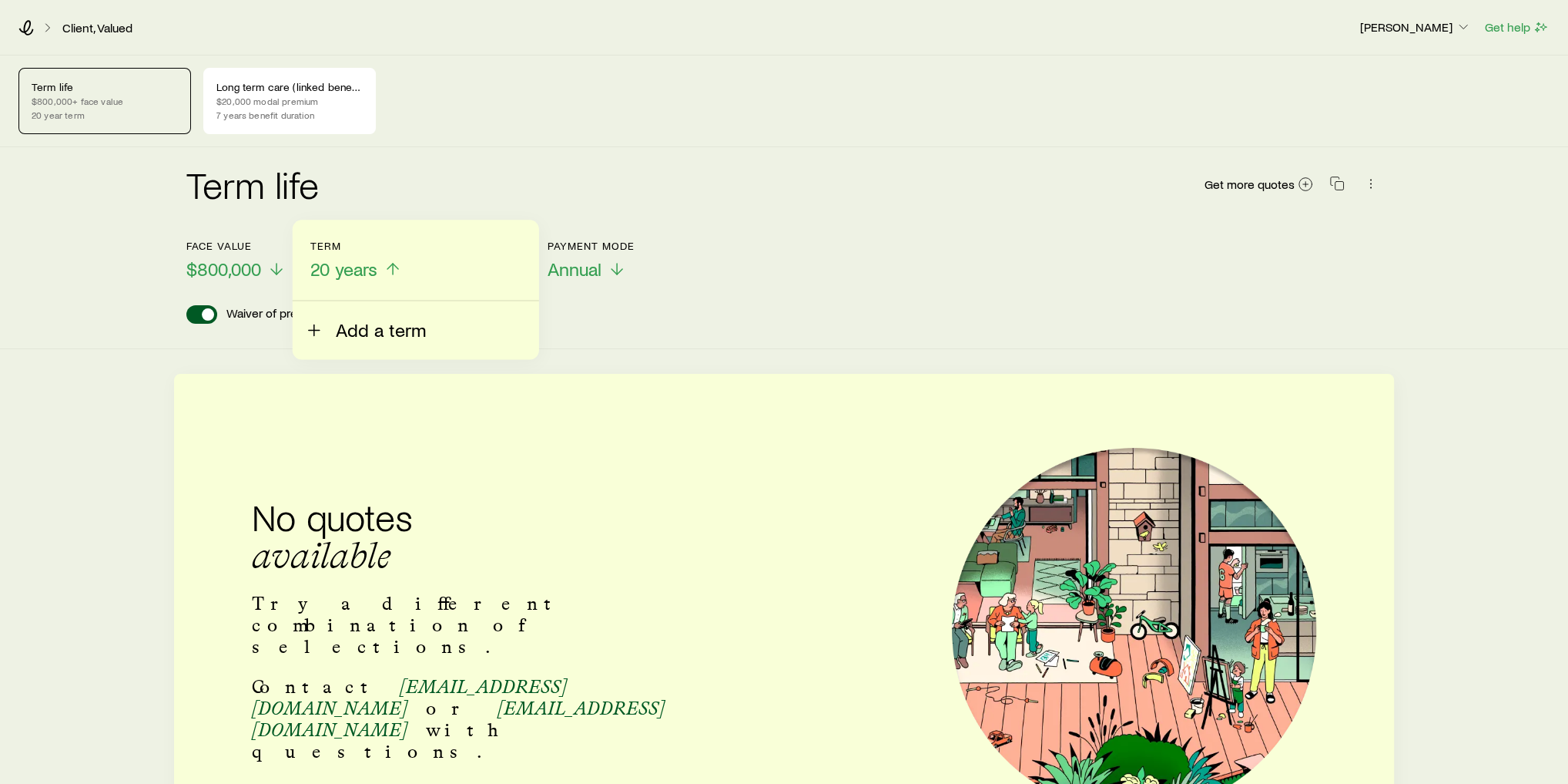
click at [380, 337] on span "Add a term" at bounding box center [380, 330] width 90 height 22
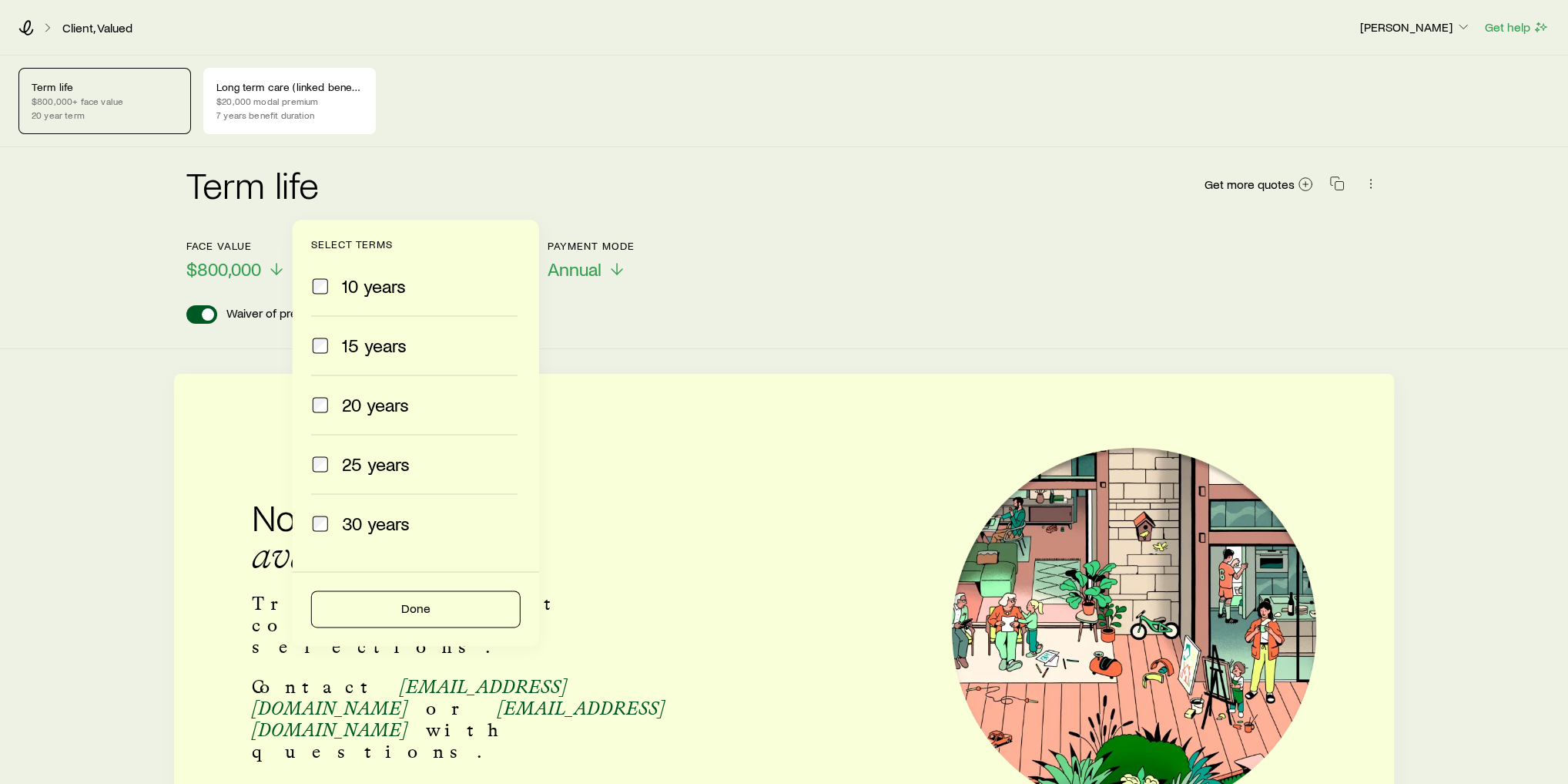
click at [391, 525] on span "30 years" at bounding box center [375, 523] width 67 height 22
drag, startPoint x: 403, startPoint y: 613, endPoint x: 333, endPoint y: 349, distance: 273.1
click at [328, 358] on form "Select terms 10 years 15 years 20 years 25 years 30 years Done" at bounding box center [416, 432] width 209 height 389
click at [353, 280] on span "10 years" at bounding box center [374, 286] width 64 height 22
click at [425, 616] on button "Done" at bounding box center [416, 608] width 209 height 37
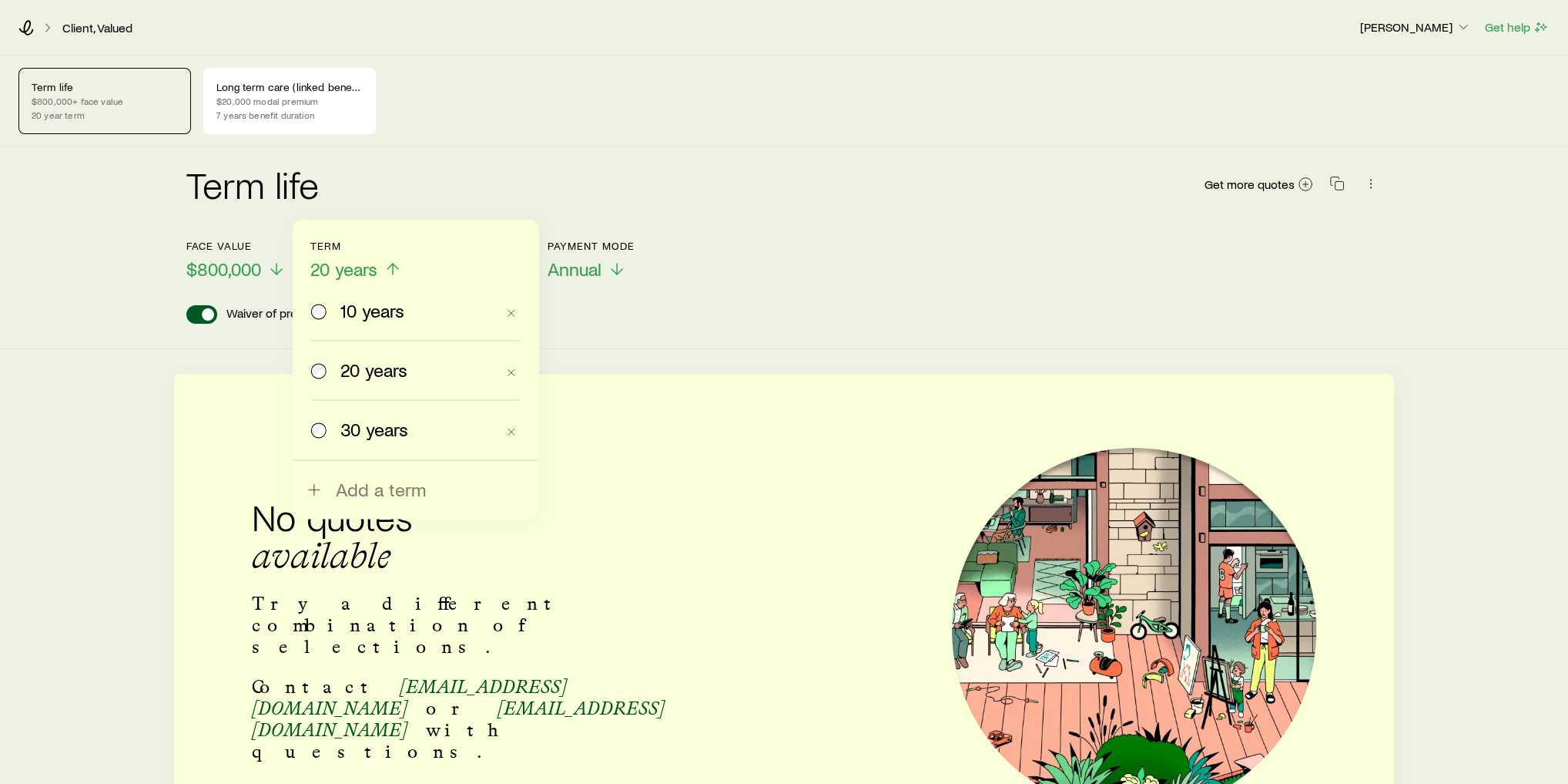
click at [365, 307] on span "10 years" at bounding box center [373, 311] width 64 height 22
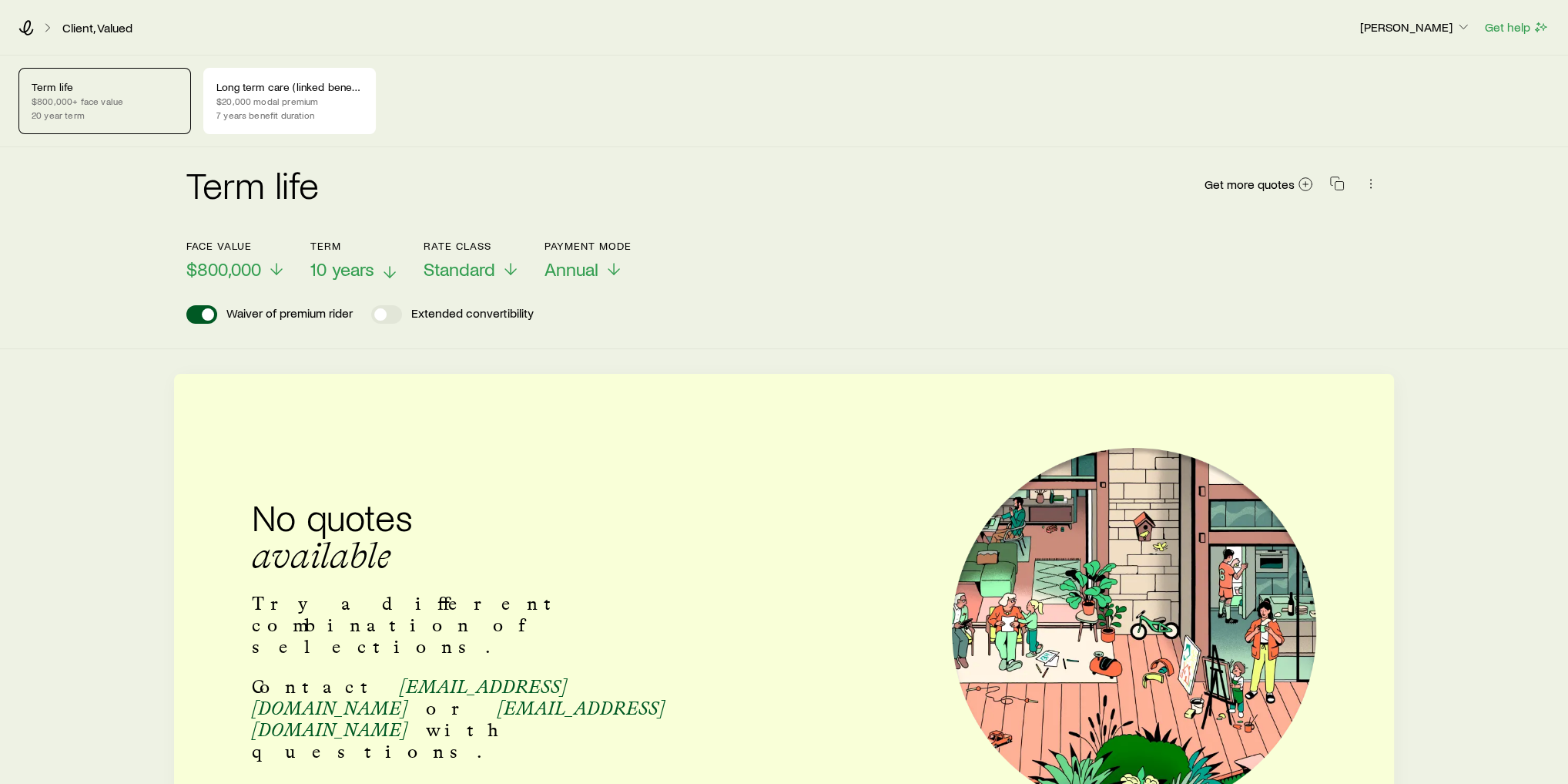
click at [348, 265] on span "10 years" at bounding box center [342, 269] width 64 height 22
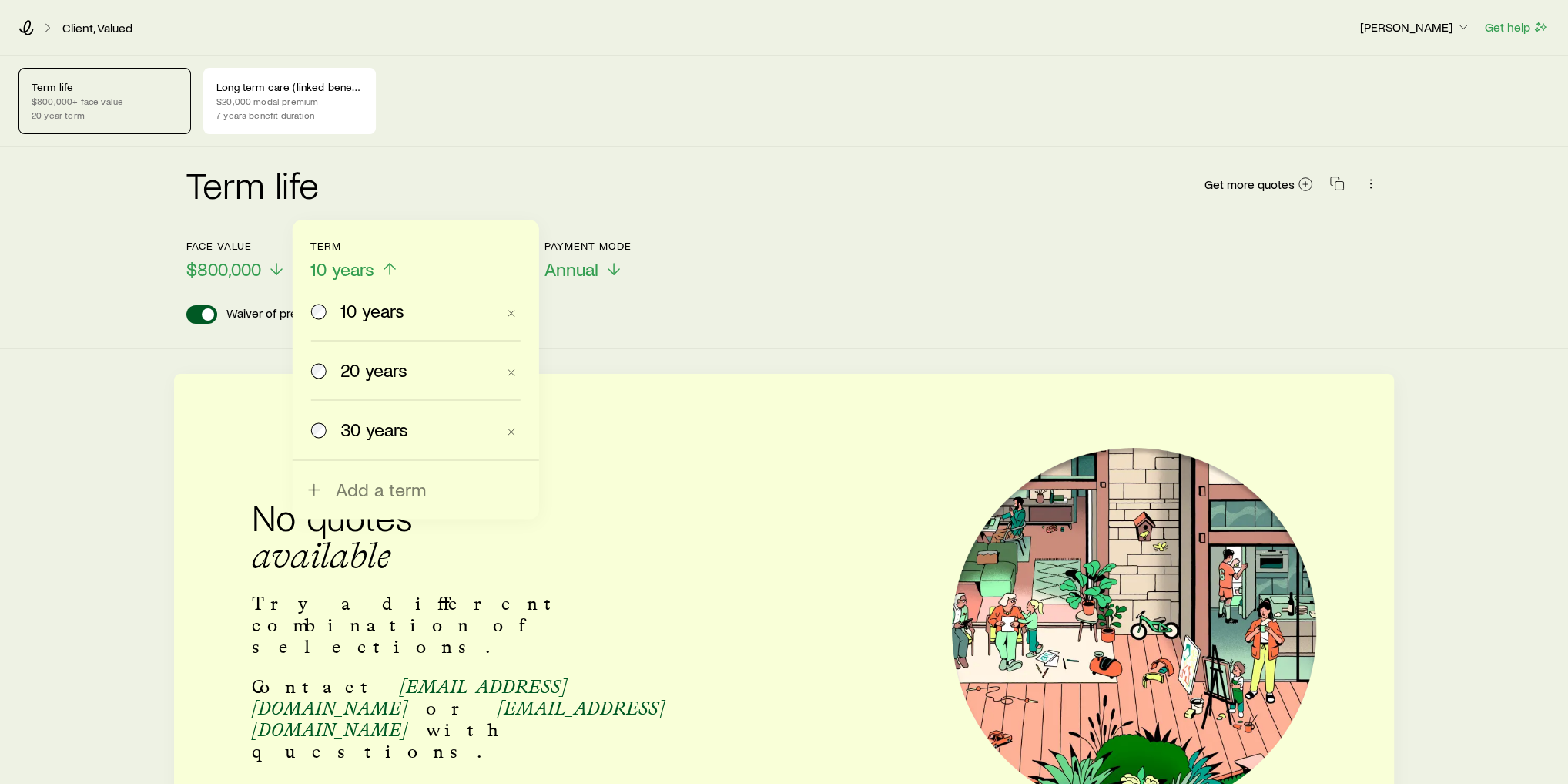
click at [380, 427] on span "30 years" at bounding box center [374, 430] width 67 height 22
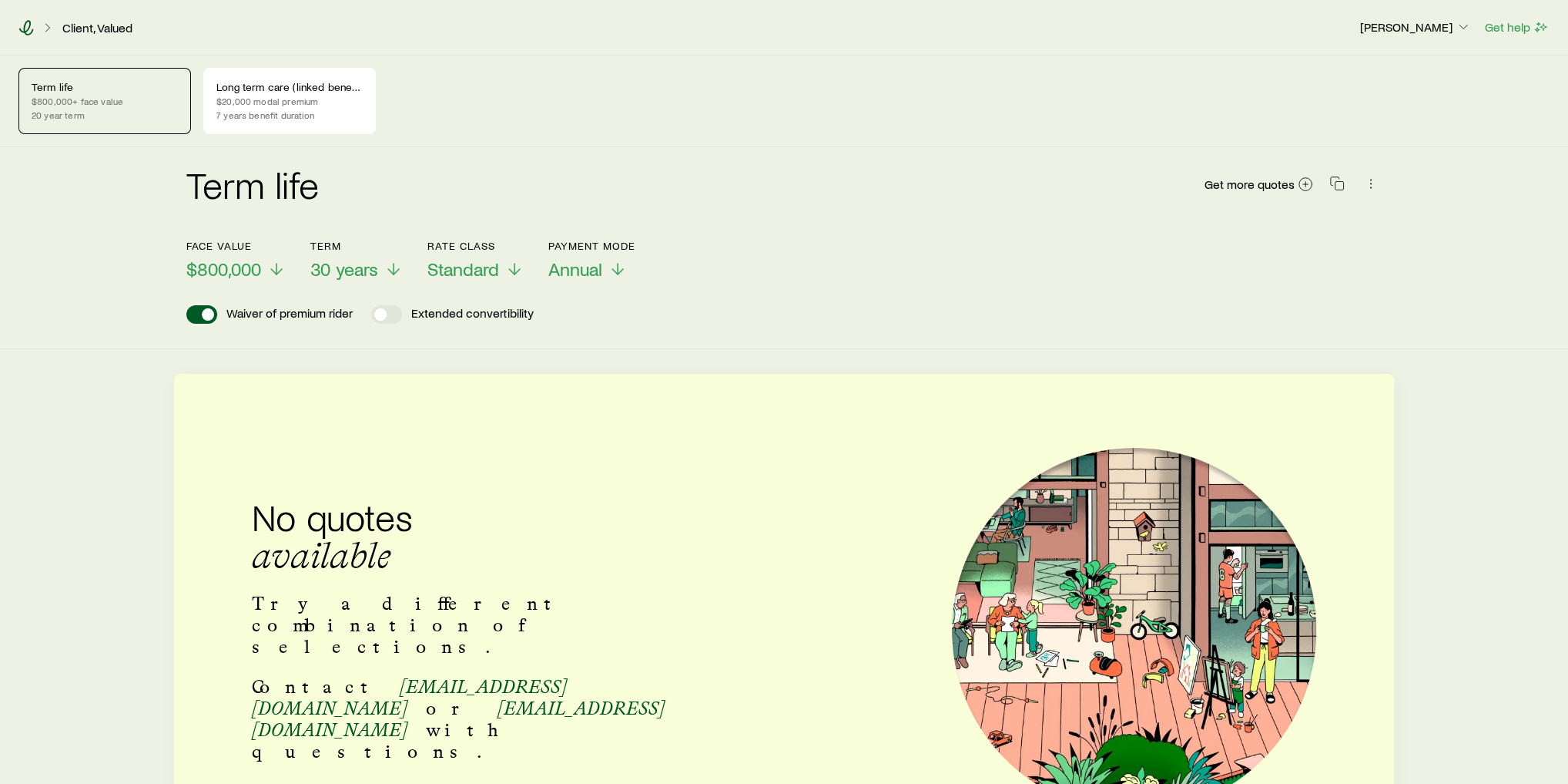
click at [25, 25] on icon at bounding box center [26, 28] width 15 height 15
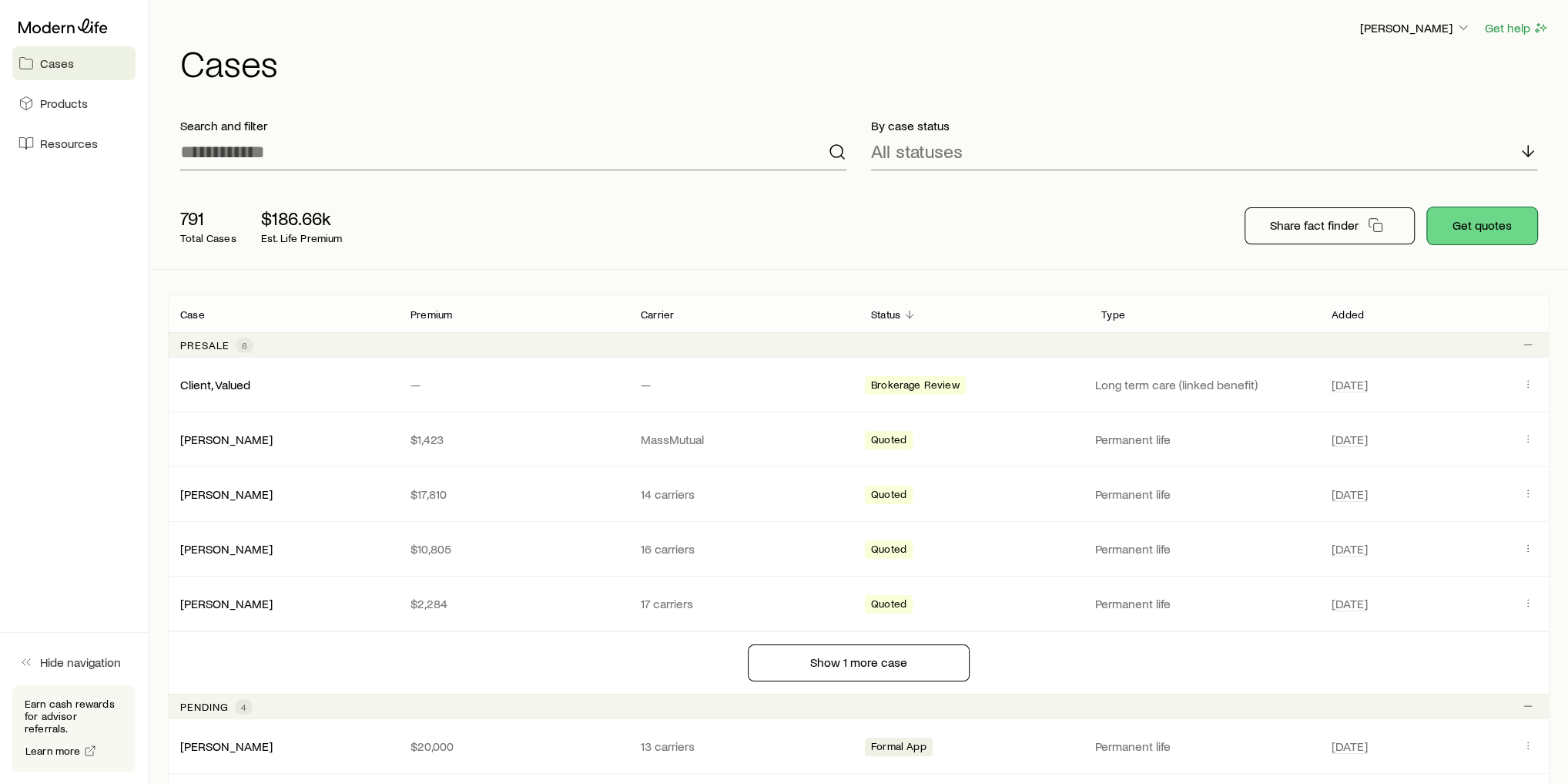
click at [1474, 221] on button "Get quotes" at bounding box center [1482, 226] width 110 height 37
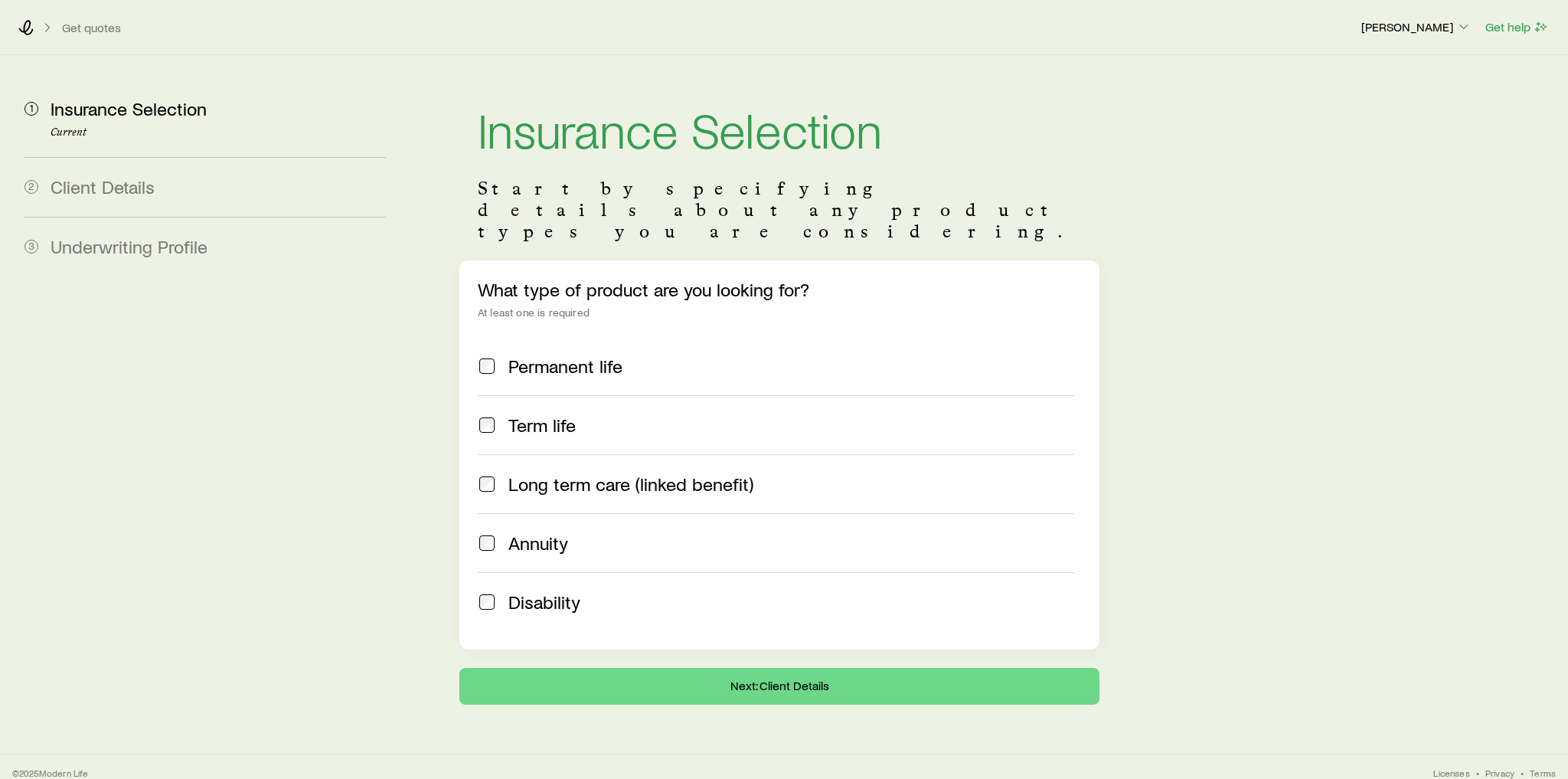
click at [567, 414] on span "Term life" at bounding box center [542, 425] width 67 height 22
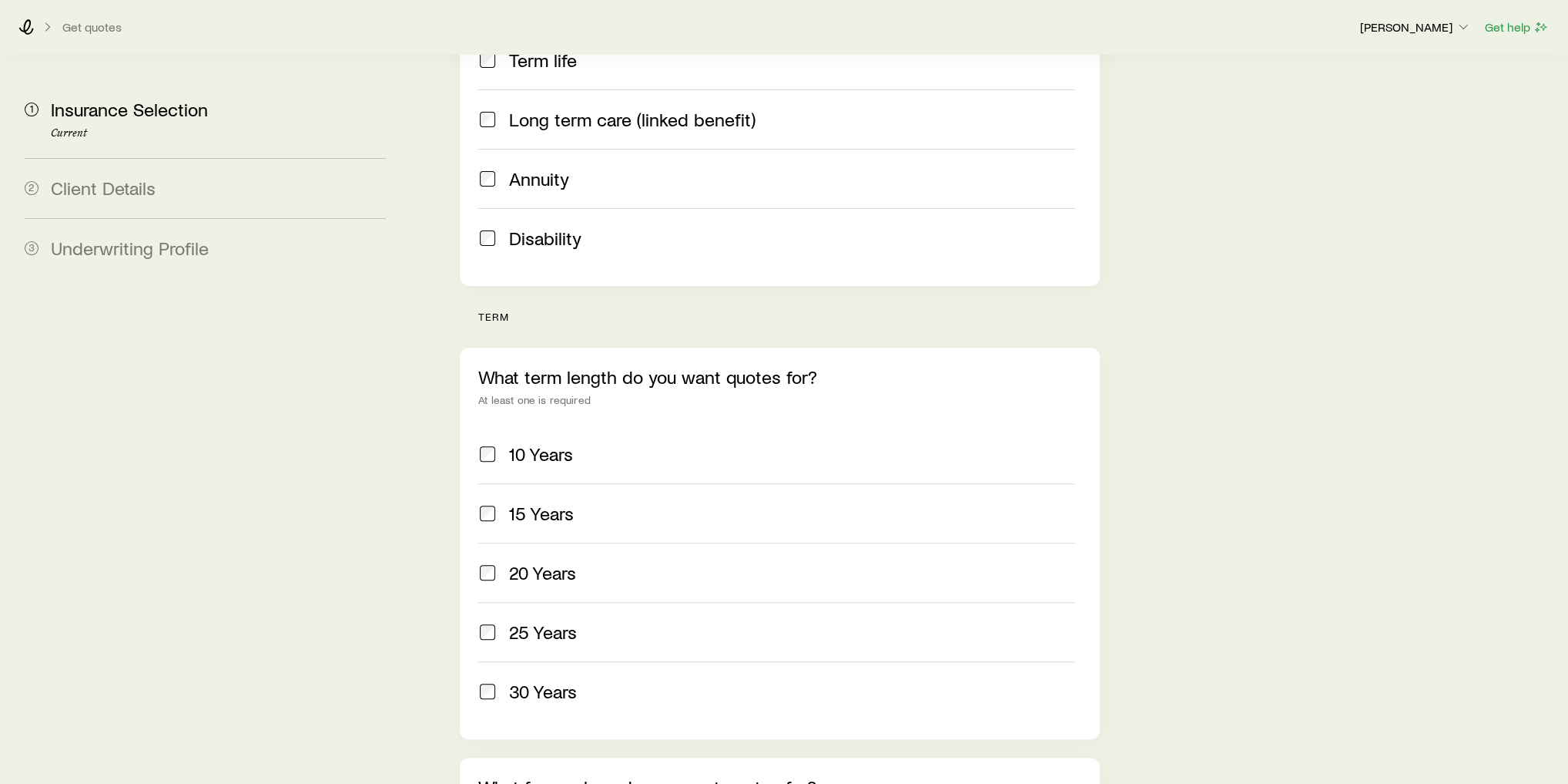
scroll to position [370, 0]
click at [551, 560] on span "20 Years" at bounding box center [542, 570] width 67 height 22
click at [568, 619] on span "25 Years" at bounding box center [543, 630] width 67 height 22
click at [579, 679] on div "30 Years" at bounding box center [792, 689] width 566 height 22
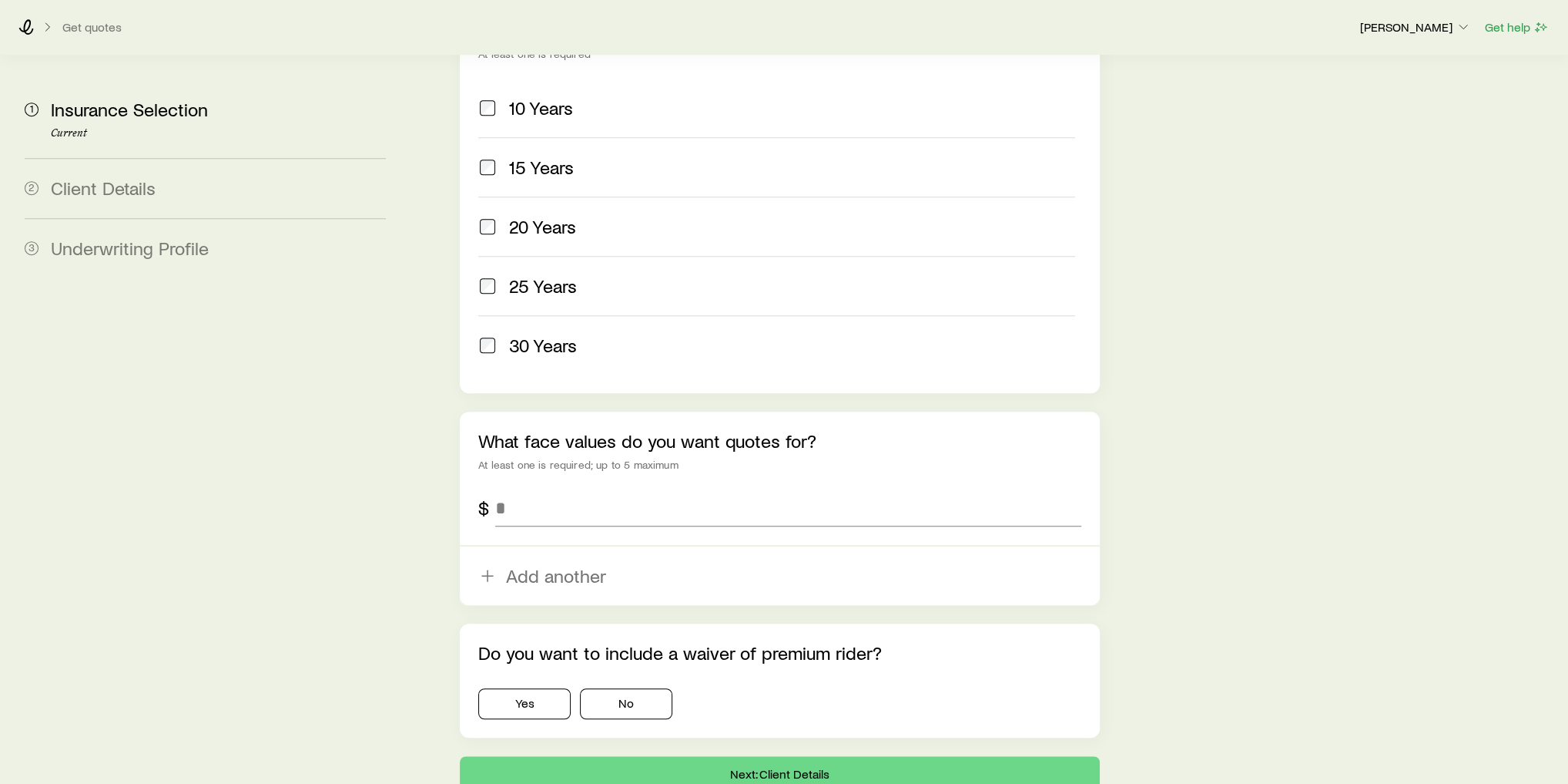
scroll to position [740, 0]
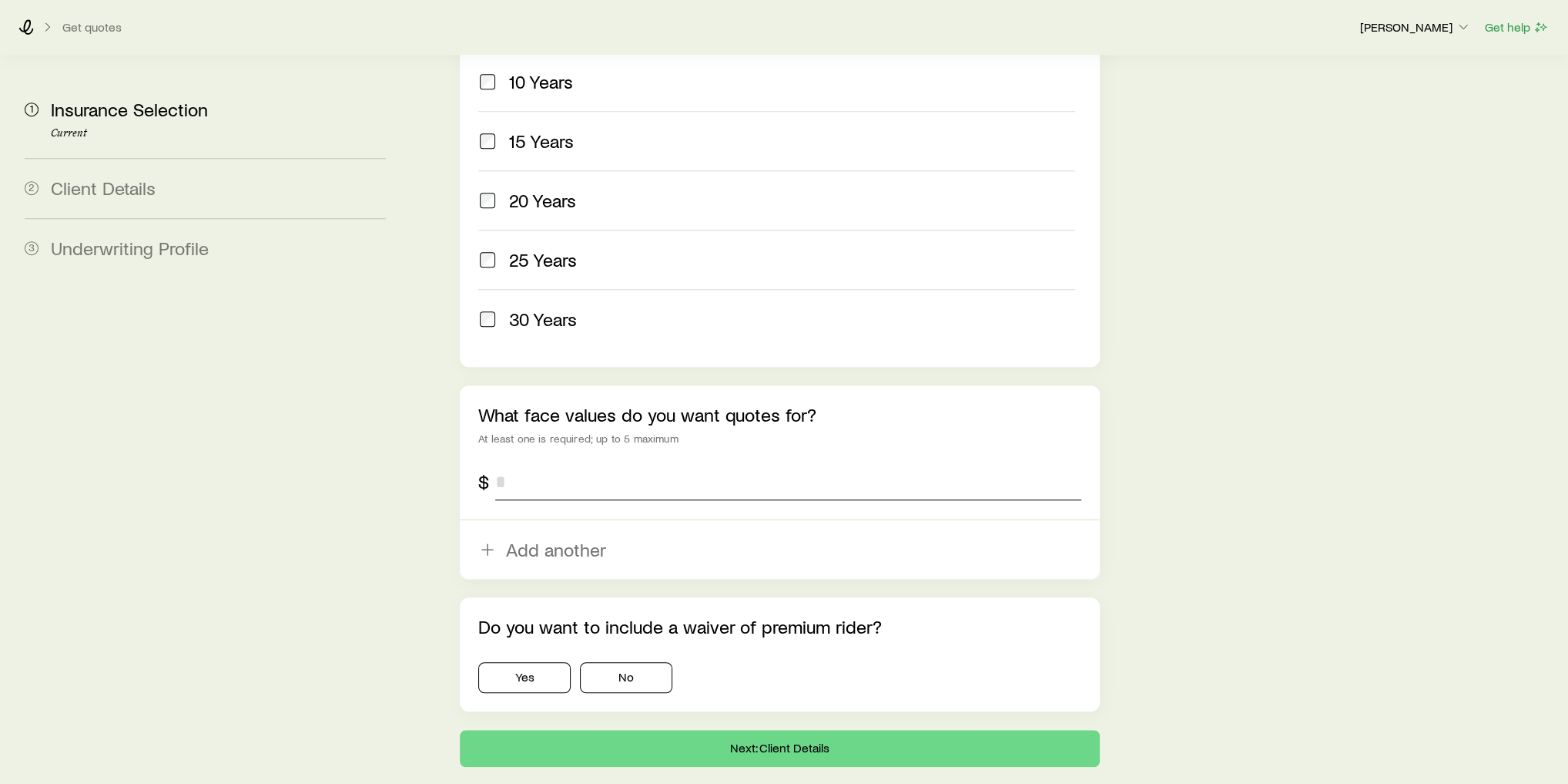
click at [528, 463] on input "tel" at bounding box center [788, 482] width 586 height 37
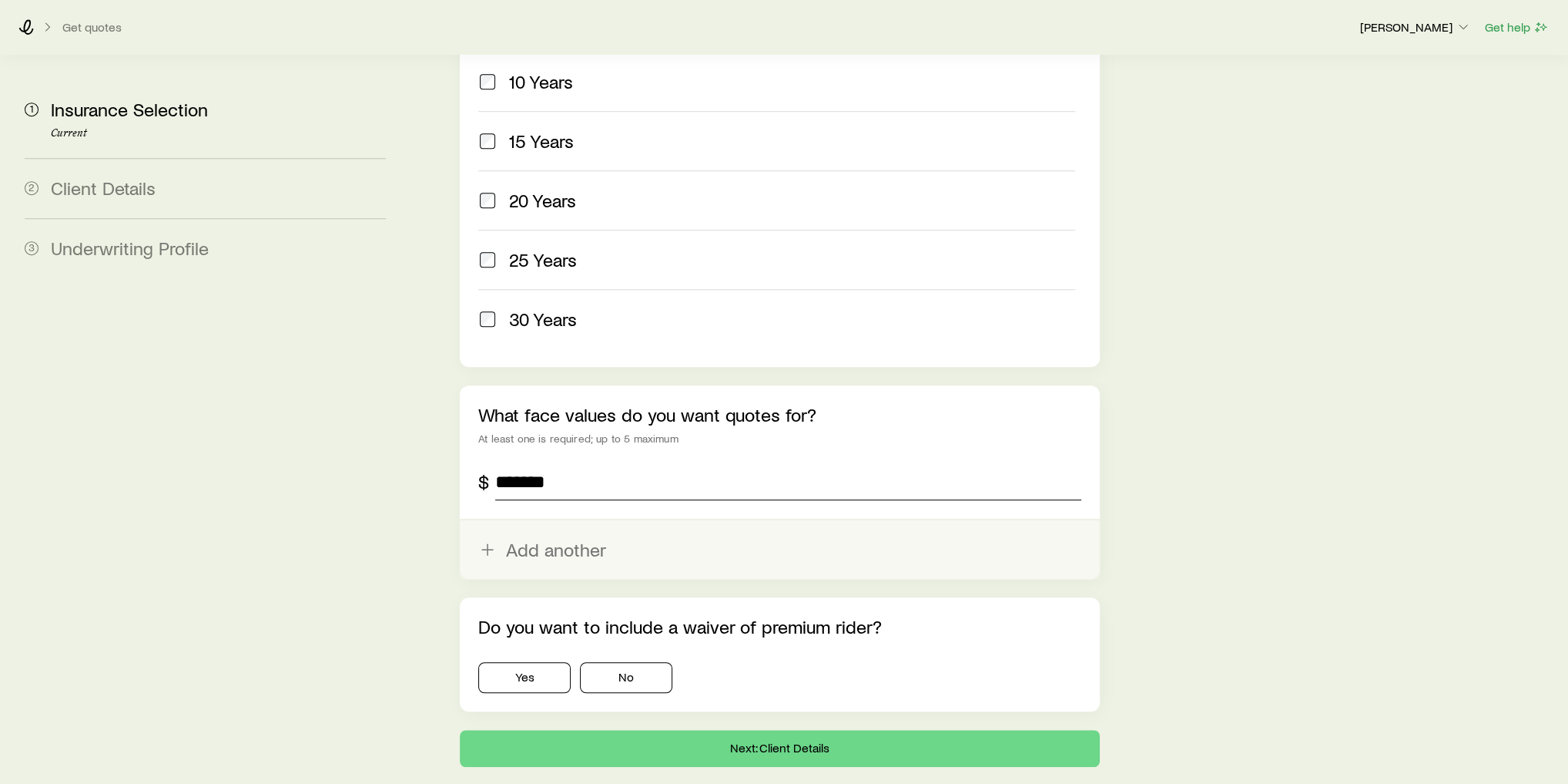
type input "*******"
click at [542, 520] on button "Add another" at bounding box center [779, 549] width 640 height 58
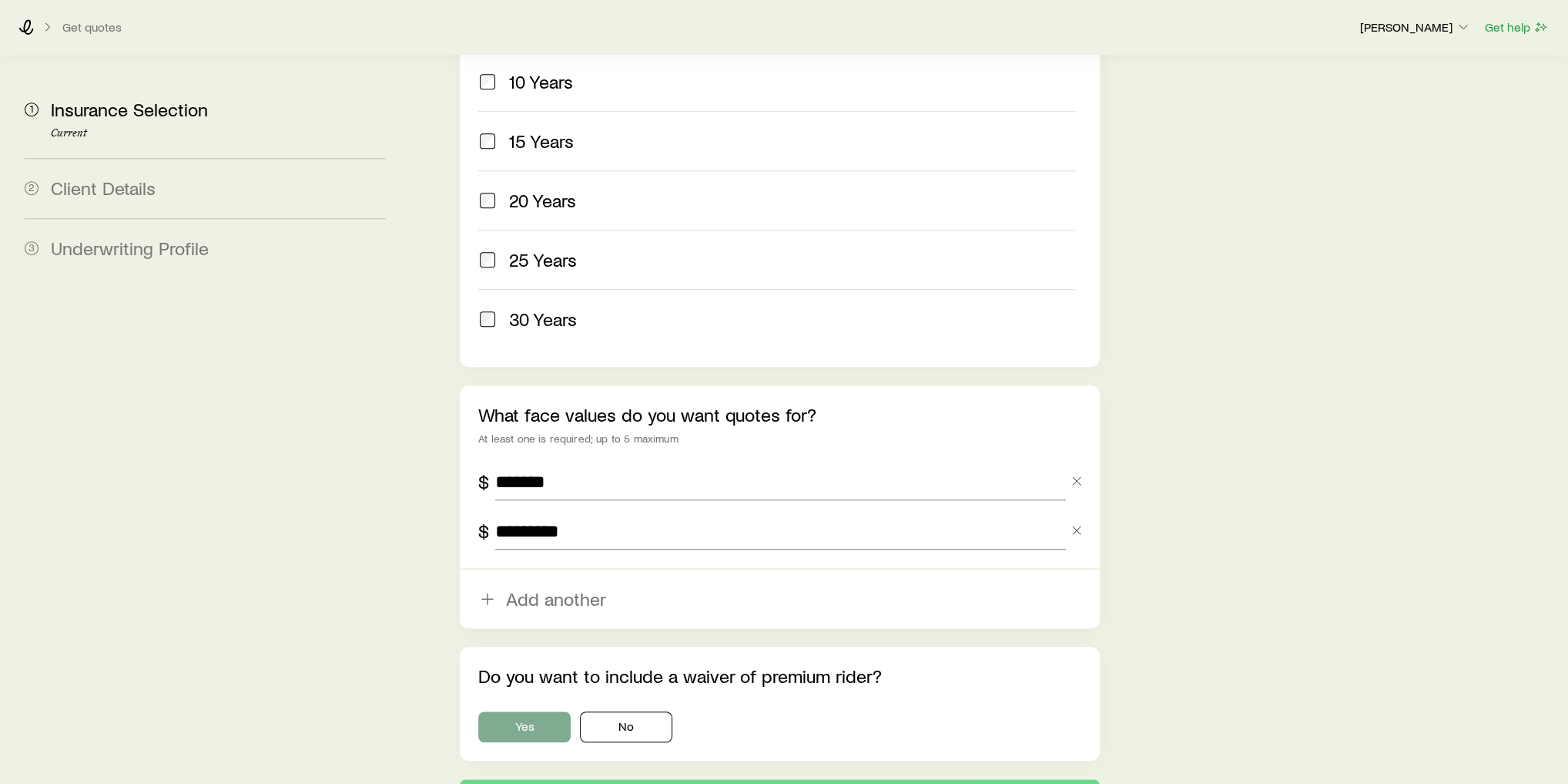
type input "*********"
click at [528, 711] on button "Yes" at bounding box center [525, 727] width 93 height 31
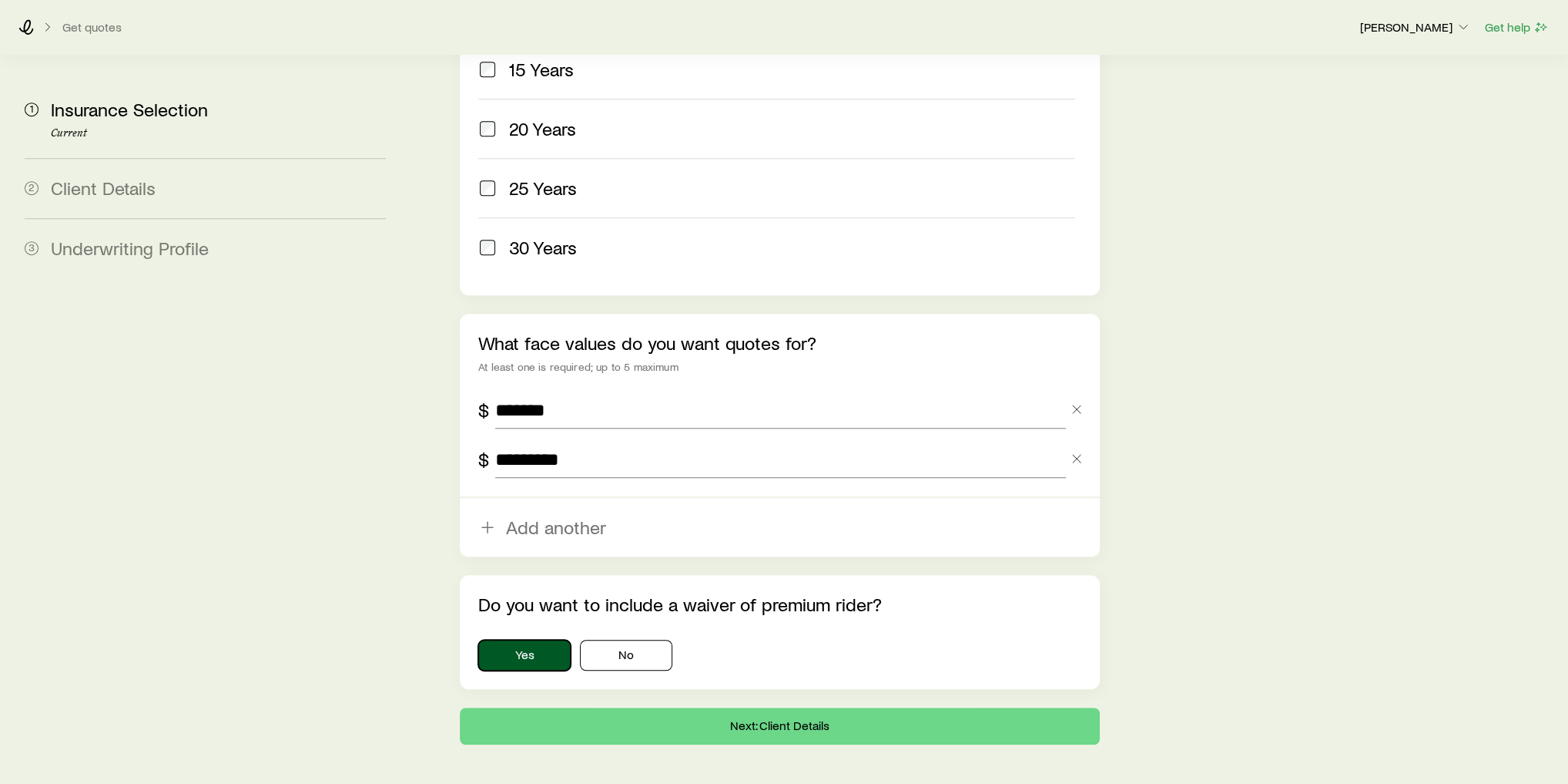
scroll to position [812, 0]
click at [618, 706] on button "Next: Client Details" at bounding box center [779, 725] width 640 height 37
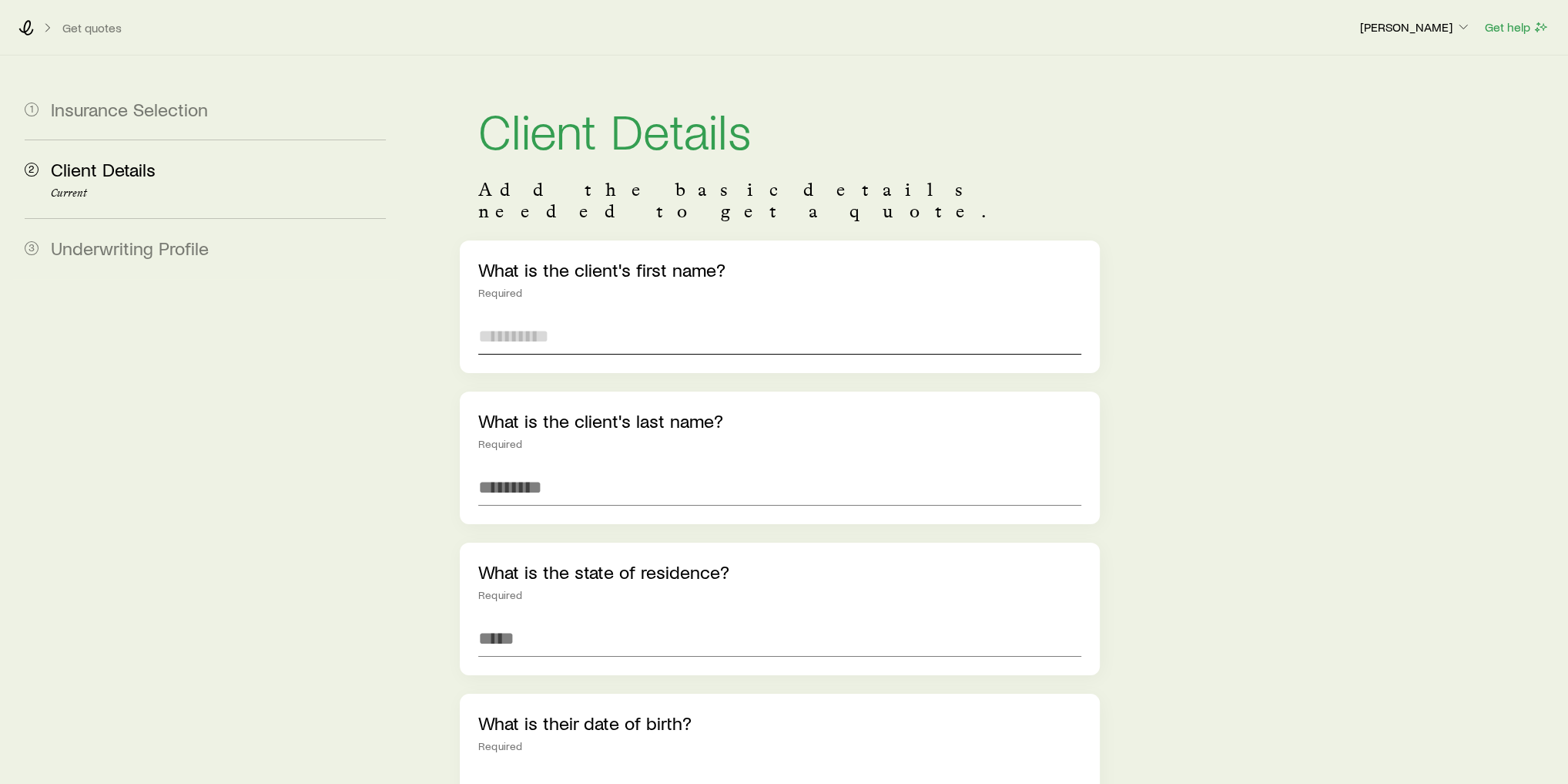
click at [536, 317] on input "text" at bounding box center [779, 336] width 603 height 37
type input "******"
click at [558, 623] on input at bounding box center [779, 638] width 603 height 37
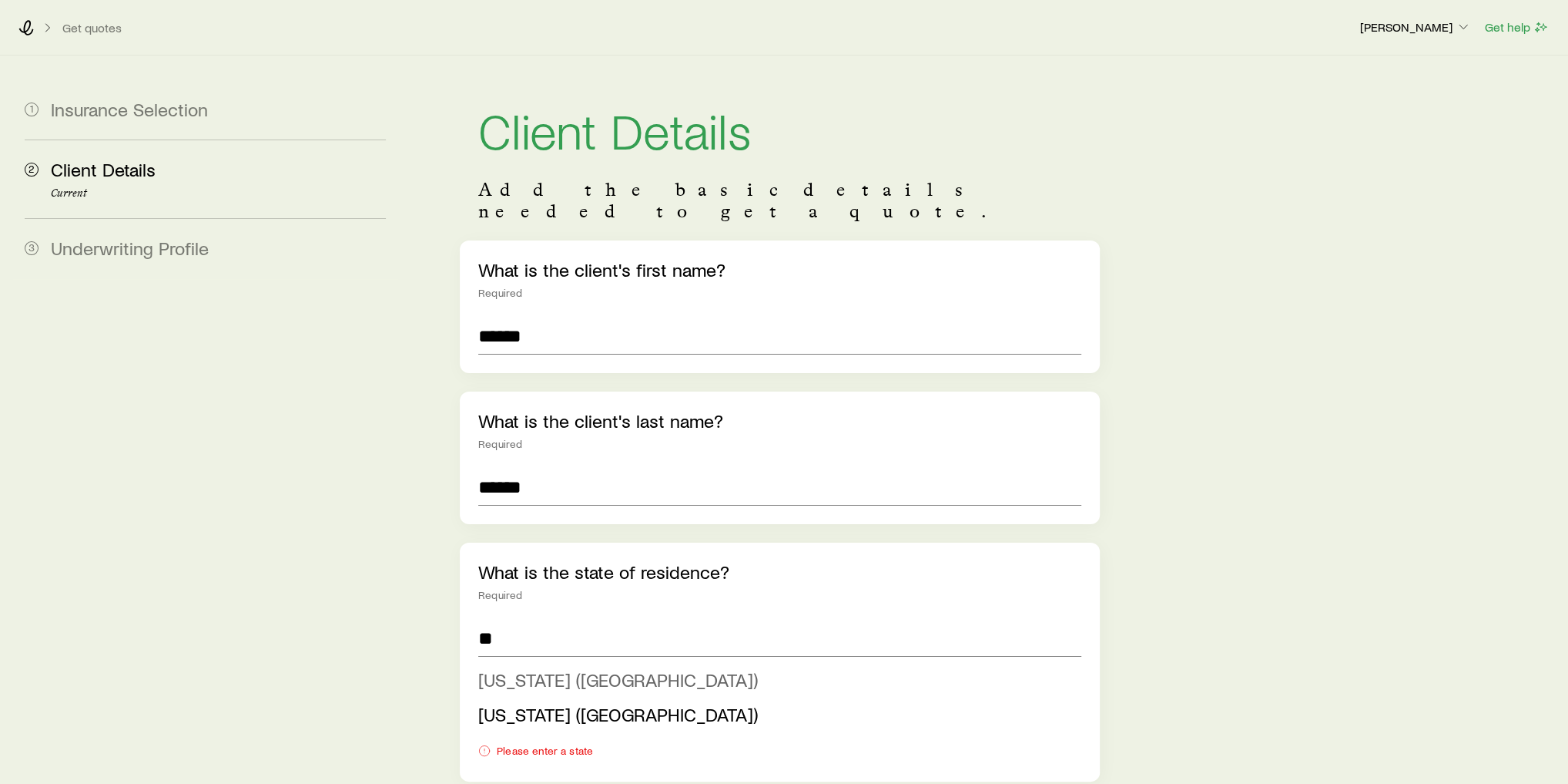
click at [578, 668] on span "Connecticut (CT)" at bounding box center [617, 679] width 279 height 22
type input "**********"
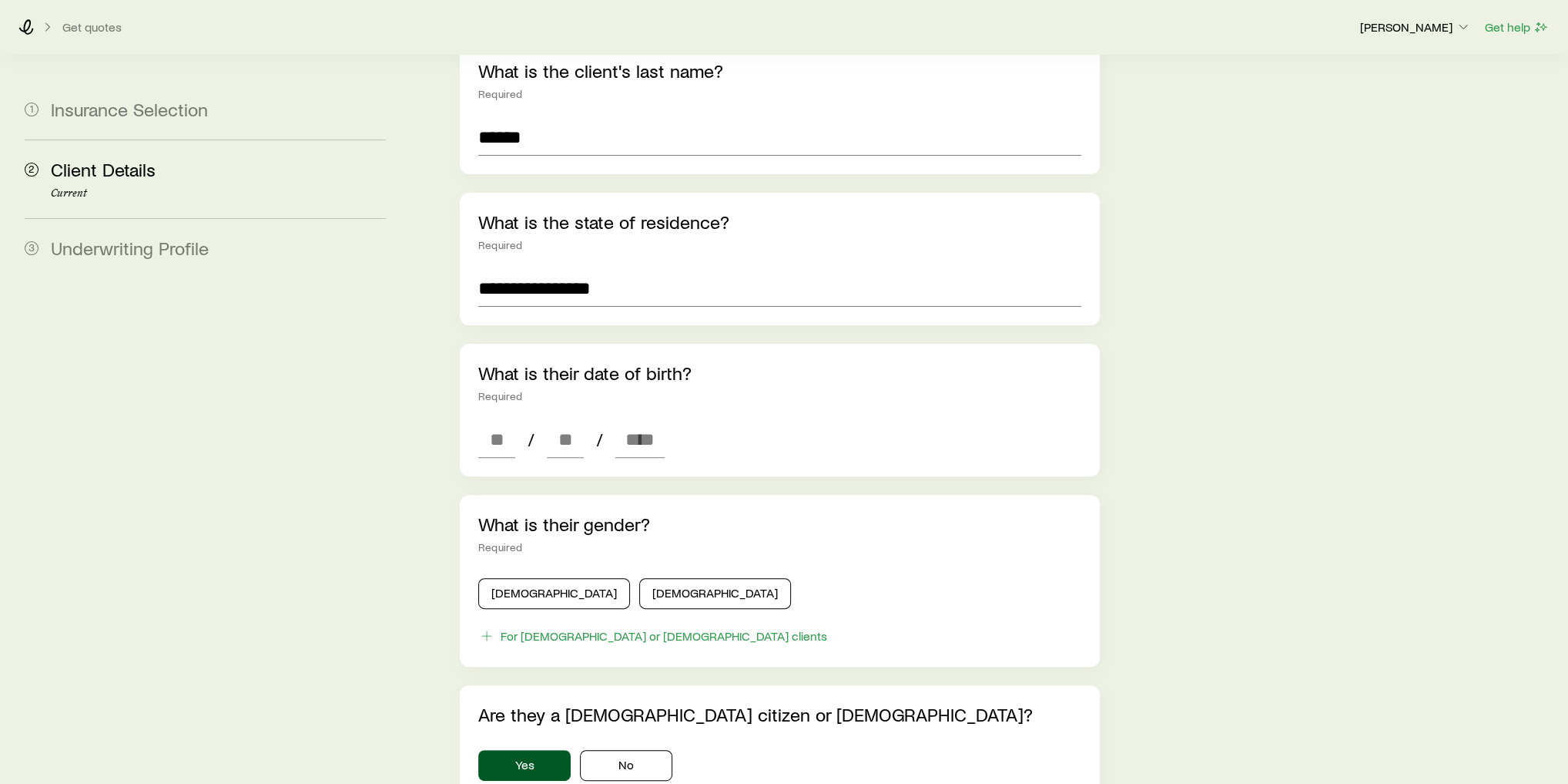
scroll to position [370, 0]
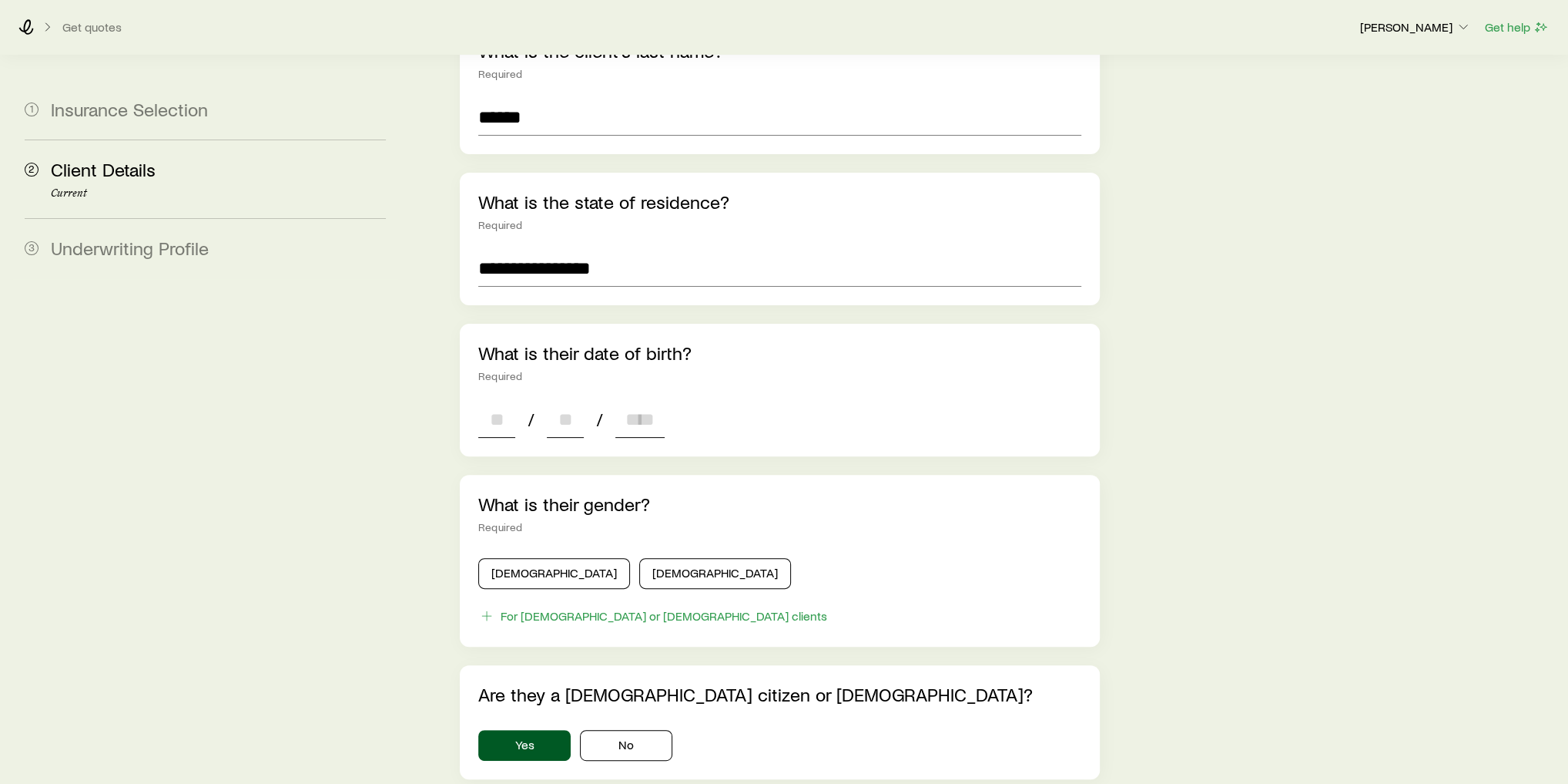
click at [498, 413] on input at bounding box center [497, 419] width 37 height 37
type input "**"
type input "****"
type input "*"
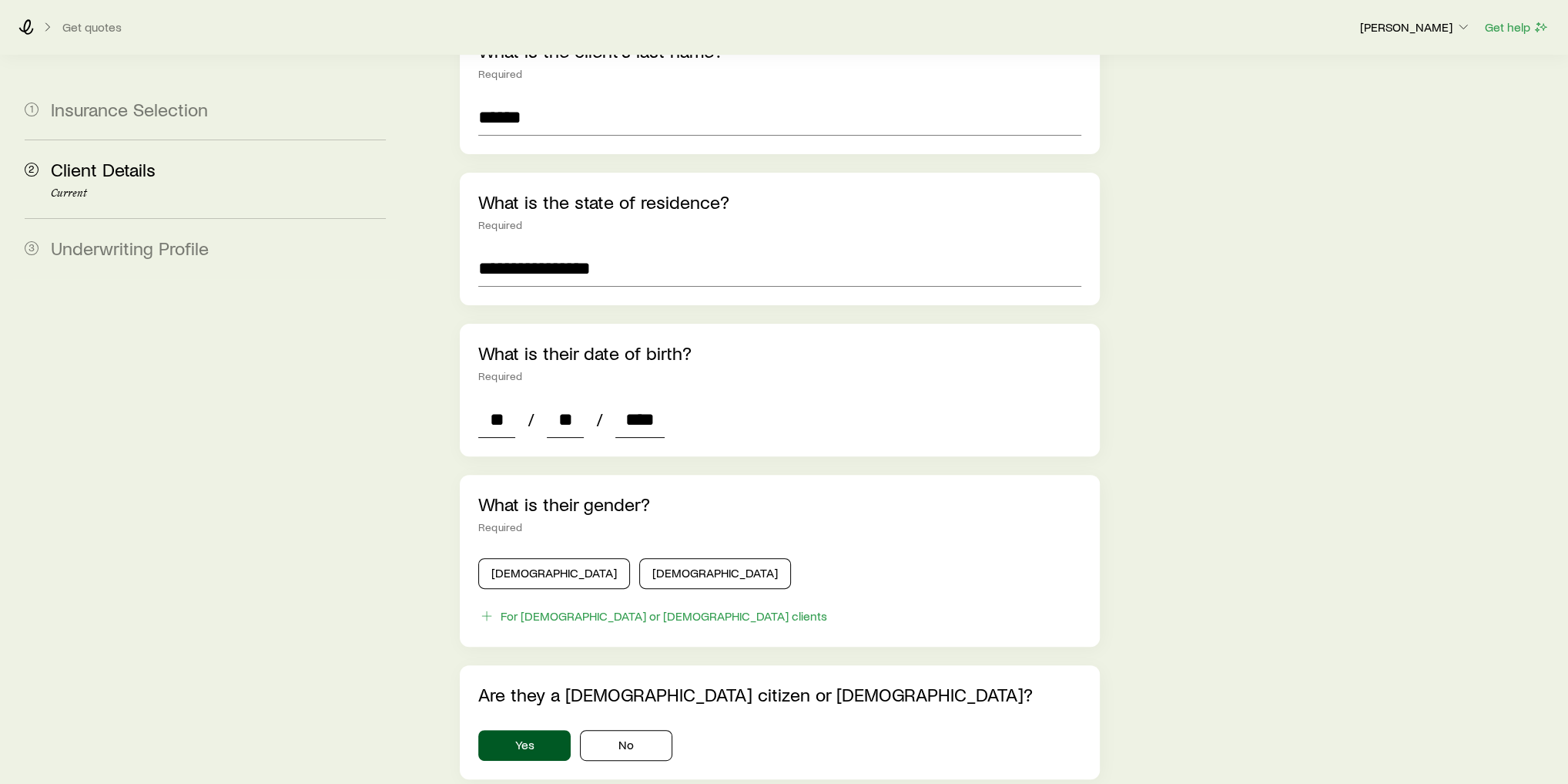
type input "*"
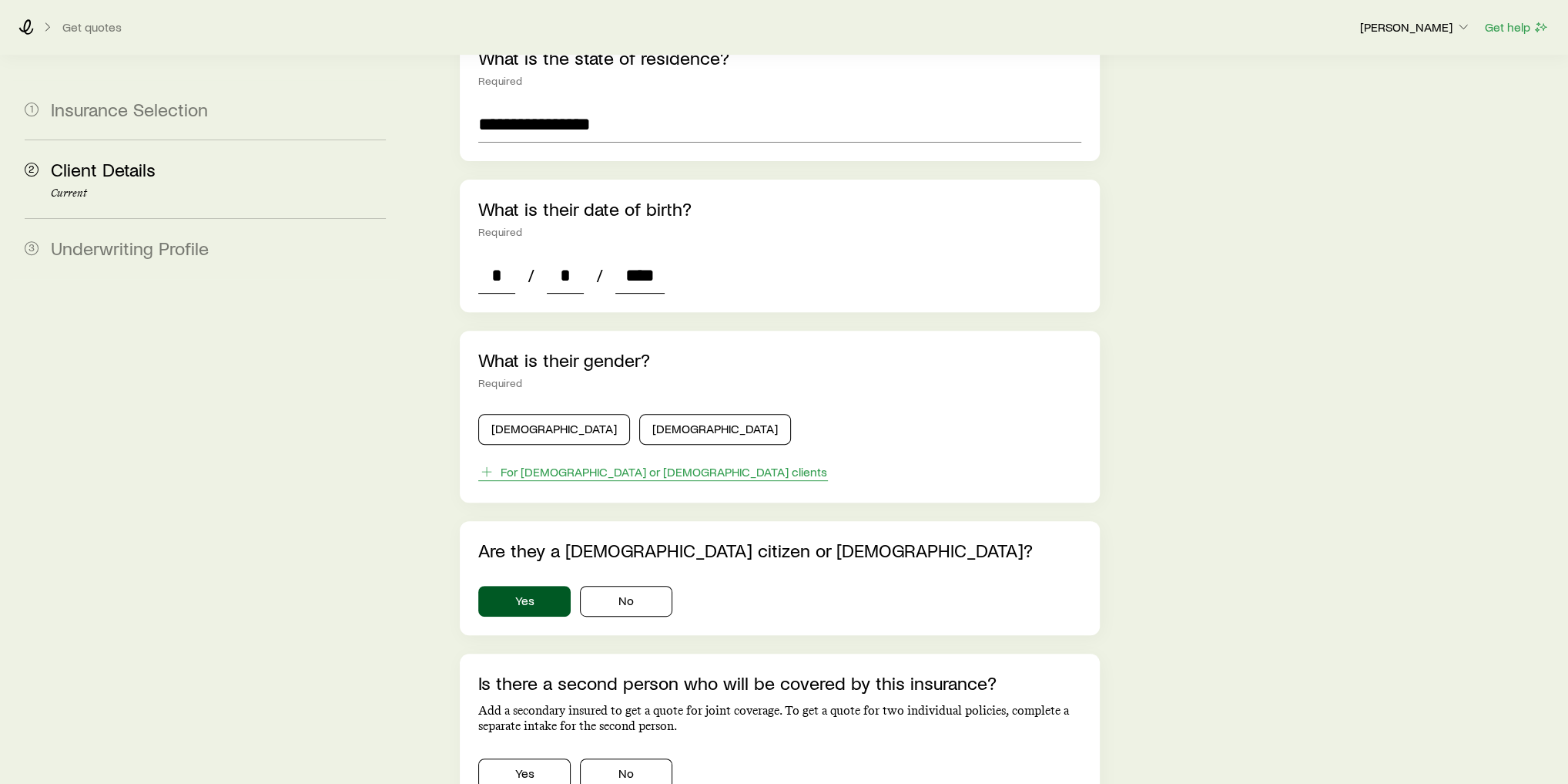
scroll to position [554, 0]
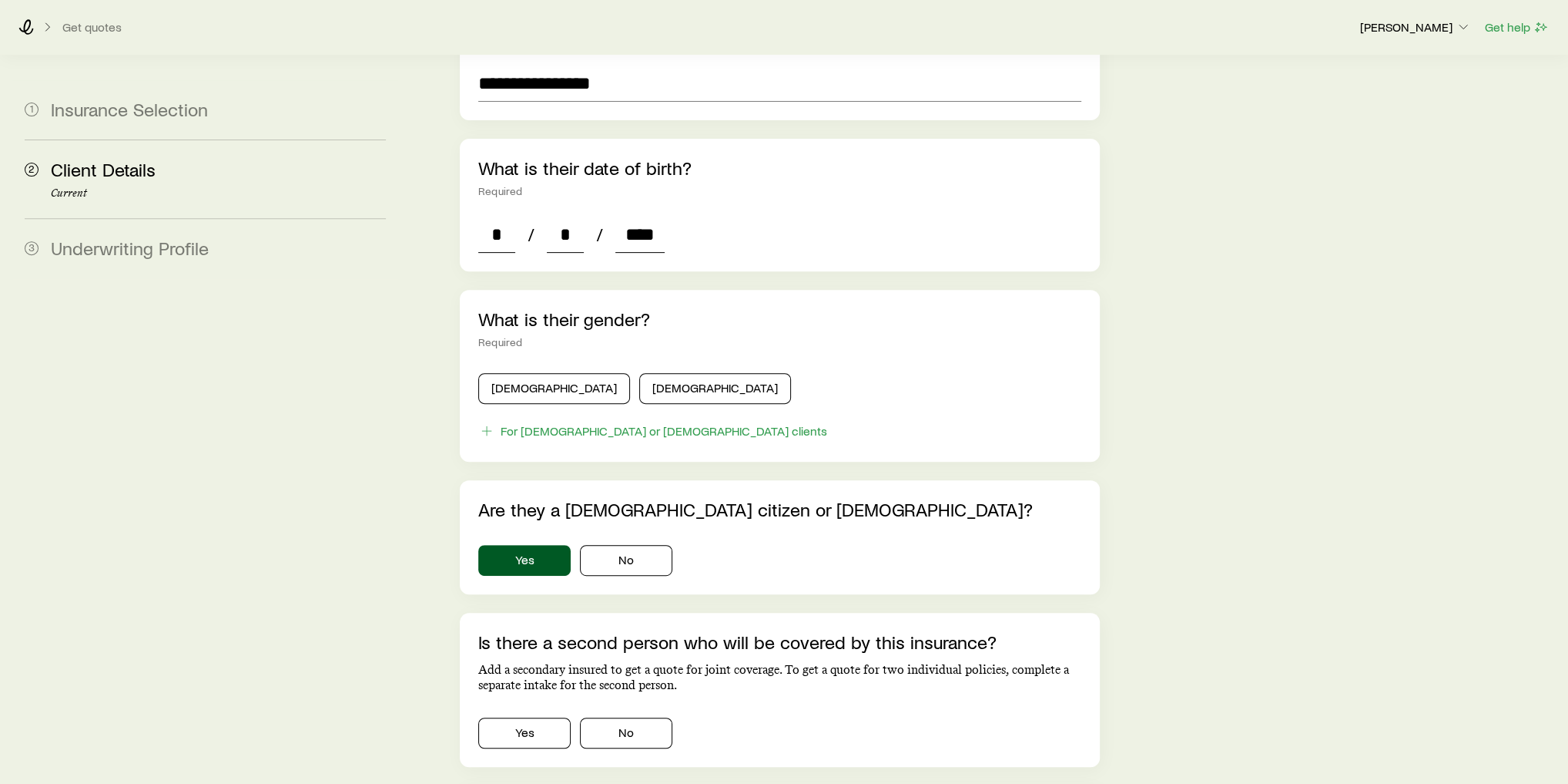
type input "****"
click at [510, 367] on div "Male Female" at bounding box center [779, 386] width 603 height 37
click at [525, 373] on button "Male" at bounding box center [554, 388] width 152 height 31
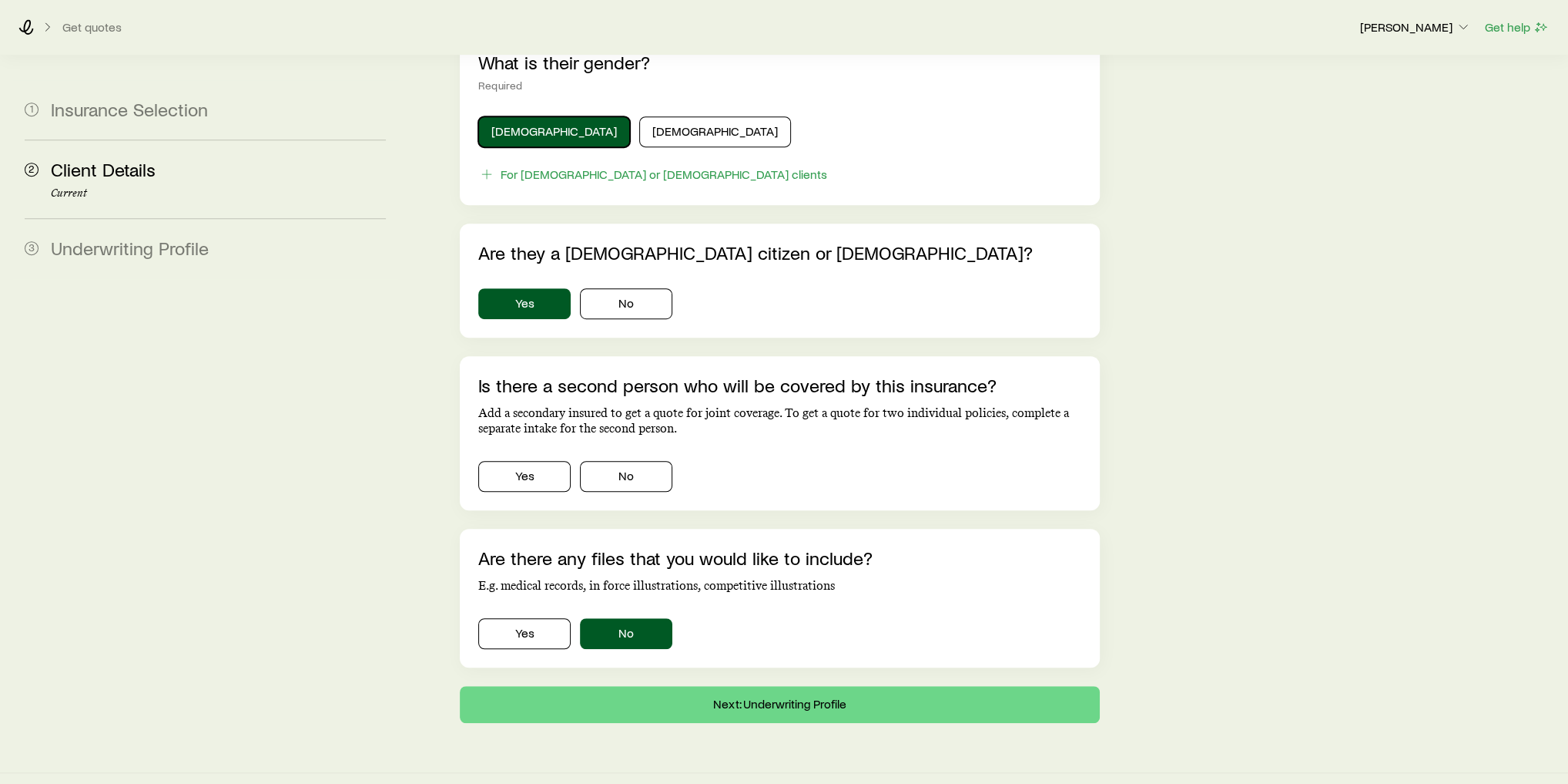
scroll to position [815, 0]
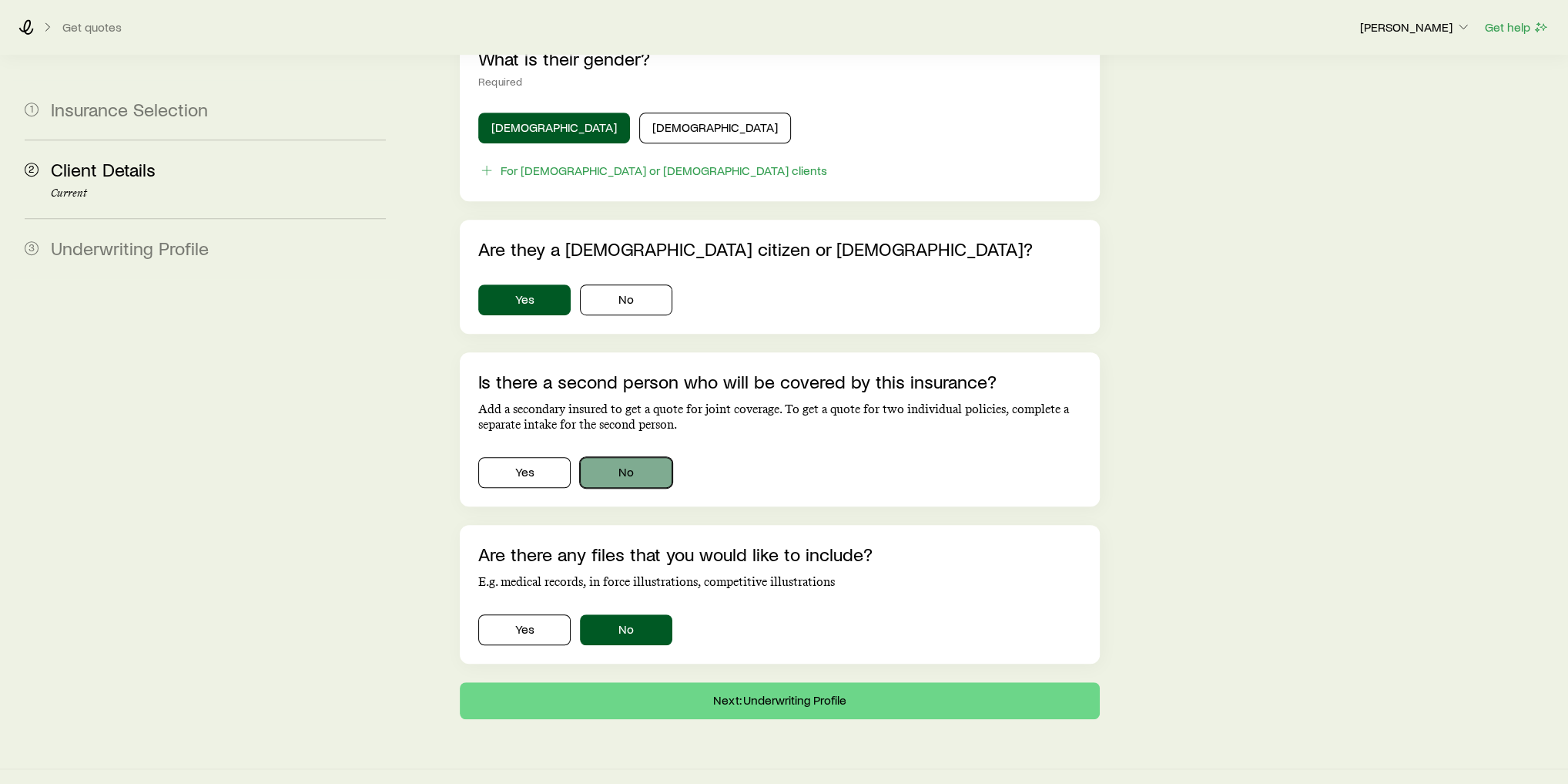
click at [653, 457] on button "No" at bounding box center [627, 472] width 93 height 31
click at [798, 682] on button "Next: Underwriting Profile" at bounding box center [779, 700] width 640 height 37
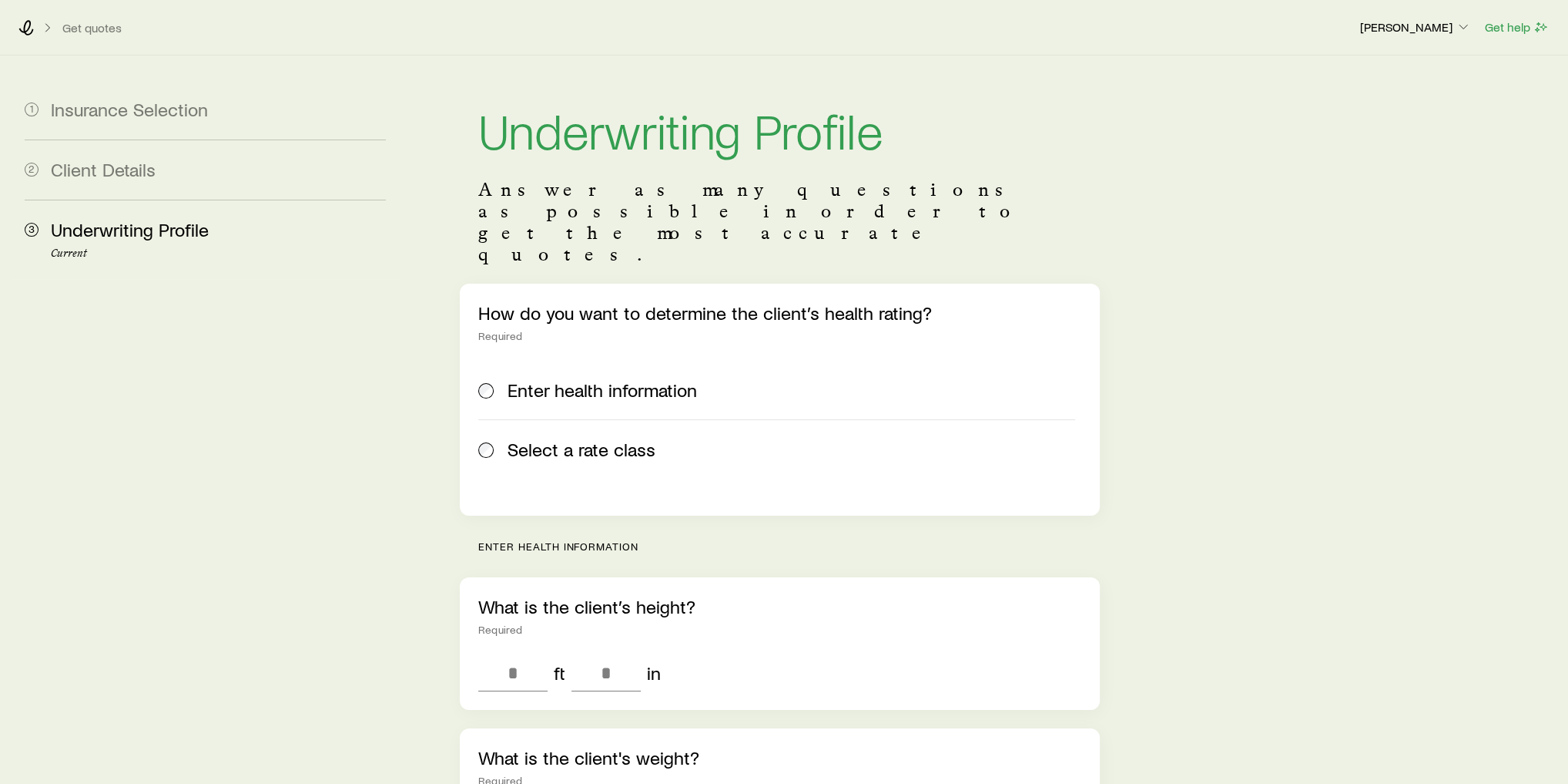
scroll to position [185, 0]
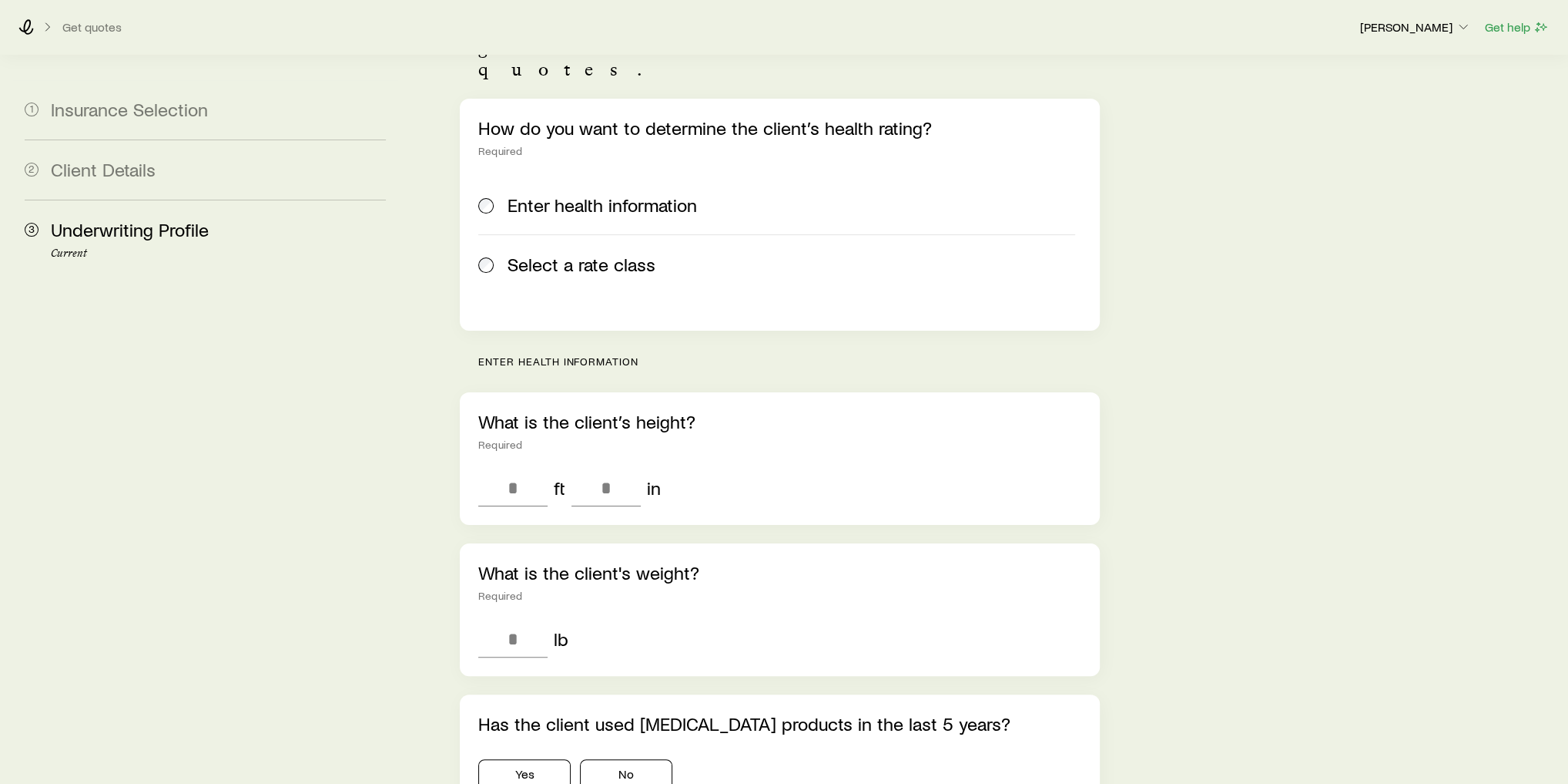
click at [544, 253] on span "Select a rate class" at bounding box center [581, 264] width 148 height 22
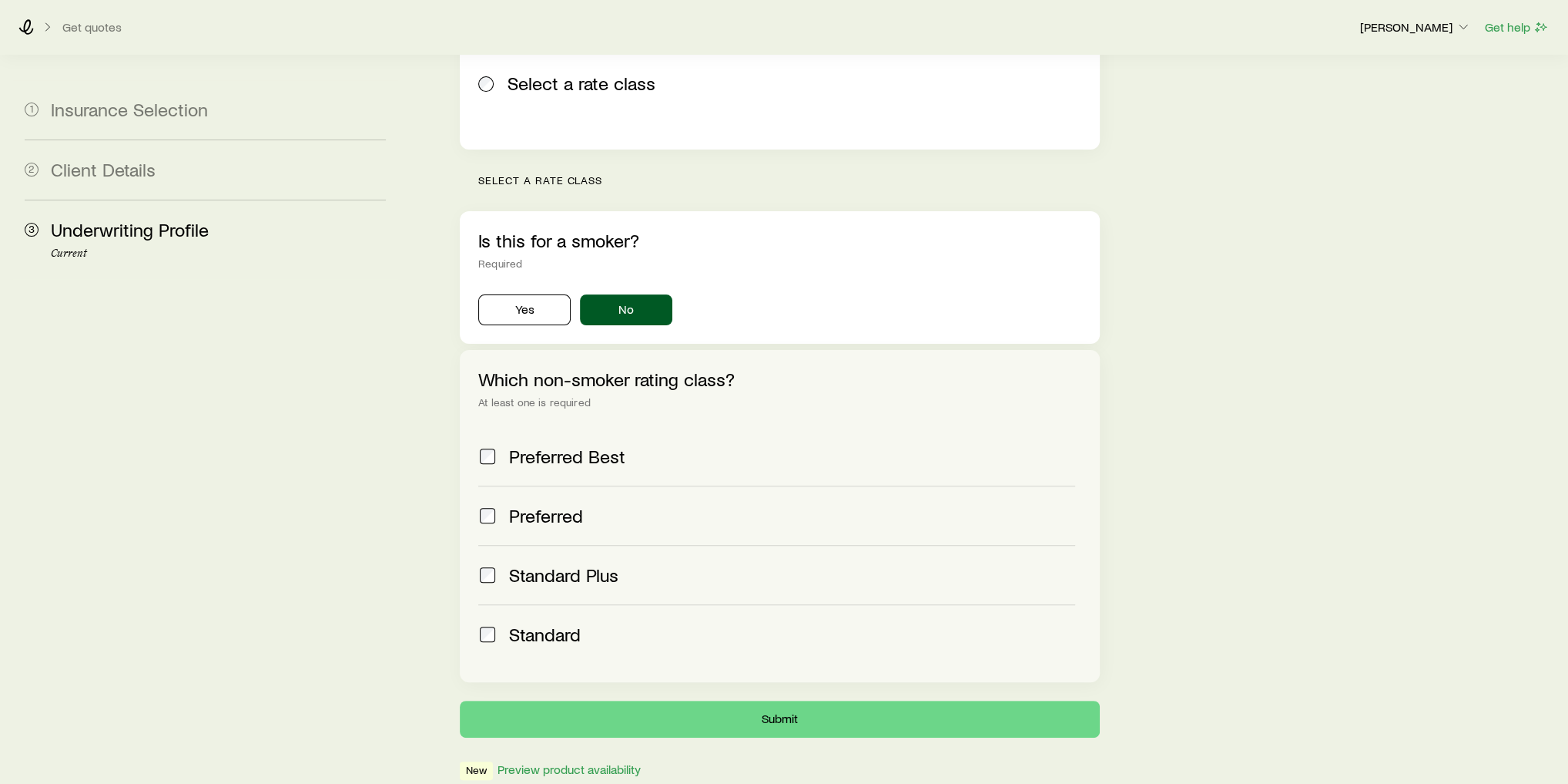
scroll to position [403, 0]
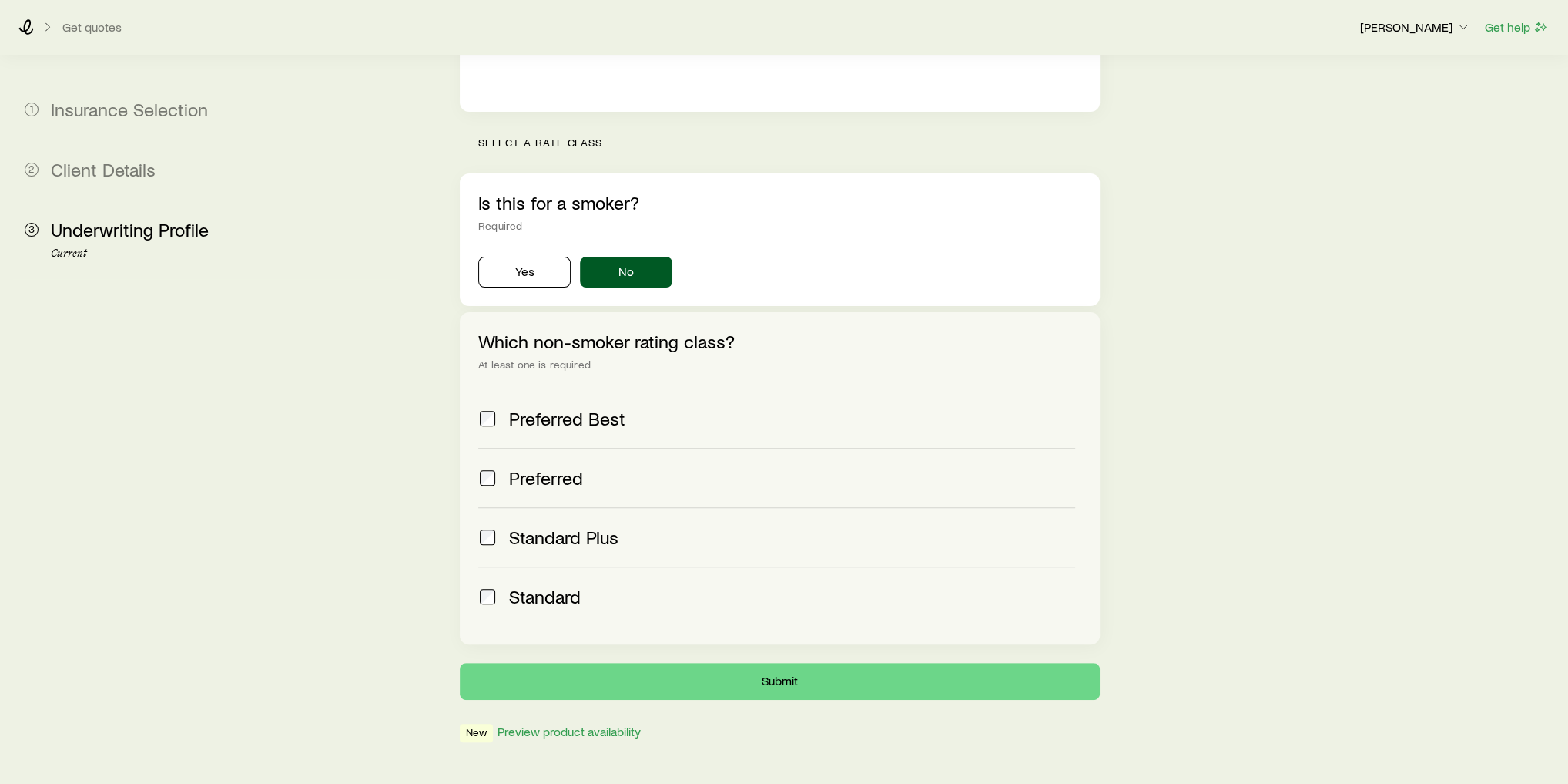
click at [562, 586] on span "Standard" at bounding box center [545, 597] width 72 height 22
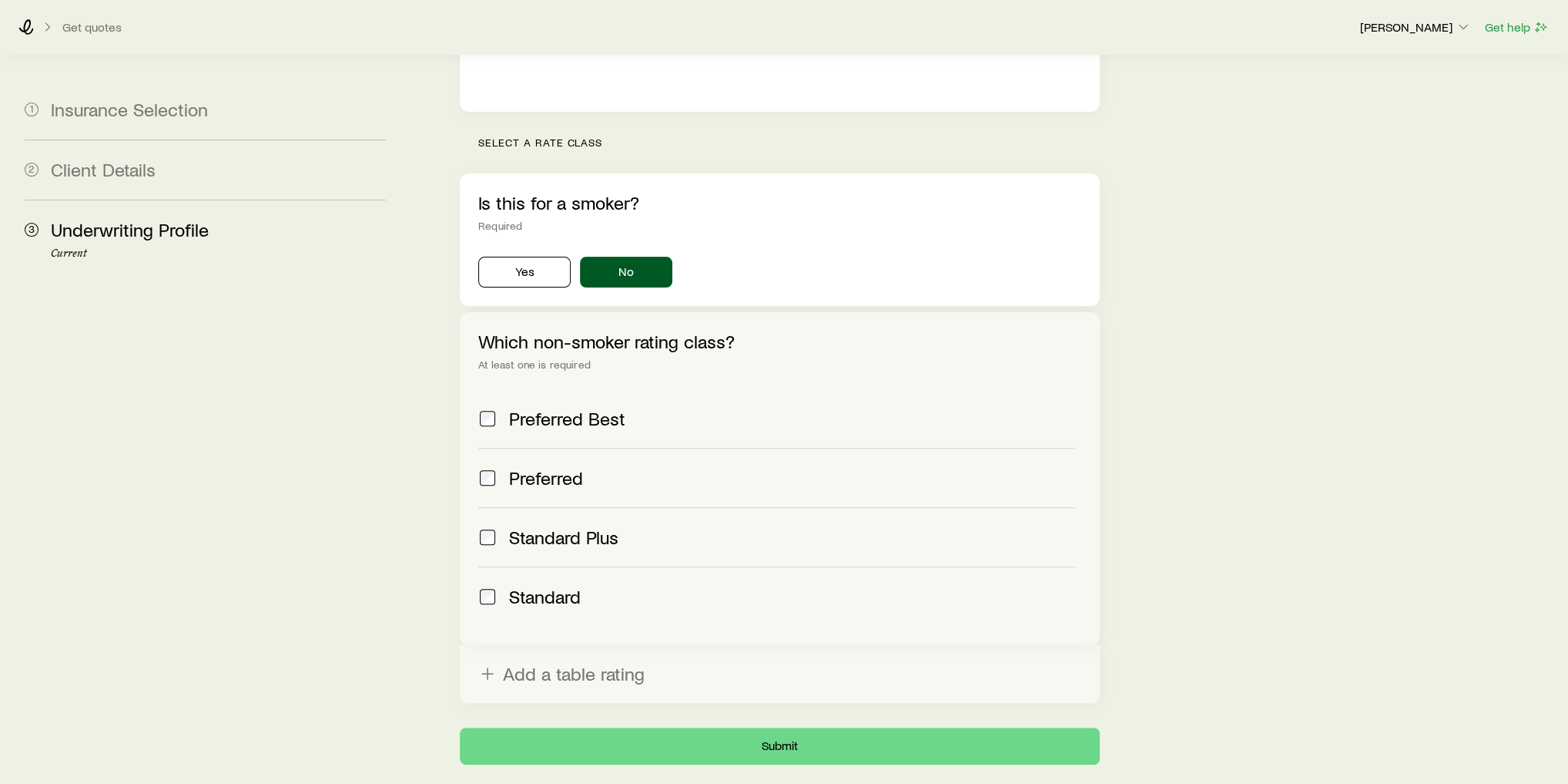
click at [560, 527] on span "Standard Plus" at bounding box center [564, 538] width 110 height 22
click at [550, 467] on span "Preferred" at bounding box center [547, 478] width 74 height 22
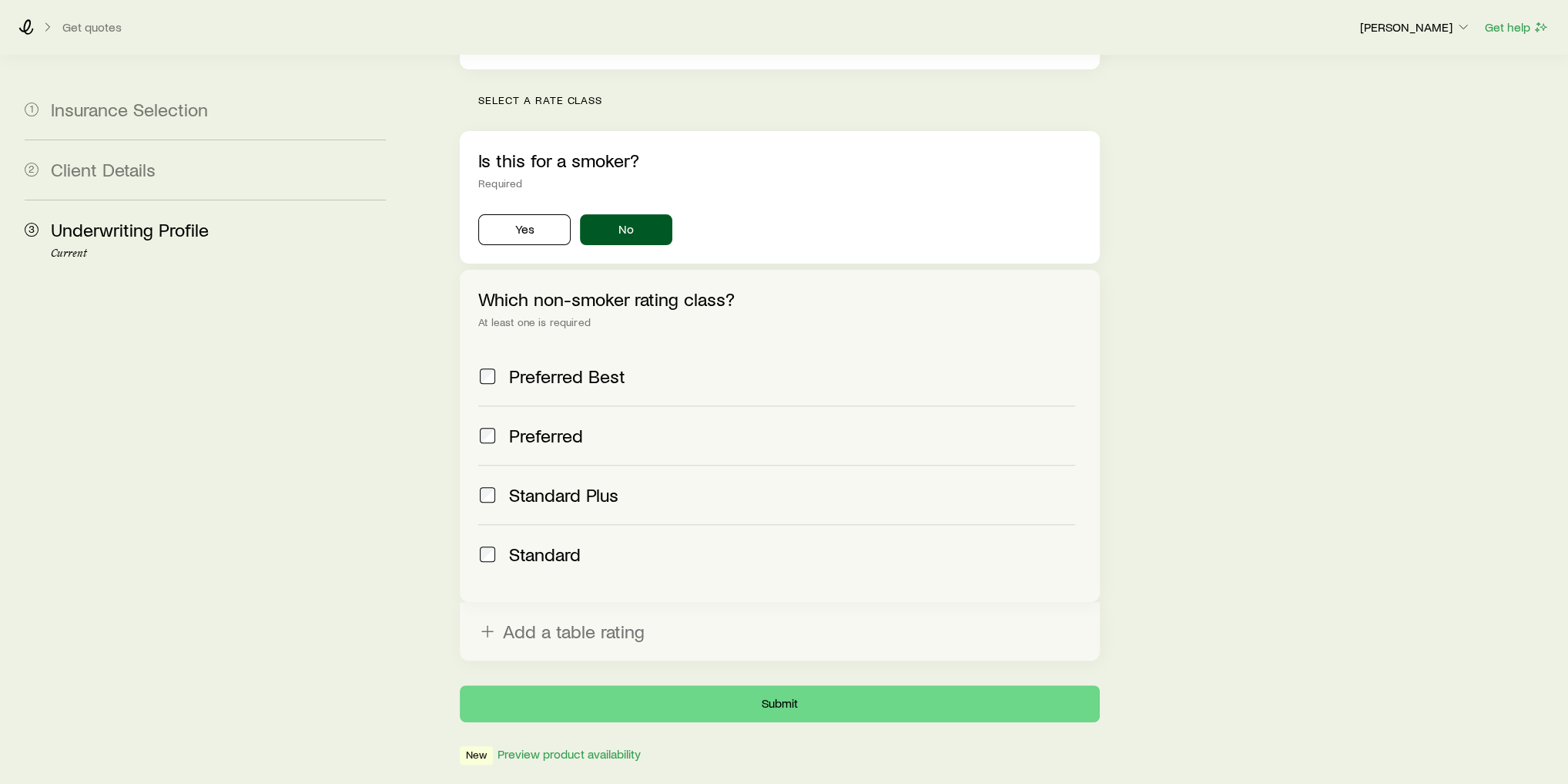
scroll to position [468, 0]
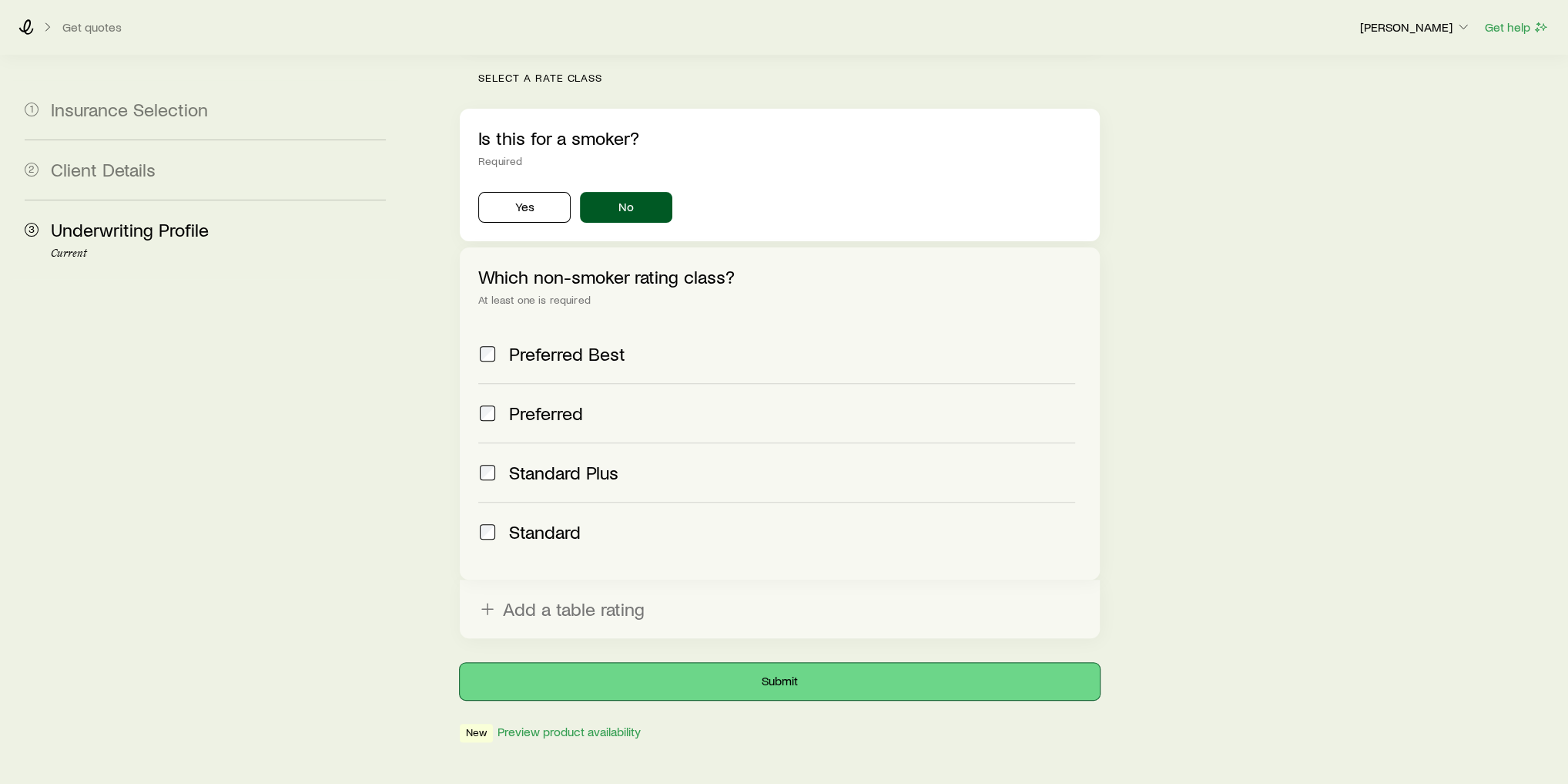
click at [630, 662] on button "Submit" at bounding box center [779, 681] width 640 height 37
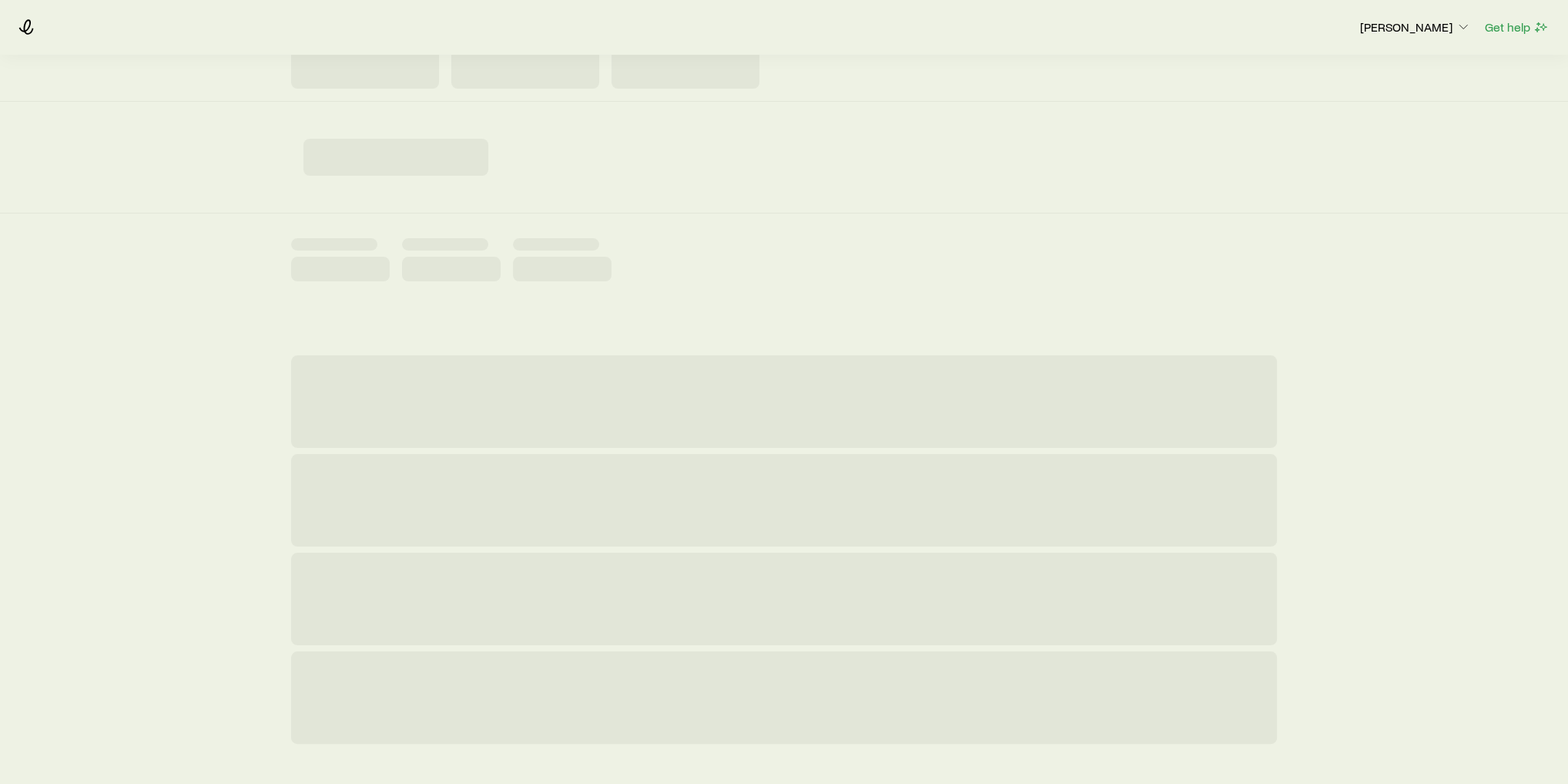
scroll to position [89, 0]
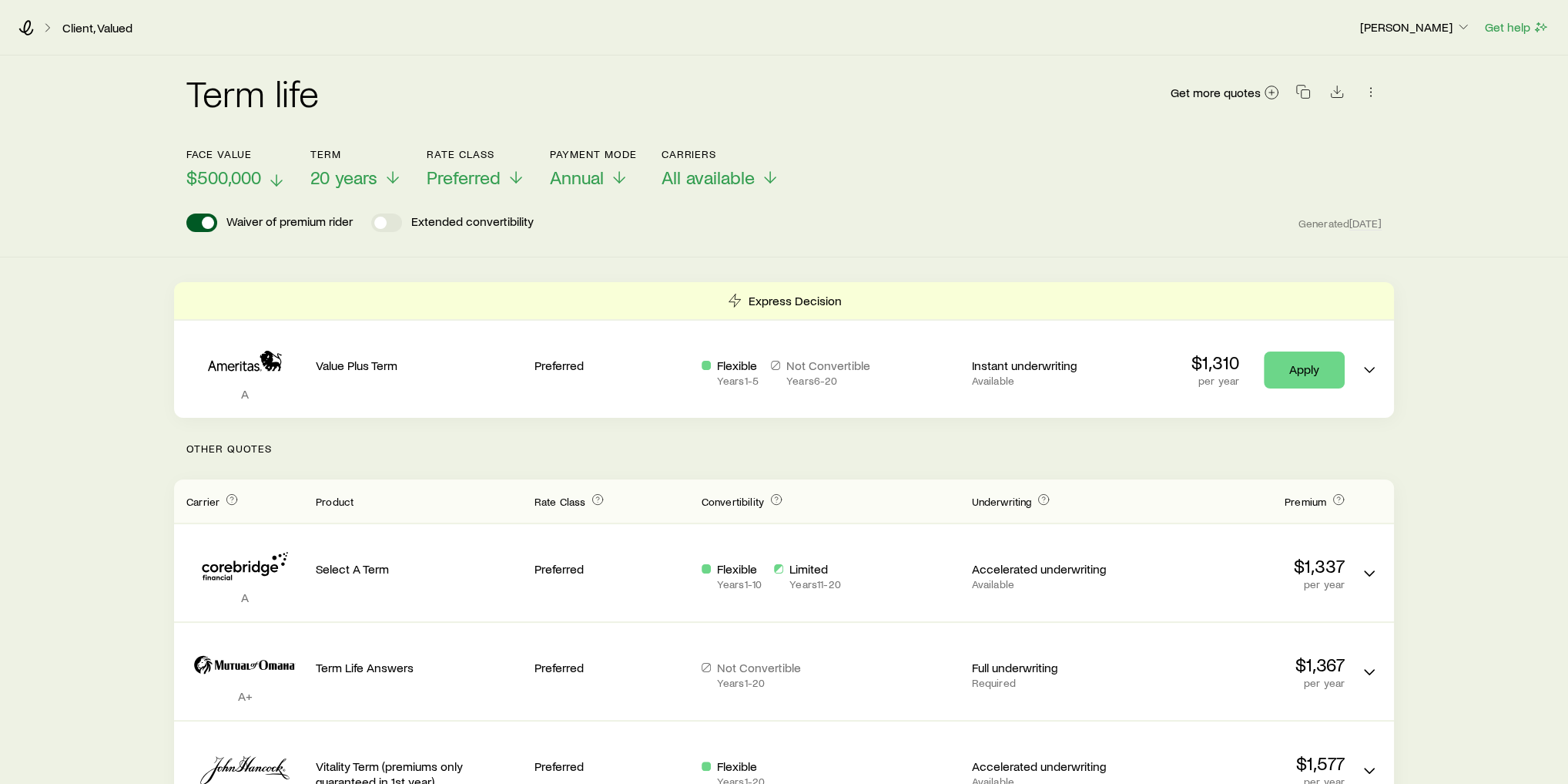
click at [220, 181] on span "$500,000" at bounding box center [224, 177] width 75 height 22
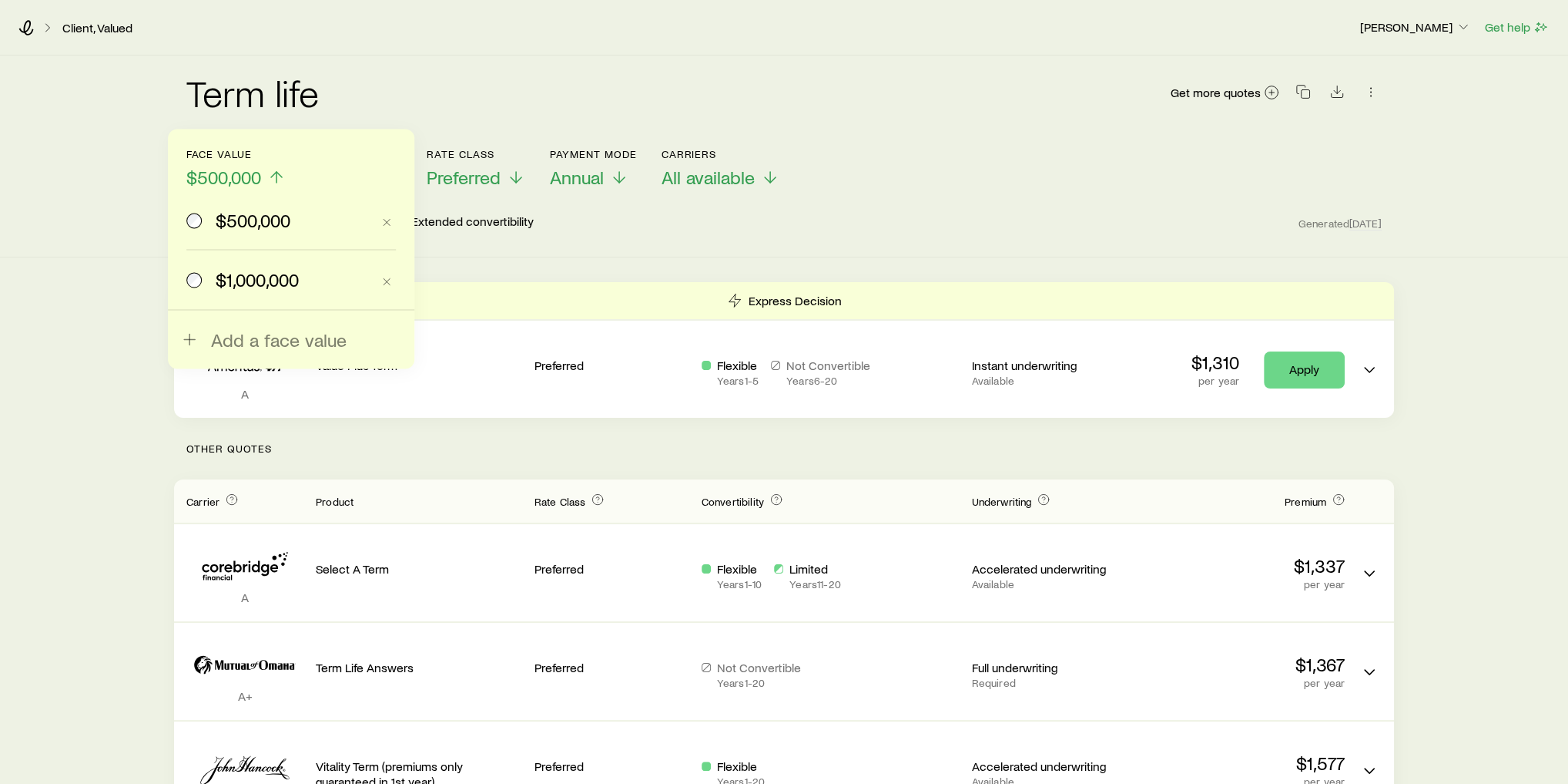
click at [244, 279] on span "$1,000,000" at bounding box center [257, 279] width 84 height 22
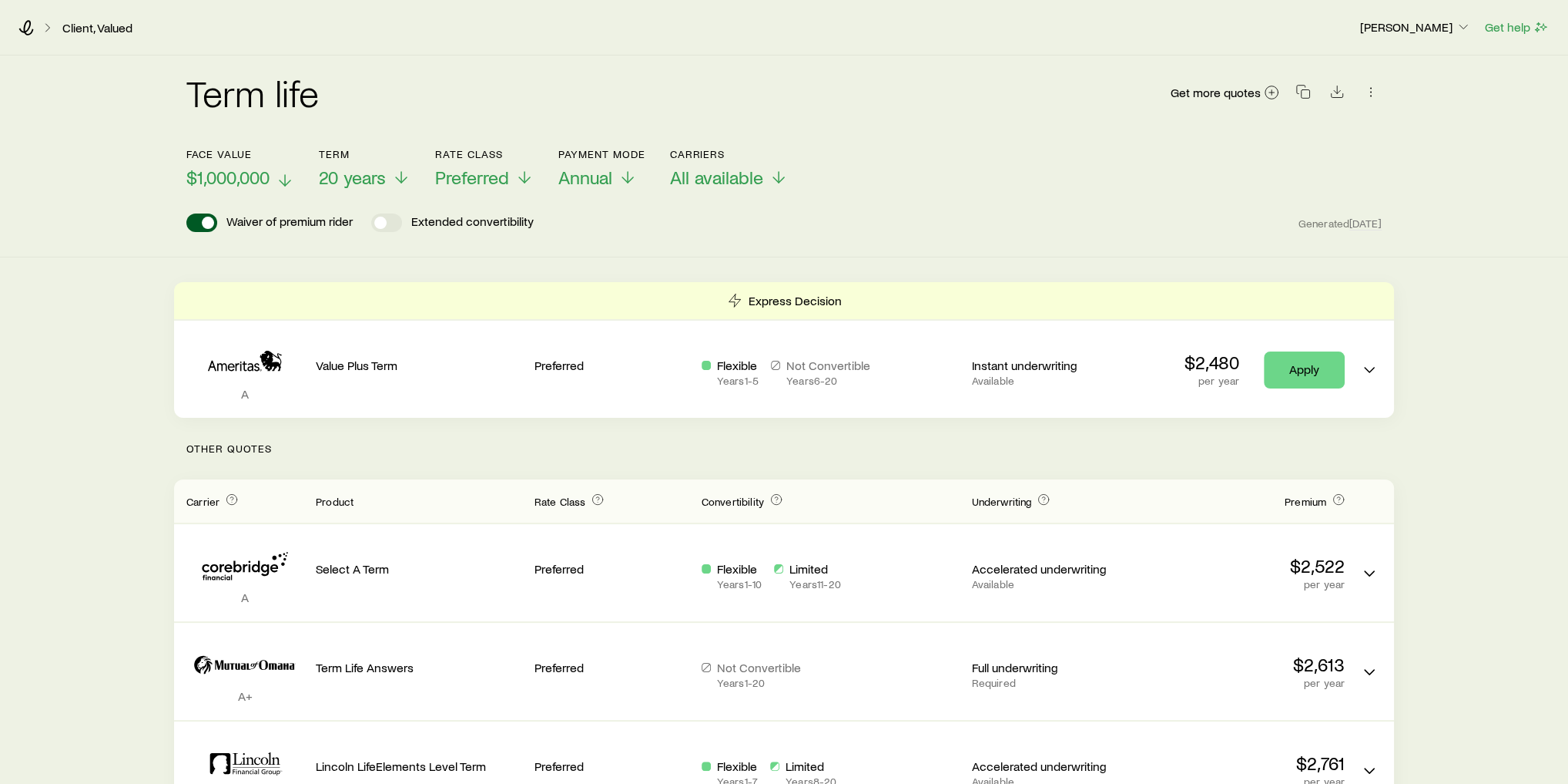
click at [232, 178] on span "$1,000,000" at bounding box center [228, 177] width 84 height 22
click at [412, 98] on div "Term life Get more quotes" at bounding box center [784, 102] width 1195 height 56
click at [369, 180] on span "20 years" at bounding box center [352, 177] width 67 height 22
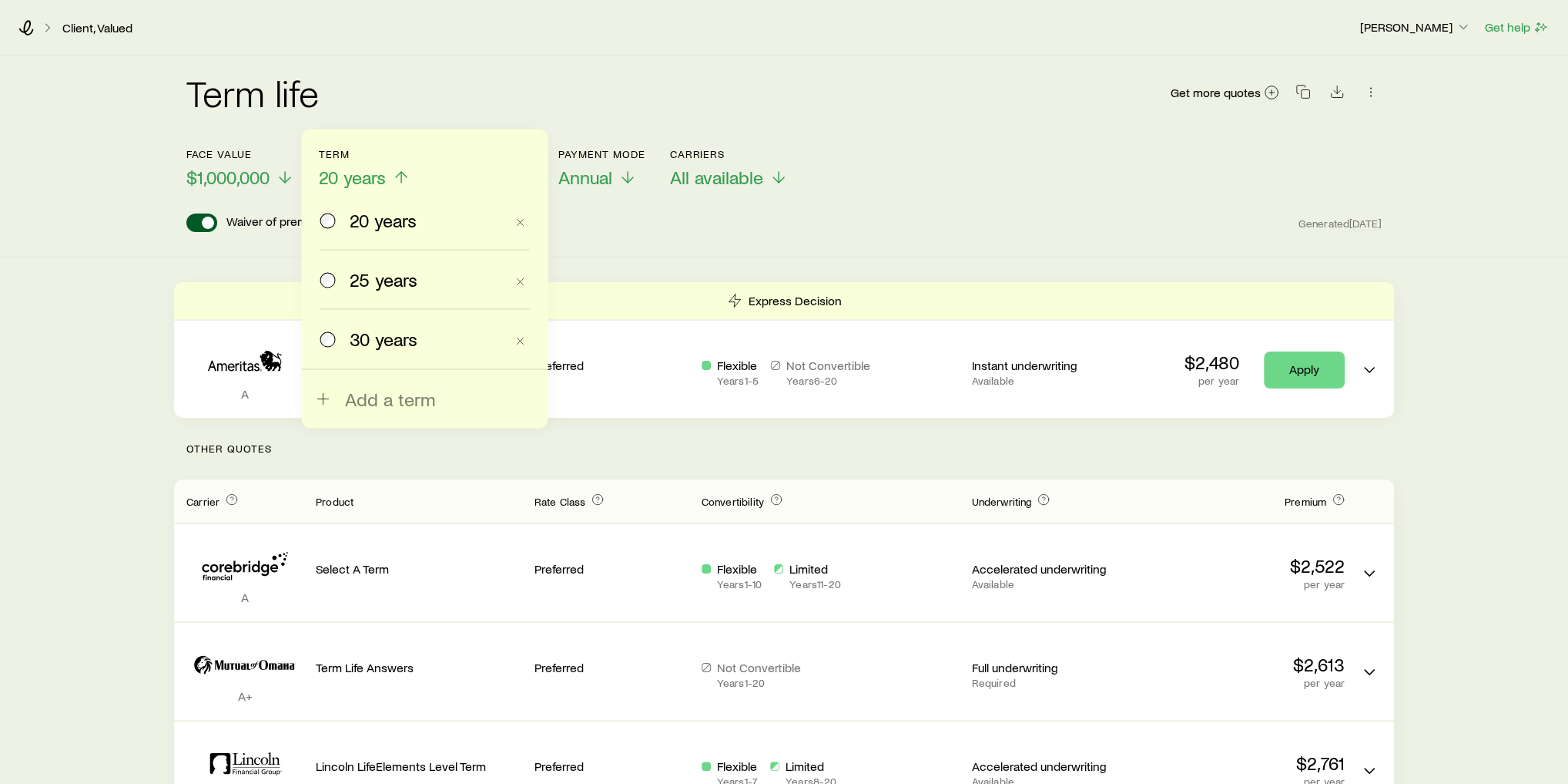
click at [384, 334] on span "30 years" at bounding box center [383, 338] width 67 height 22
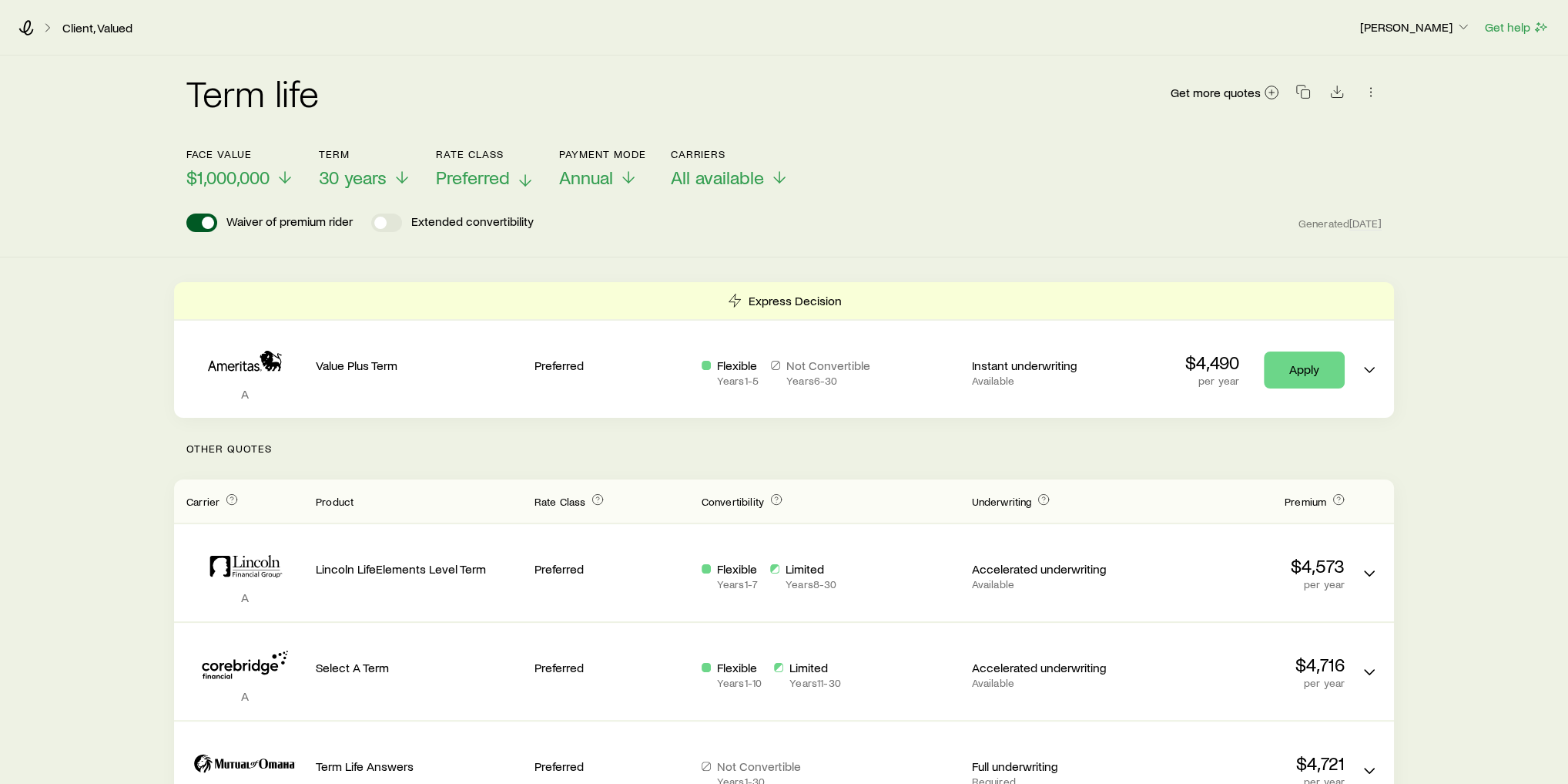
click at [495, 173] on span "Preferred" at bounding box center [473, 177] width 74 height 22
click at [532, 67] on div "Term life Get more quotes" at bounding box center [784, 102] width 1195 height 93
click at [574, 170] on span "Annual" at bounding box center [586, 177] width 54 height 22
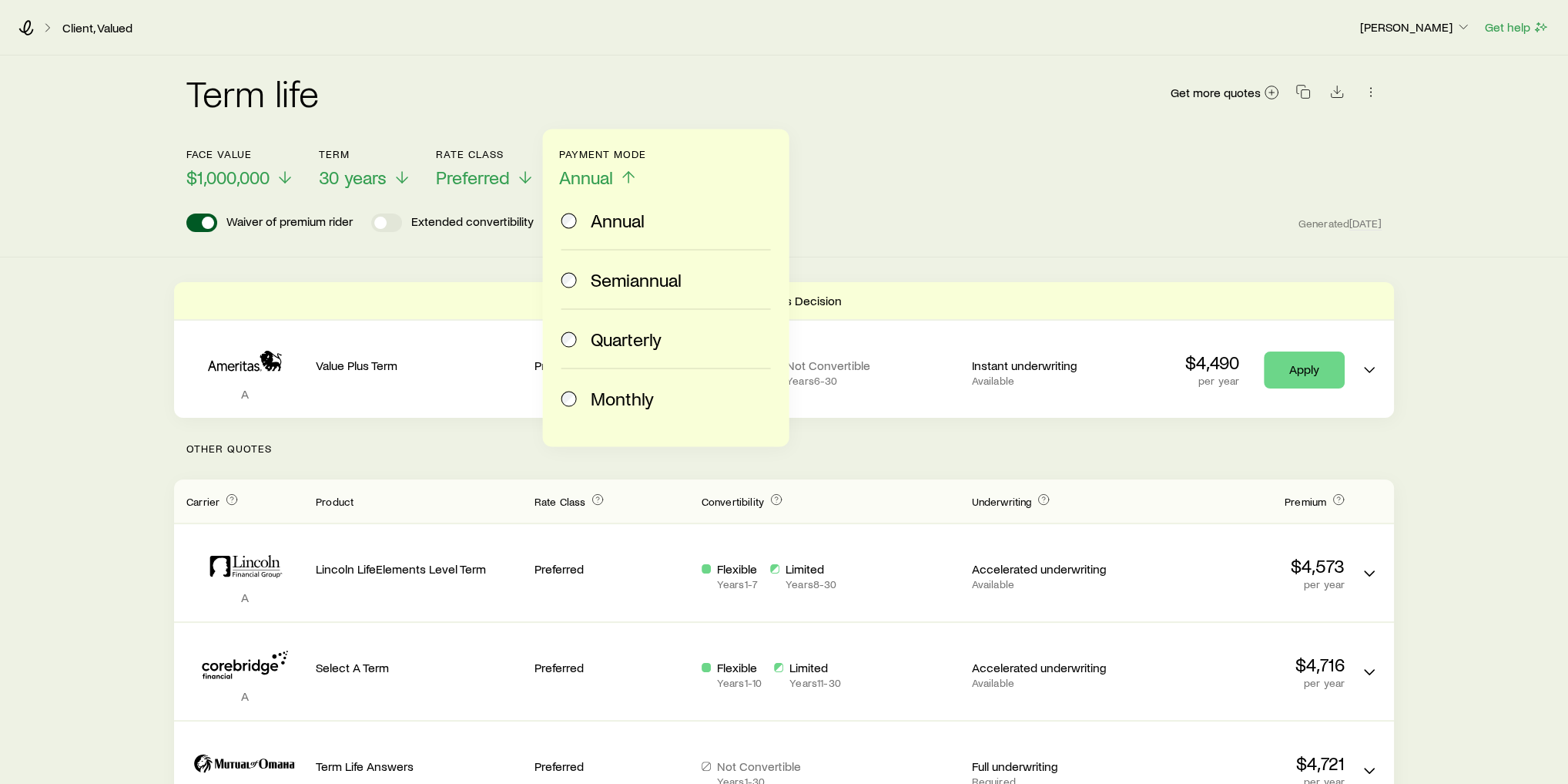
click at [625, 393] on span "Monthly" at bounding box center [622, 397] width 63 height 22
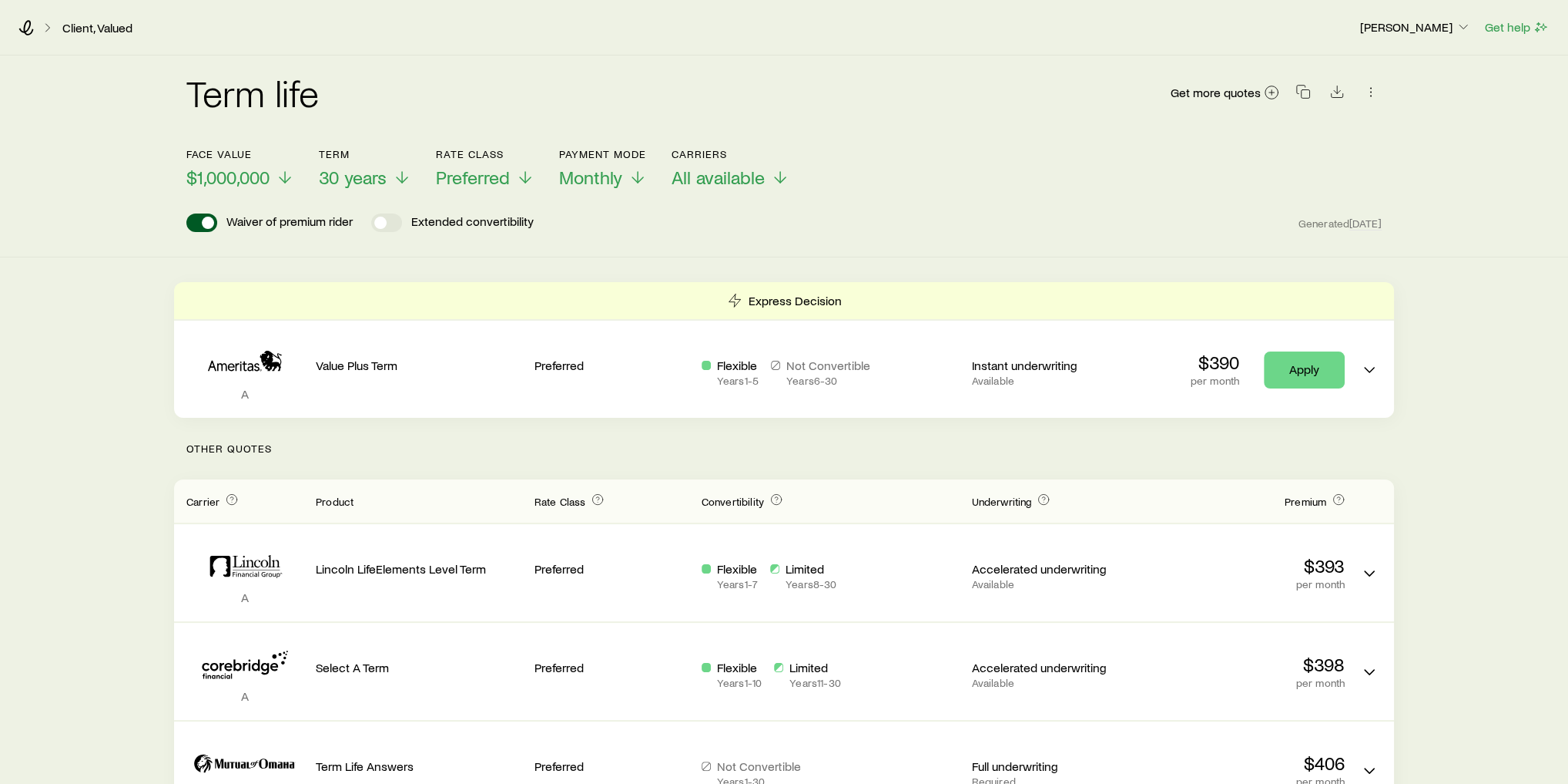
click at [935, 229] on div "Waiver of premium rider Extended convertibility Generated Today" at bounding box center [784, 223] width 1195 height 19
click at [709, 175] on span "All available" at bounding box center [718, 177] width 93 height 22
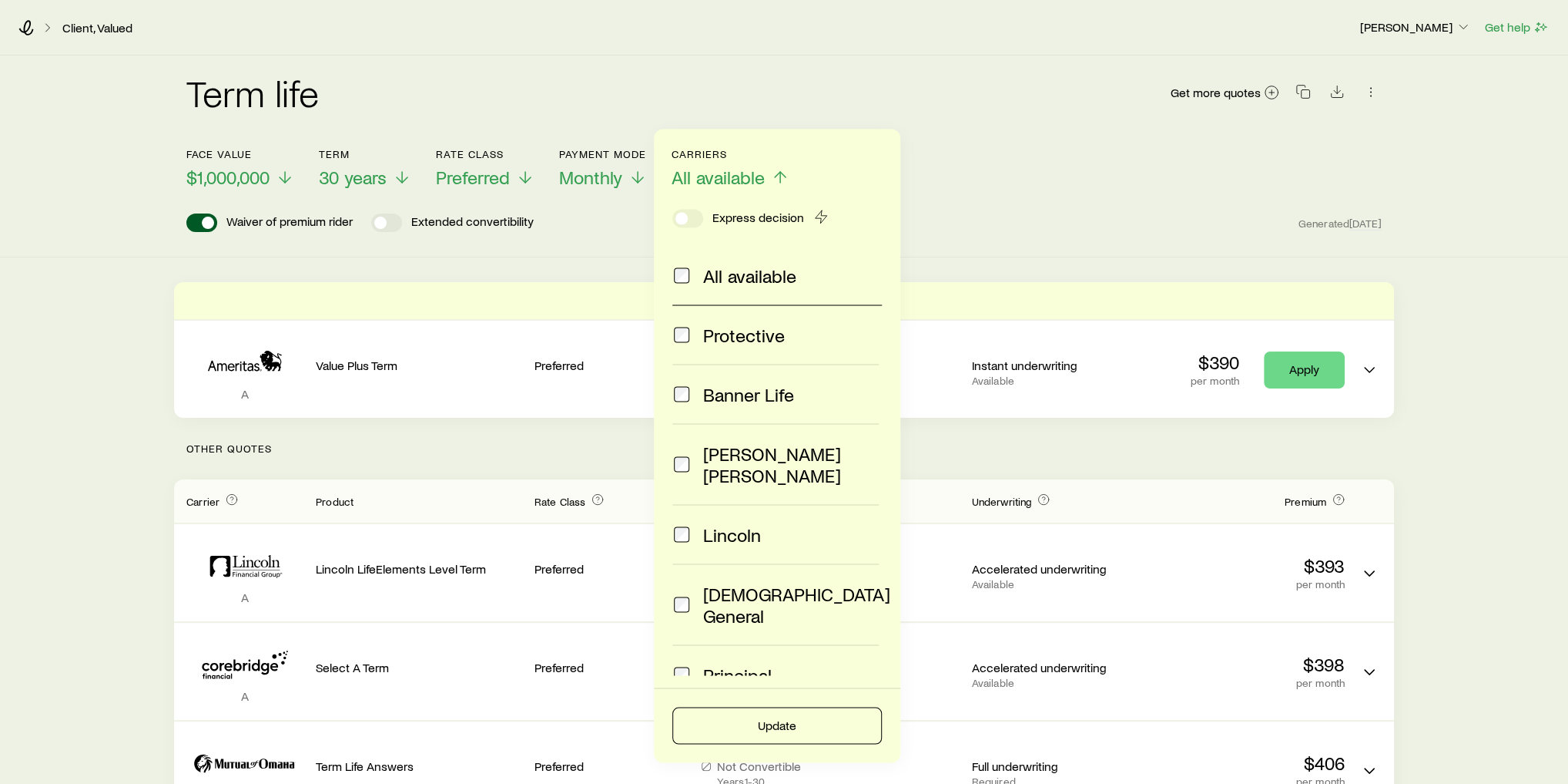
click at [946, 185] on div "Face value $1,000,000 Term 30 years Rate Class Preferred Payment Mode Monthly C…" at bounding box center [784, 159] width 1195 height 59
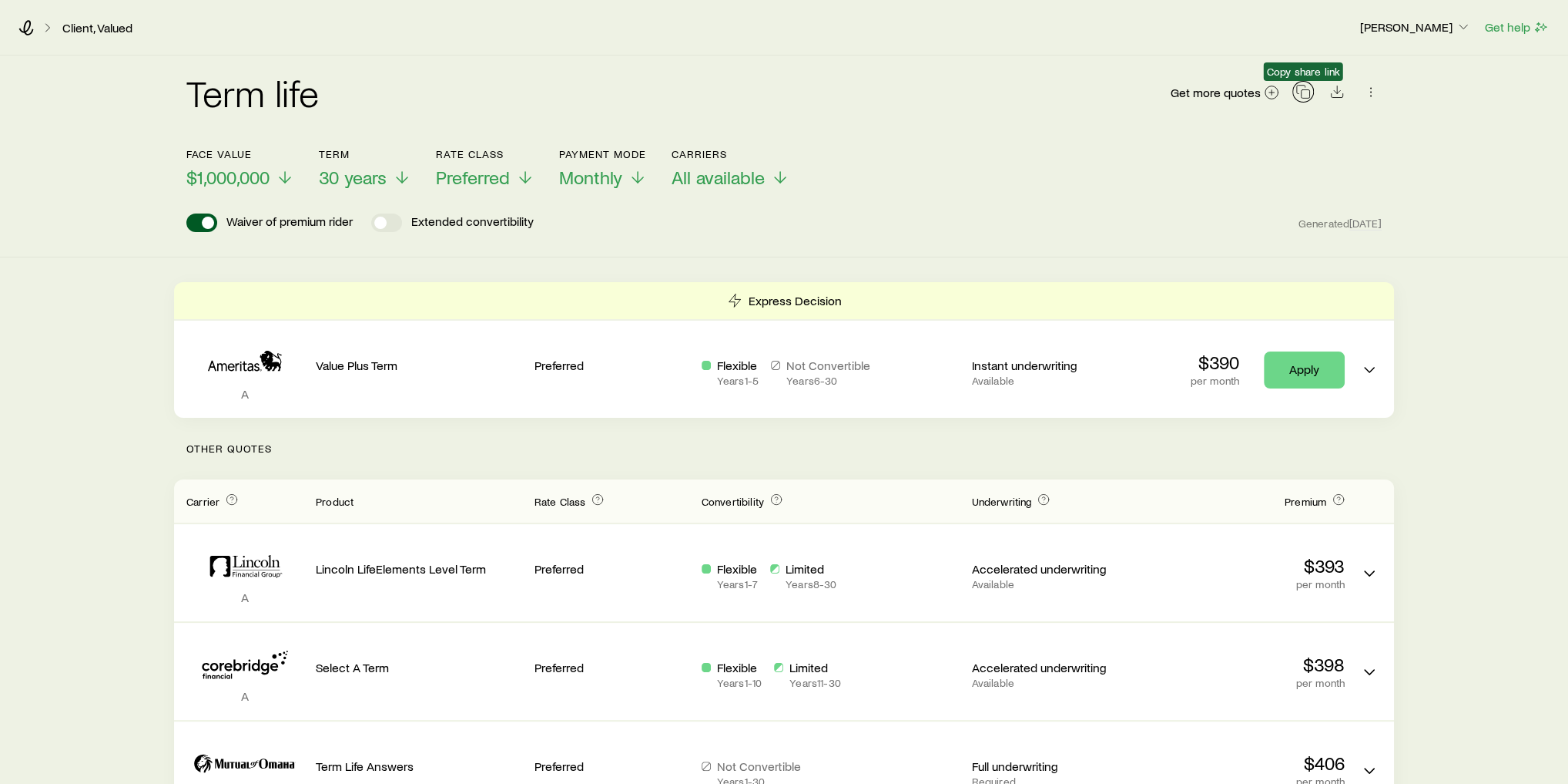
click at [1306, 96] on icon "button" at bounding box center [1303, 92] width 15 height 15
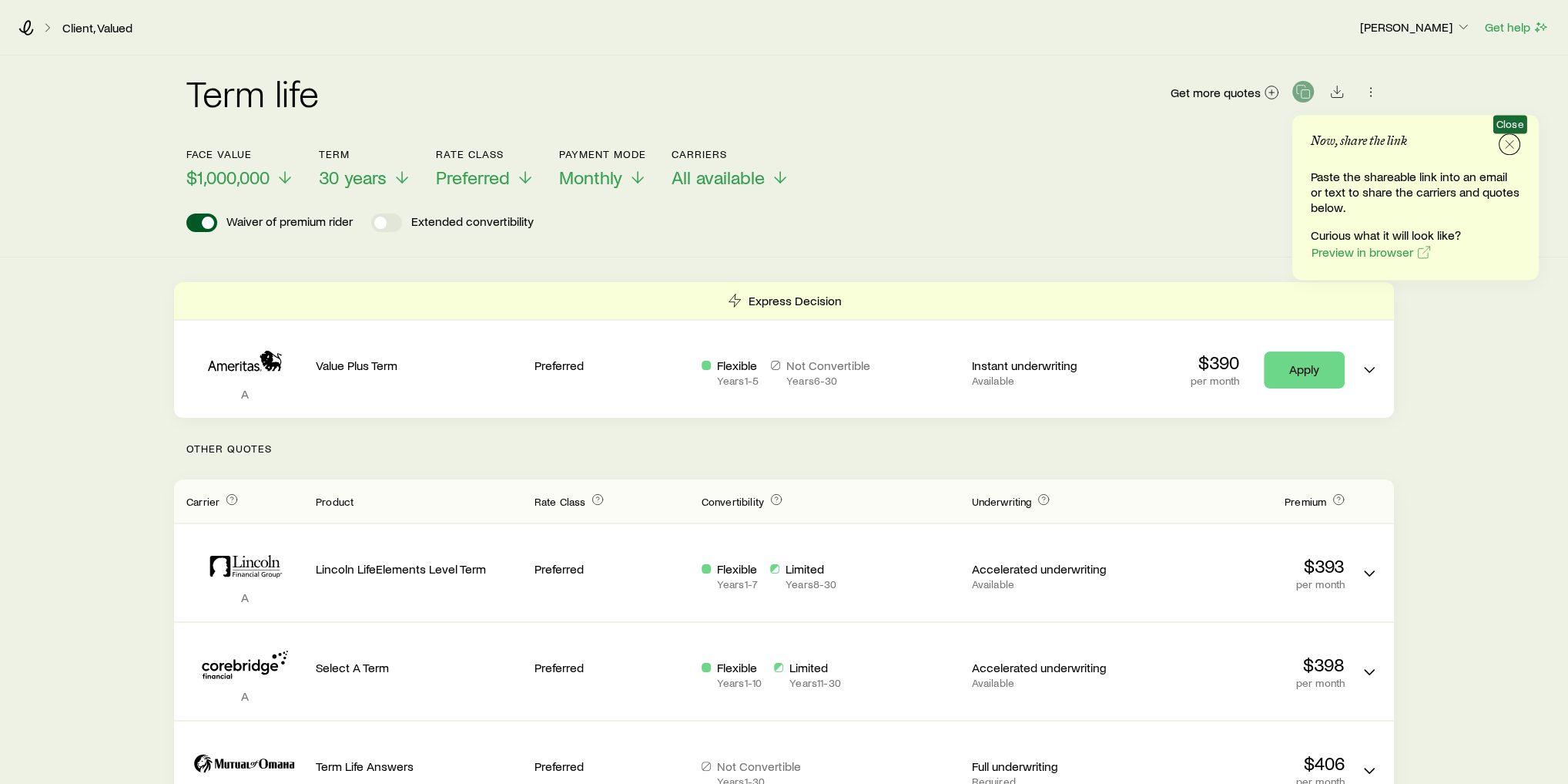
drag, startPoint x: 1513, startPoint y: 146, endPoint x: 1420, endPoint y: 118, distance: 97.1
click at [1513, 146] on icon "button" at bounding box center [1510, 144] width 15 height 15
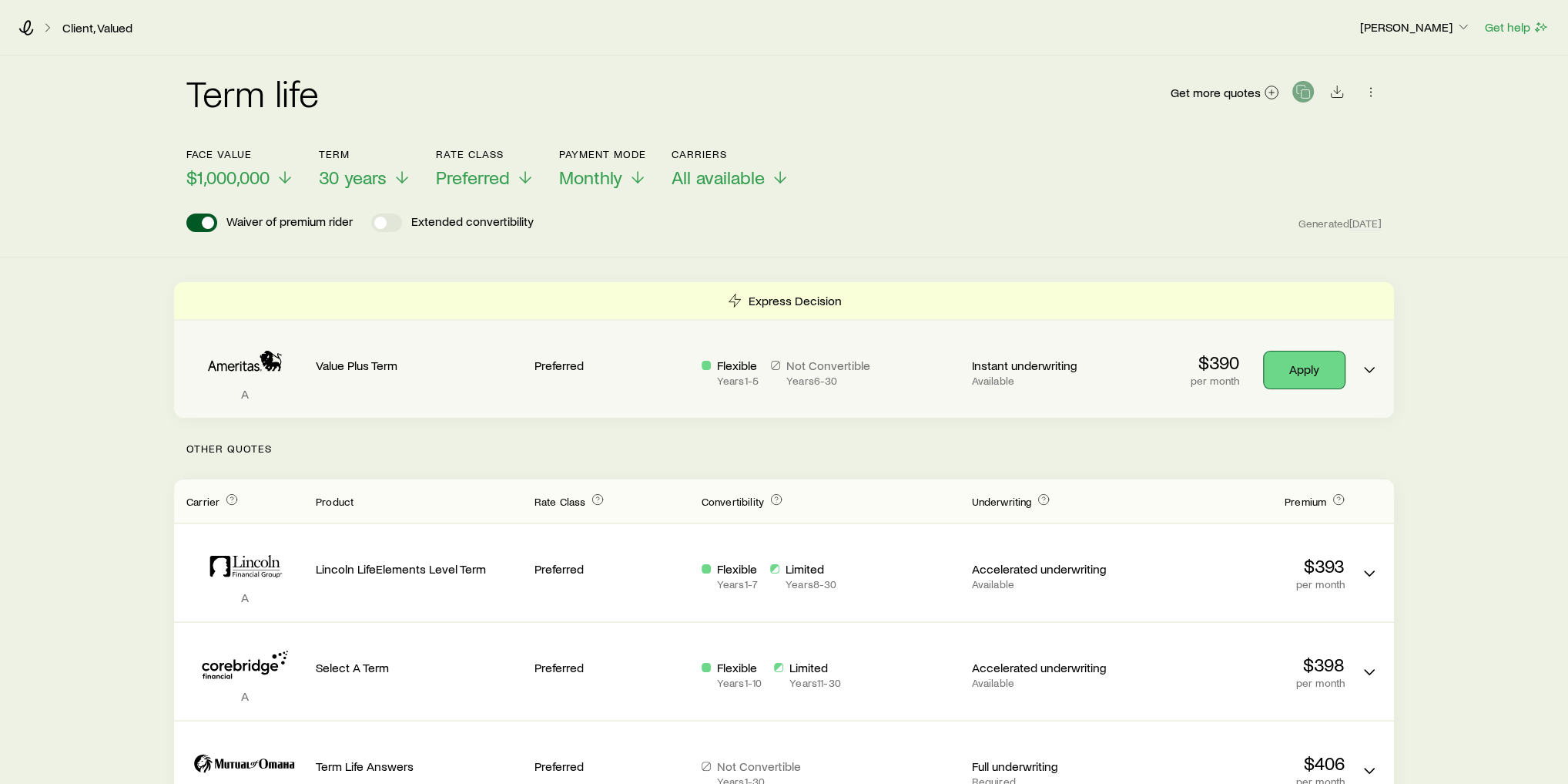
click at [1321, 357] on link "Apply" at bounding box center [1304, 370] width 81 height 37
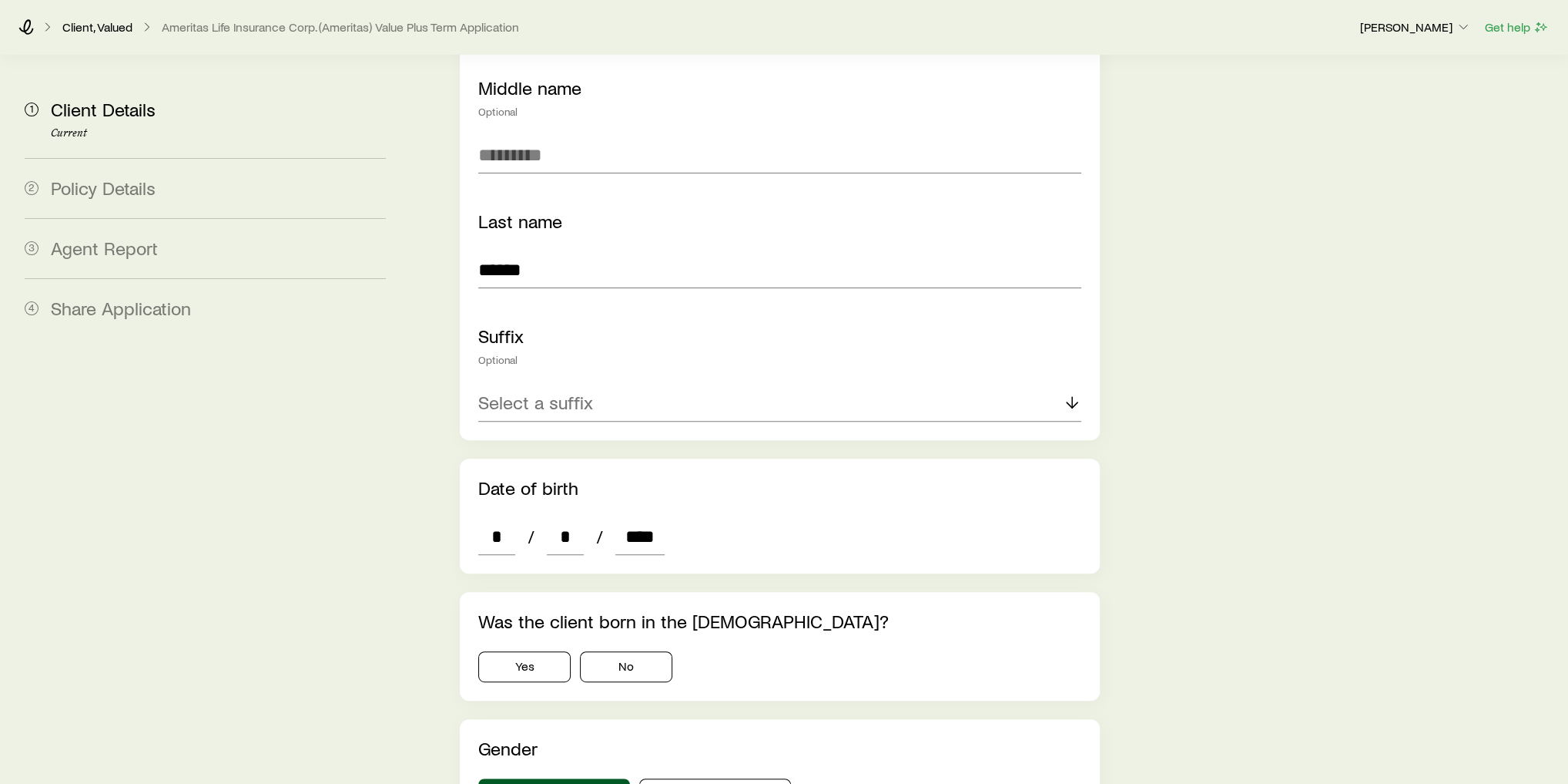
scroll to position [370, 0]
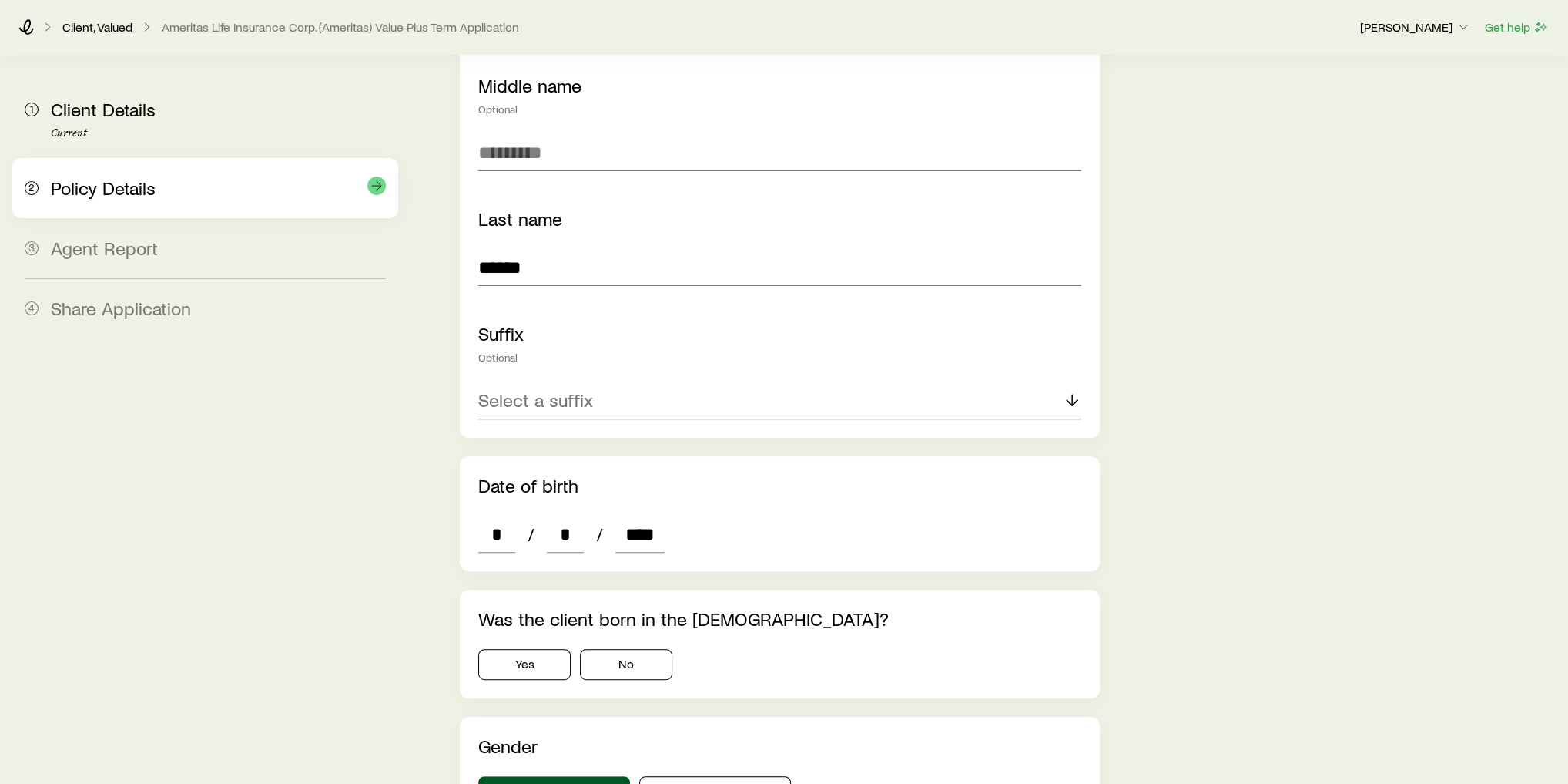
click at [204, 191] on div "Policy Details" at bounding box center [218, 188] width 335 height 22
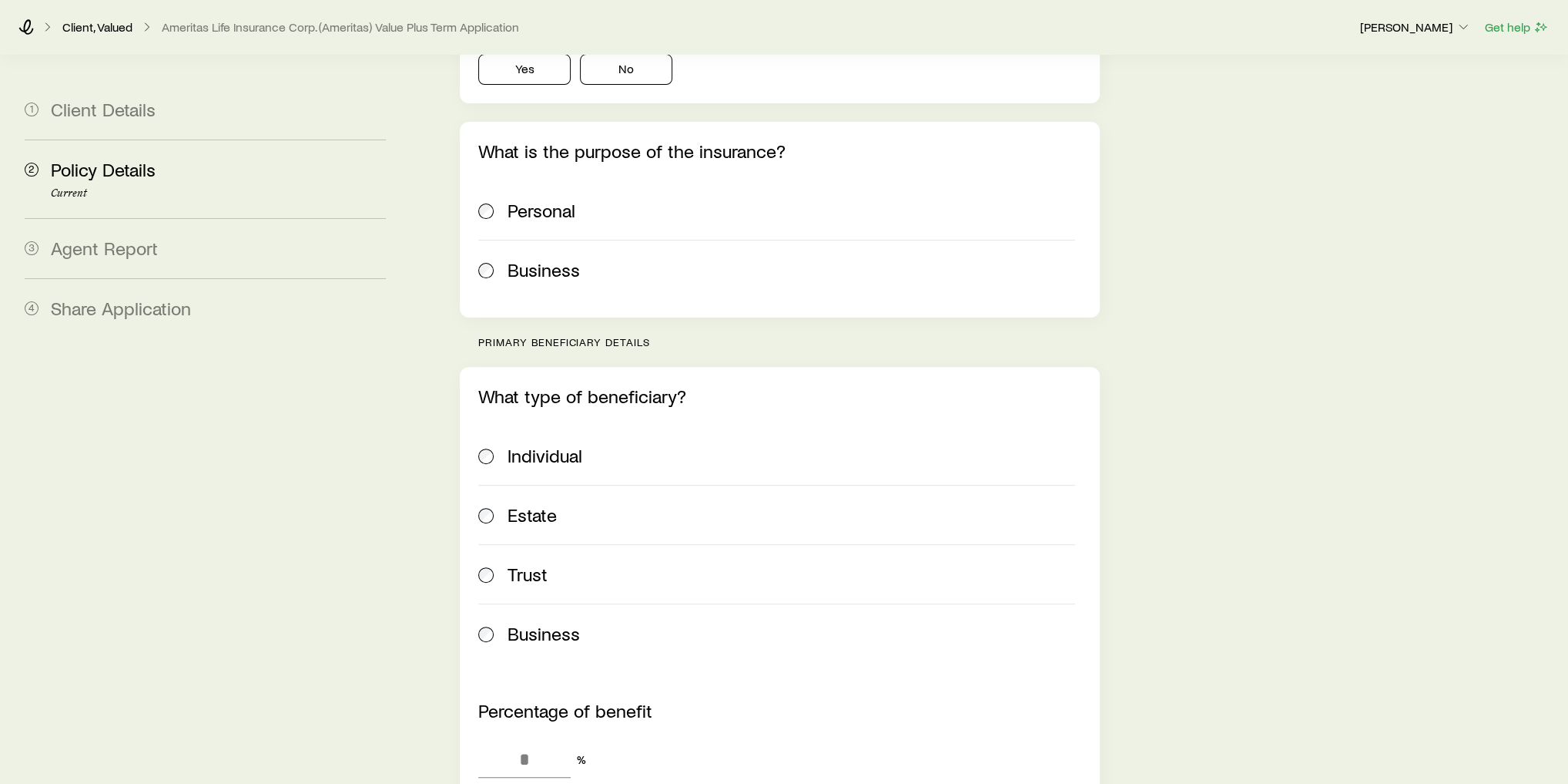
scroll to position [431, 0]
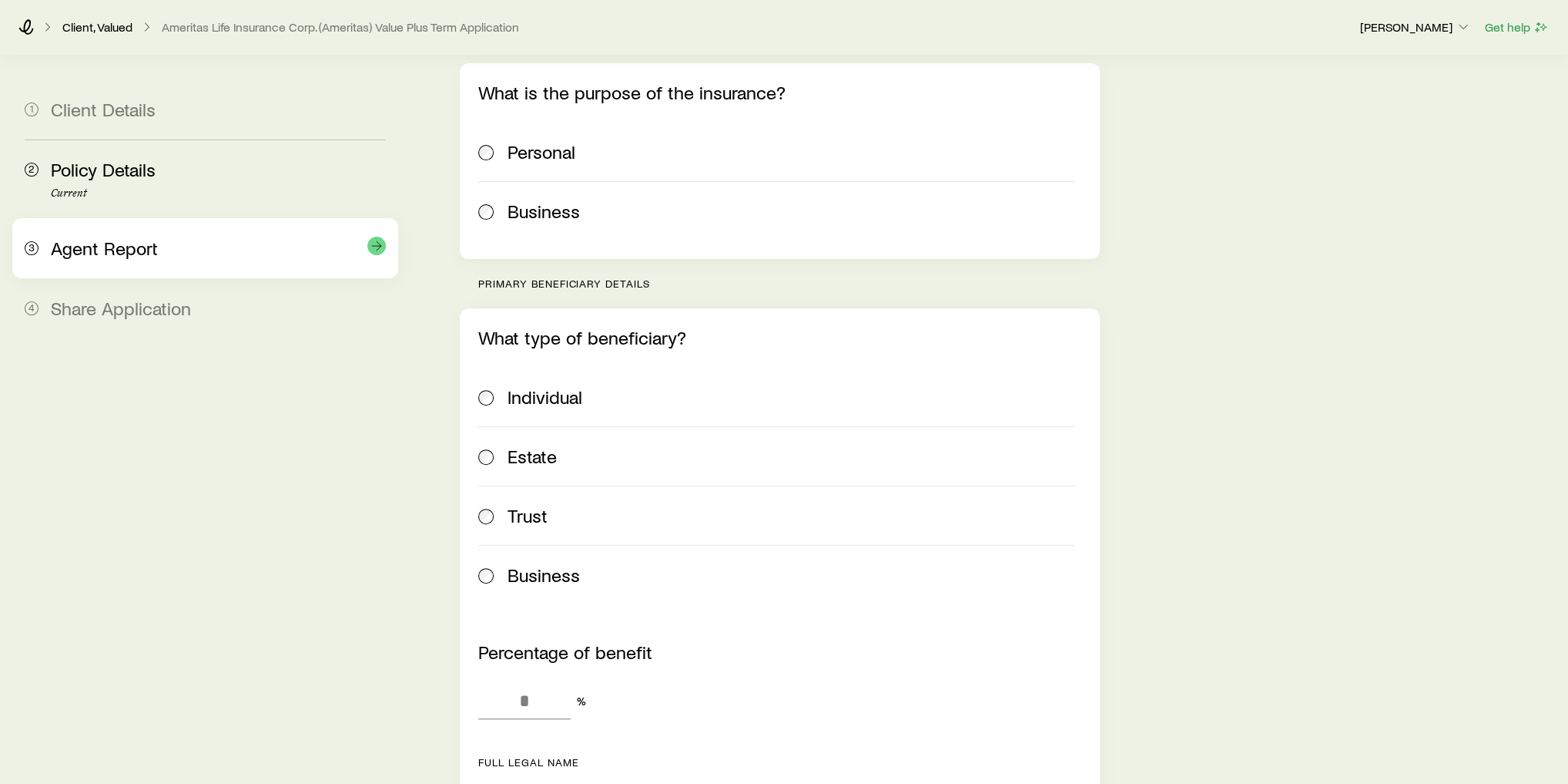
click at [208, 254] on div "Agent Report" at bounding box center [218, 248] width 335 height 22
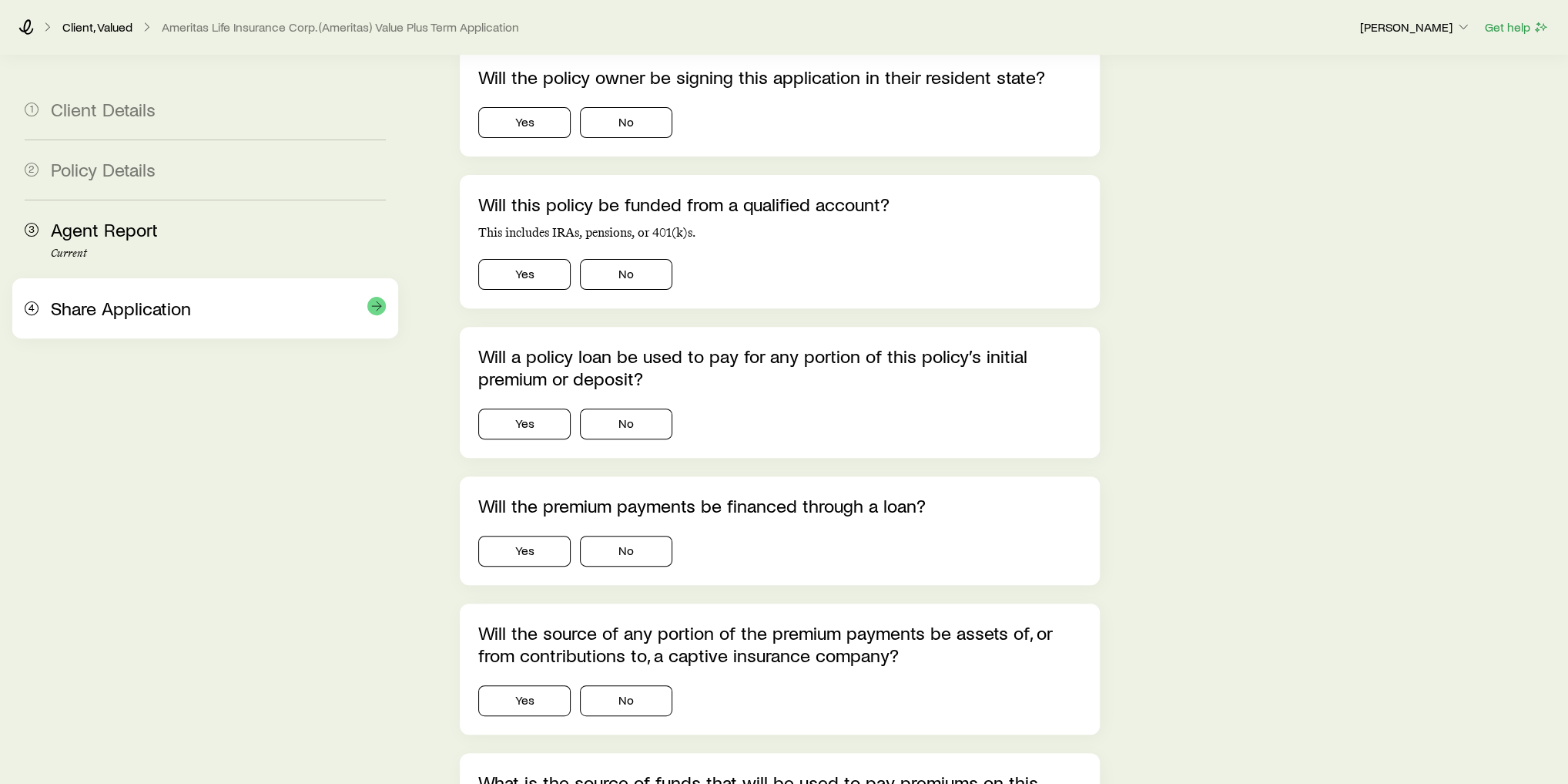
click at [177, 322] on div "4 Share Application" at bounding box center [205, 308] width 361 height 60
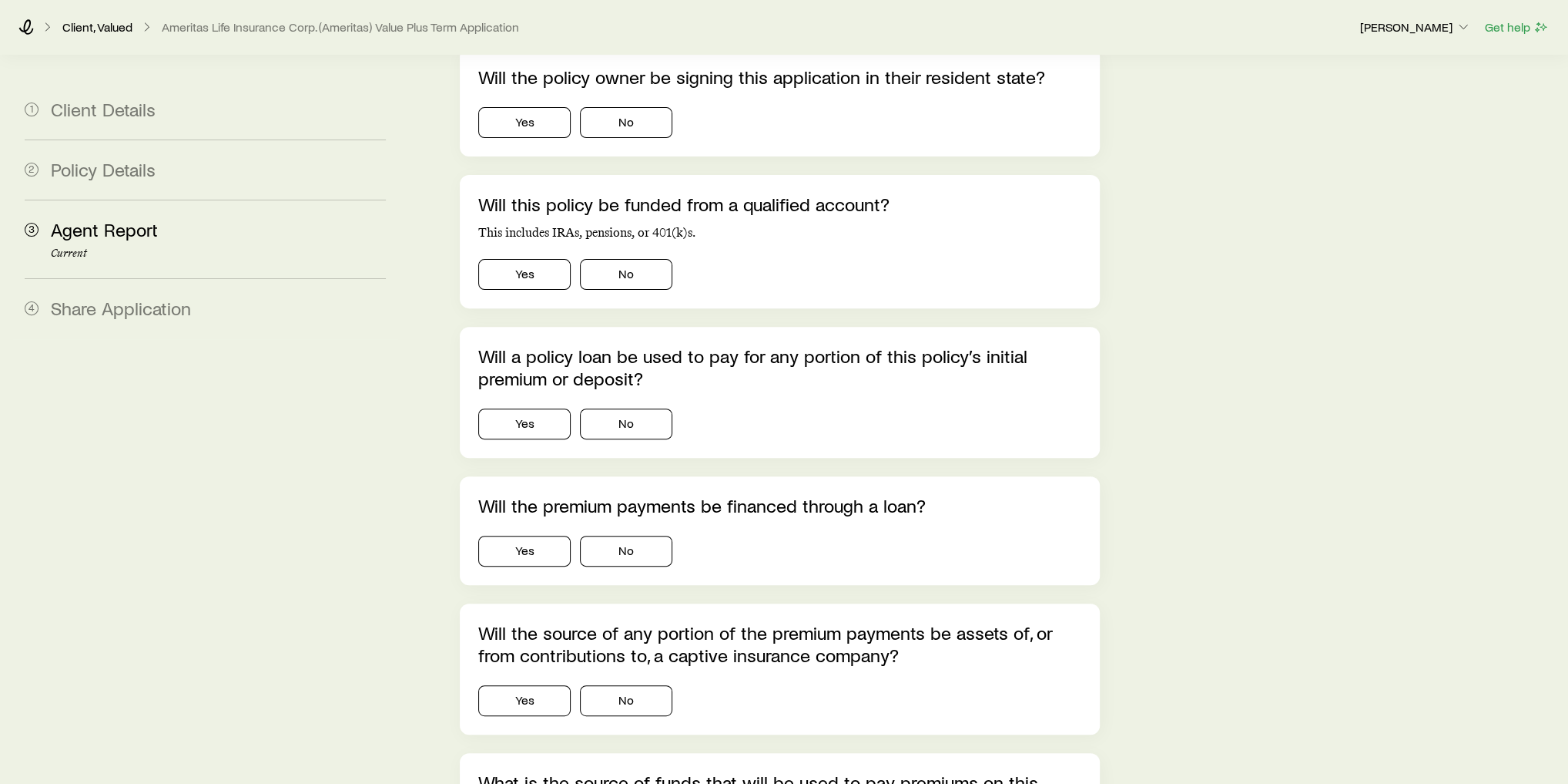
scroll to position [0, 0]
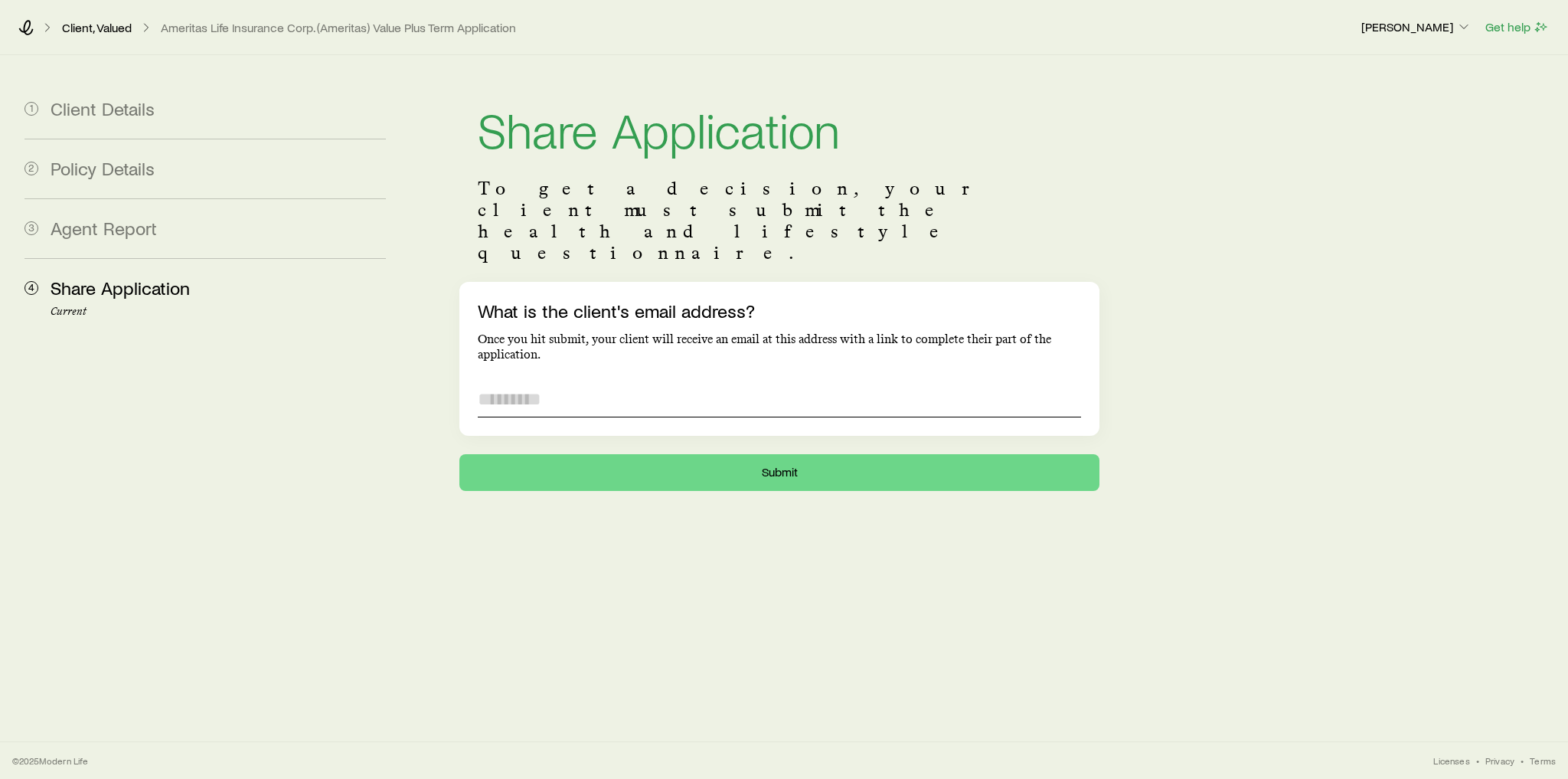
click at [576, 381] on input "What is the client's email address?" at bounding box center [780, 399] width 604 height 37
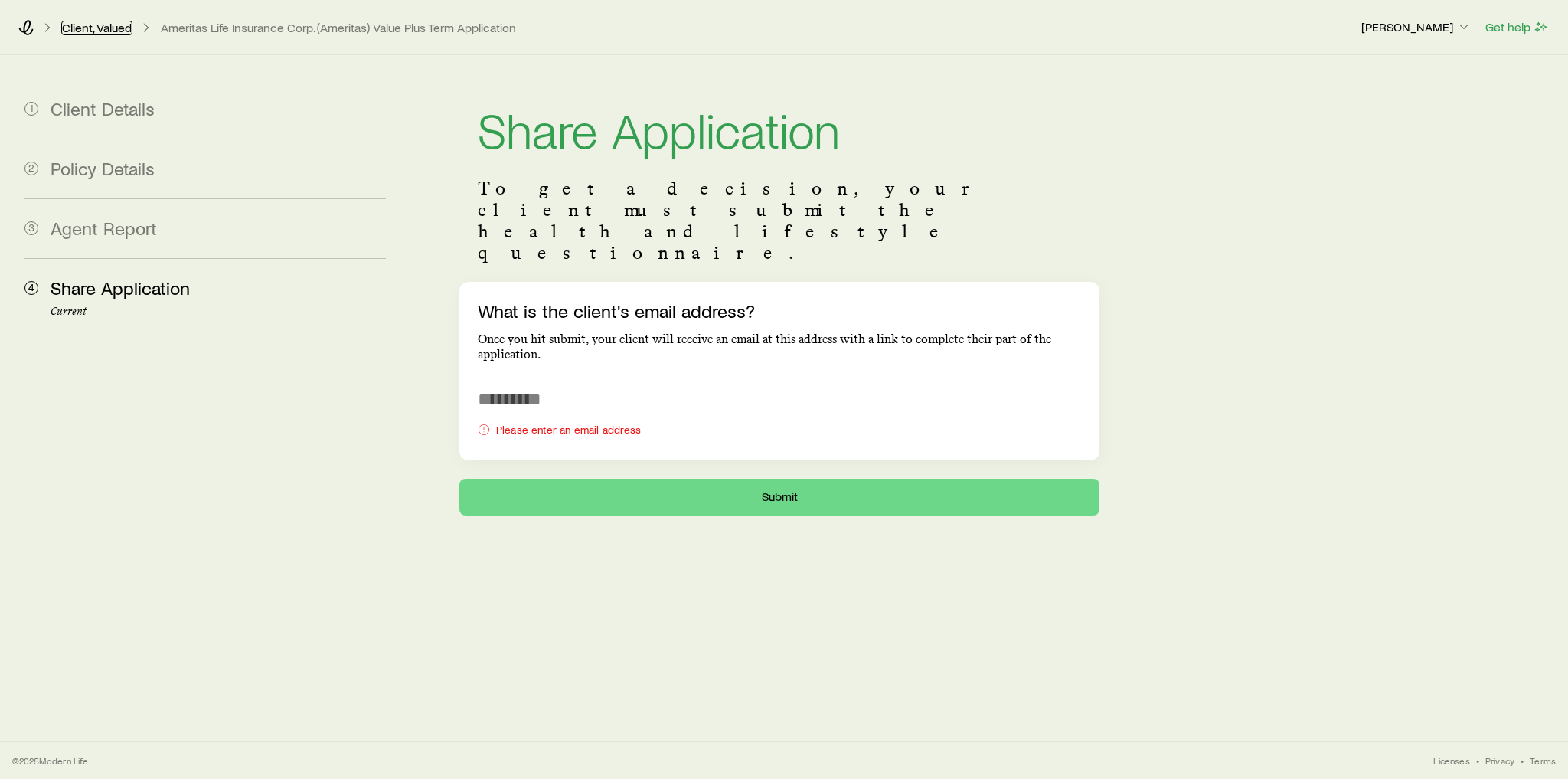
click at [112, 25] on link "Client, Valued" at bounding box center [96, 28] width 71 height 14
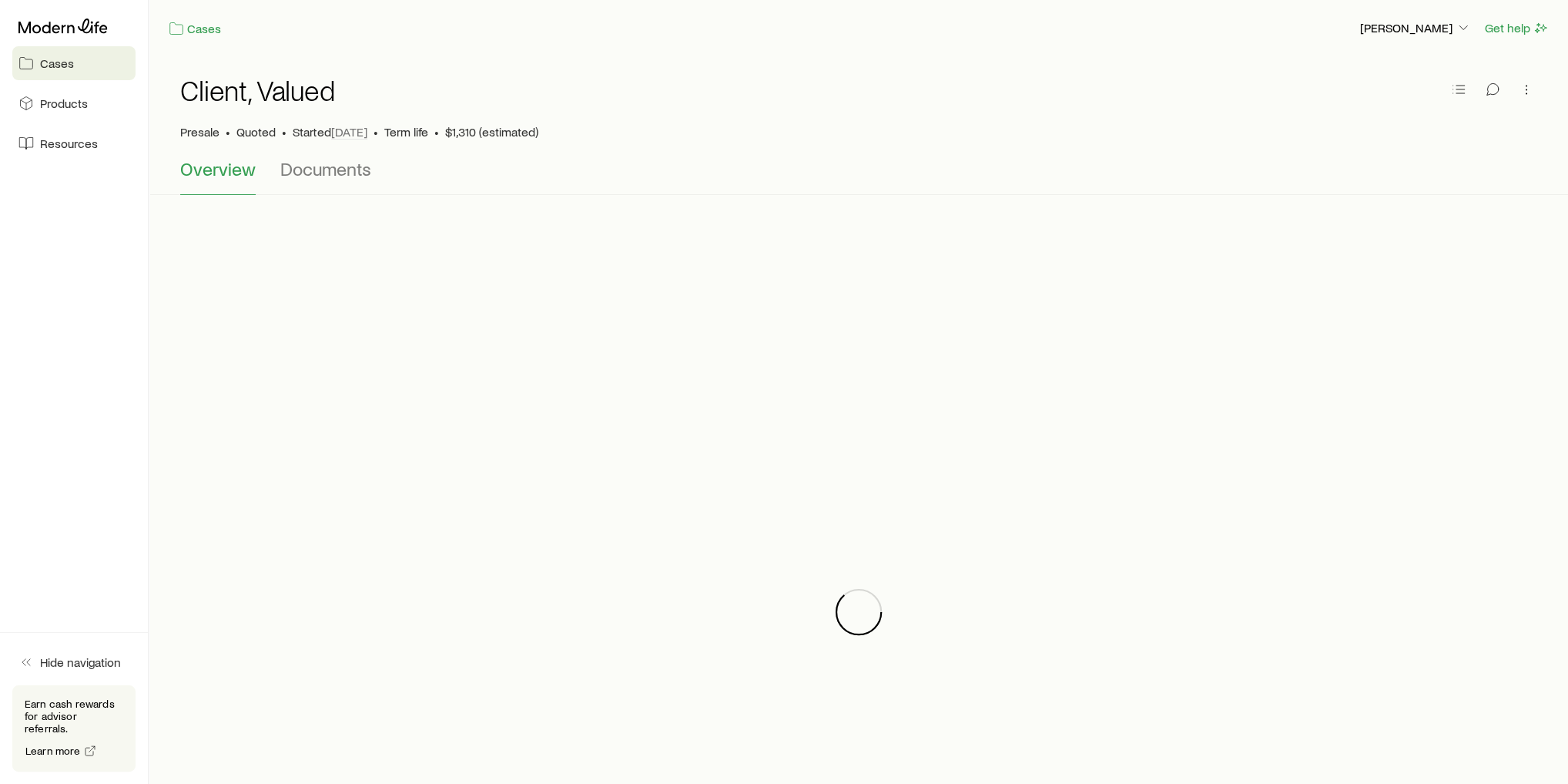
scroll to position [62, 0]
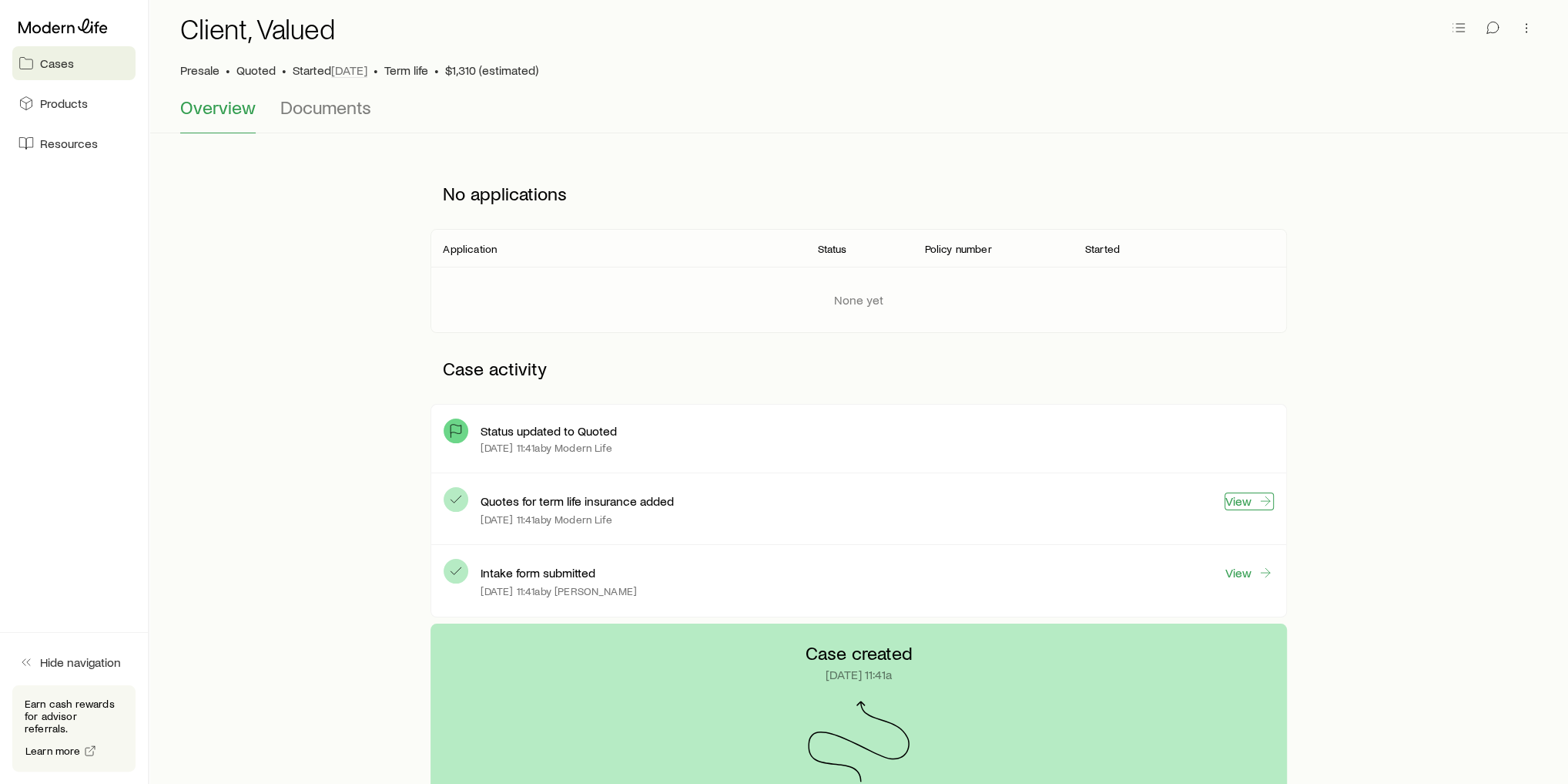
click at [1260, 495] on icon at bounding box center [1265, 500] width 15 height 15
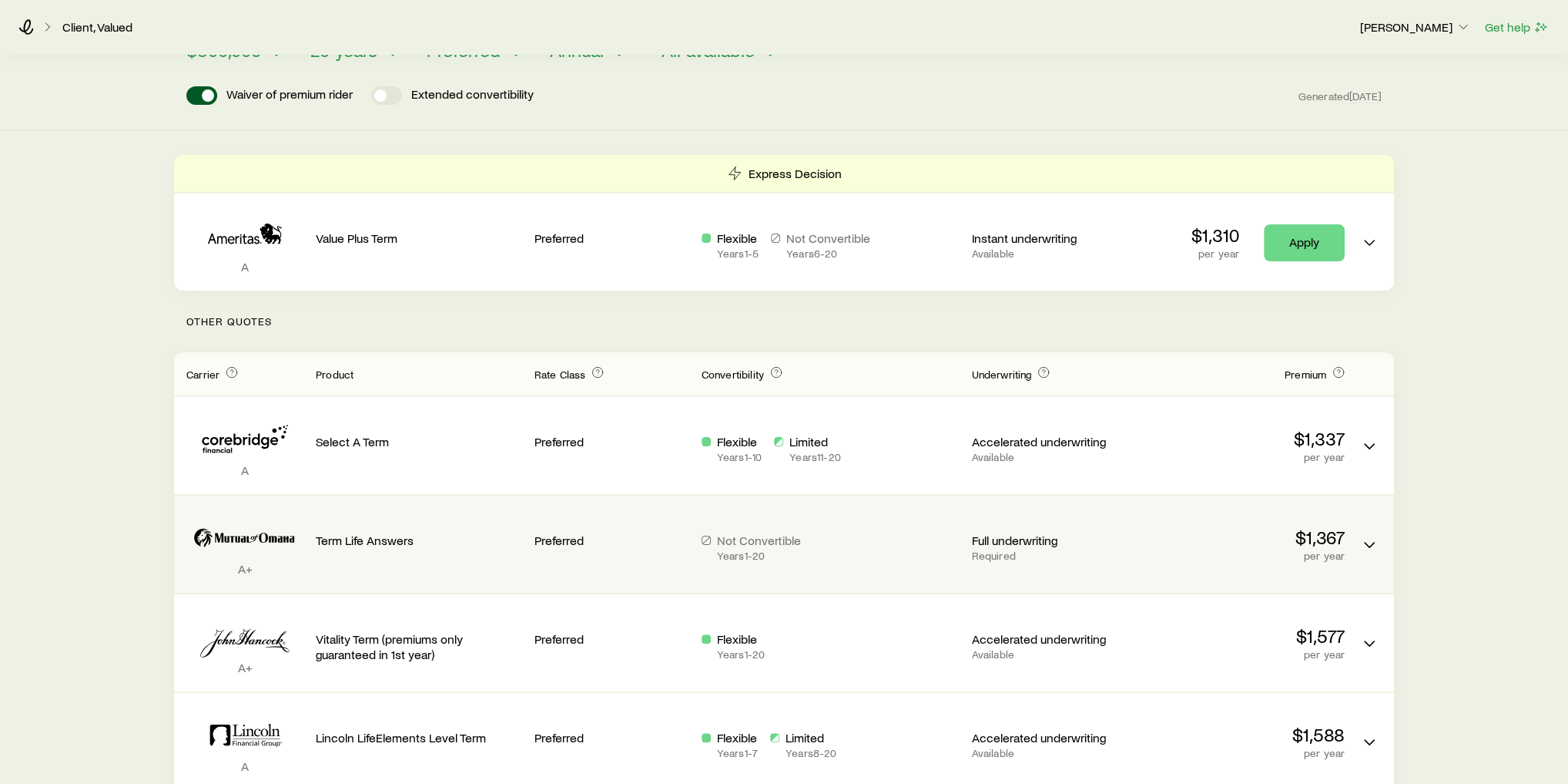
scroll to position [185, 0]
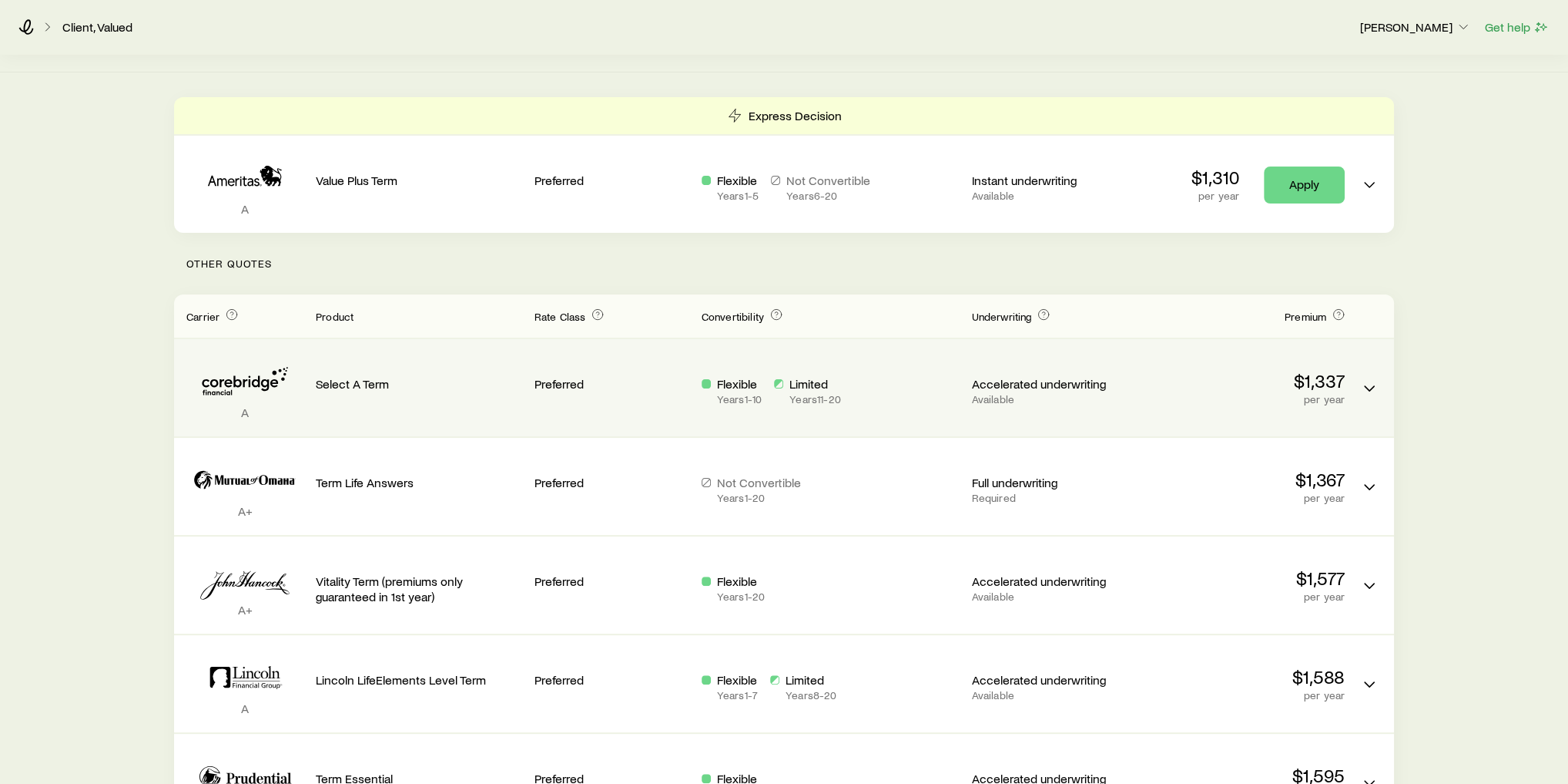
click at [321, 389] on p "Select A Term" at bounding box center [418, 384] width 207 height 15
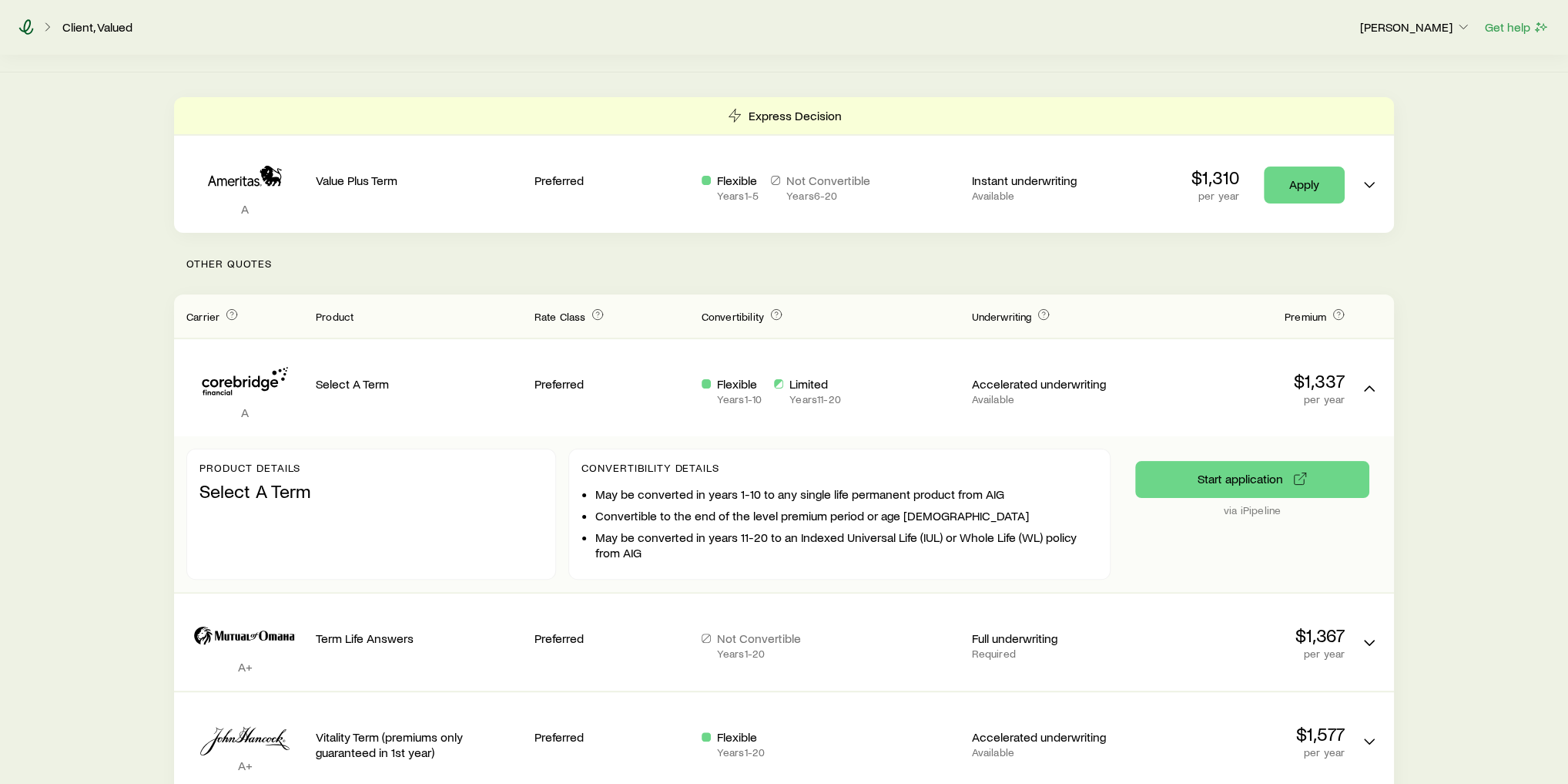
click at [24, 27] on icon at bounding box center [26, 27] width 14 height 15
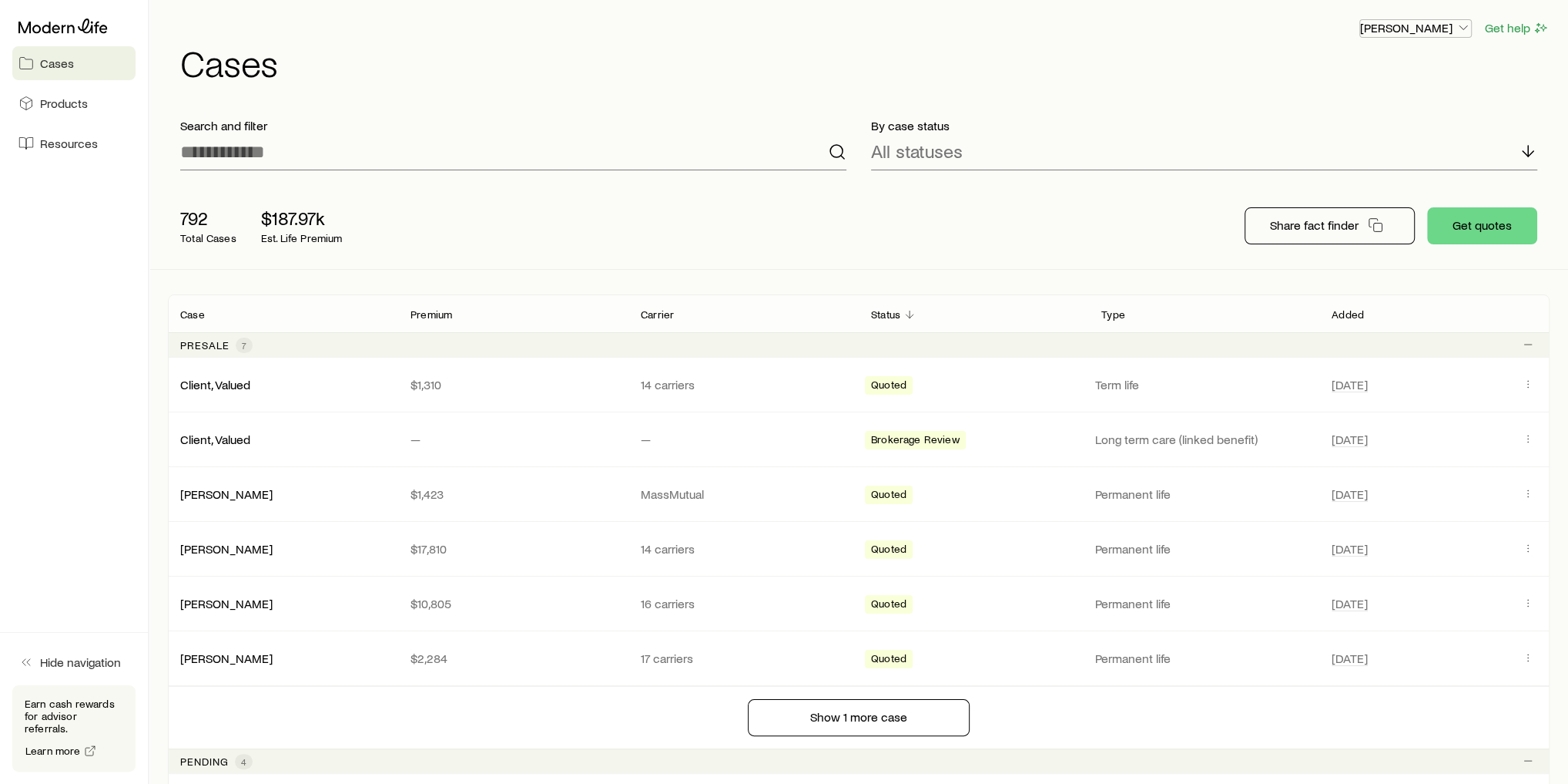
click at [1429, 26] on p "[PERSON_NAME]" at bounding box center [1415, 28] width 110 height 15
click at [1391, 68] on span "Licenses and contracts" at bounding box center [1385, 70] width 127 height 15
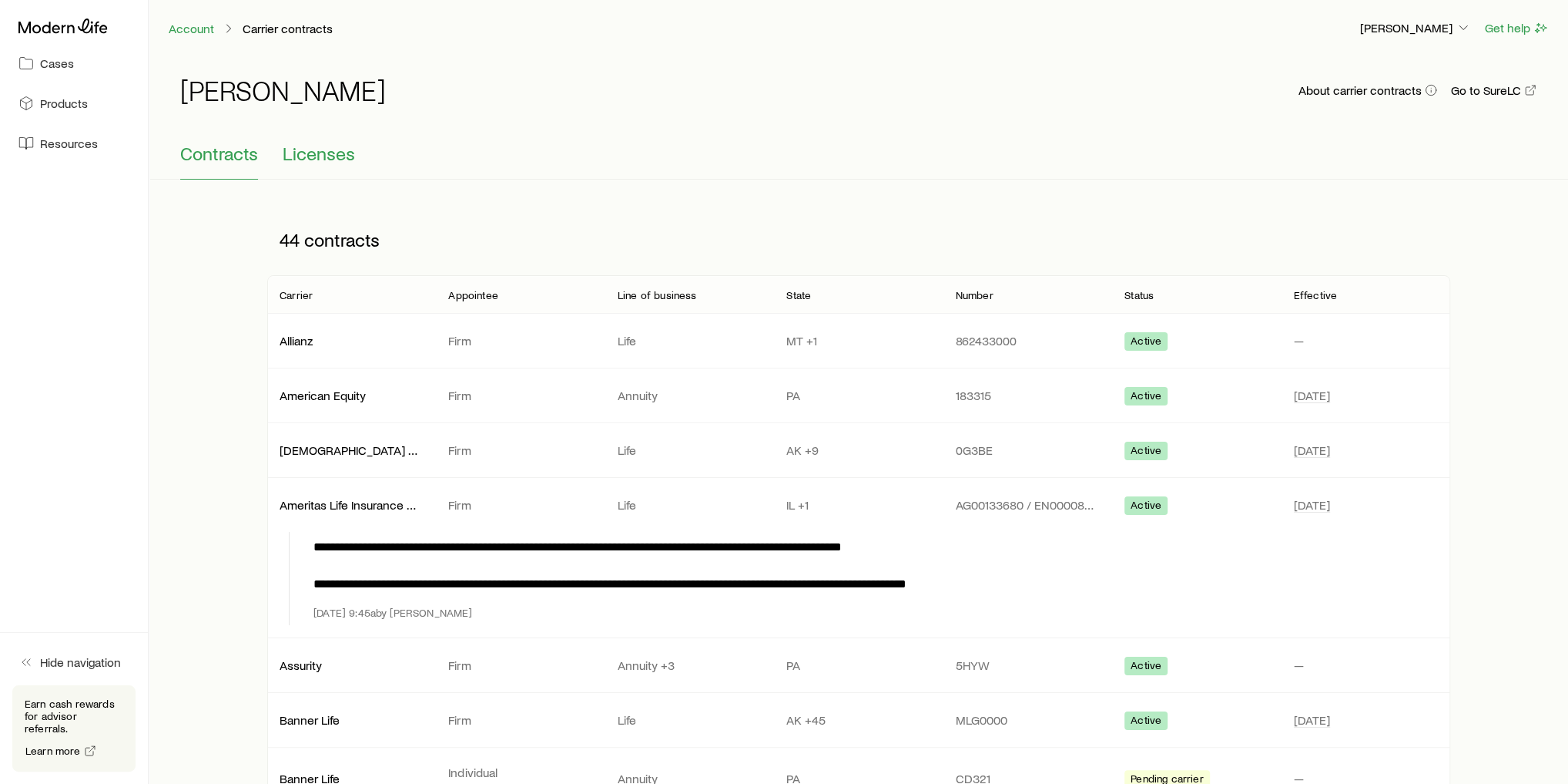
click at [313, 163] on span "Licenses" at bounding box center [319, 154] width 73 height 22
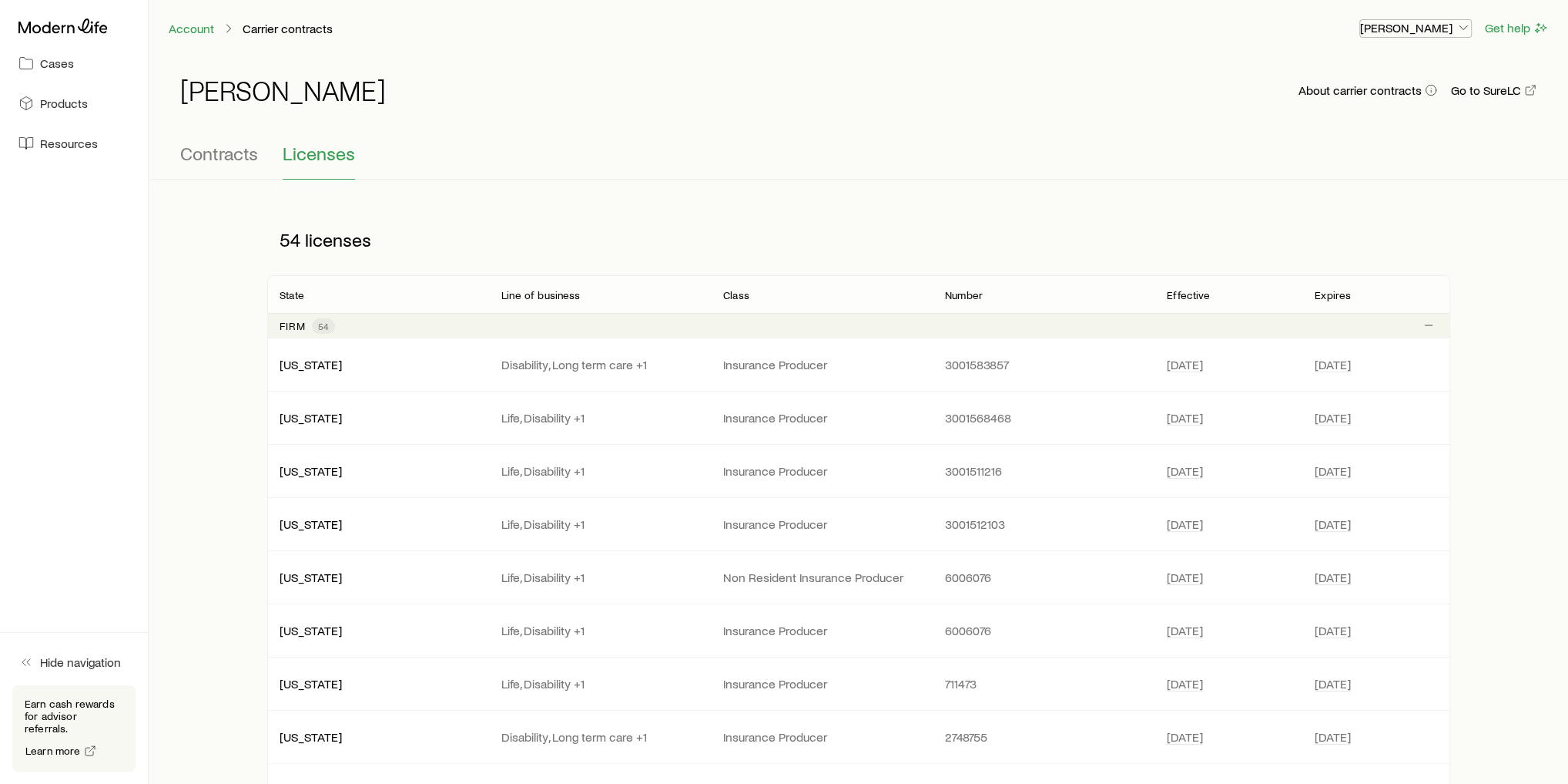
click at [1413, 29] on p "[PERSON_NAME]" at bounding box center [1415, 28] width 110 height 15
click at [1396, 106] on span "Commission schedule" at bounding box center [1381, 104] width 119 height 15
